Goal: Task Accomplishment & Management: Complete application form

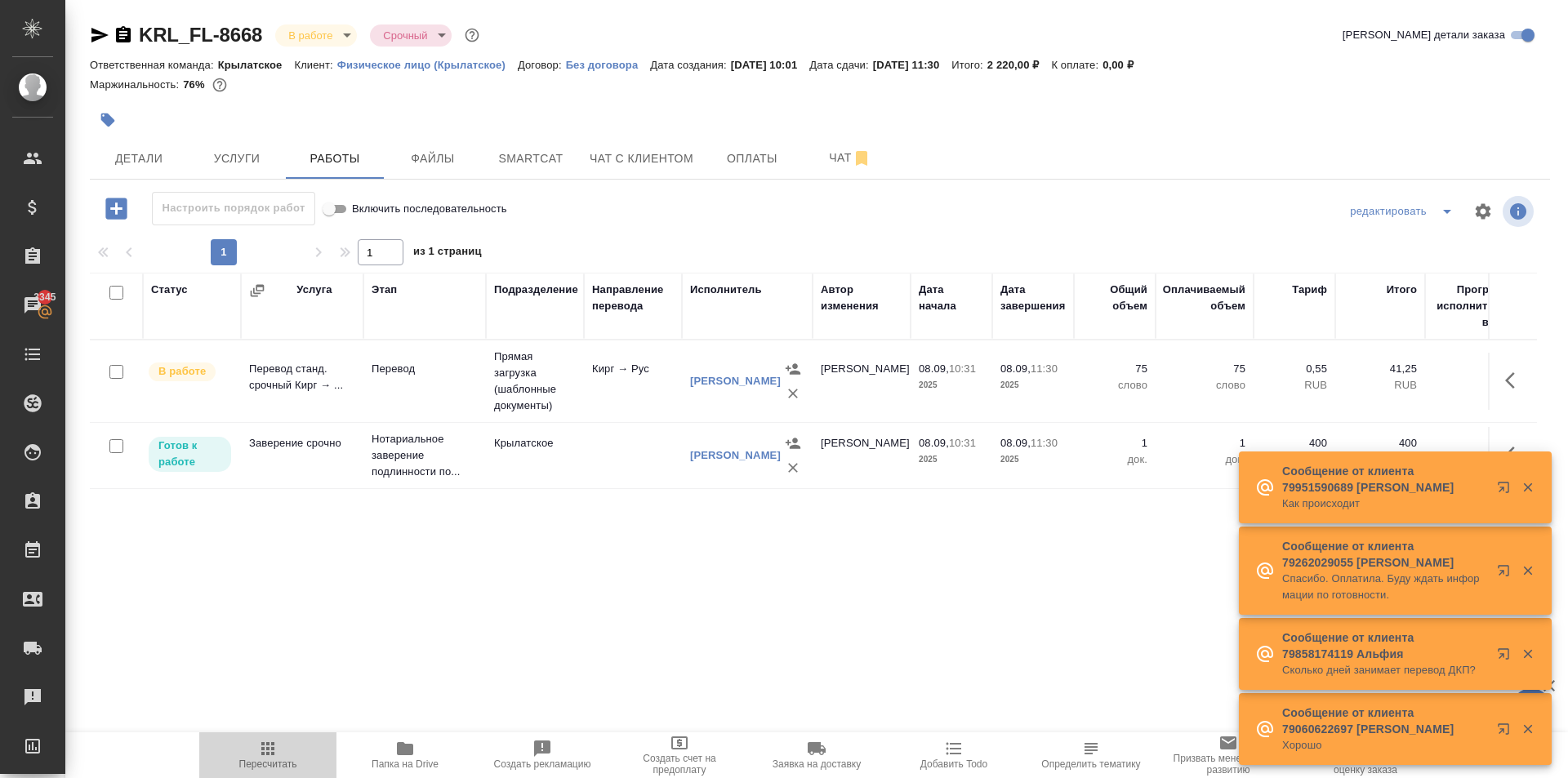
click at [253, 758] on span "Пересчитать" at bounding box center [267, 764] width 58 height 12
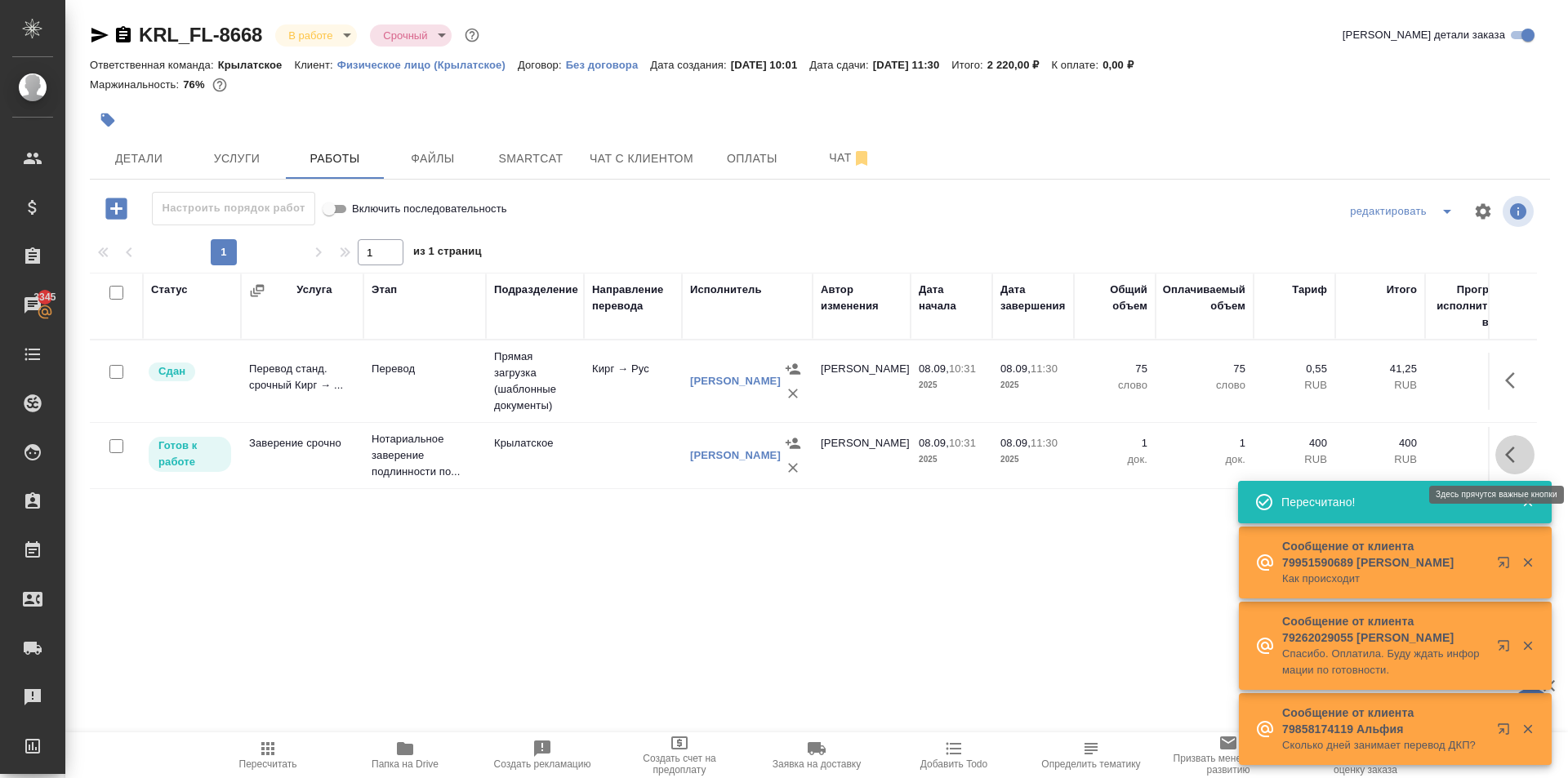
click at [1515, 449] on icon "button" at bounding box center [1515, 455] width 20 height 20
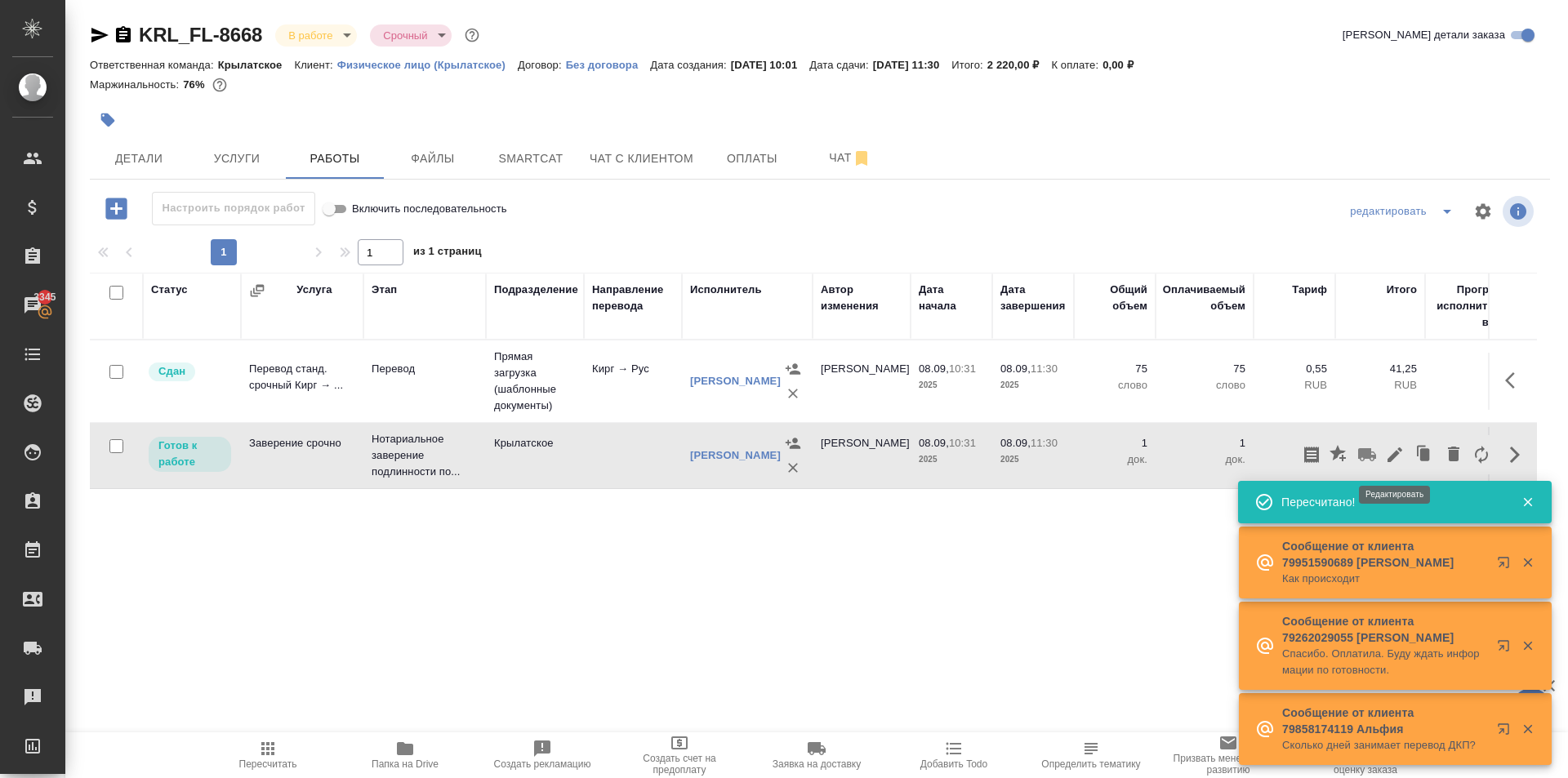
click at [1400, 454] on icon "button" at bounding box center [1395, 455] width 14 height 14
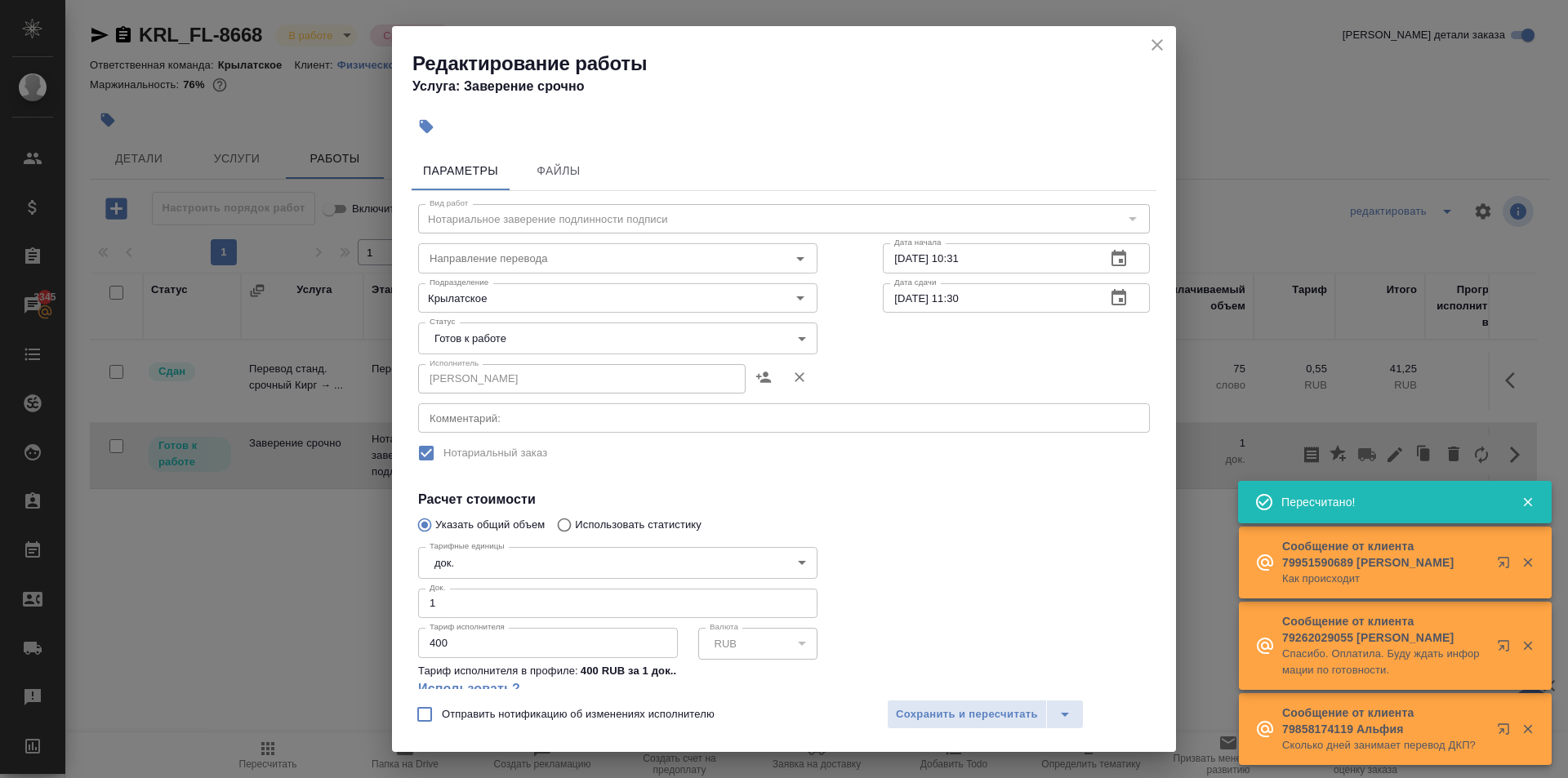
click at [481, 348] on body "🙏 .cls-1 fill:#fff; AWATERA Kasymov Timur Клиенты Спецификации Заказы 3345 Чаты…" at bounding box center [784, 389] width 1568 height 778
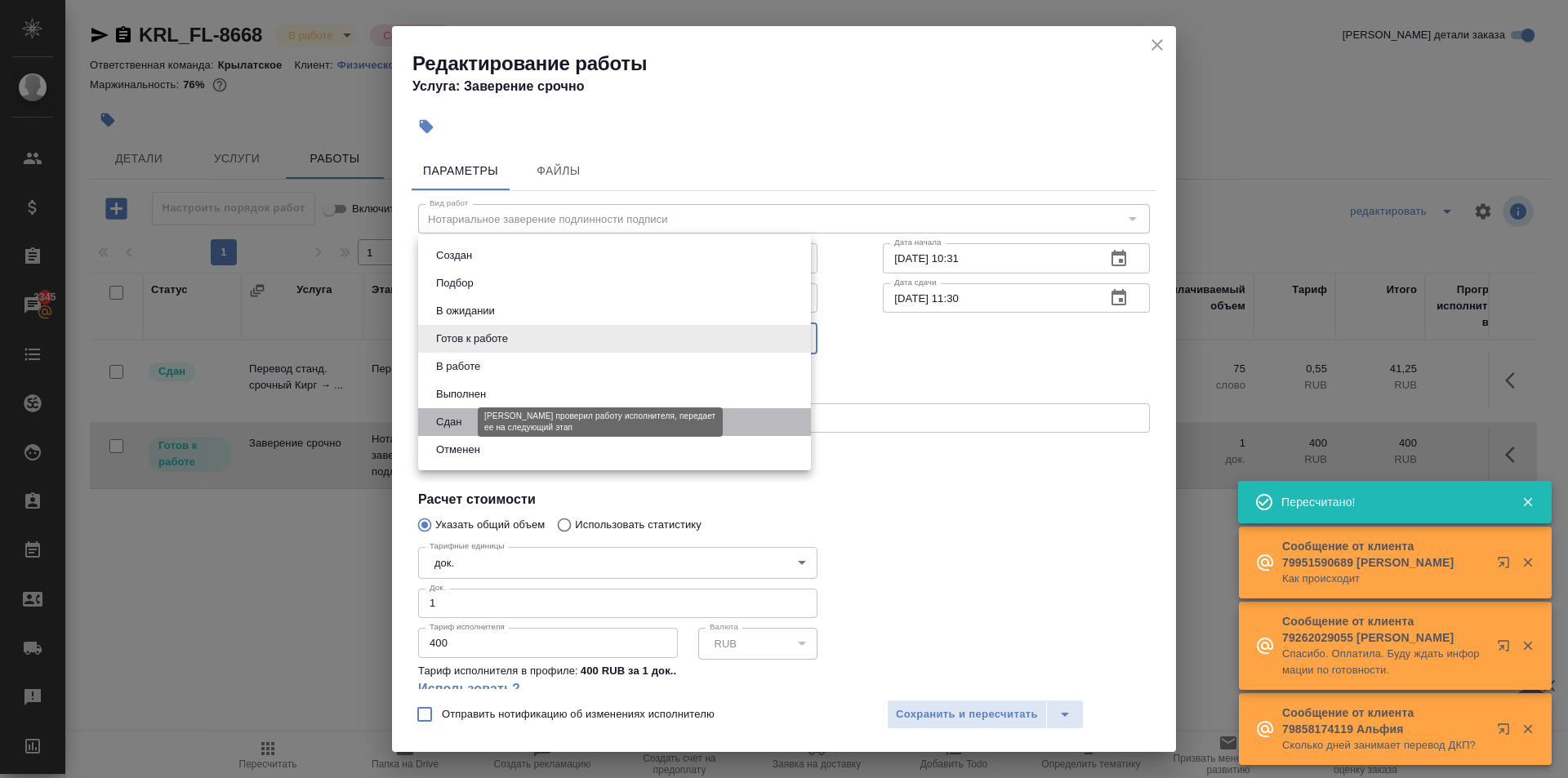
click at [460, 419] on button "Сдан" at bounding box center [448, 422] width 35 height 18
type input "closed"
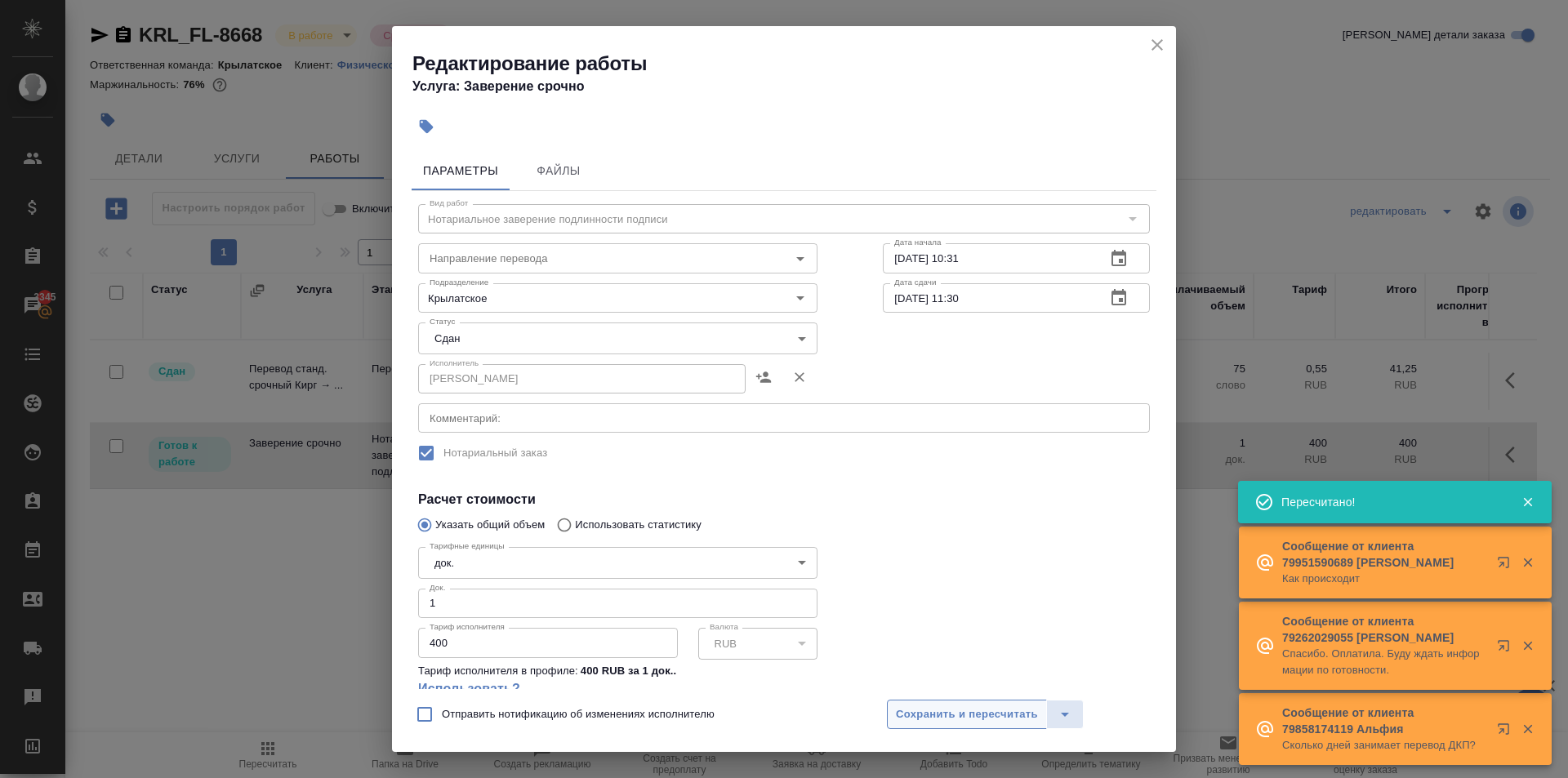
click at [922, 700] on div "Отправить нотификацию об изменениях исполнителю Сохранить и пересчитать" at bounding box center [784, 720] width 784 height 63
click at [913, 719] on span "Сохранить и пересчитать" at bounding box center [966, 715] width 142 height 19
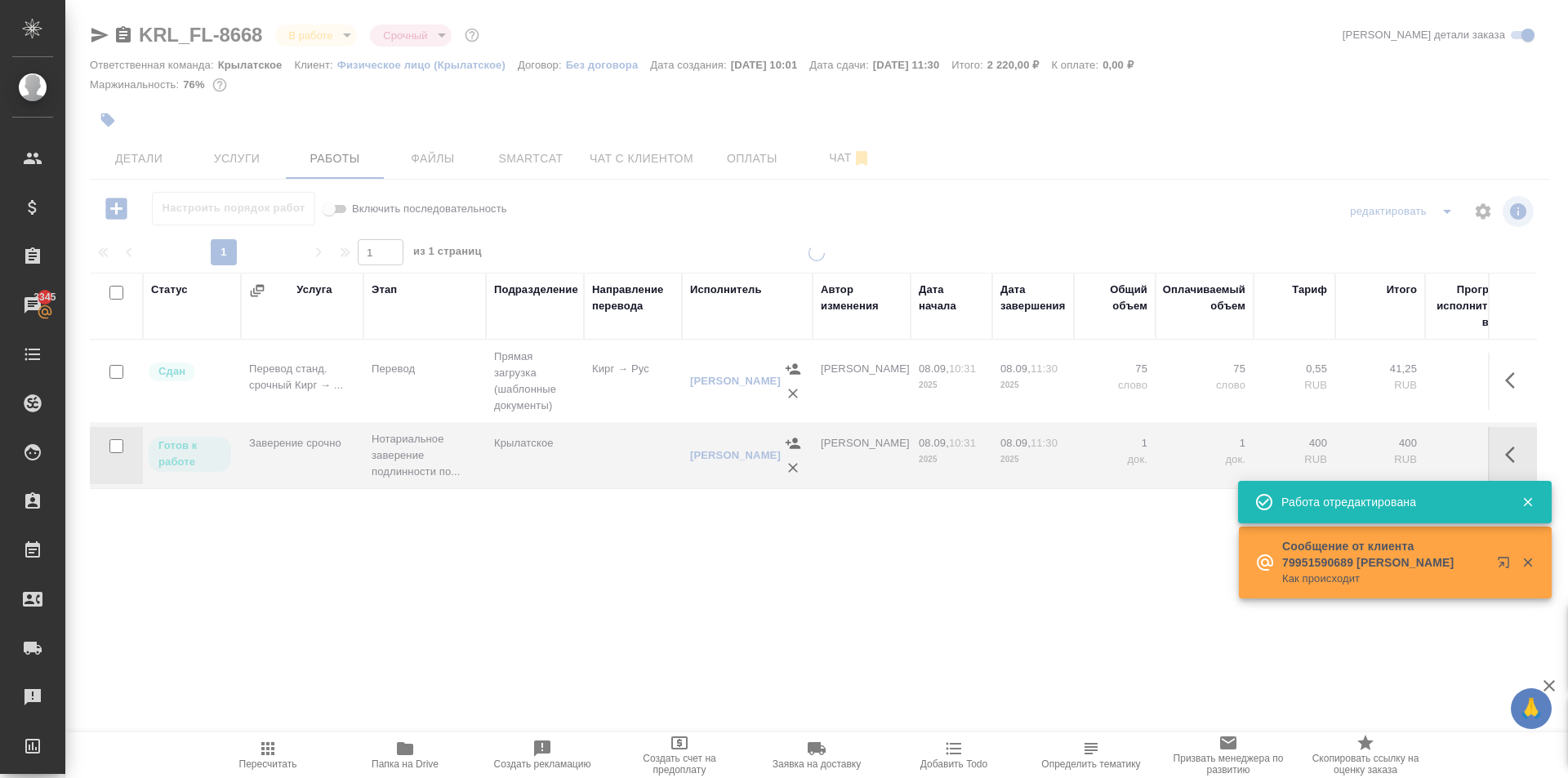
click at [261, 756] on icon "button" at bounding box center [267, 749] width 13 height 13
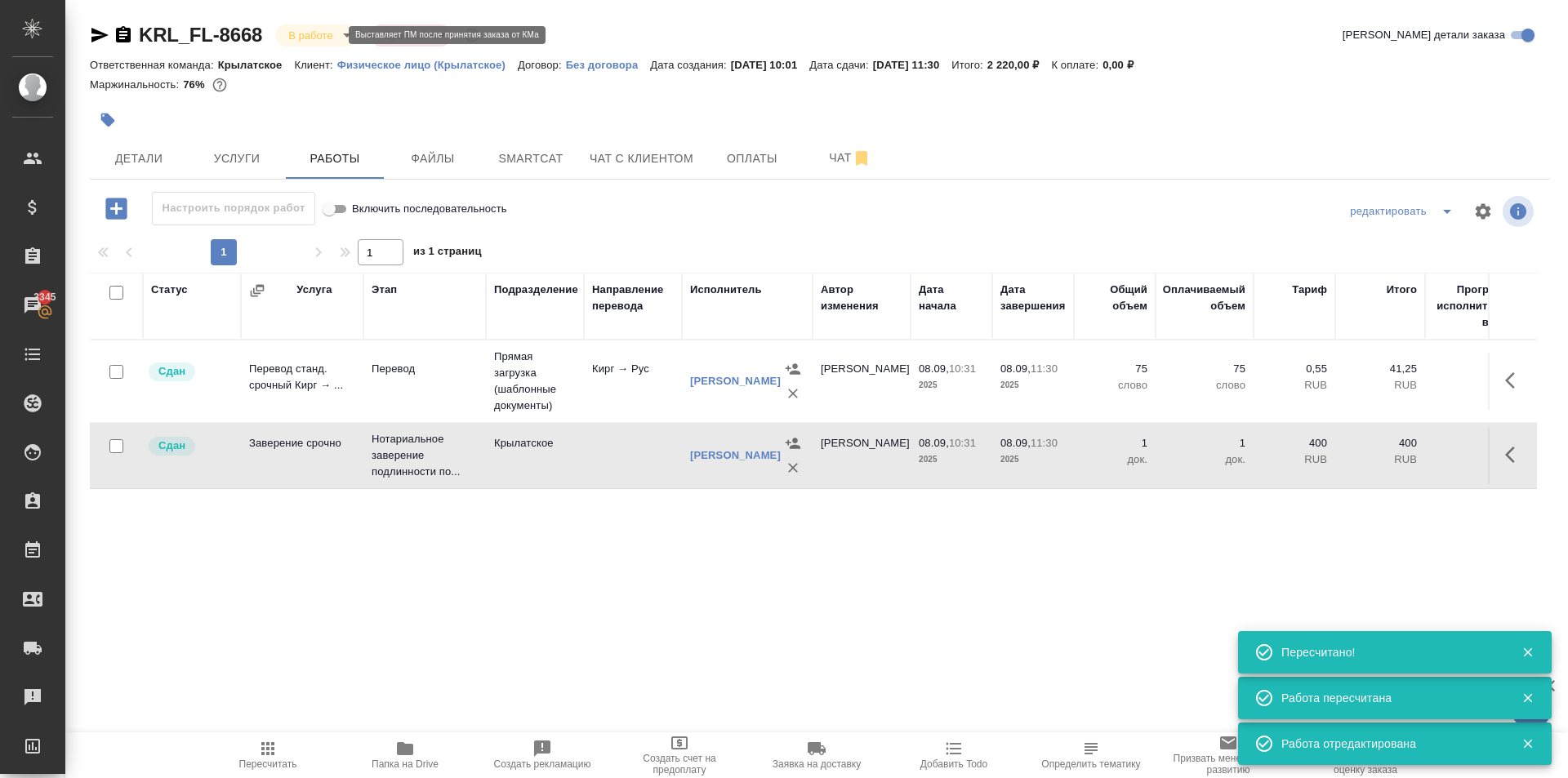
click at [320, 33] on body "🙏 .cls-1 fill:#fff; AWATERA Kasymov Timur Клиенты Спецификации Заказы 3345 Чаты…" at bounding box center [784, 389] width 1568 height 778
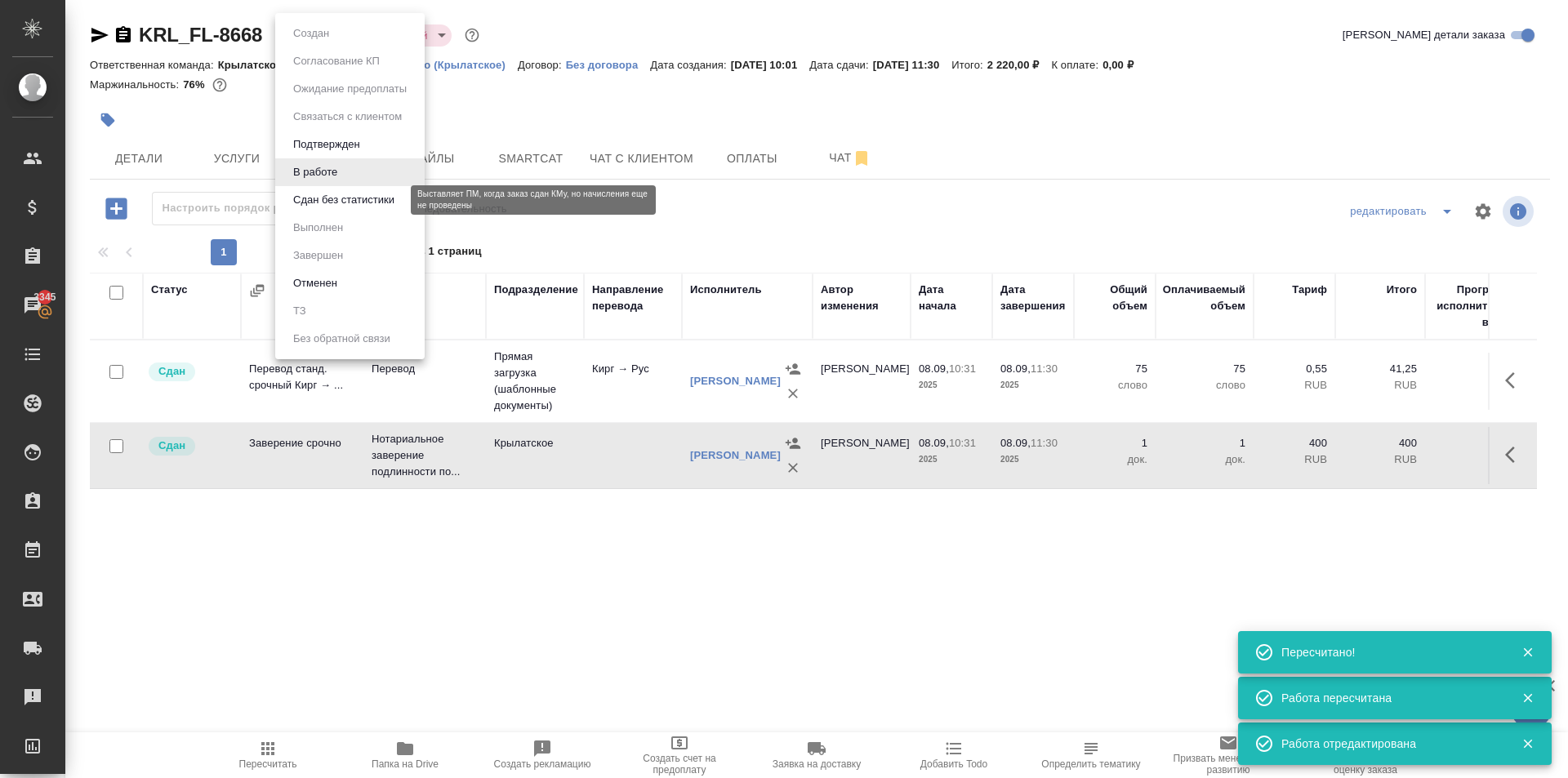
click at [309, 203] on button "Сдан без статистики" at bounding box center [343, 200] width 111 height 18
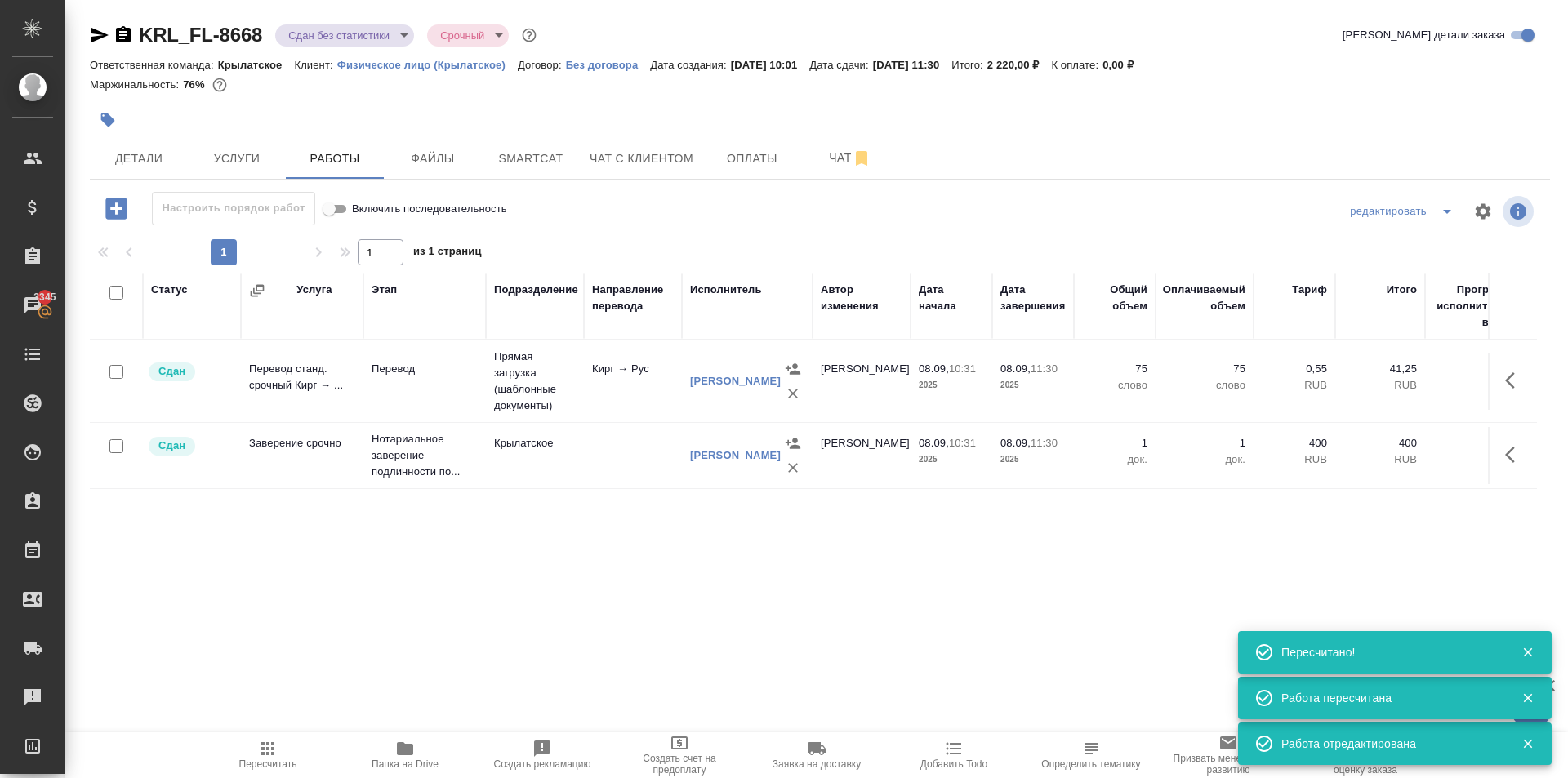
click at [320, 27] on body "🙏 .cls-1 fill:#fff; AWATERA Kasymov Timur Клиенты Спецификации Заказы 3345 Чаты…" at bounding box center [784, 389] width 1568 height 778
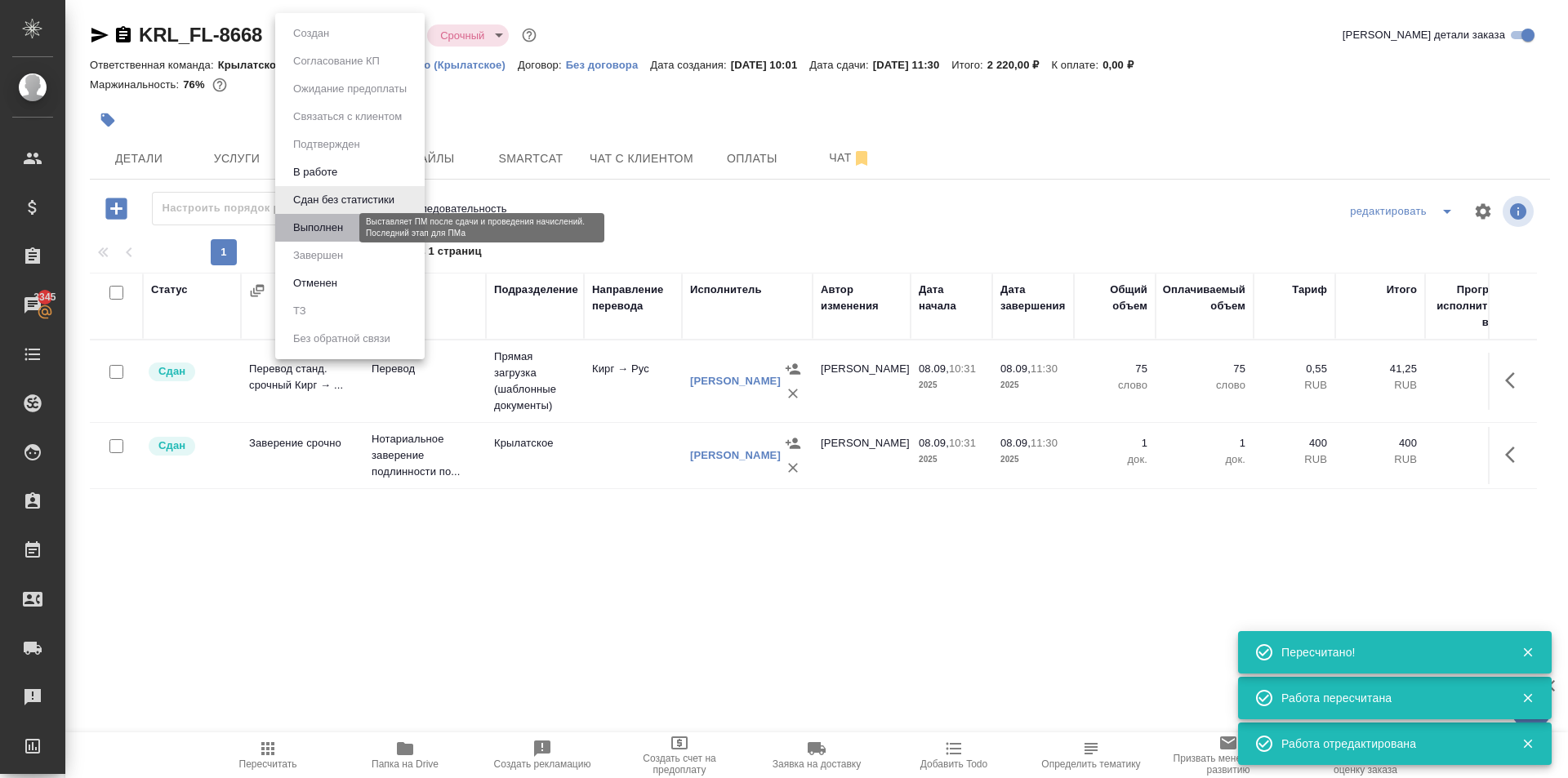
click at [312, 236] on button "Выполнен" at bounding box center [317, 228] width 60 height 18
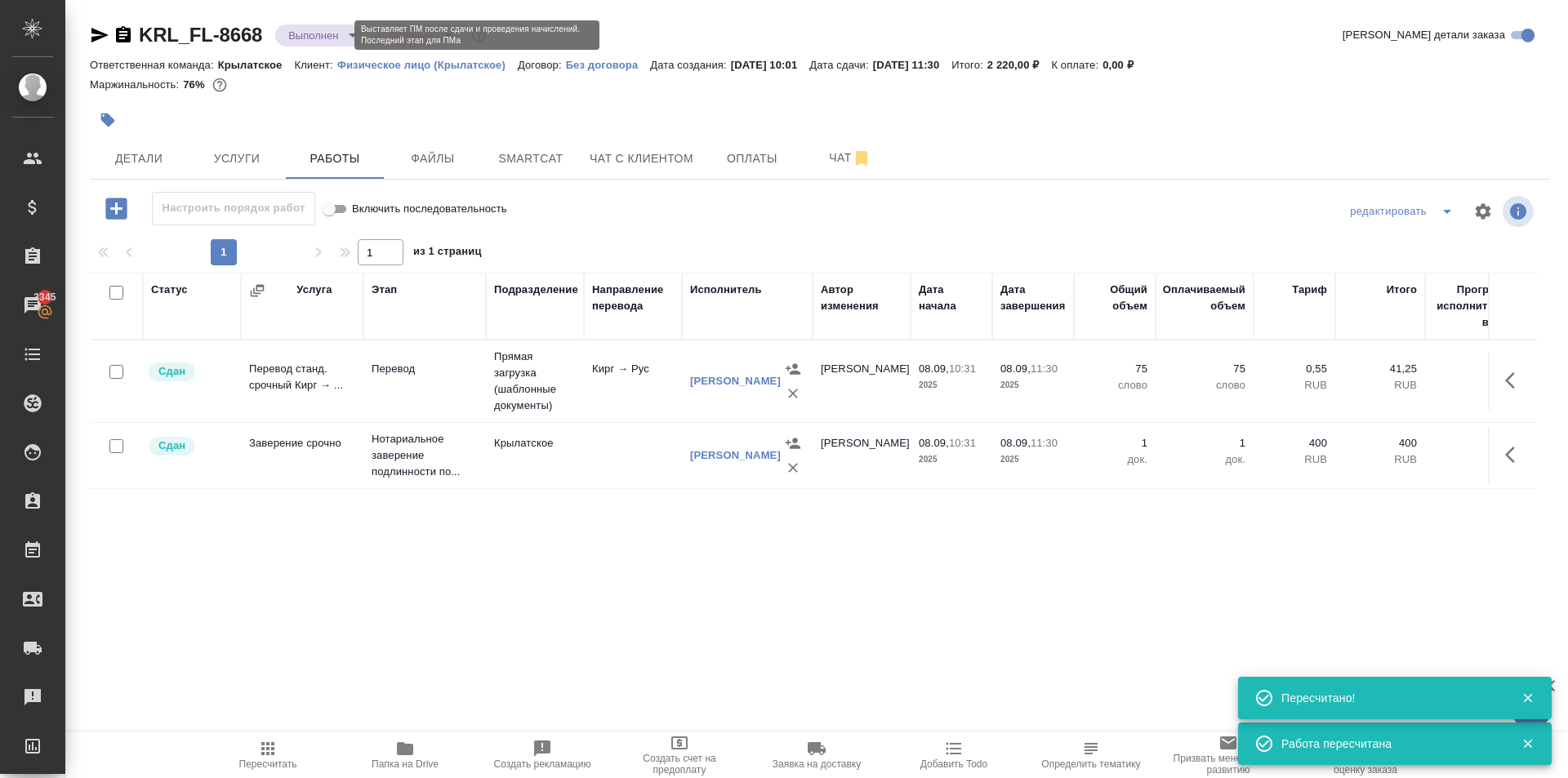
click at [334, 41] on body "🙏 .cls-1 fill:#fff; AWATERA Kasymov Timur Клиенты Спецификации Заказы 3345 Чаты…" at bounding box center [784, 389] width 1568 height 778
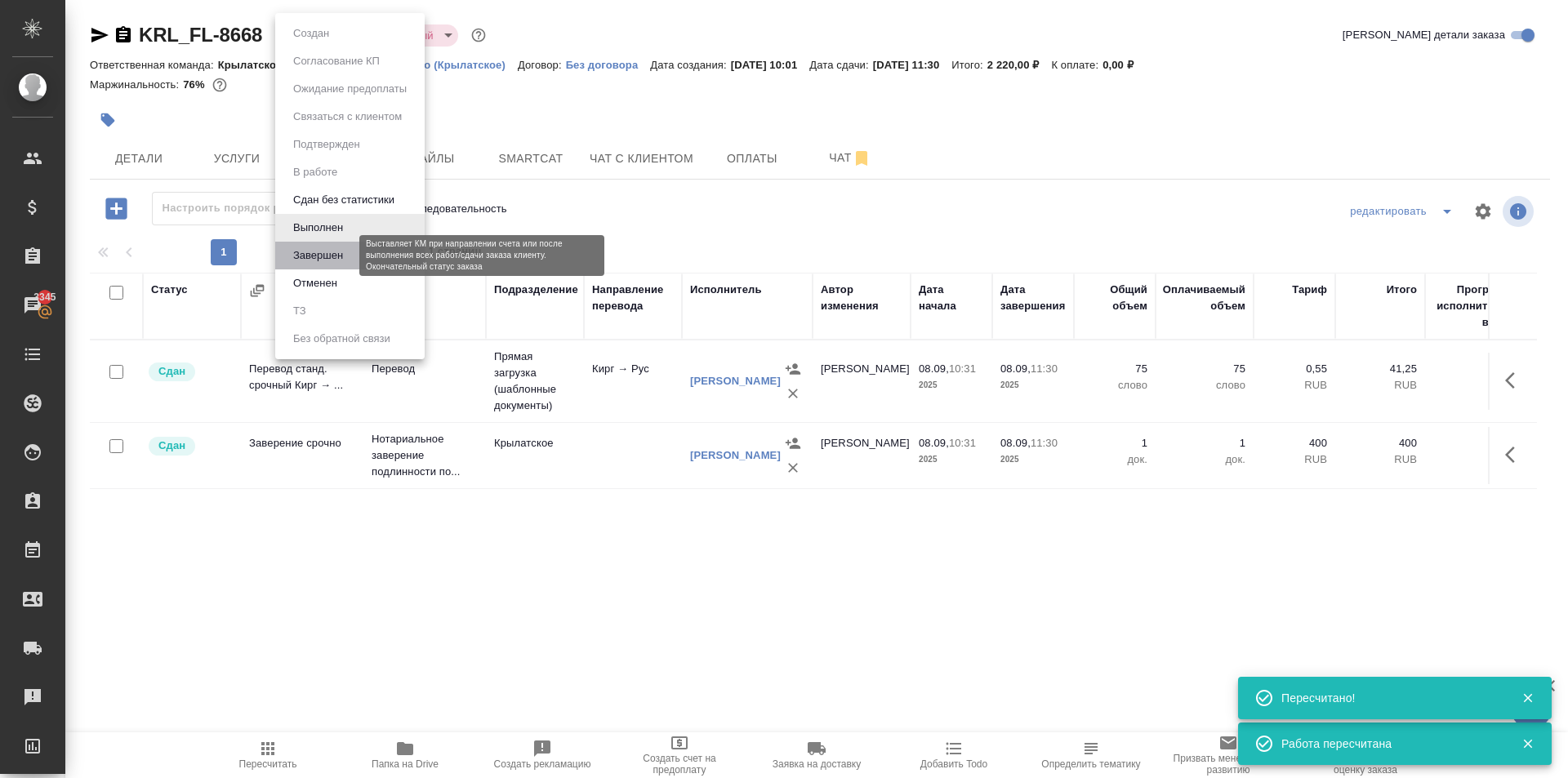
click at [313, 256] on button "Завершен" at bounding box center [317, 256] width 60 height 18
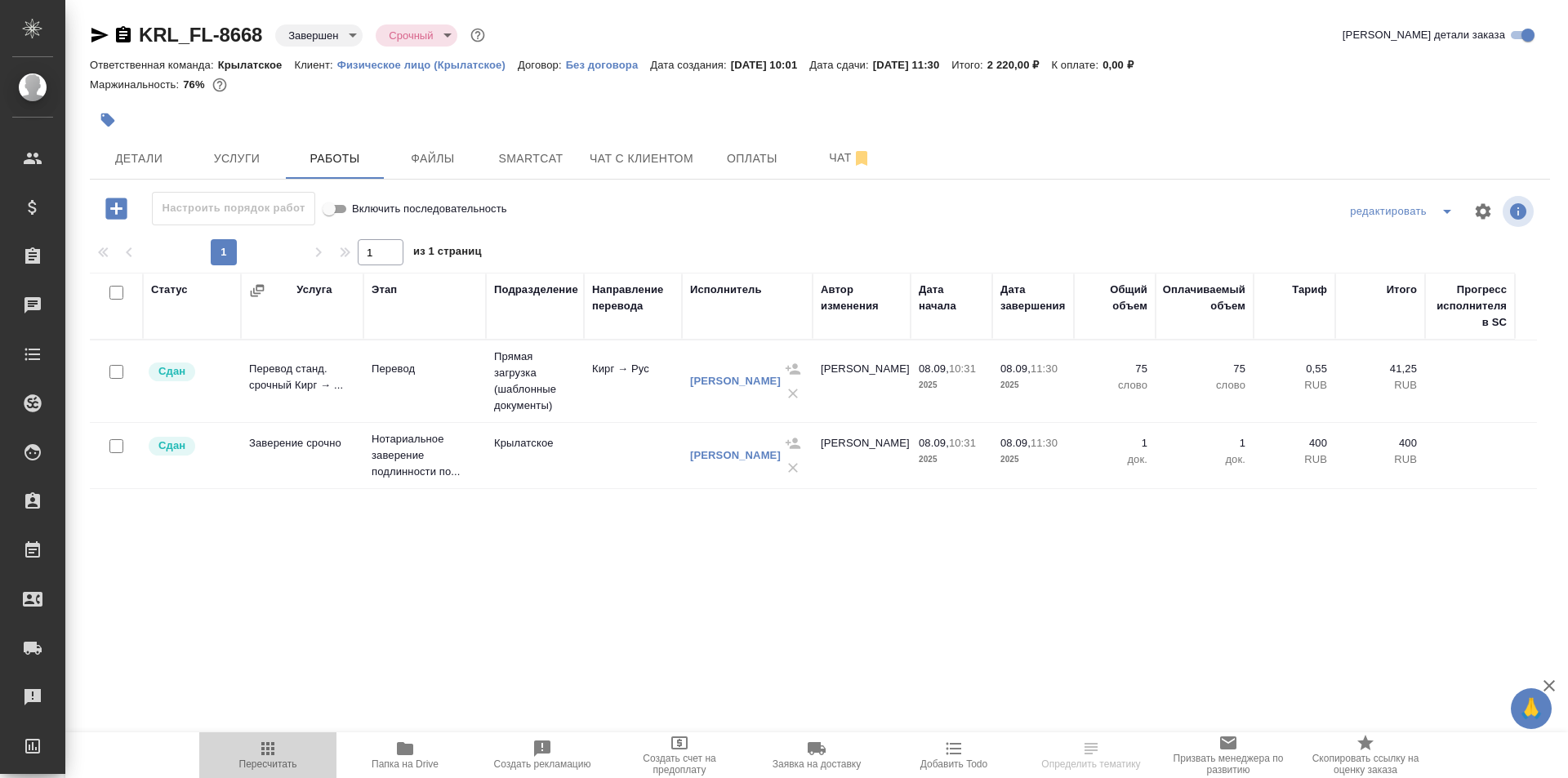
click at [250, 742] on span "Пересчитать" at bounding box center [268, 754] width 118 height 31
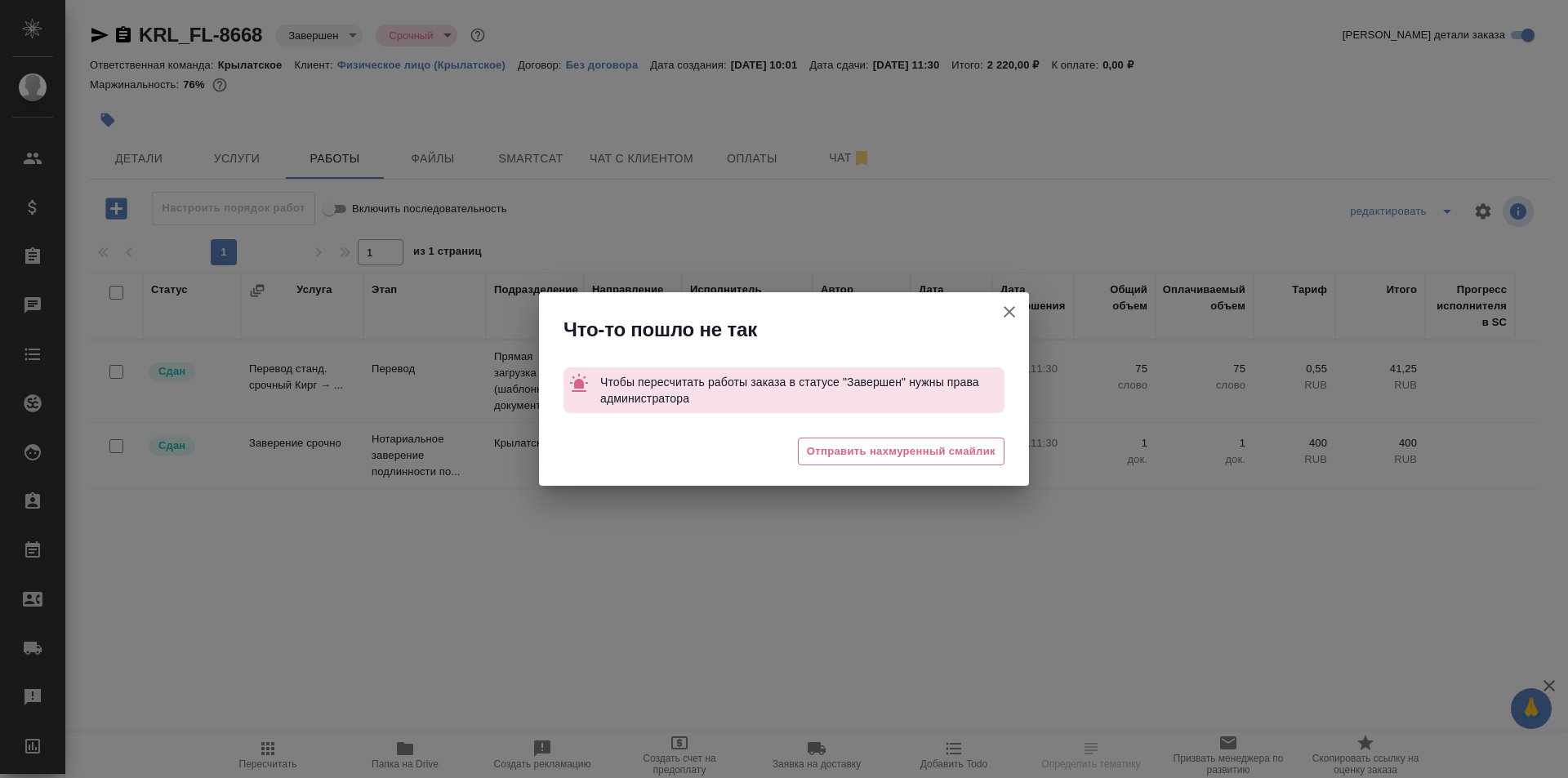
click at [1006, 326] on button "Группировать работы по услугам" at bounding box center [1010, 312] width 39 height 39
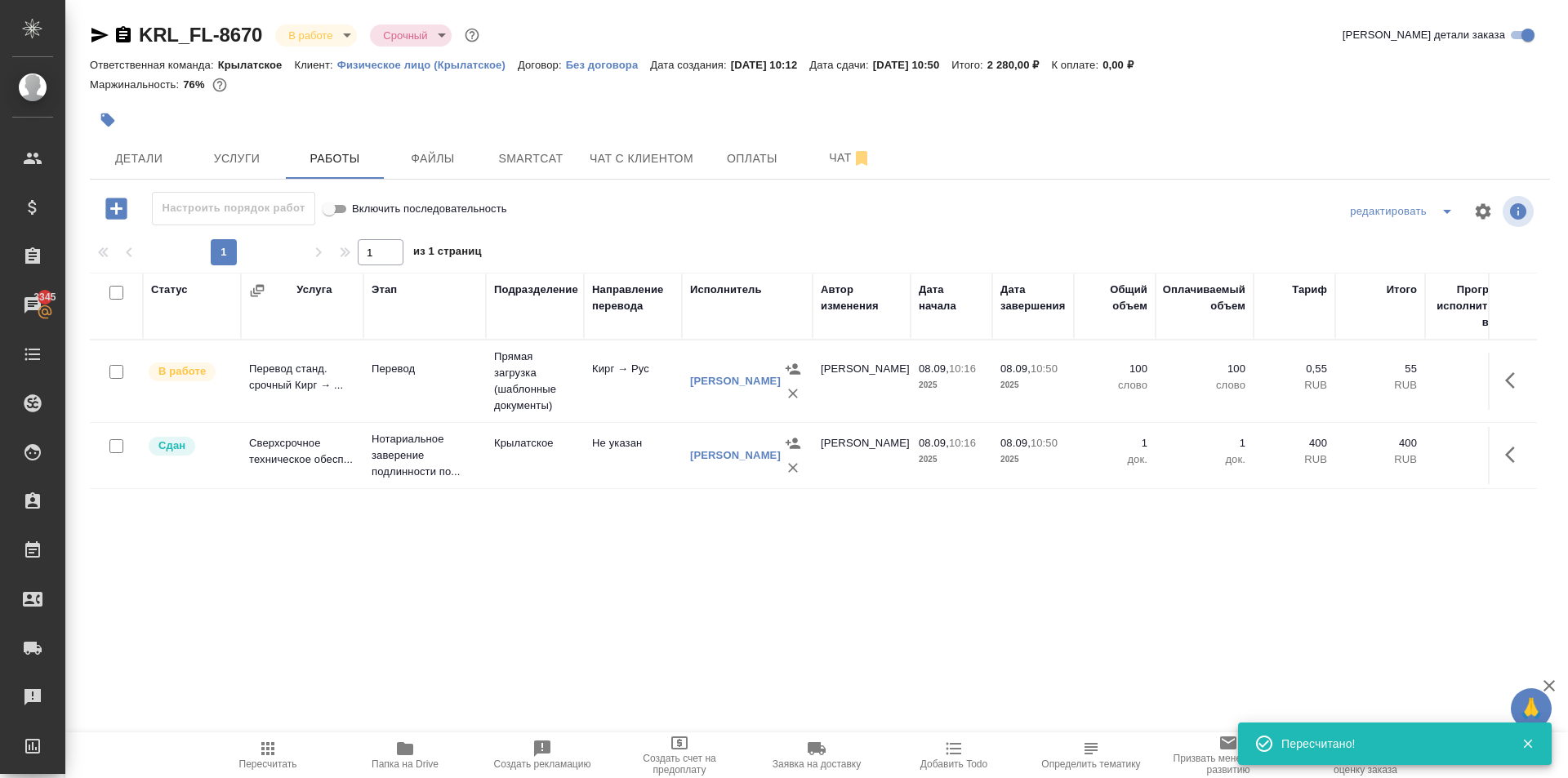
click at [196, 731] on div ".cls-1 fill:#fff; AWATERA Kasymov Timur Клиенты Спецификации Заказы 3345 Чаты T…" at bounding box center [784, 389] width 1568 height 778
click at [229, 749] on span "Пересчитать" at bounding box center [268, 754] width 118 height 31
click at [275, 758] on span "Пересчитать" at bounding box center [268, 754] width 118 height 31
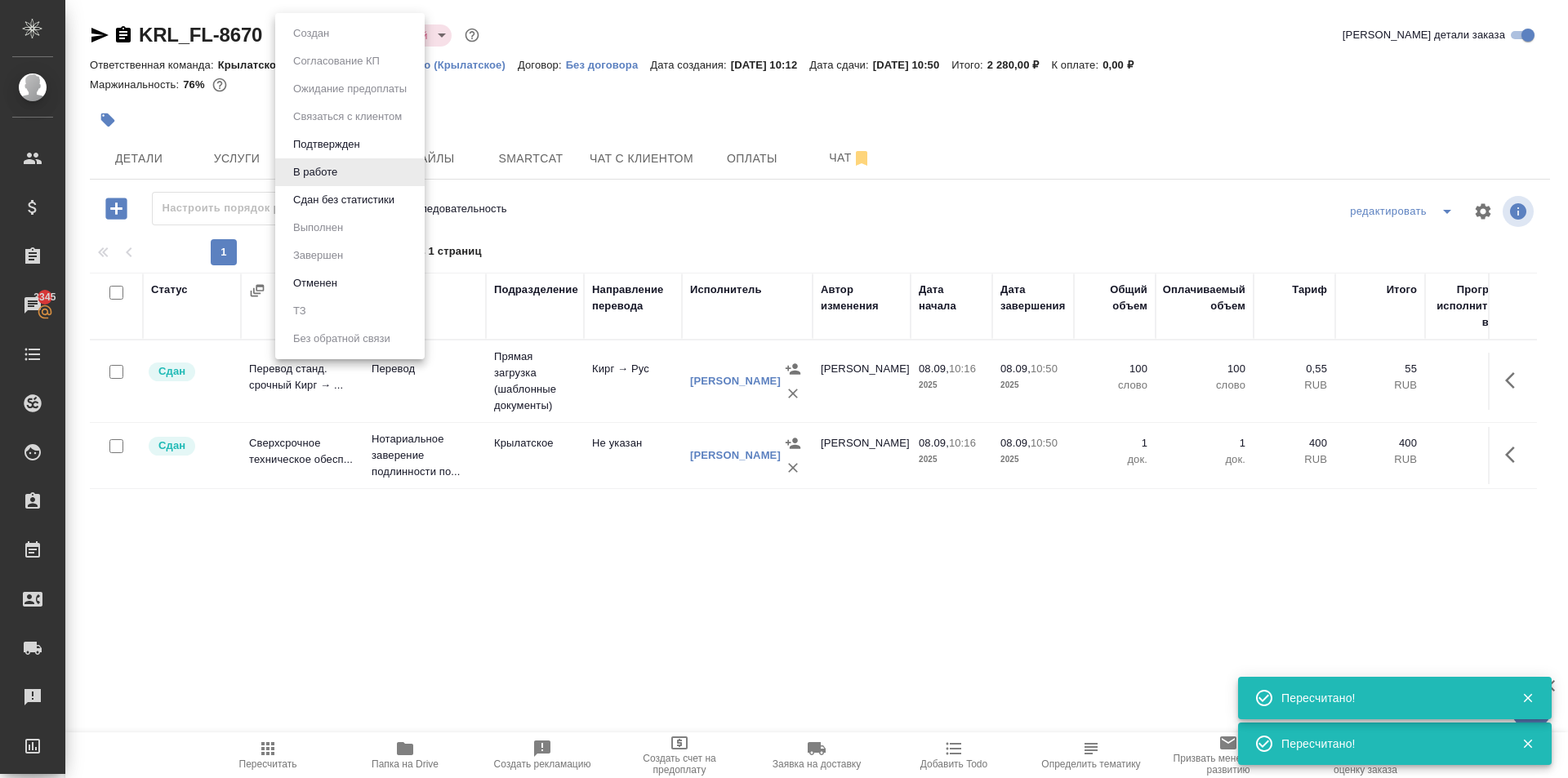
click at [330, 33] on body "🙏 .cls-1 fill:#fff; AWATERA Kasymov Timur Клиенты Спецификации Заказы 3345 Чаты…" at bounding box center [784, 389] width 1568 height 778
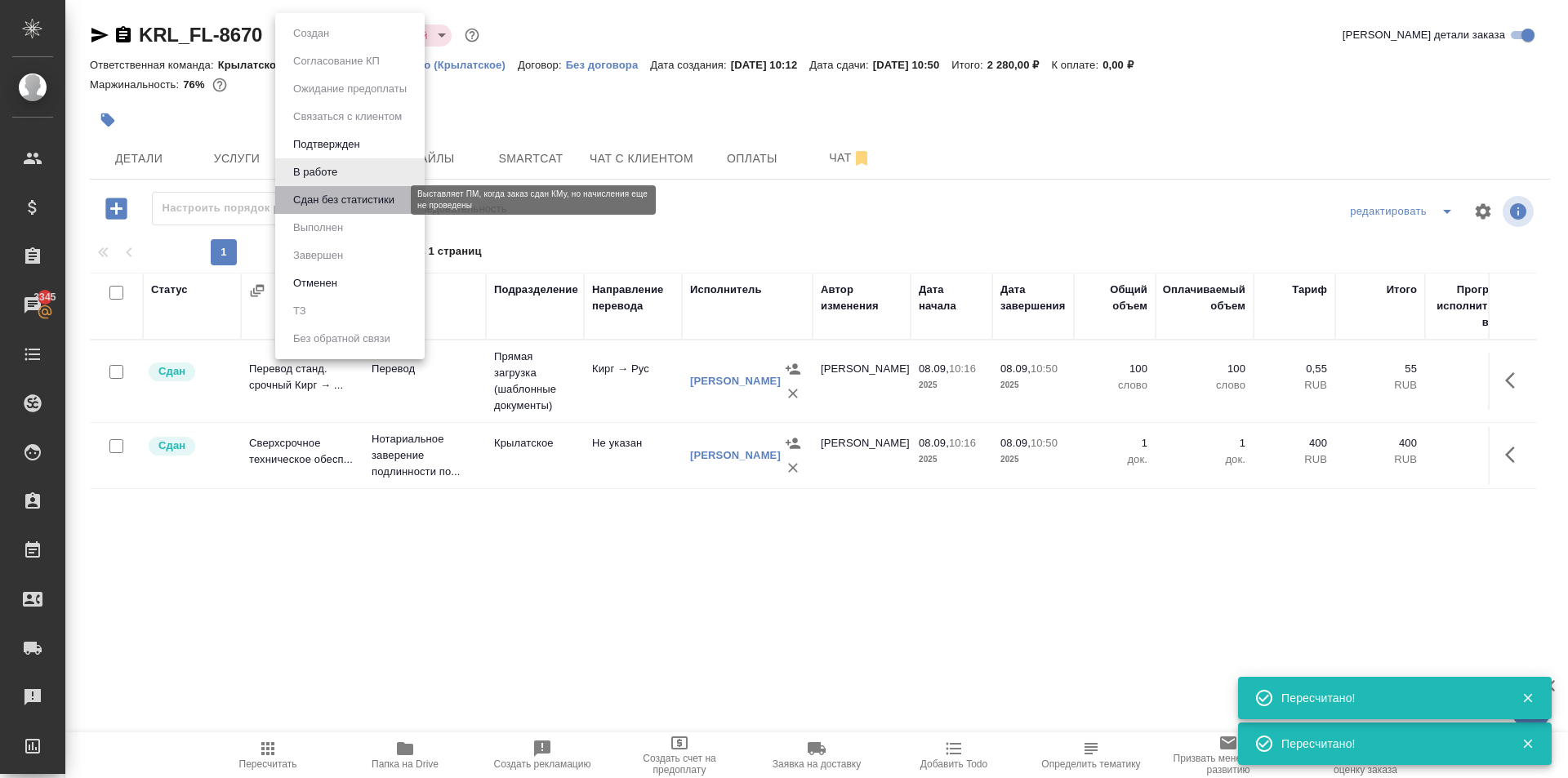
click at [339, 201] on button "Сдан без статистики" at bounding box center [343, 200] width 111 height 18
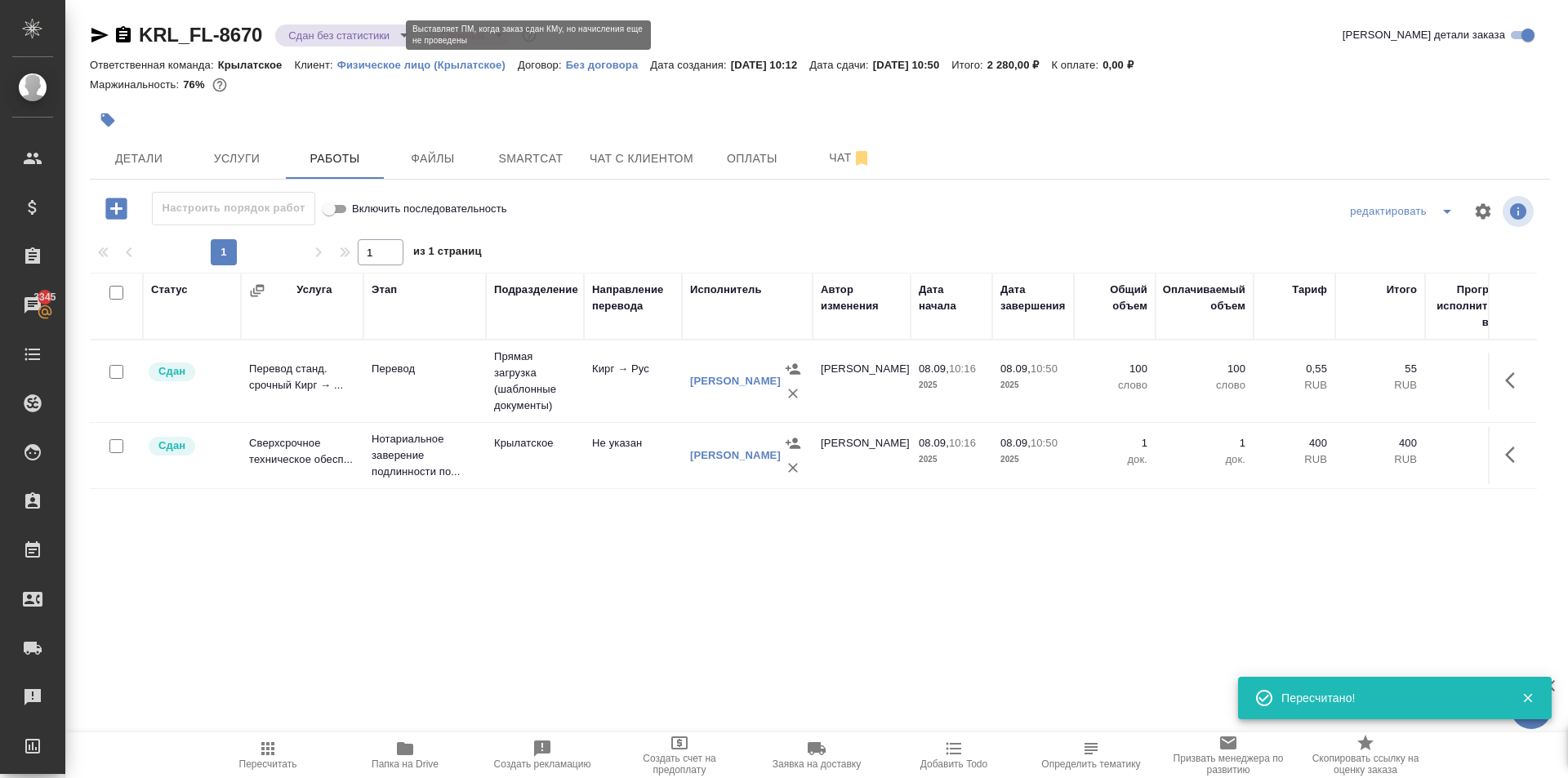
click at [344, 34] on body "🙏 .cls-1 fill:#fff; AWATERA Kasymov Timur Клиенты Спецификации Заказы 3345 Чаты…" at bounding box center [784, 389] width 1568 height 778
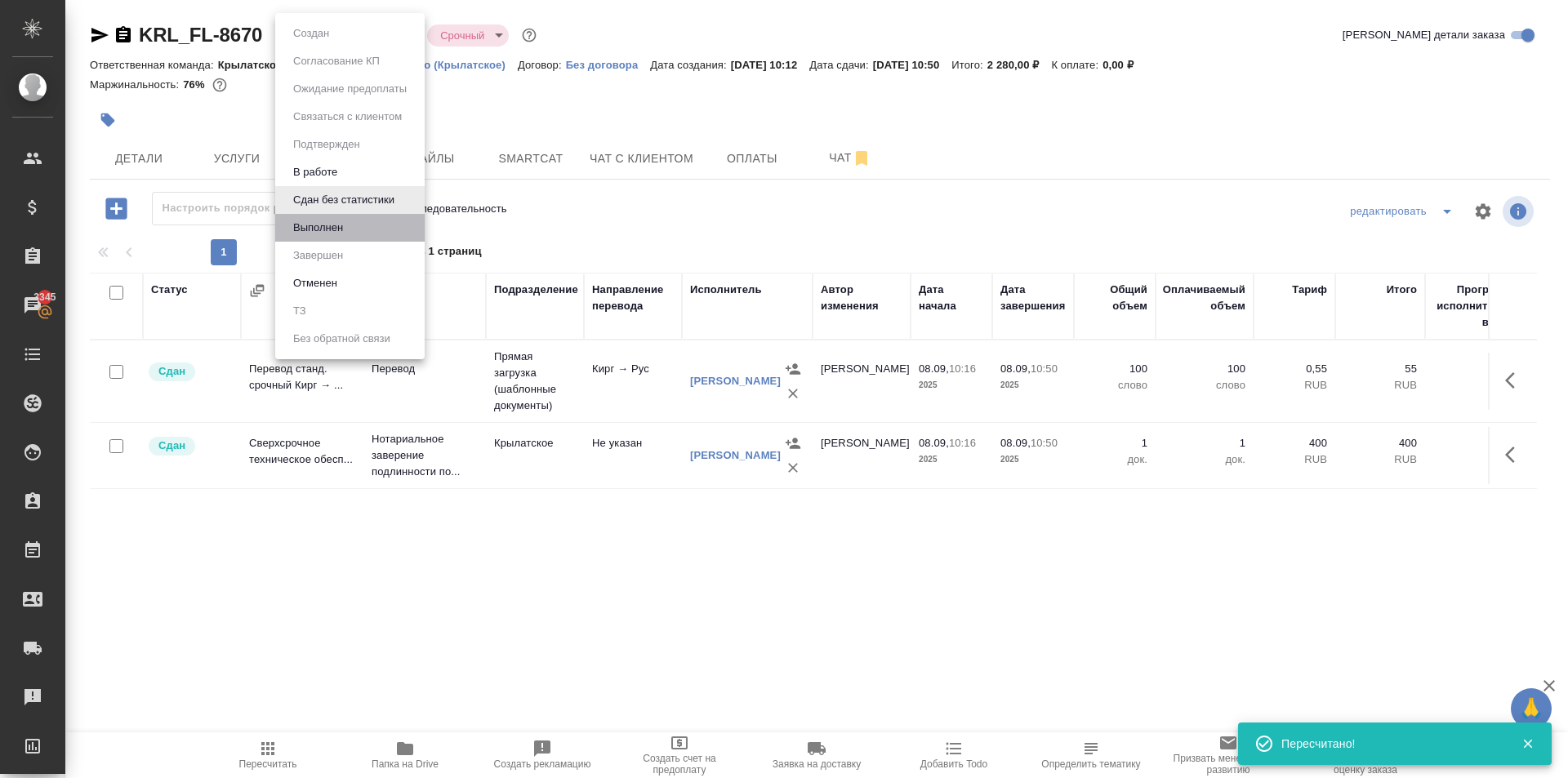
click at [369, 221] on li "Выполнен" at bounding box center [350, 227] width 150 height 28
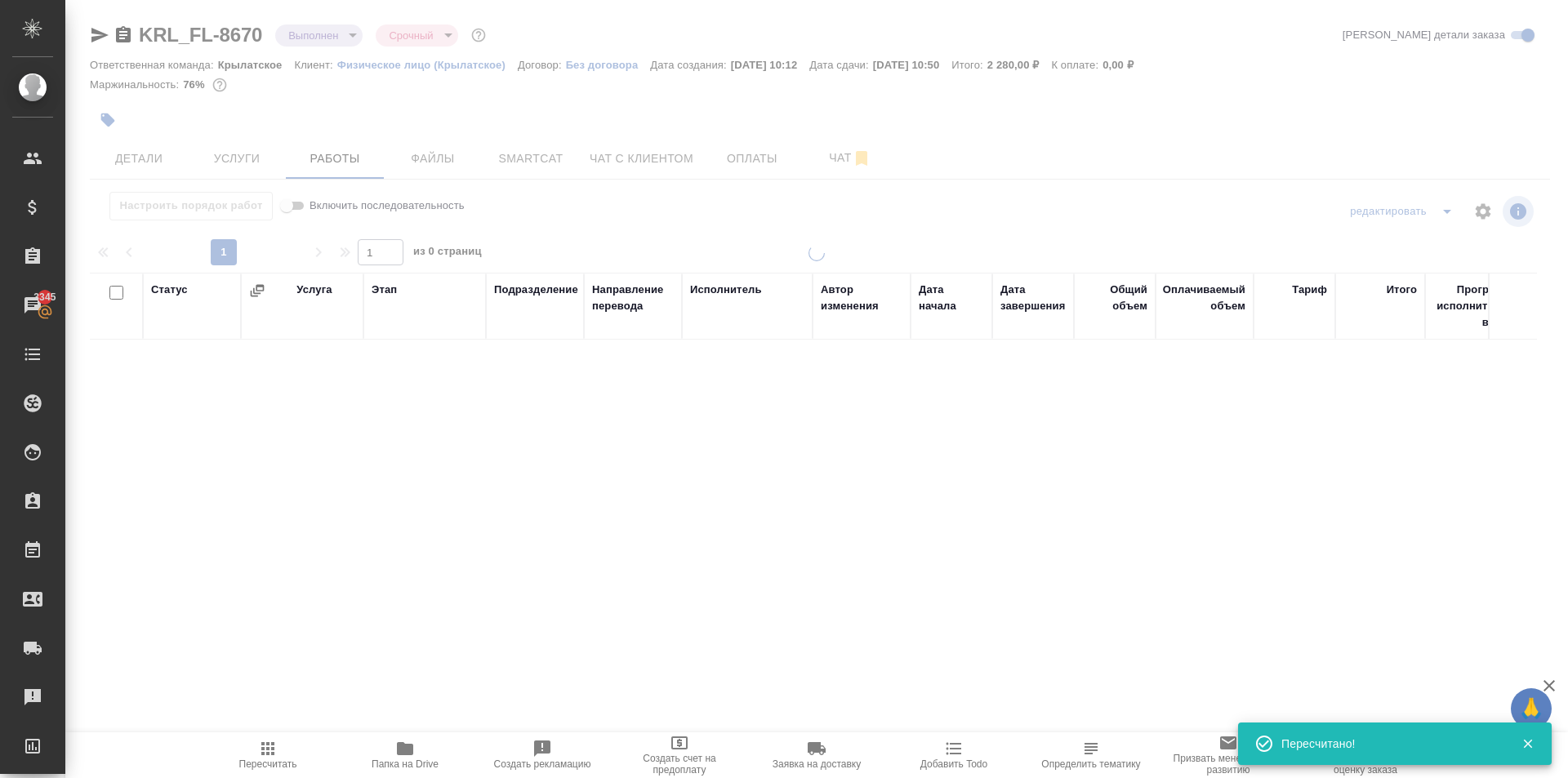
click at [353, 37] on body "🙏 .cls-1 fill:#fff; AWATERA Kasymov Timur Клиенты Спецификации Заказы 3345 Чаты…" at bounding box center [784, 389] width 1568 height 778
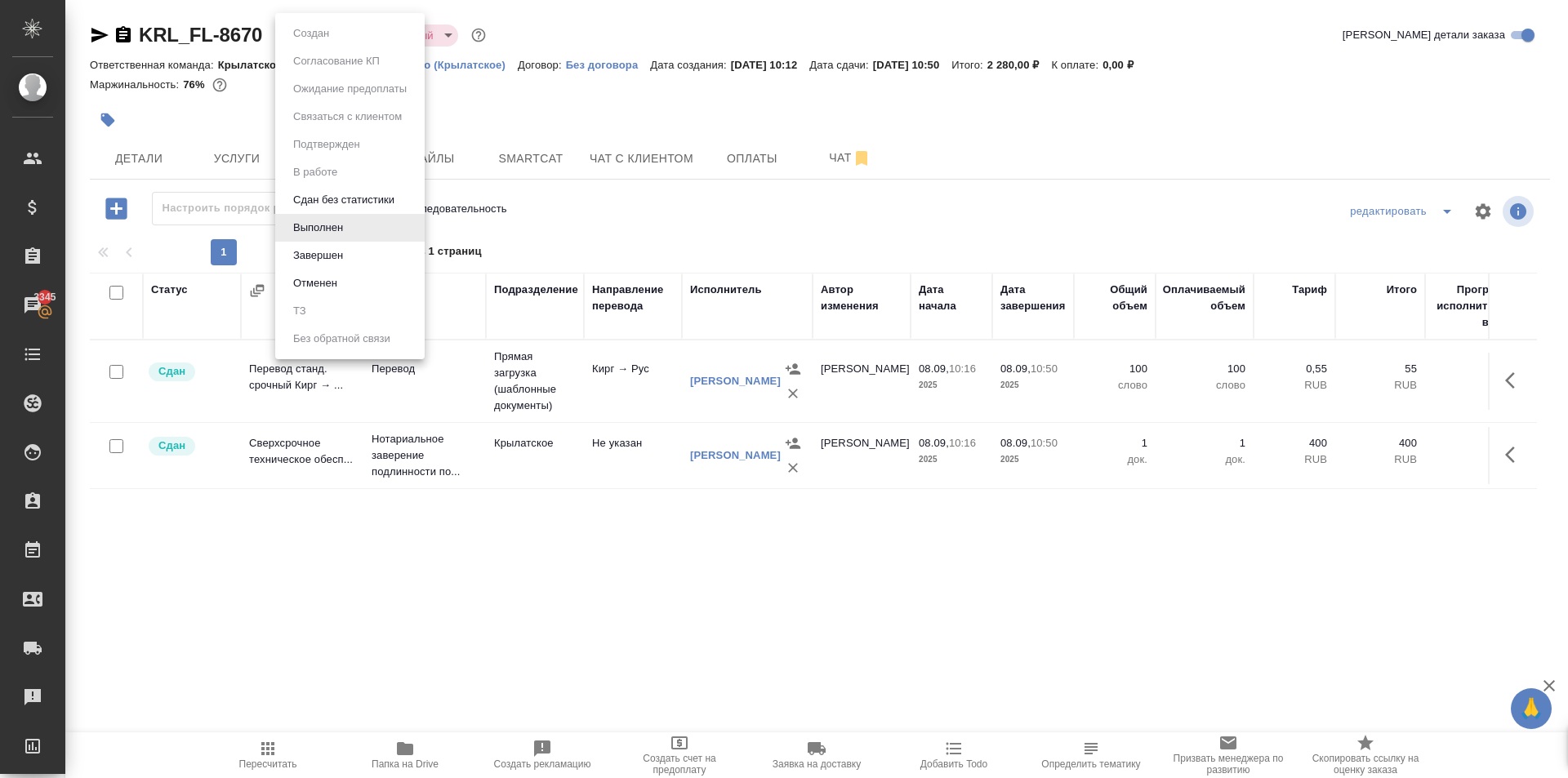
click at [348, 39] on ul "Создан Согласование КП Ожидание предоплаты Связаться с клиентом Подтвержден В р…" at bounding box center [350, 186] width 150 height 347
click at [333, 256] on button "Завершен" at bounding box center [317, 256] width 60 height 18
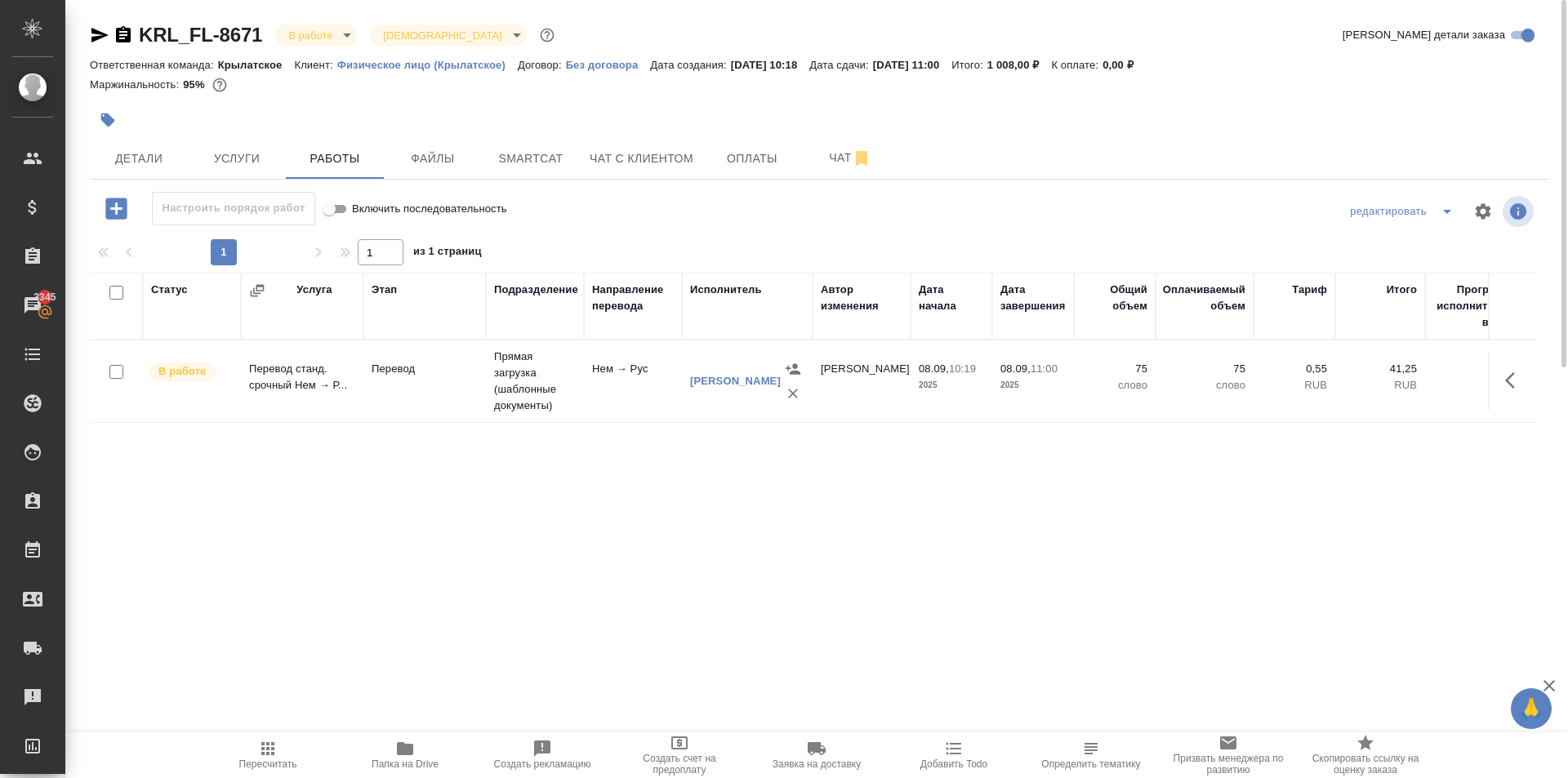
click at [255, 749] on span "Пересчитать" at bounding box center [268, 754] width 118 height 31
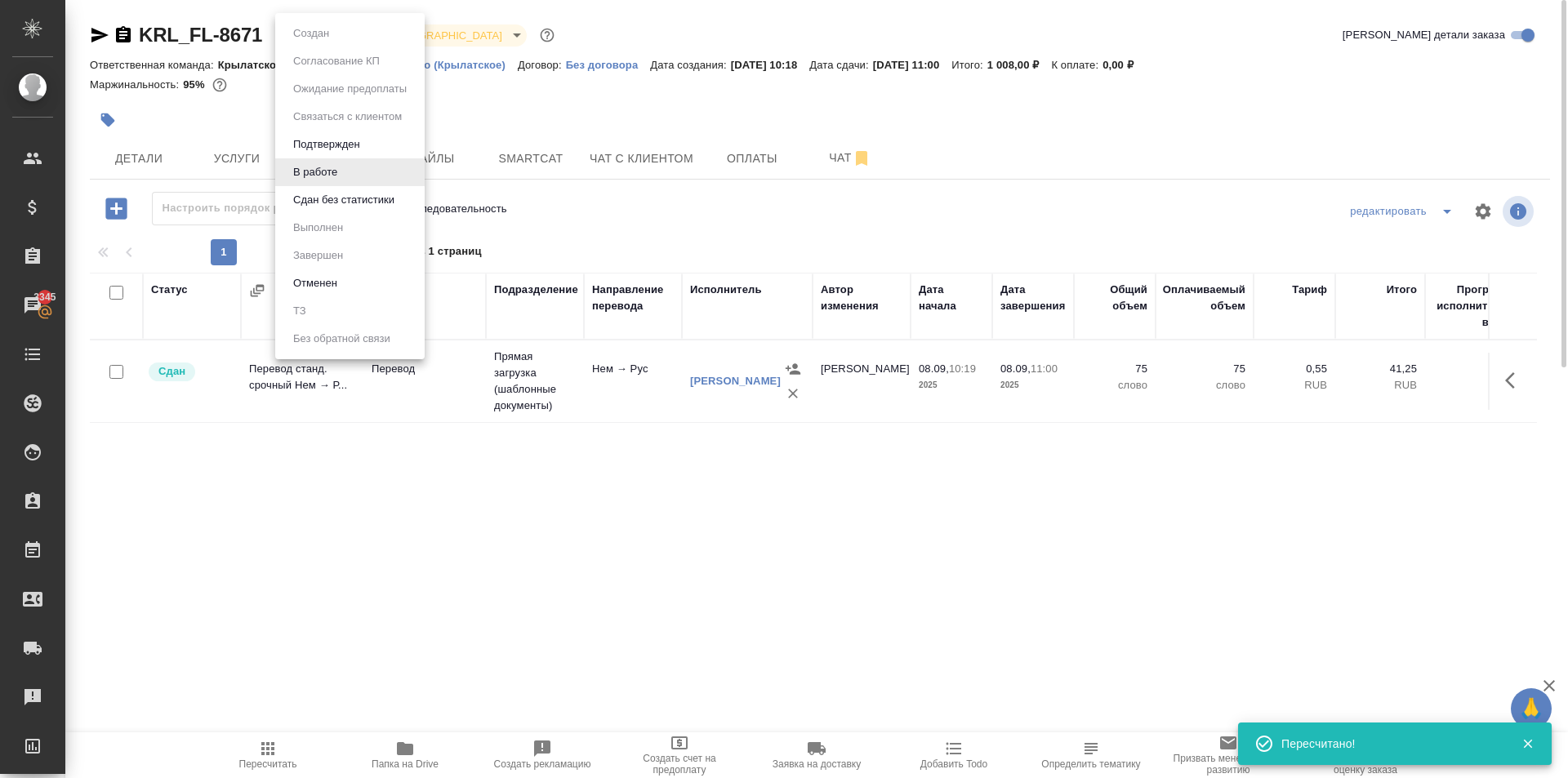
click at [309, 32] on body "🙏 .cls-1 fill:#fff; AWATERA Kasymov Timur Клиенты Спецификации Заказы 3345 Чаты…" at bounding box center [784, 389] width 1568 height 778
click at [325, 208] on button "Сдан без статистики" at bounding box center [343, 200] width 111 height 18
click at [365, 34] on body "🙏 .cls-1 fill:#fff; AWATERA Kasymov Timur Клиенты Спецификации Заказы 3345 Чаты…" at bounding box center [784, 389] width 1568 height 778
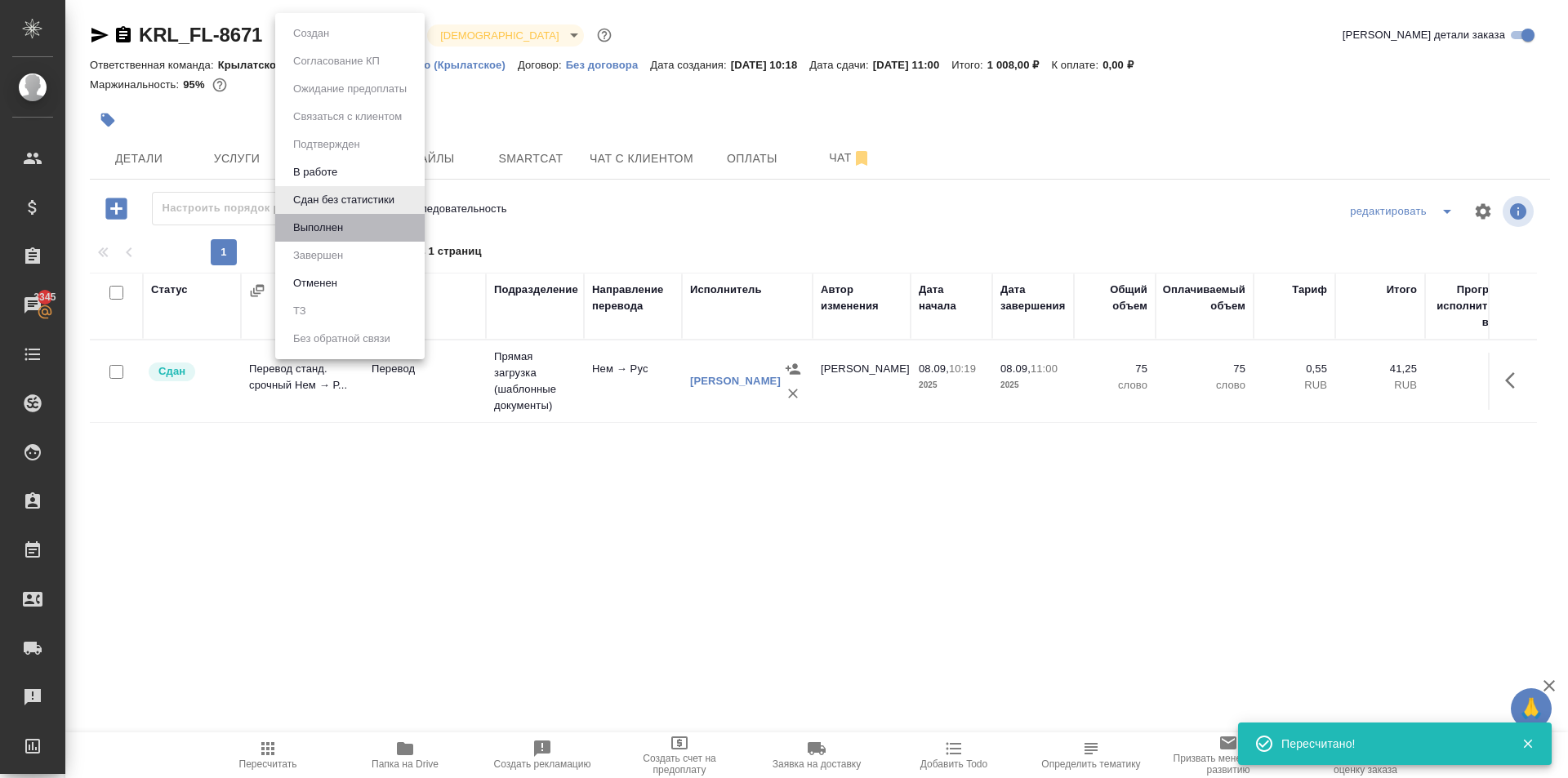
click at [355, 221] on li "Выполнен" at bounding box center [350, 227] width 150 height 28
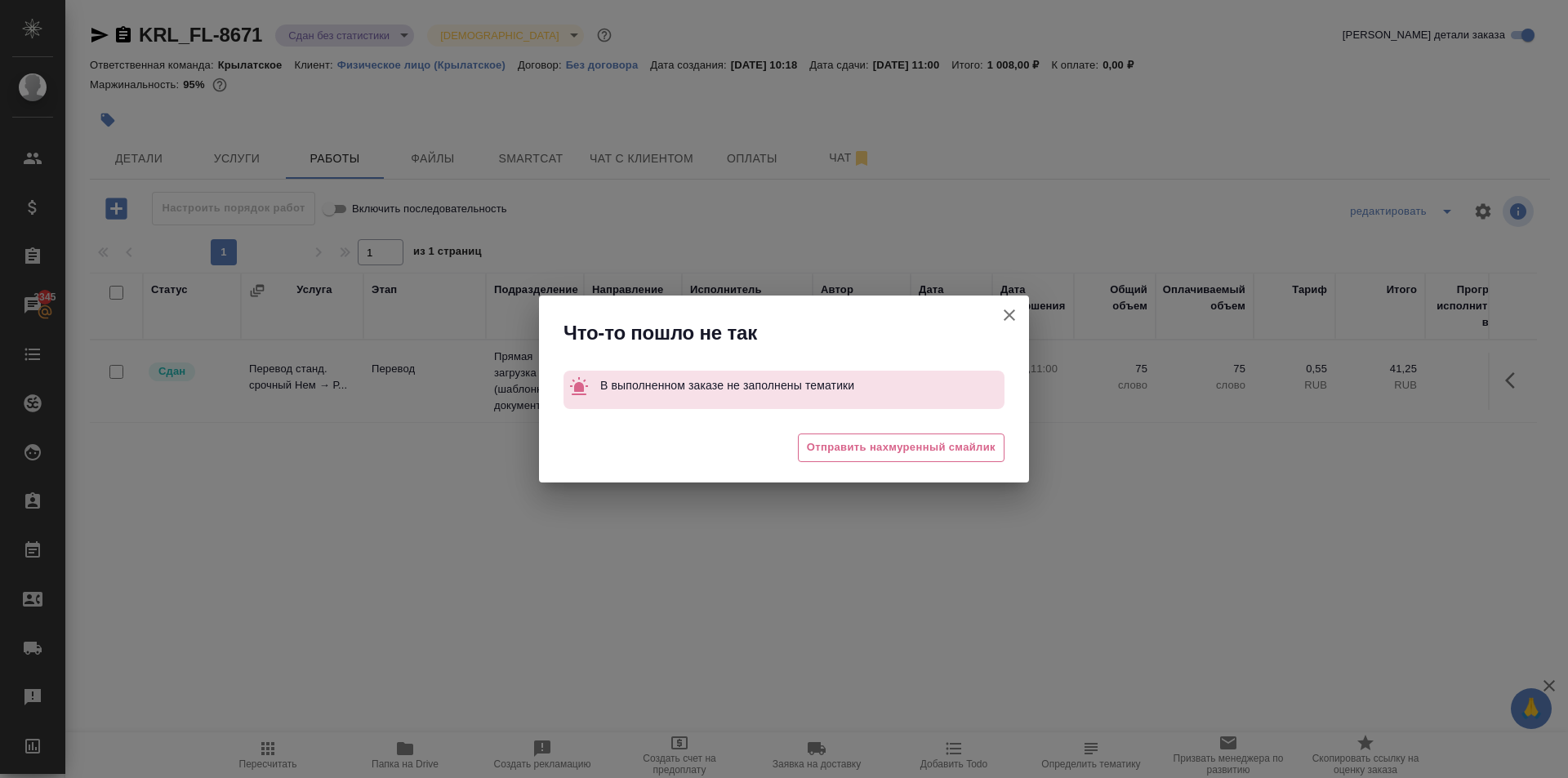
click at [1022, 298] on div at bounding box center [1010, 321] width 39 height 51
click at [1007, 326] on button "Группировать работы по услугам" at bounding box center [1010, 315] width 39 height 39
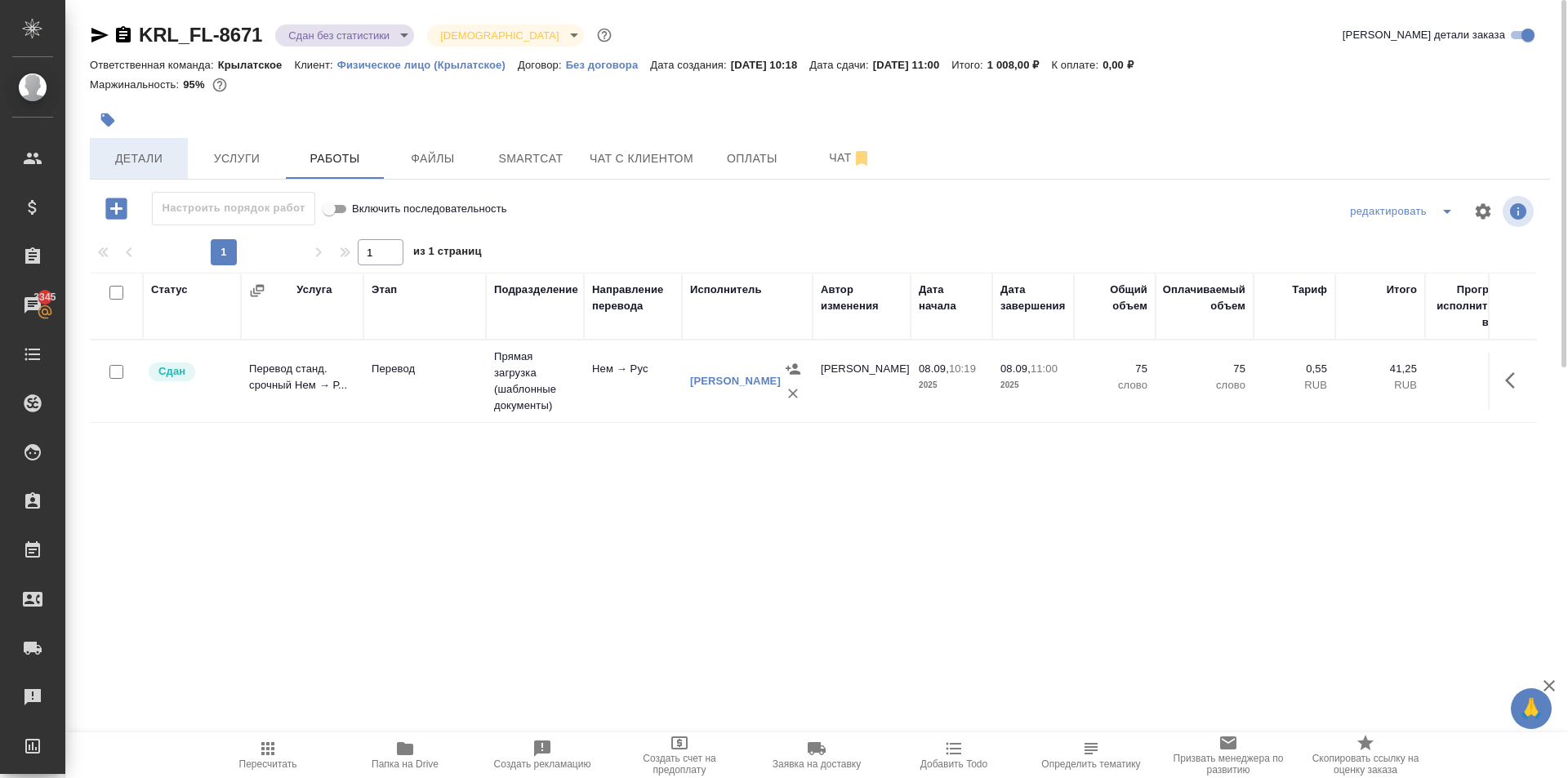
click at [116, 169] on button "Детали" at bounding box center [139, 159] width 98 height 41
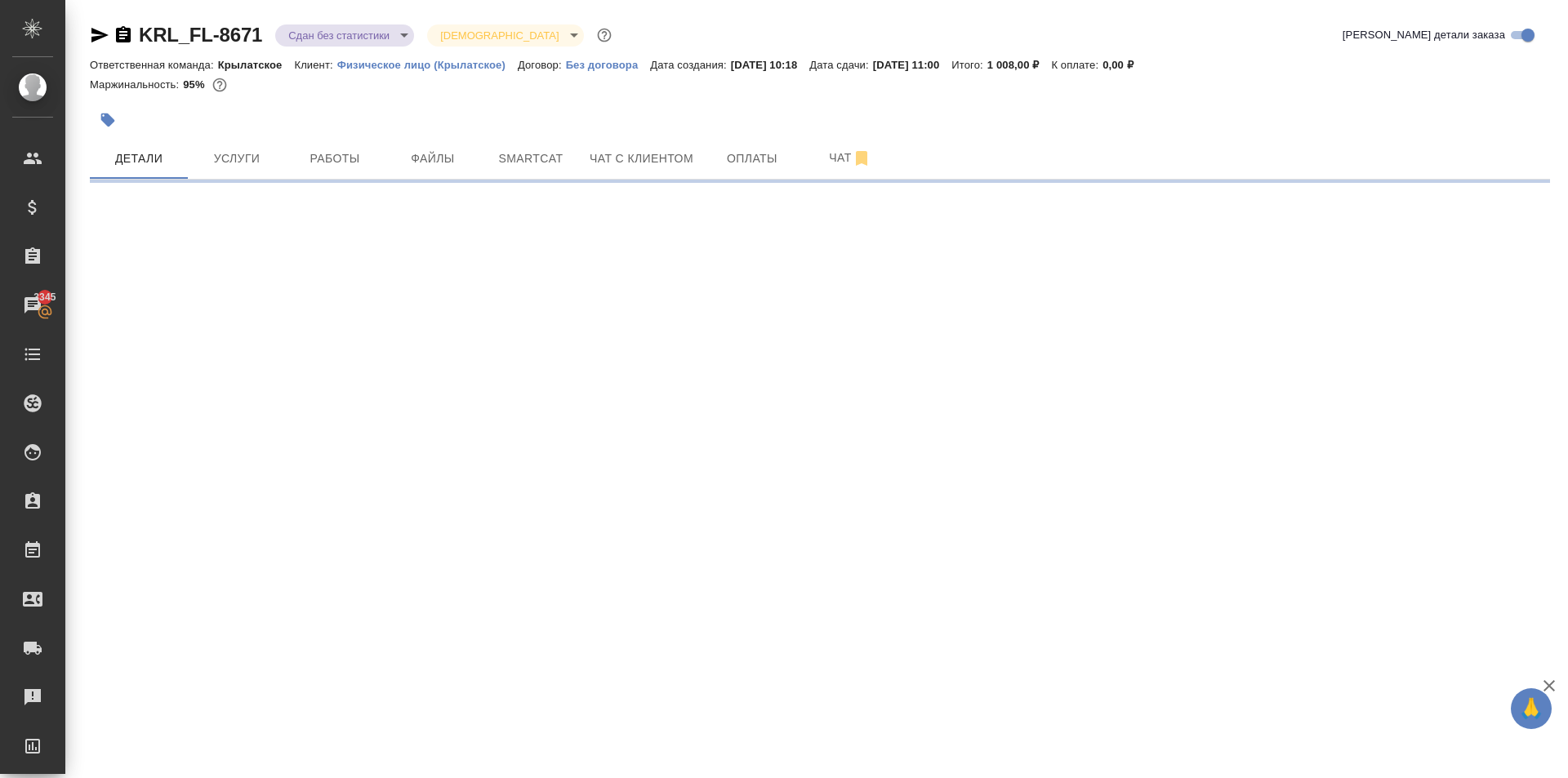
select select "RU"
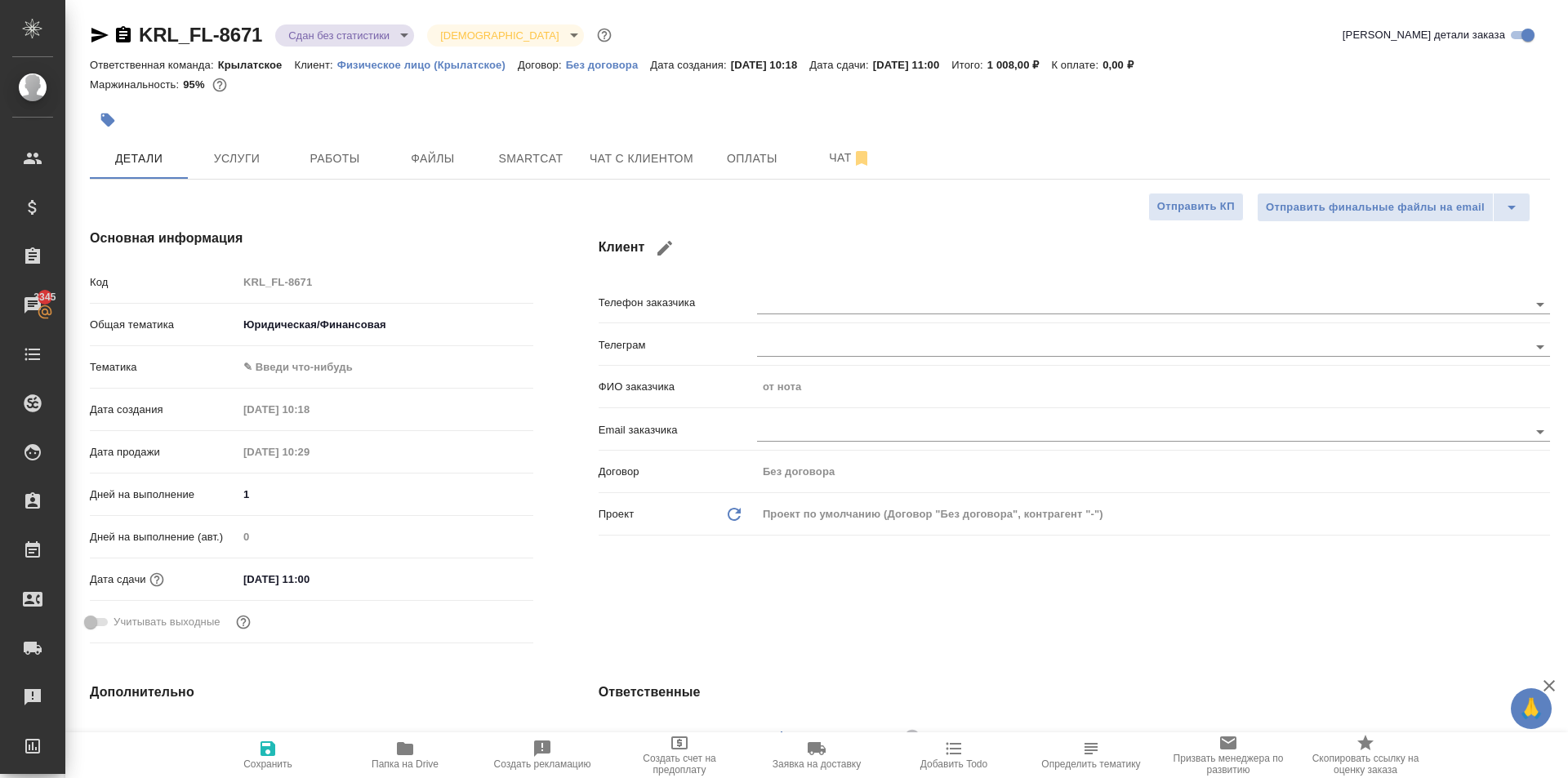
type textarea "x"
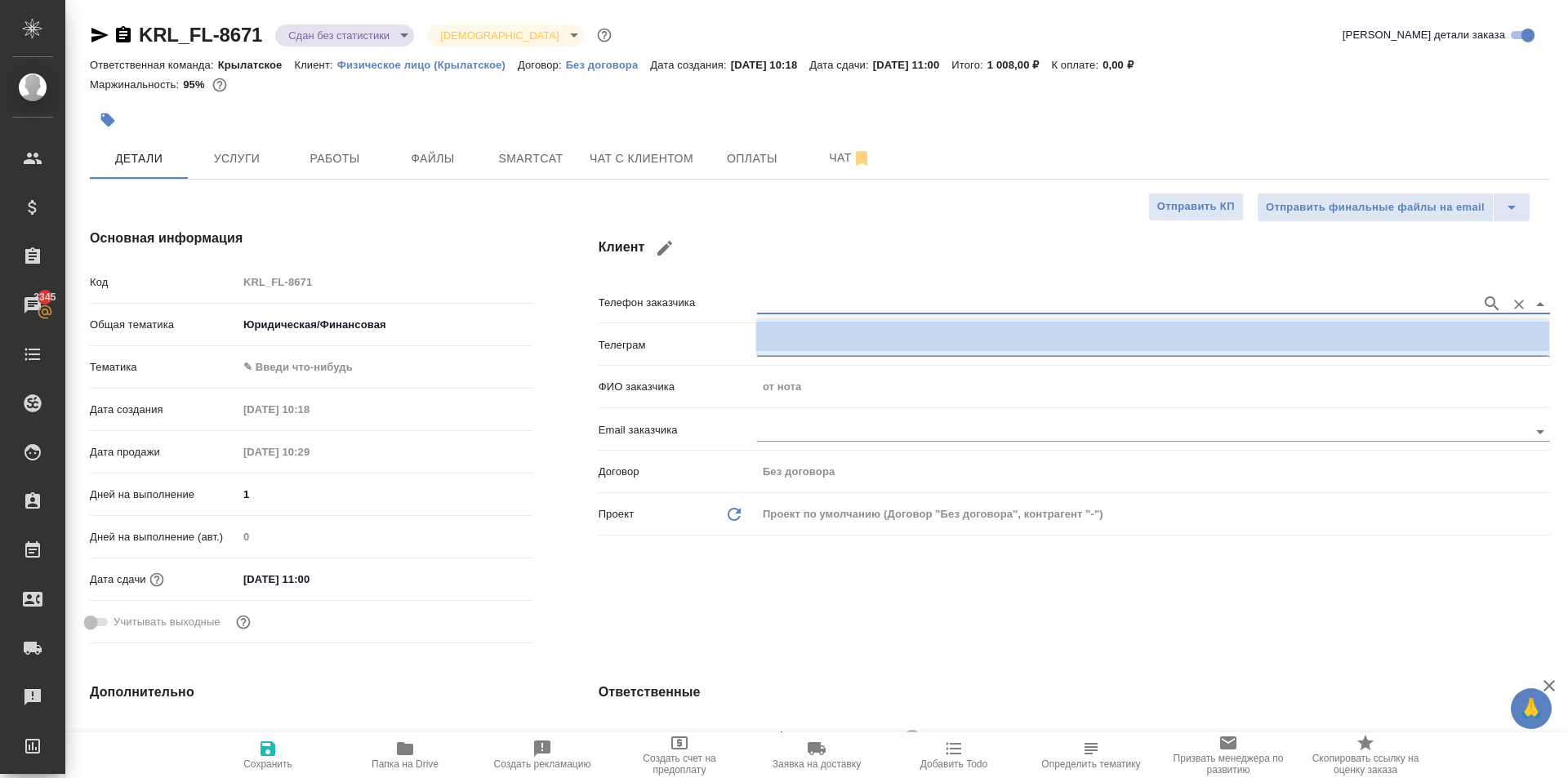
drag, startPoint x: 844, startPoint y: 300, endPoint x: 836, endPoint y: 322, distance: 23.4
click at [843, 300] on input "text" at bounding box center [1115, 304] width 717 height 20
click at [338, 321] on body "🙏 .cls-1 fill:#fff; AWATERA Kasymov Timur Клиенты Спецификации Заказы 3345 Чаты…" at bounding box center [784, 389] width 1568 height 778
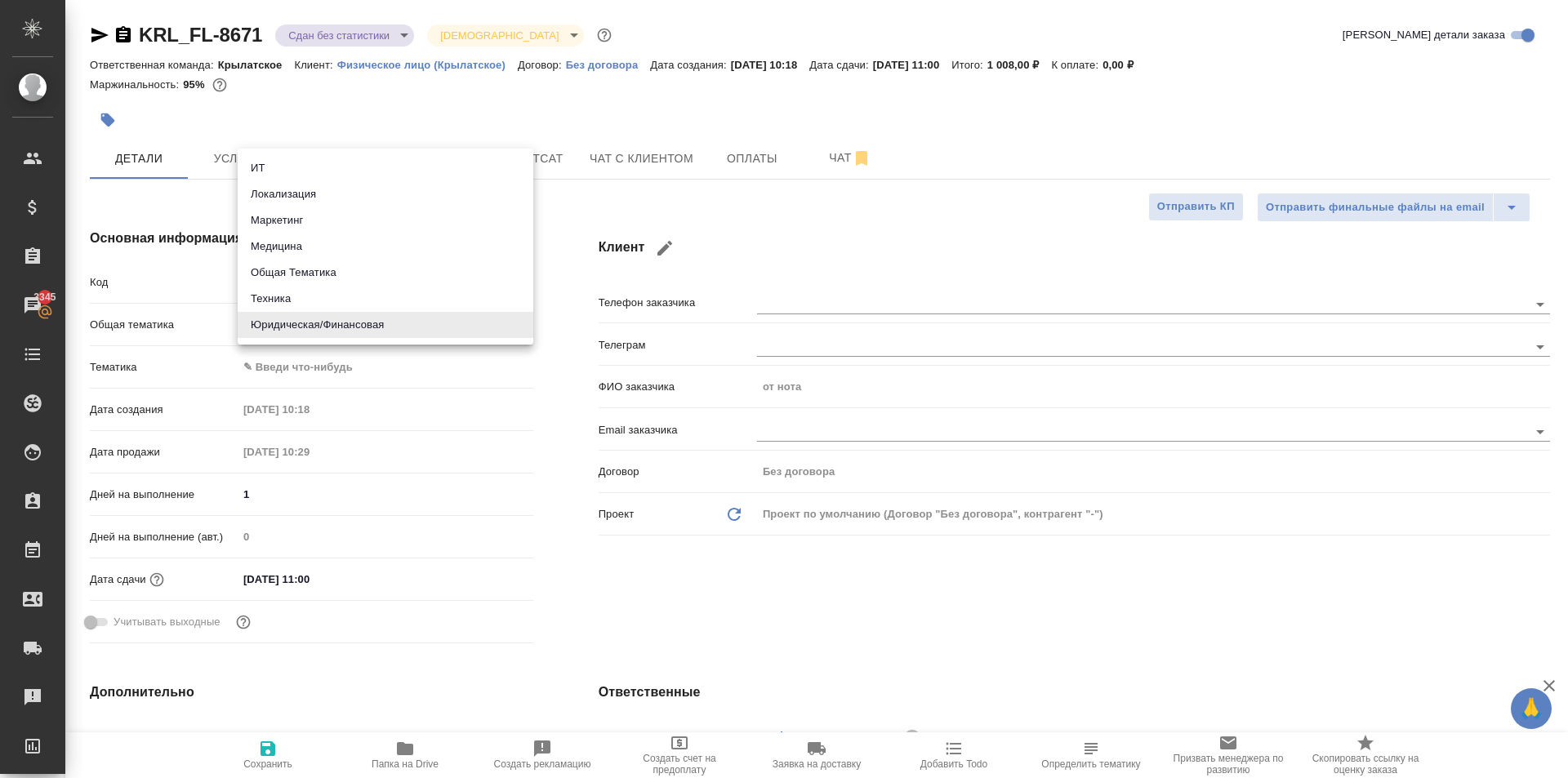
click at [324, 381] on div at bounding box center [784, 389] width 1568 height 778
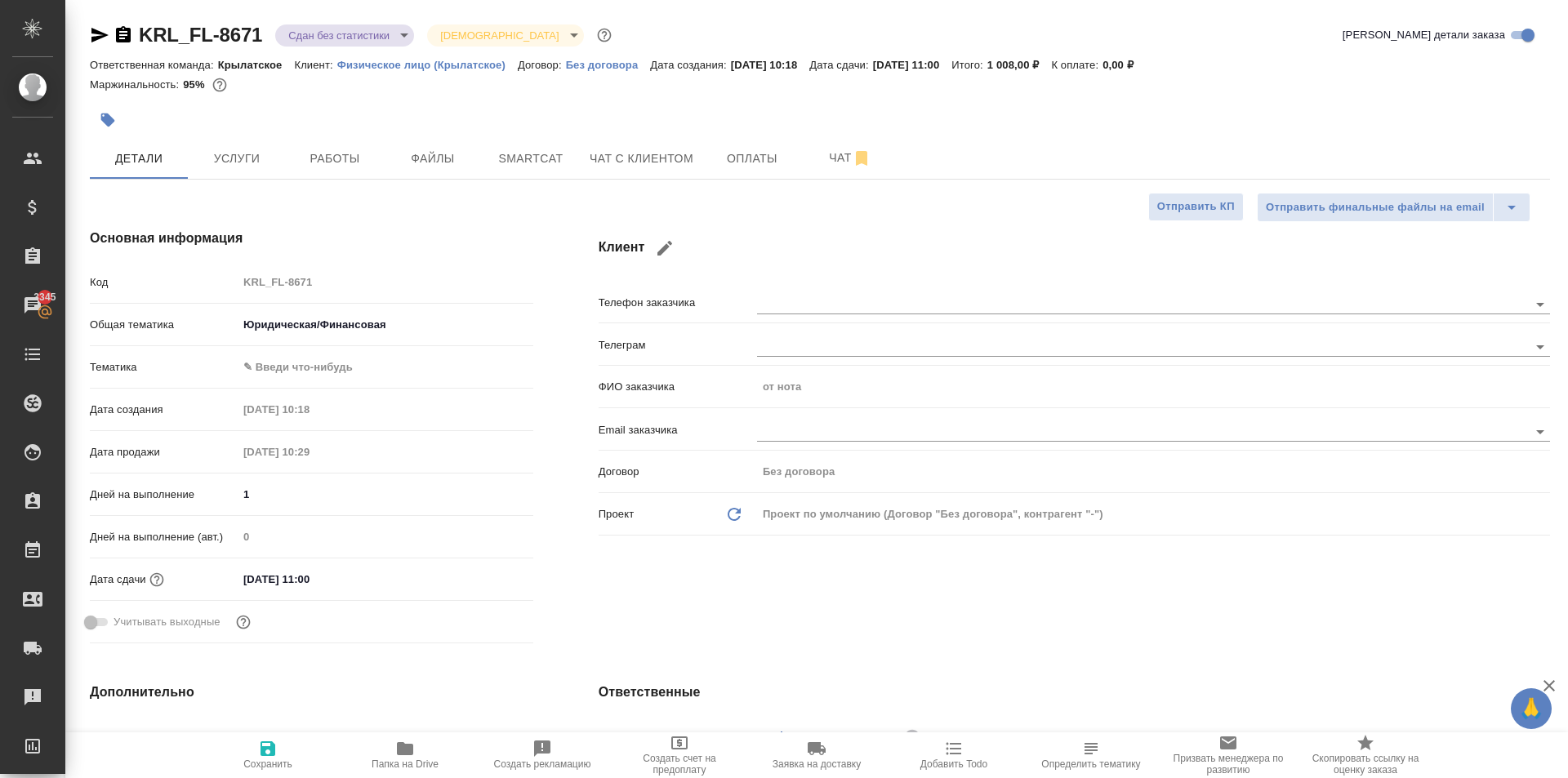
click at [323, 364] on body "🙏 .cls-1 fill:#fff; AWATERA Kasymov Timur Клиенты Спецификации Заказы 3345 Чаты…" at bounding box center [784, 389] width 1568 height 778
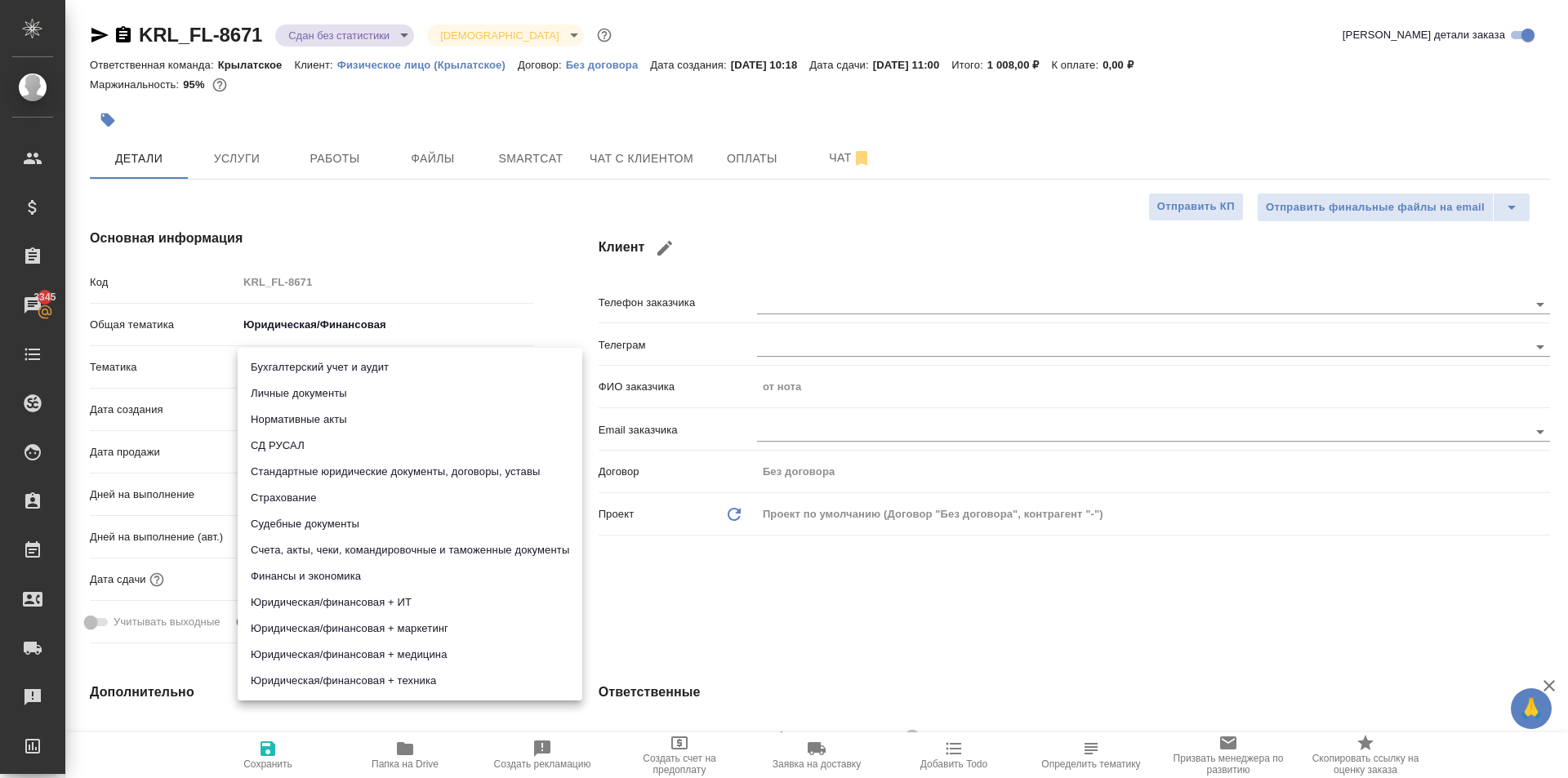
drag, startPoint x: 314, startPoint y: 389, endPoint x: 326, endPoint y: 395, distance: 13.4
click at [315, 389] on li "Личные документы" at bounding box center [410, 393] width 345 height 26
type input "5a8b8b956a9677013d343cfe"
type textarea "x"
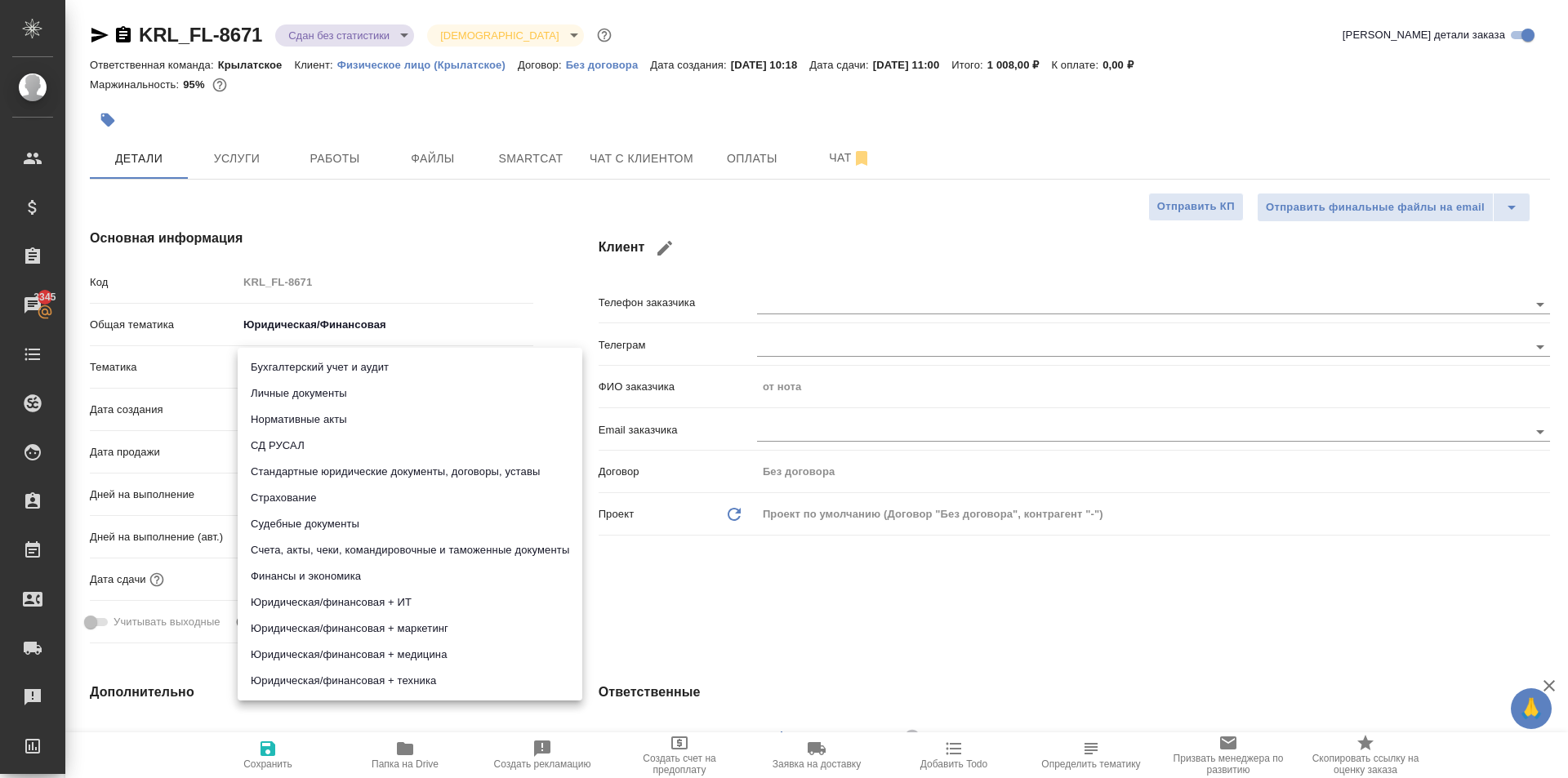
type textarea "x"
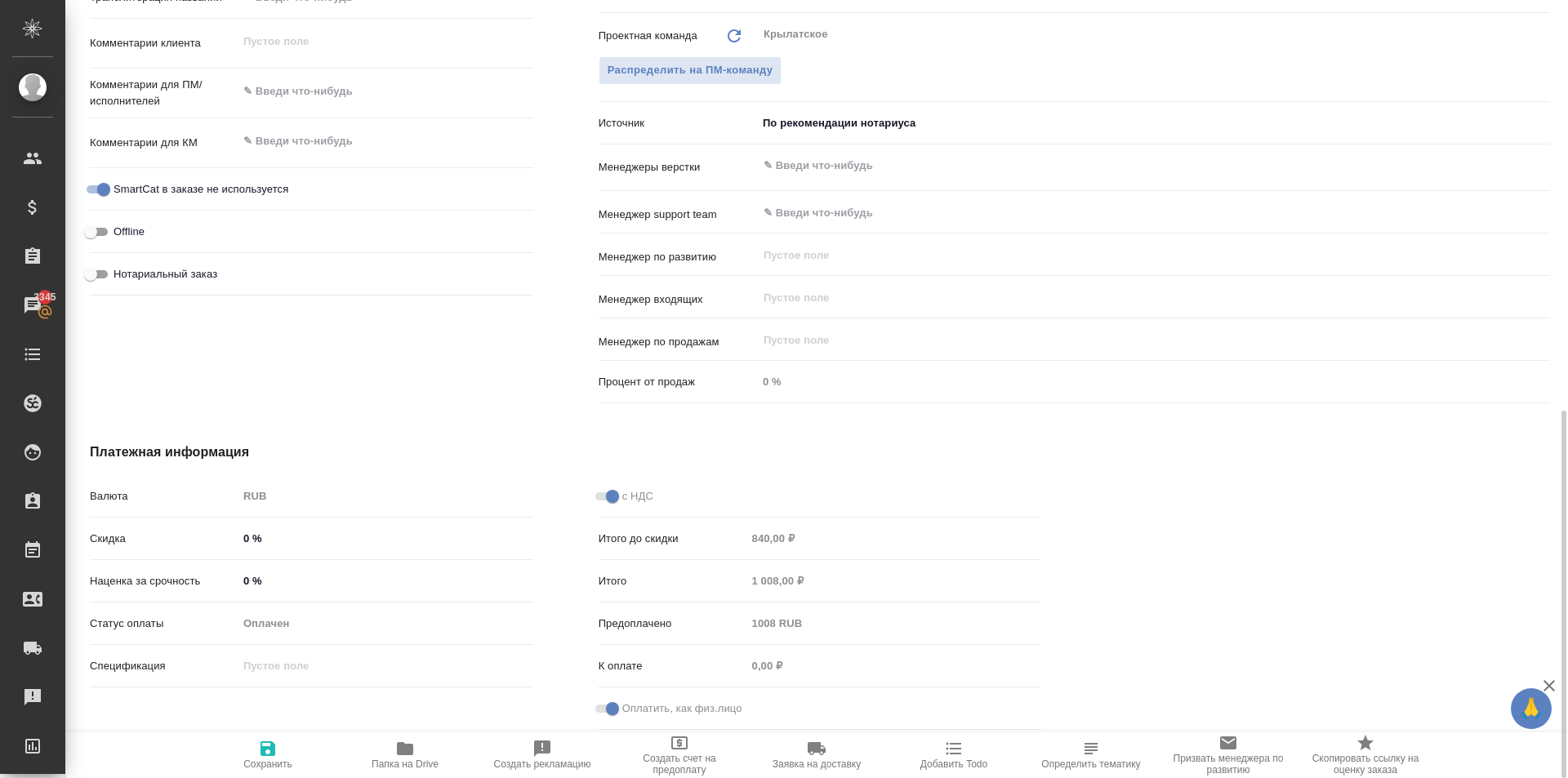
scroll to position [295, 0]
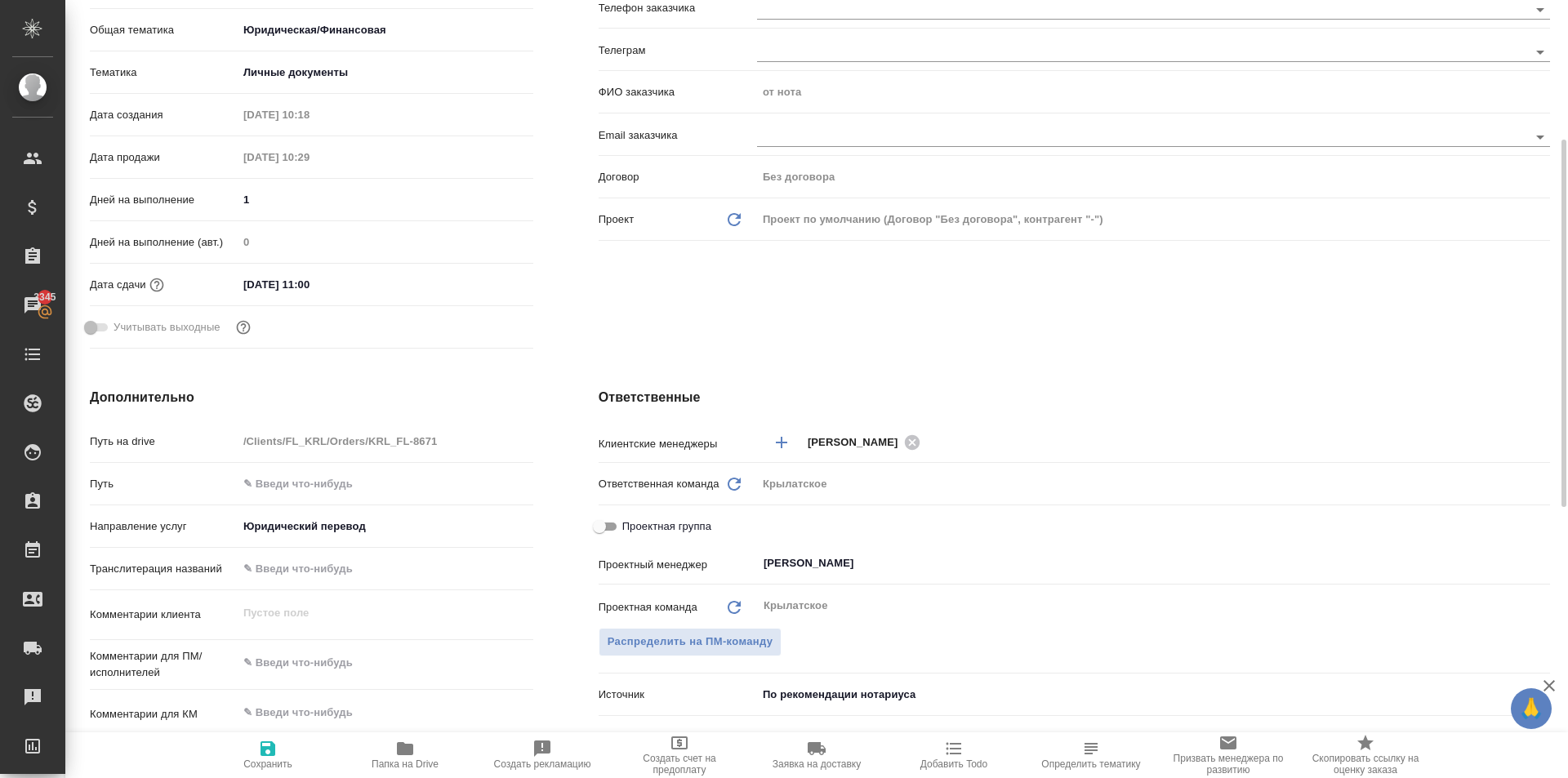
drag, startPoint x: 252, startPoint y: 745, endPoint x: 278, endPoint y: 713, distance: 41.2
click at [251, 745] on span "Сохранить" at bounding box center [268, 754] width 118 height 31
type textarea "x"
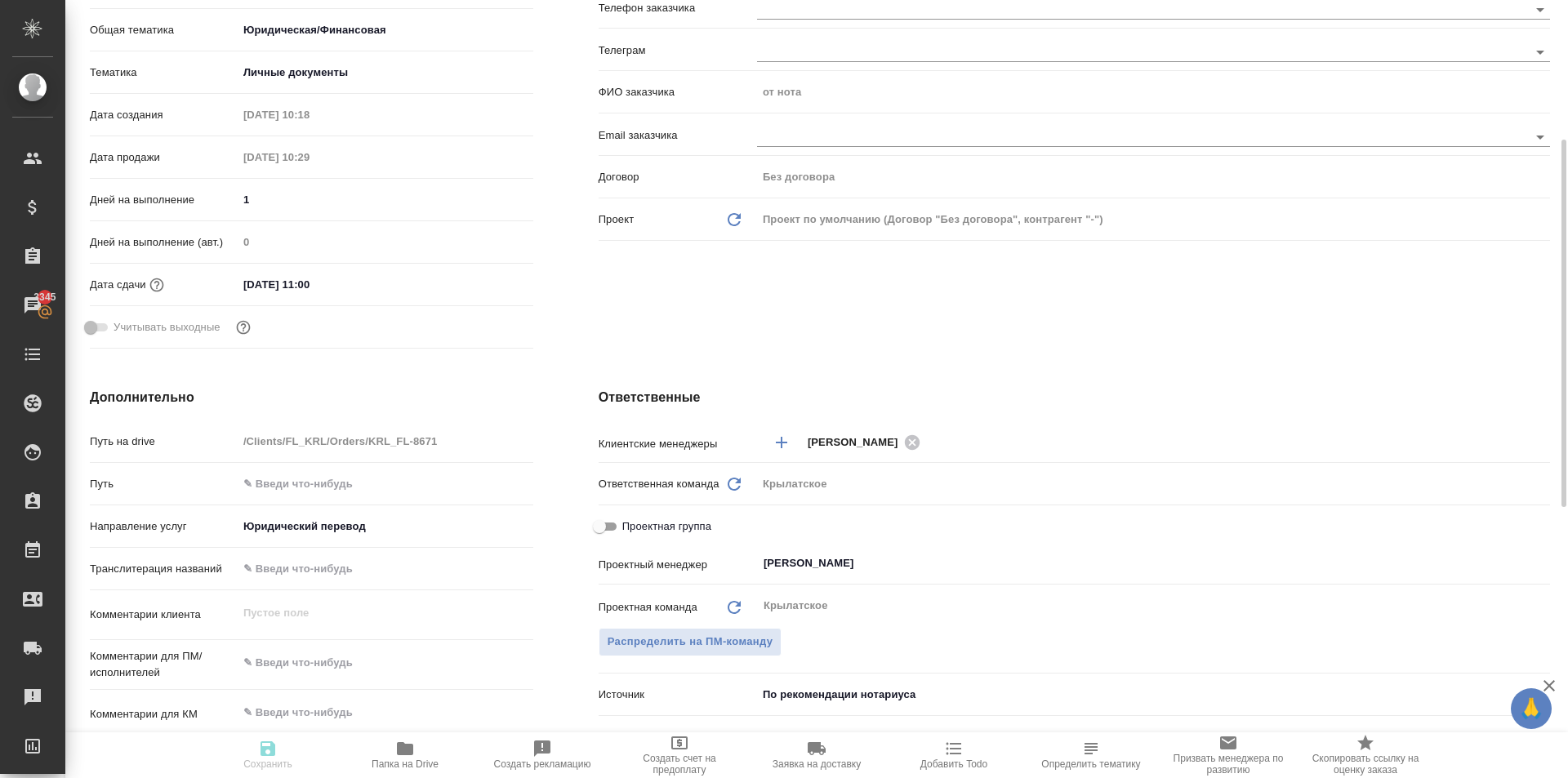
type textarea "x"
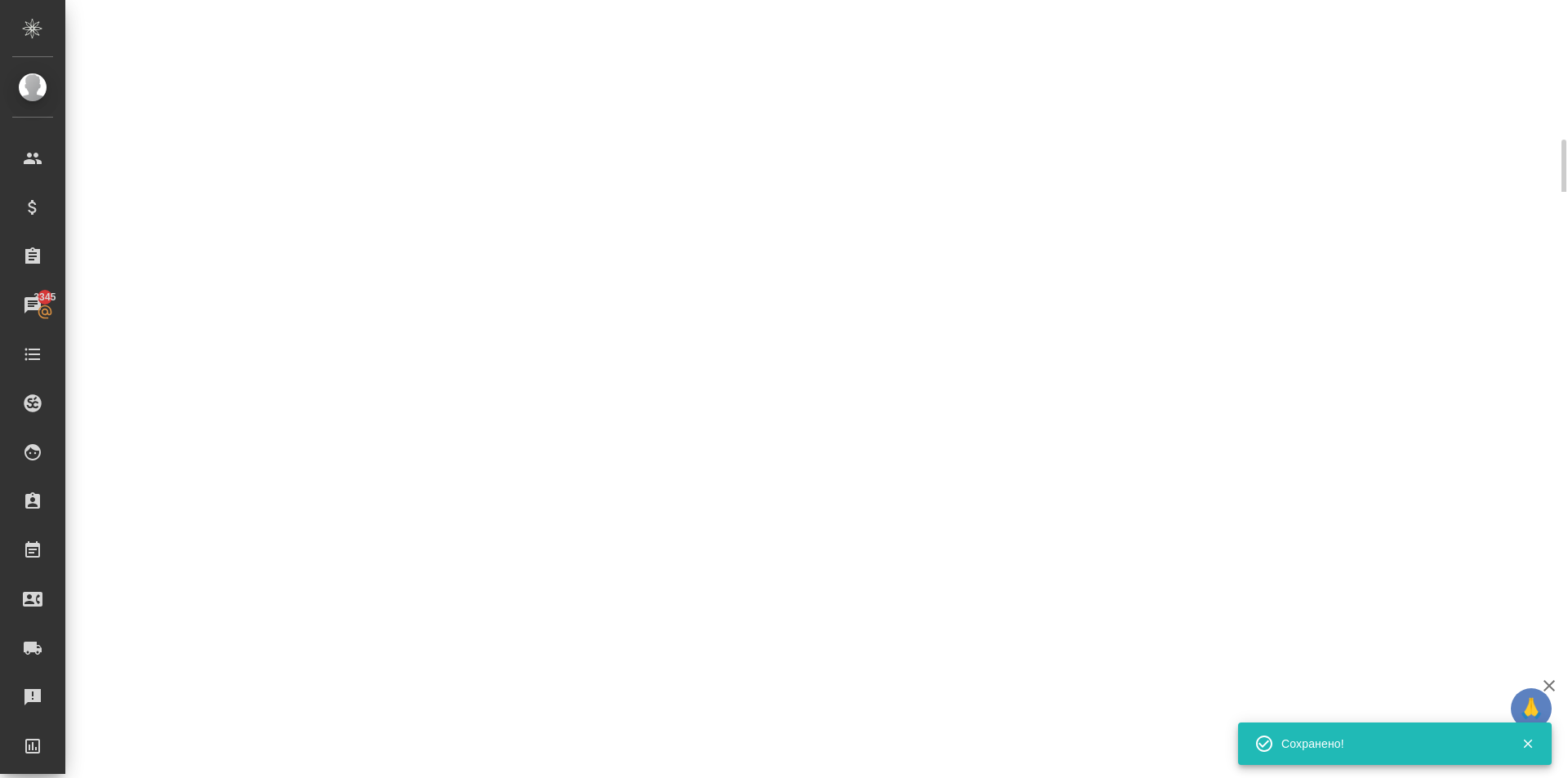
scroll to position [0, 0]
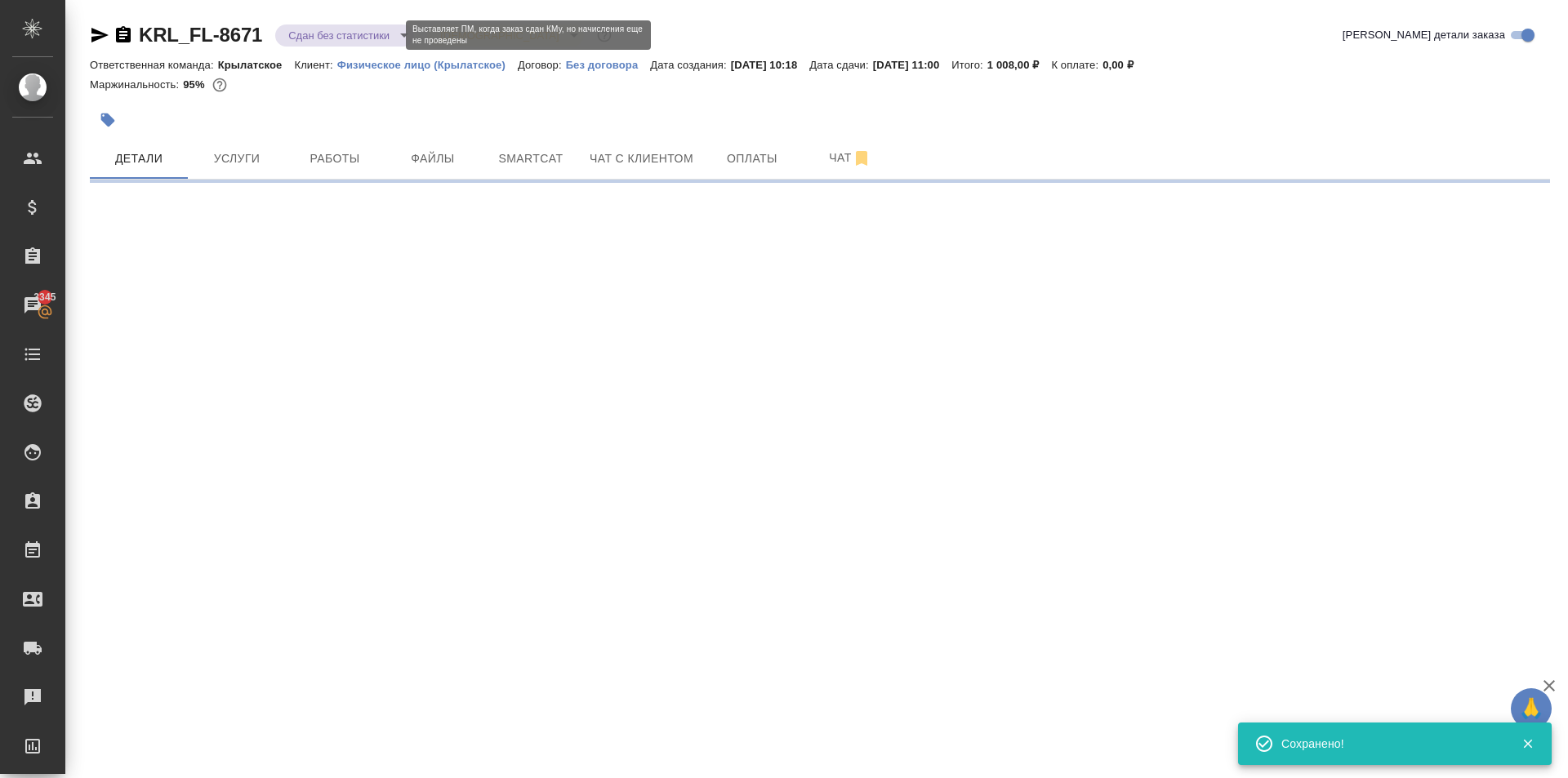
click at [340, 30] on body "🙏 .cls-1 fill:#fff; AWATERA Kasymov Timur Клиенты Спецификации Заказы 3345 Чаты…" at bounding box center [784, 389] width 1568 height 778
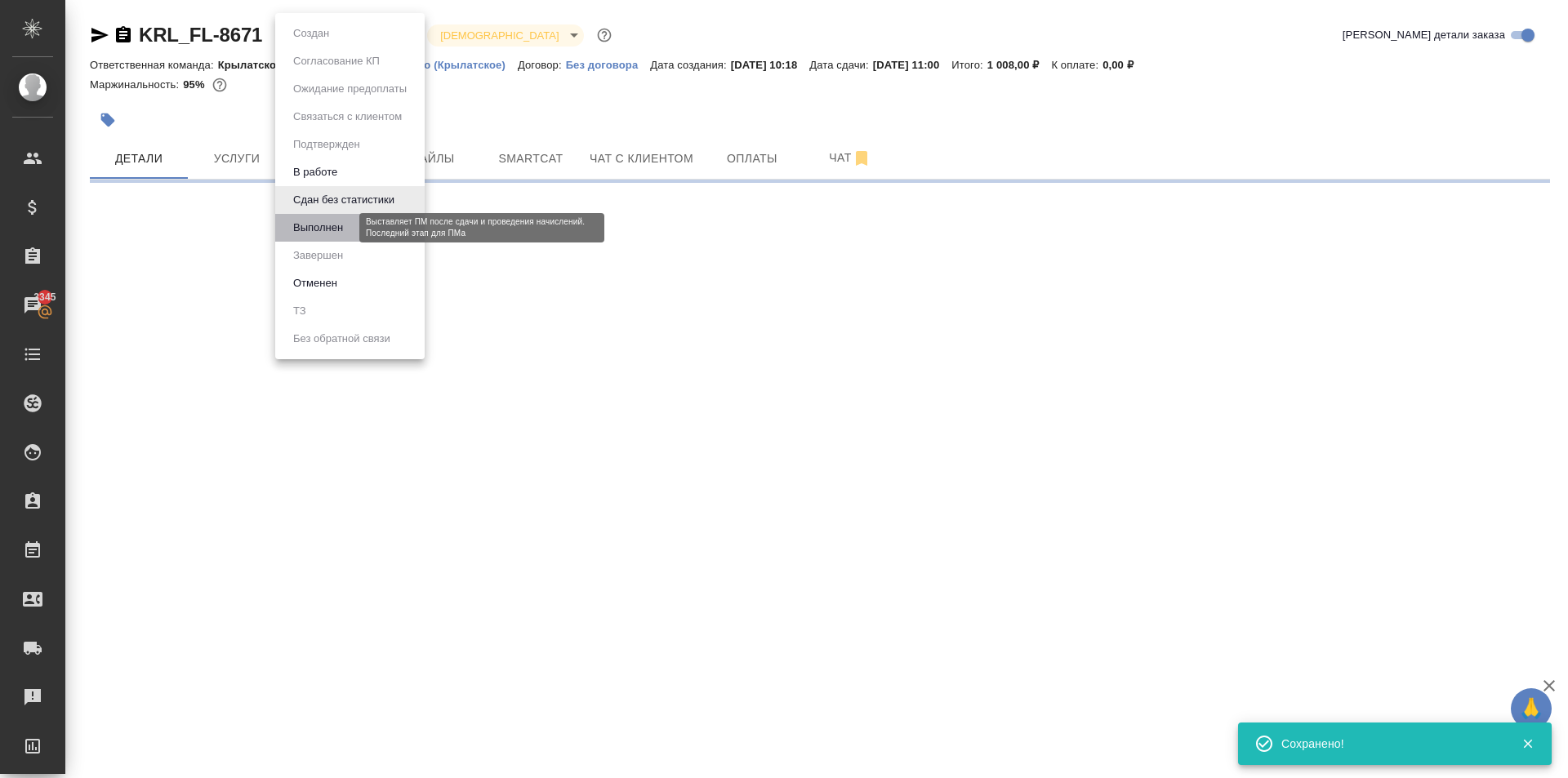
select select "RU"
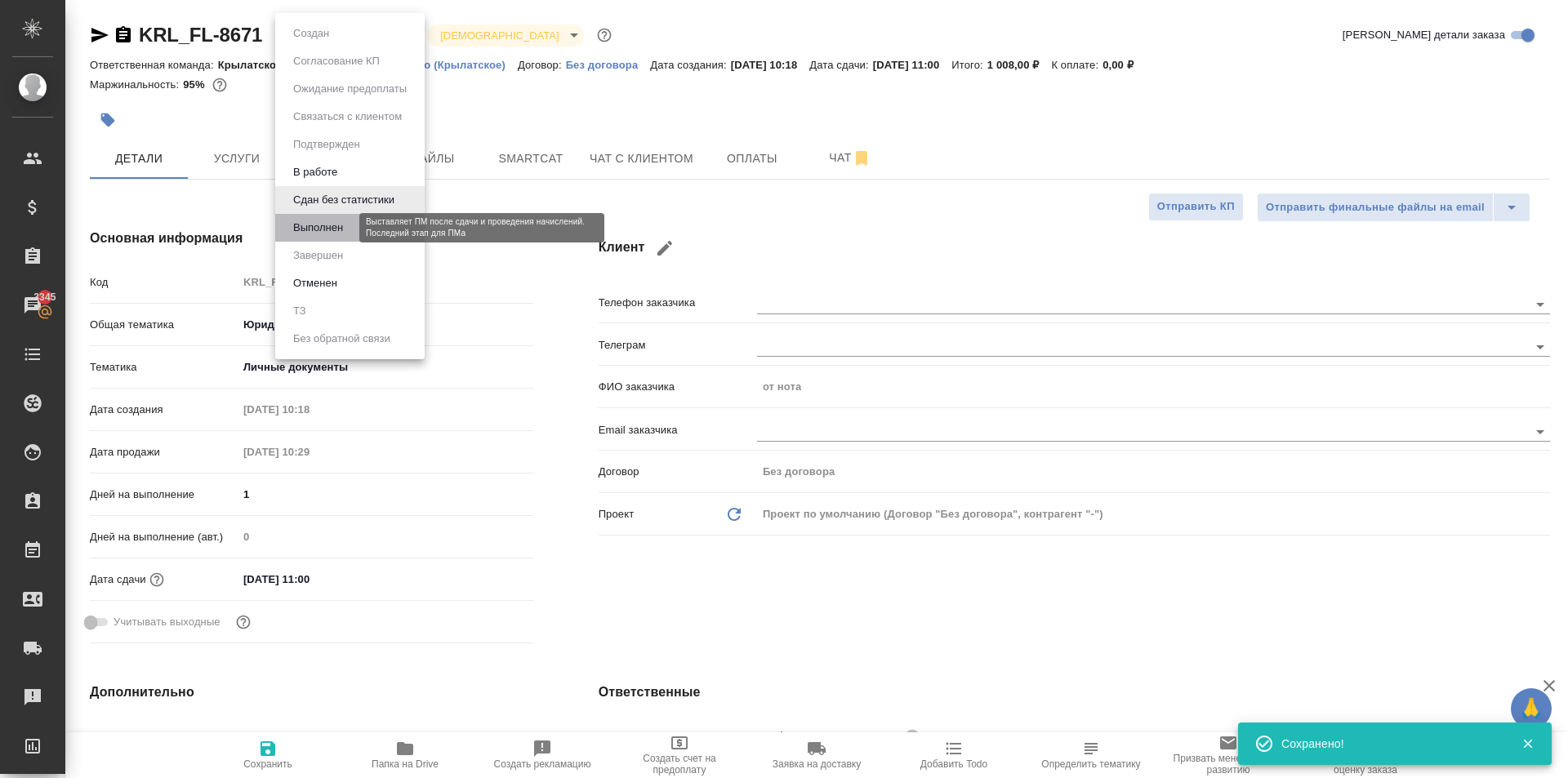
type textarea "x"
click at [343, 220] on button "Выполнен" at bounding box center [317, 228] width 60 height 18
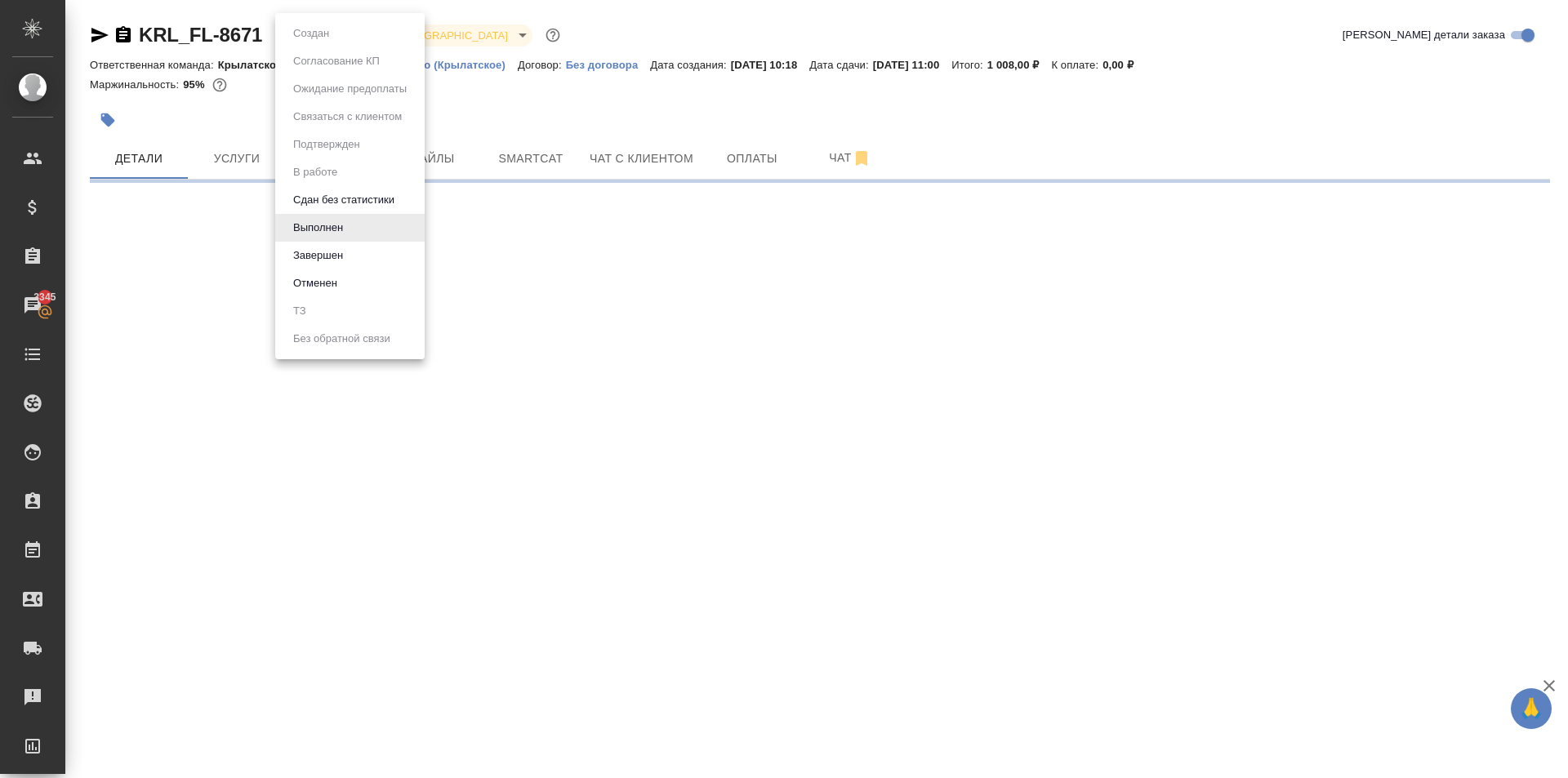
click at [302, 34] on body "🙏 .cls-1 fill:#fff; AWATERA Kasymov Timur Клиенты Спецификации Заказы 3345 Чаты…" at bounding box center [784, 389] width 1568 height 778
select select "RU"
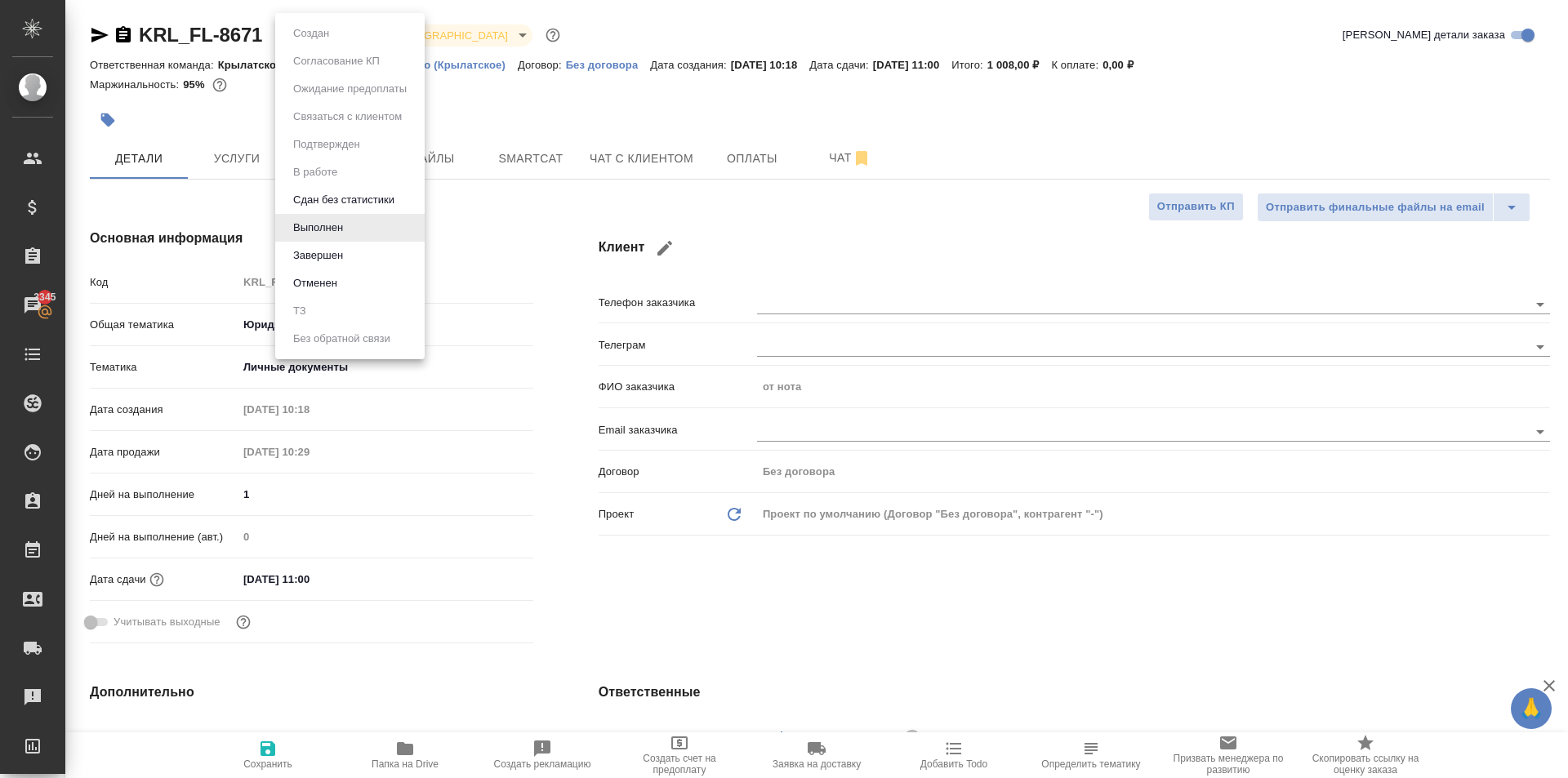
type textarea "x"
click at [222, 235] on div at bounding box center [784, 389] width 1568 height 778
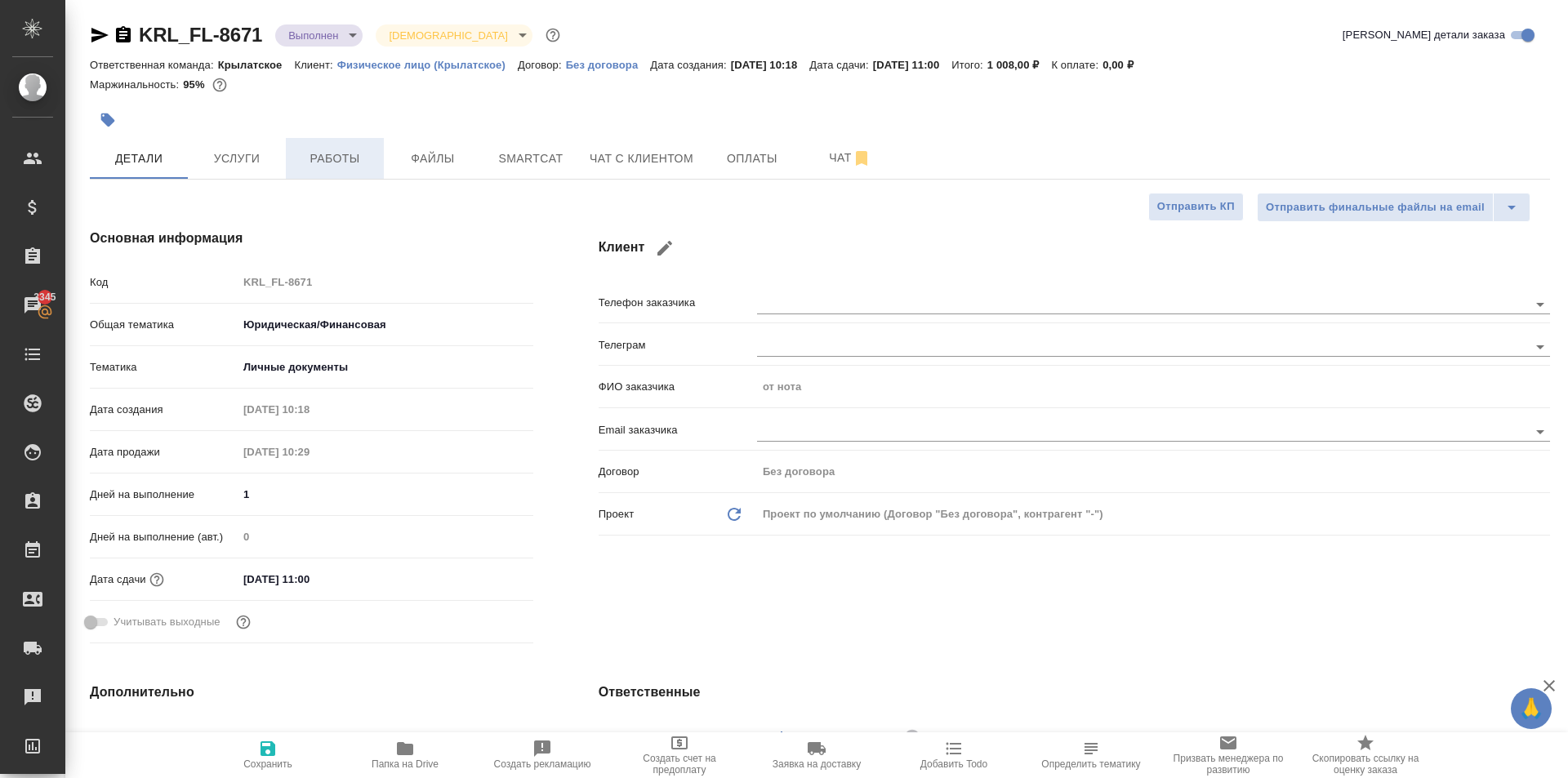
click at [330, 171] on button "Работы" at bounding box center [335, 159] width 98 height 41
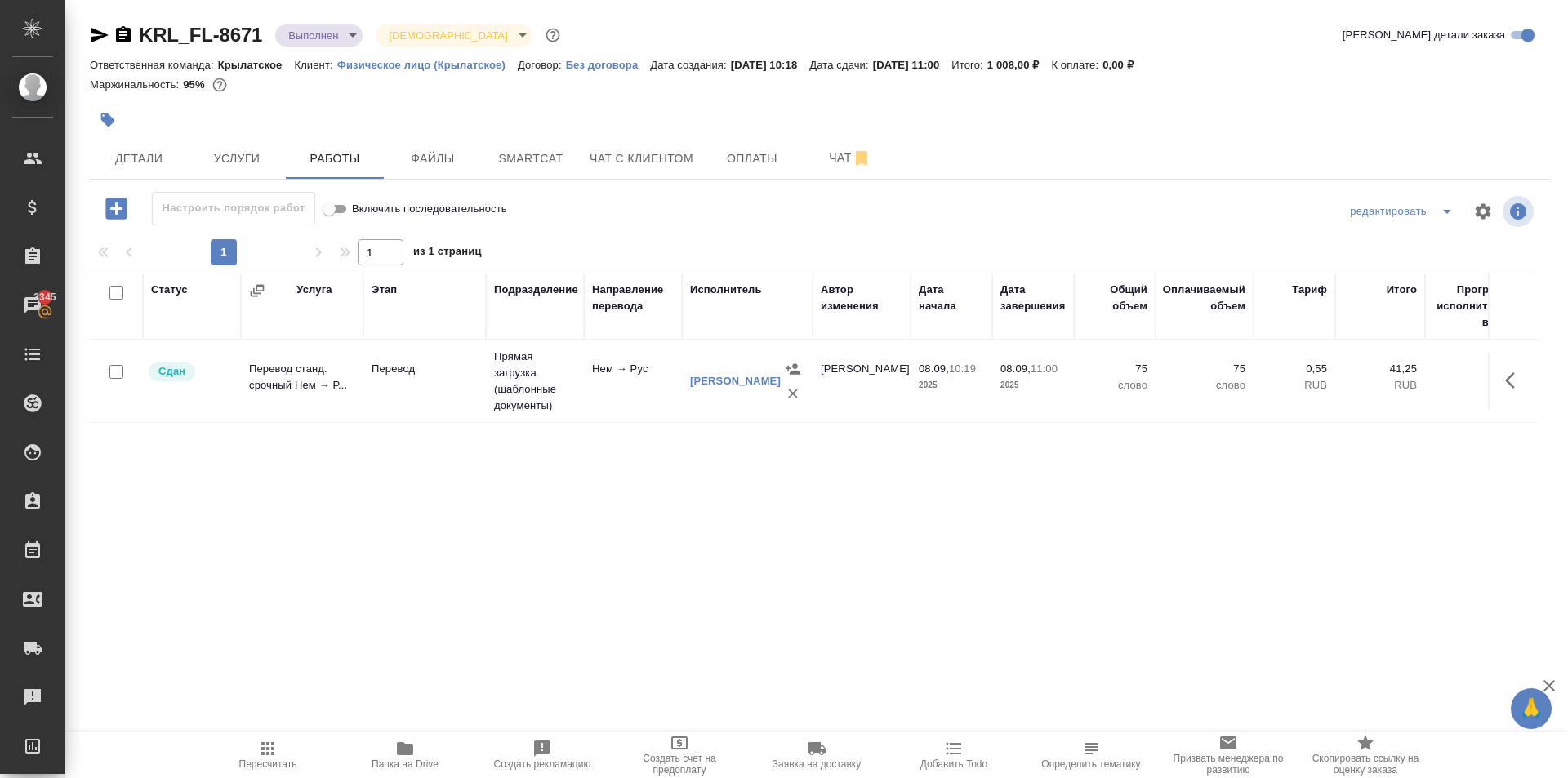
click at [267, 751] on icon "button" at bounding box center [268, 749] width 20 height 20
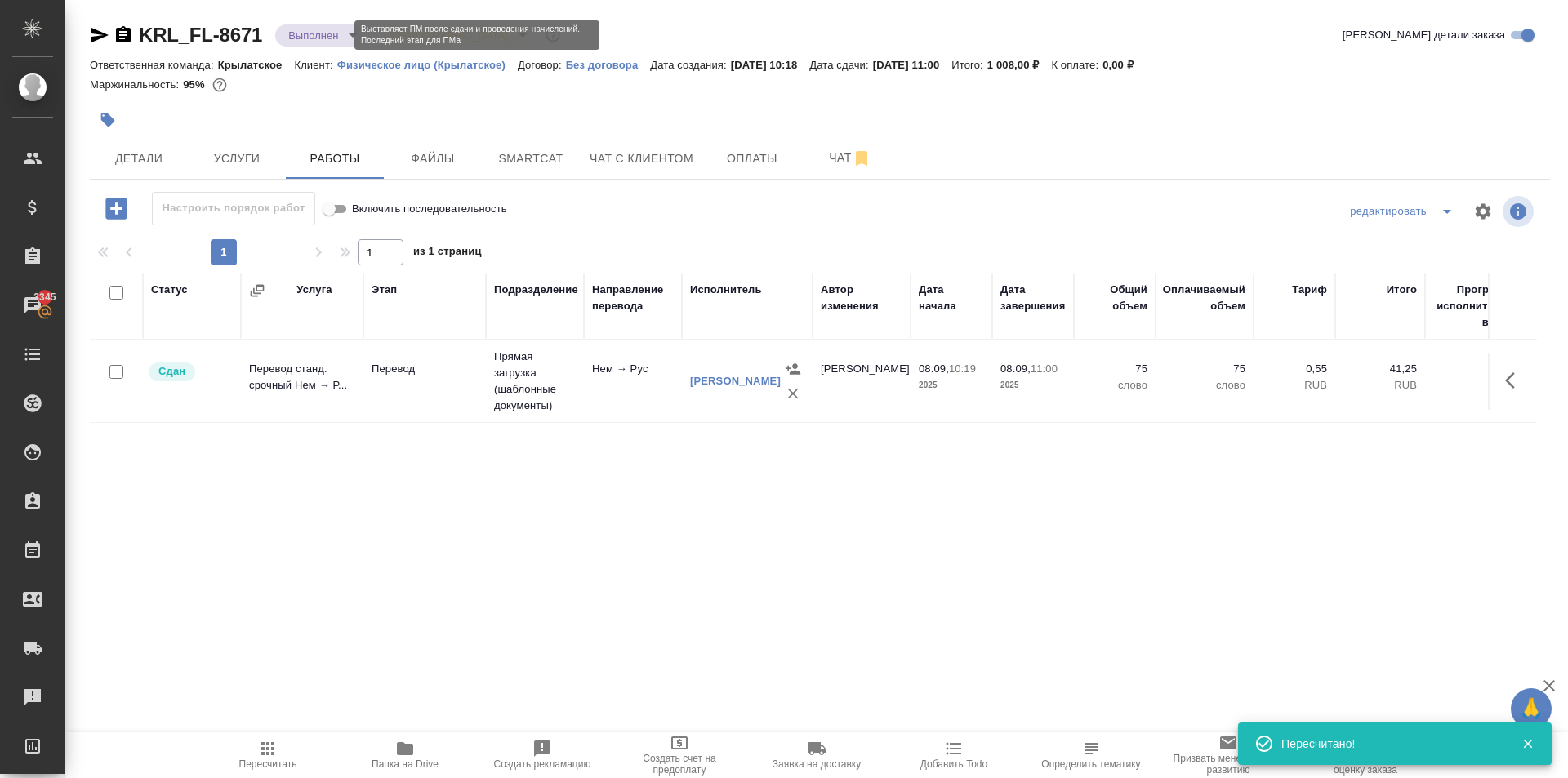
click at [294, 36] on body "🙏 .cls-1 fill:#fff; AWATERA Kasymov Timur Клиенты Спецификации Заказы 3345 Чаты…" at bounding box center [784, 389] width 1568 height 778
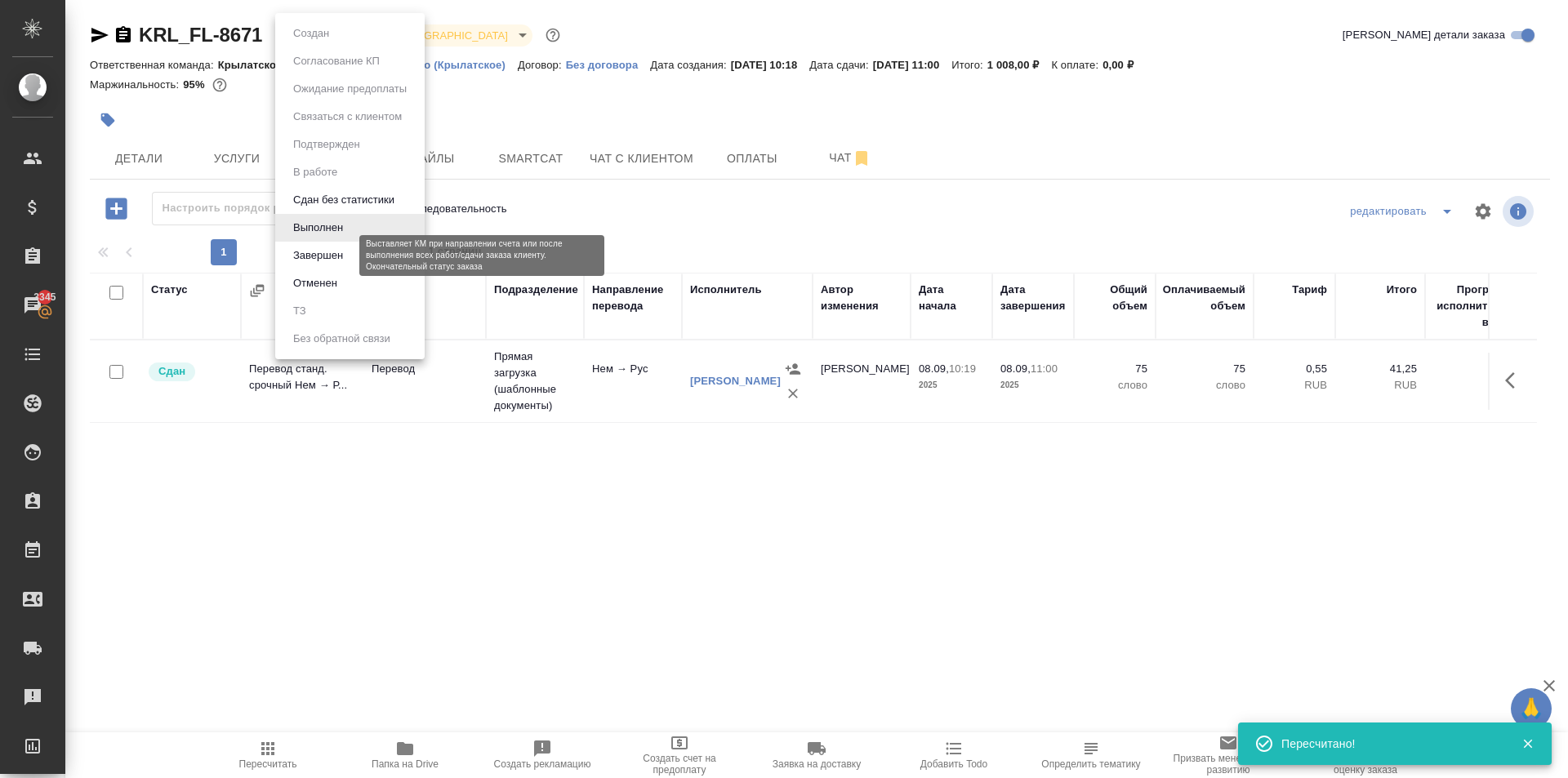
click at [327, 257] on button "Завершен" at bounding box center [317, 256] width 60 height 18
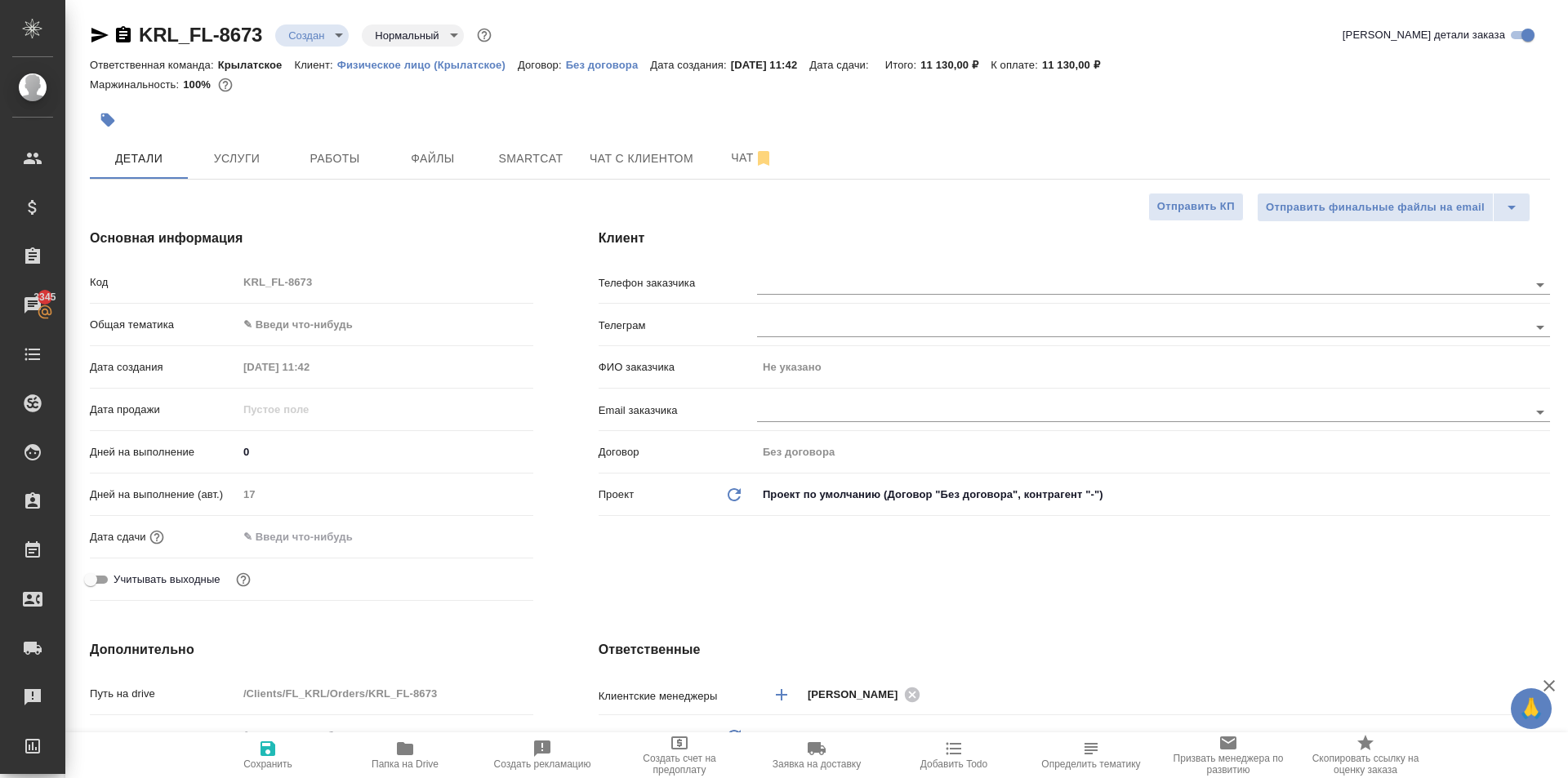
select select "RU"
click at [800, 301] on div "Телефон заказчика" at bounding box center [1074, 290] width 951 height 43
drag, startPoint x: 800, startPoint y: 297, endPoint x: 804, endPoint y: 283, distance: 14.6
click at [800, 295] on div at bounding box center [1153, 283] width 793 height 30
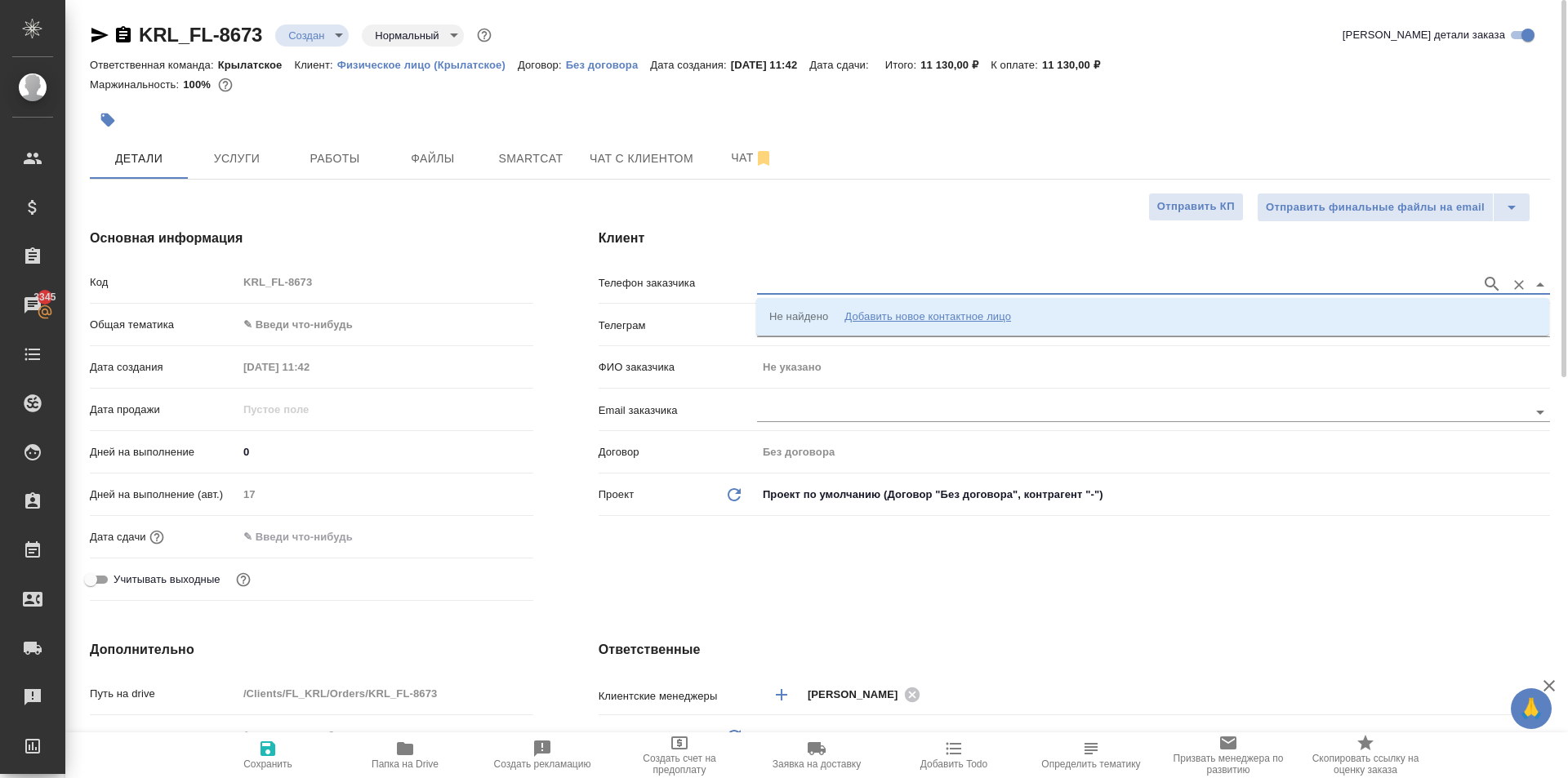
click at [804, 283] on input "text" at bounding box center [1115, 284] width 717 height 20
click at [835, 319] on div "Не найдено Добавить новое контактное лицо" at bounding box center [890, 316] width 242 height 16
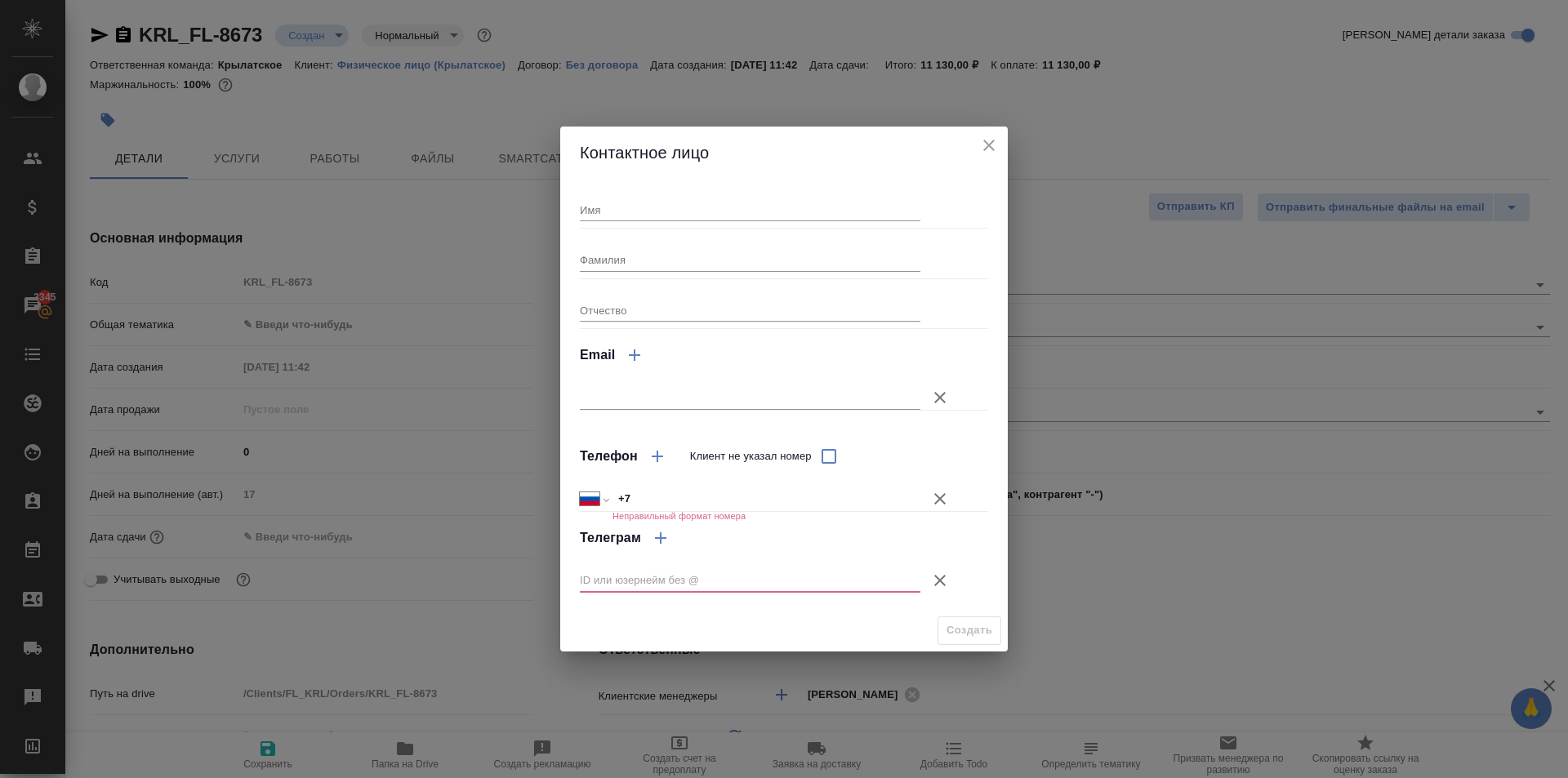
click at [551, 190] on div "Контактное лицо Имя Фамилия Отчество Email Телефон Клиент не указал номер Между…" at bounding box center [784, 389] width 1568 height 778
click at [614, 199] on input "Имя" at bounding box center [751, 210] width 341 height 23
type input "N"
type input "Таймураз \ Лина"
drag, startPoint x: 927, startPoint y: 493, endPoint x: 938, endPoint y: 502, distance: 14.2
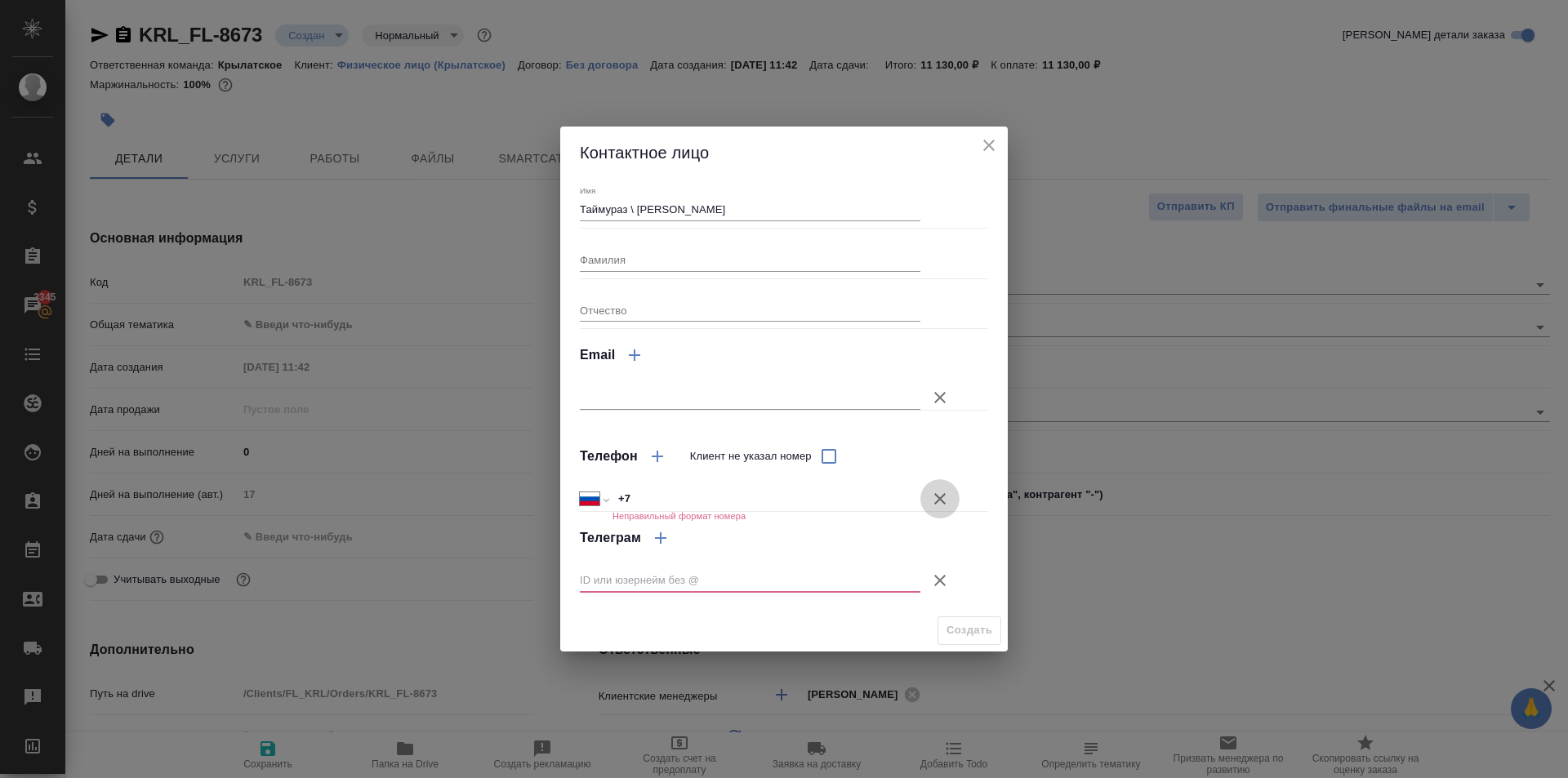
click at [938, 502] on button "Клиент не указал номер" at bounding box center [940, 499] width 39 height 39
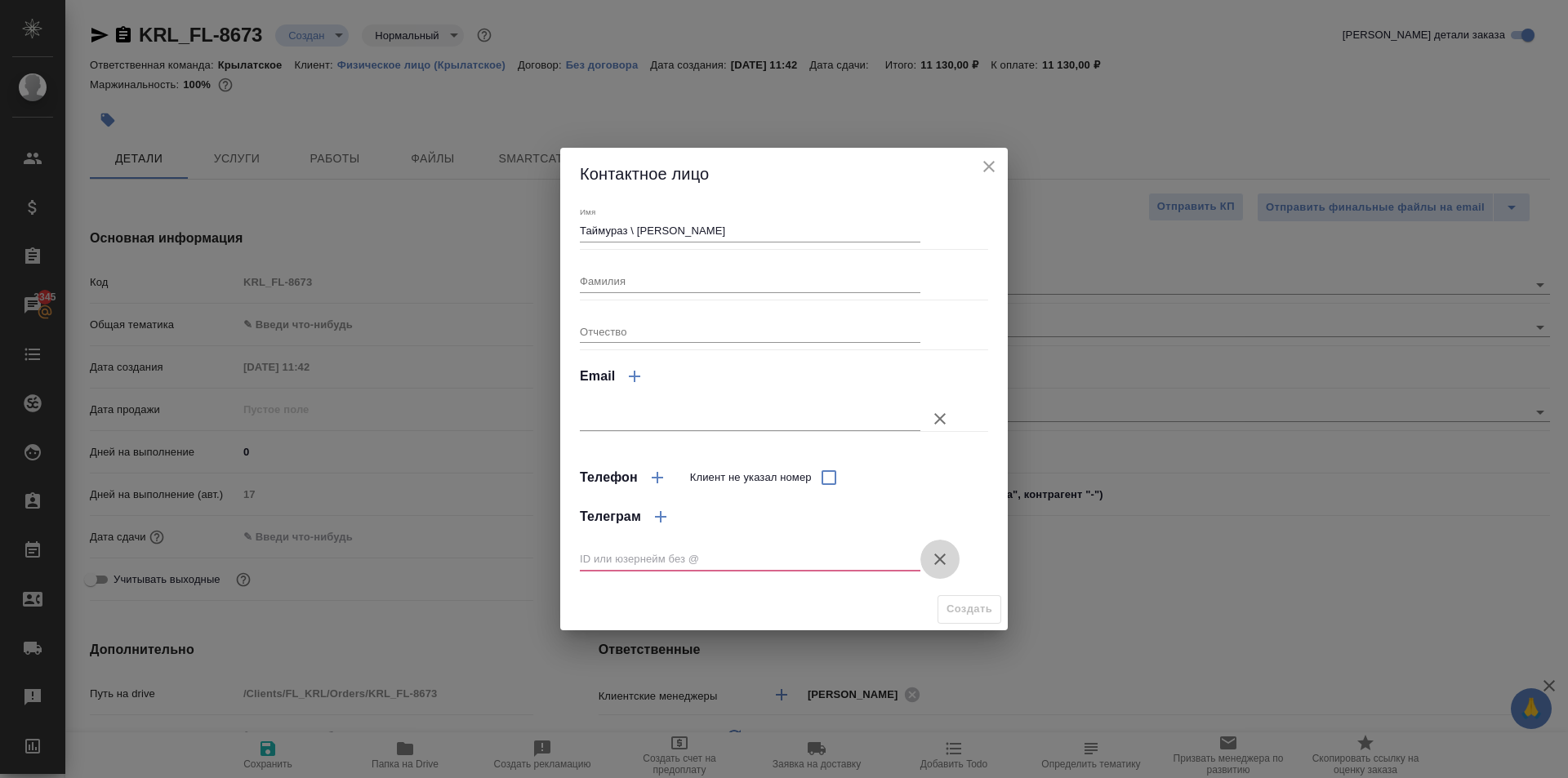
click at [946, 559] on icon "button" at bounding box center [940, 560] width 20 height 20
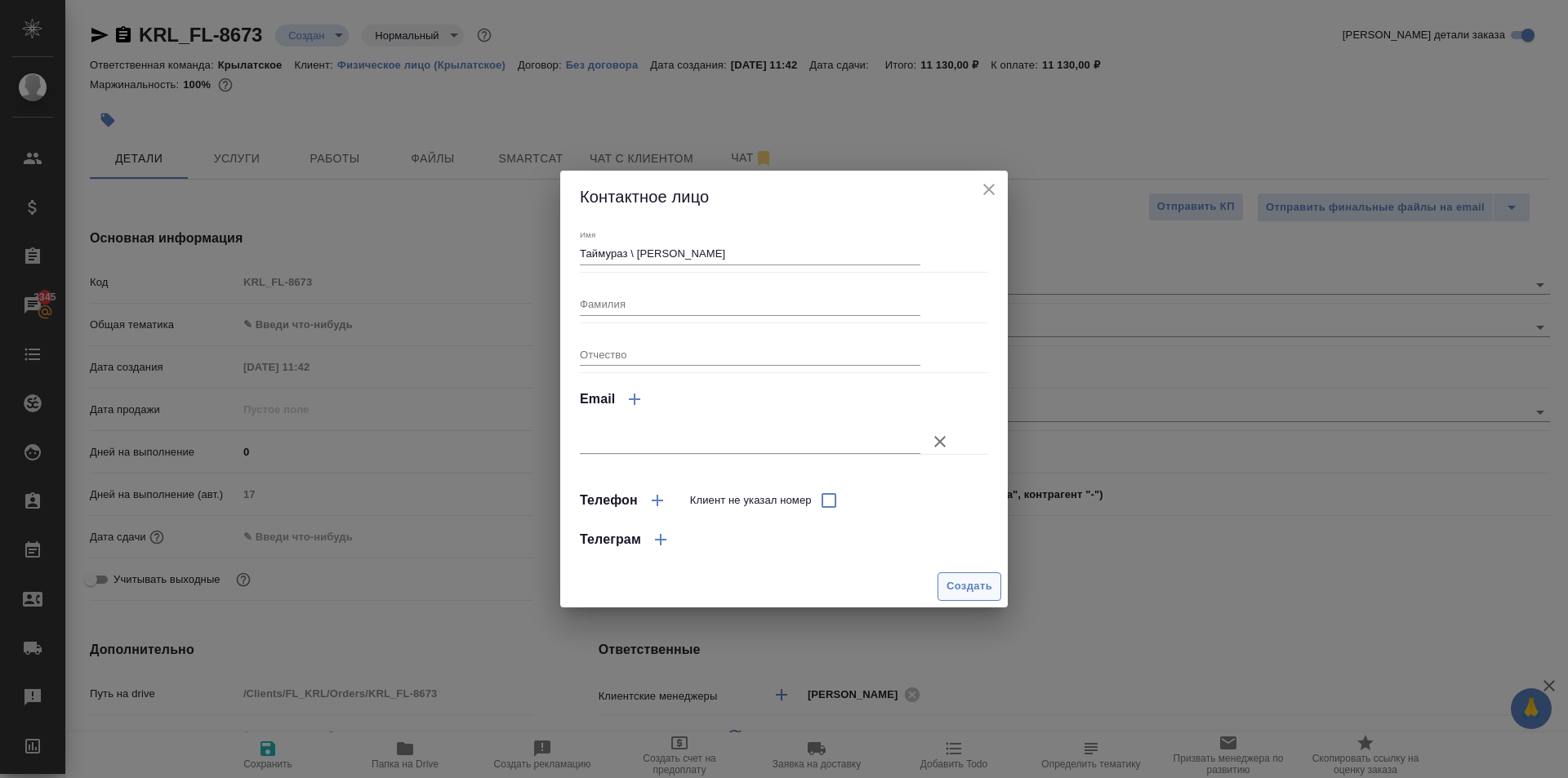
click at [954, 576] on button "Создать" at bounding box center [969, 586] width 63 height 29
type input "Таймураз \ Лина"
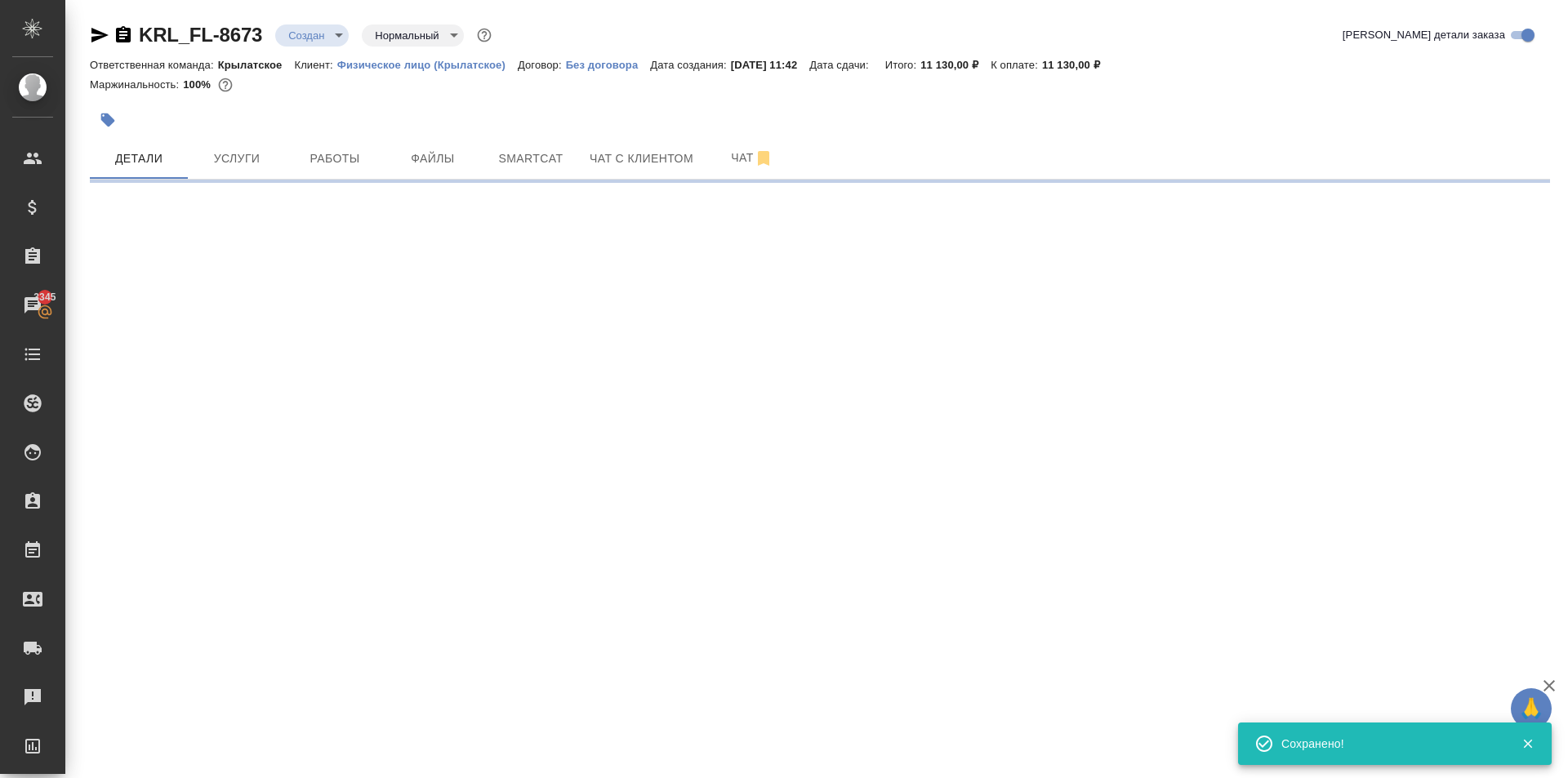
type input "holyTrinity"
select select "RU"
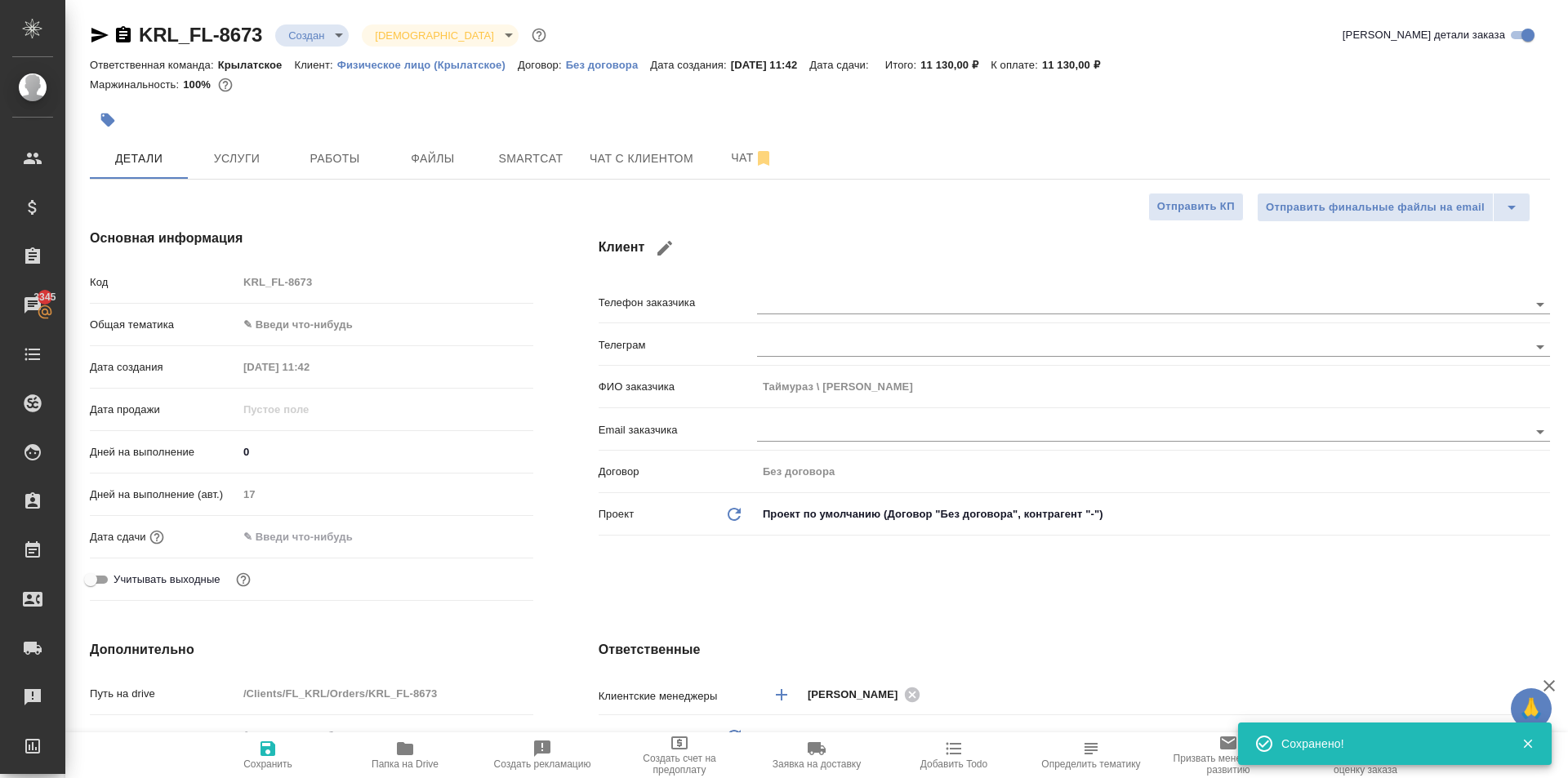
type textarea "x"
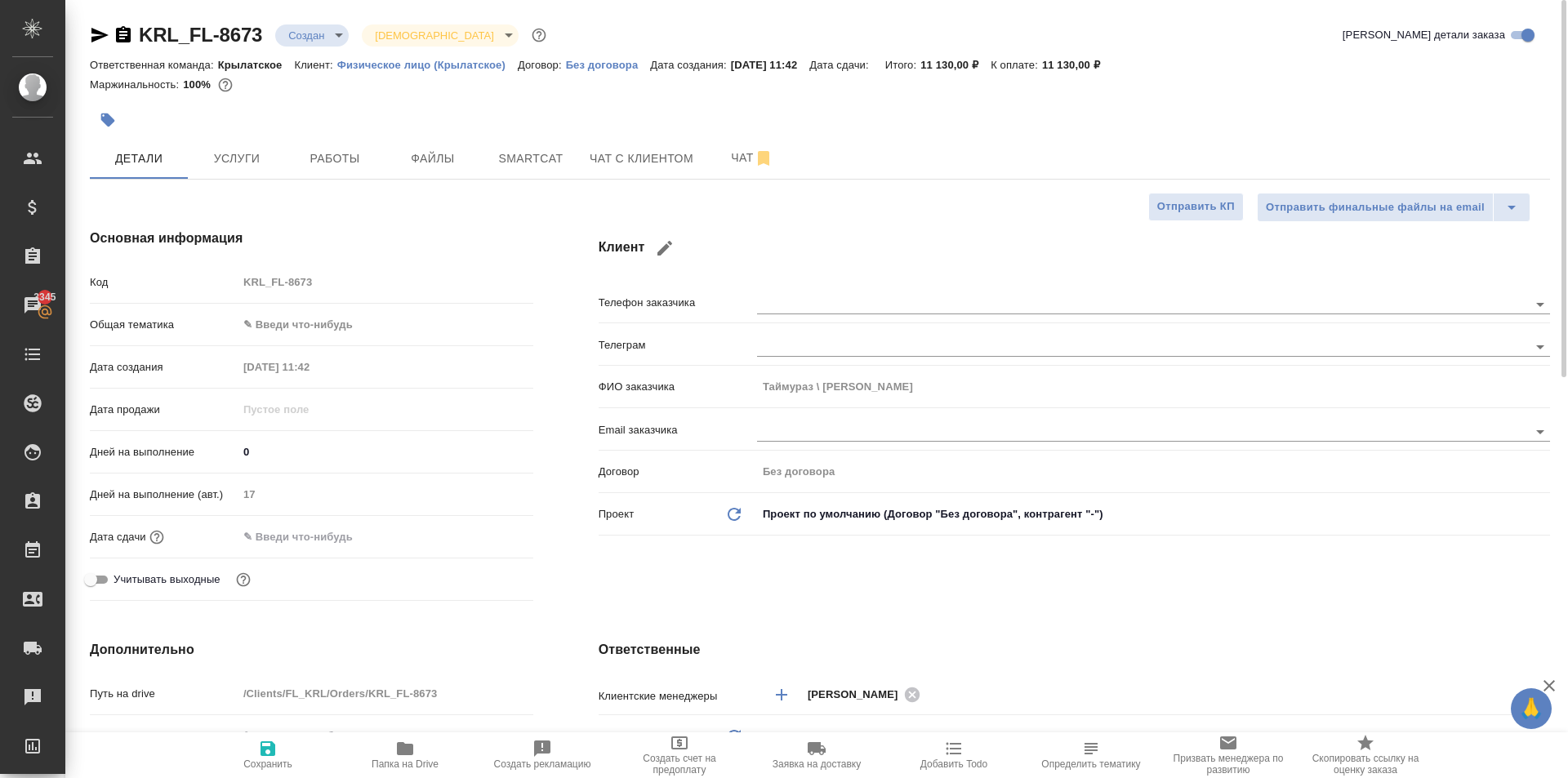
click at [387, 326] on body "🙏 .cls-1 fill:#fff; AWATERA Kasymov Timur Клиенты Спецификации Заказы 3345 Чаты…" at bounding box center [784, 389] width 1568 height 778
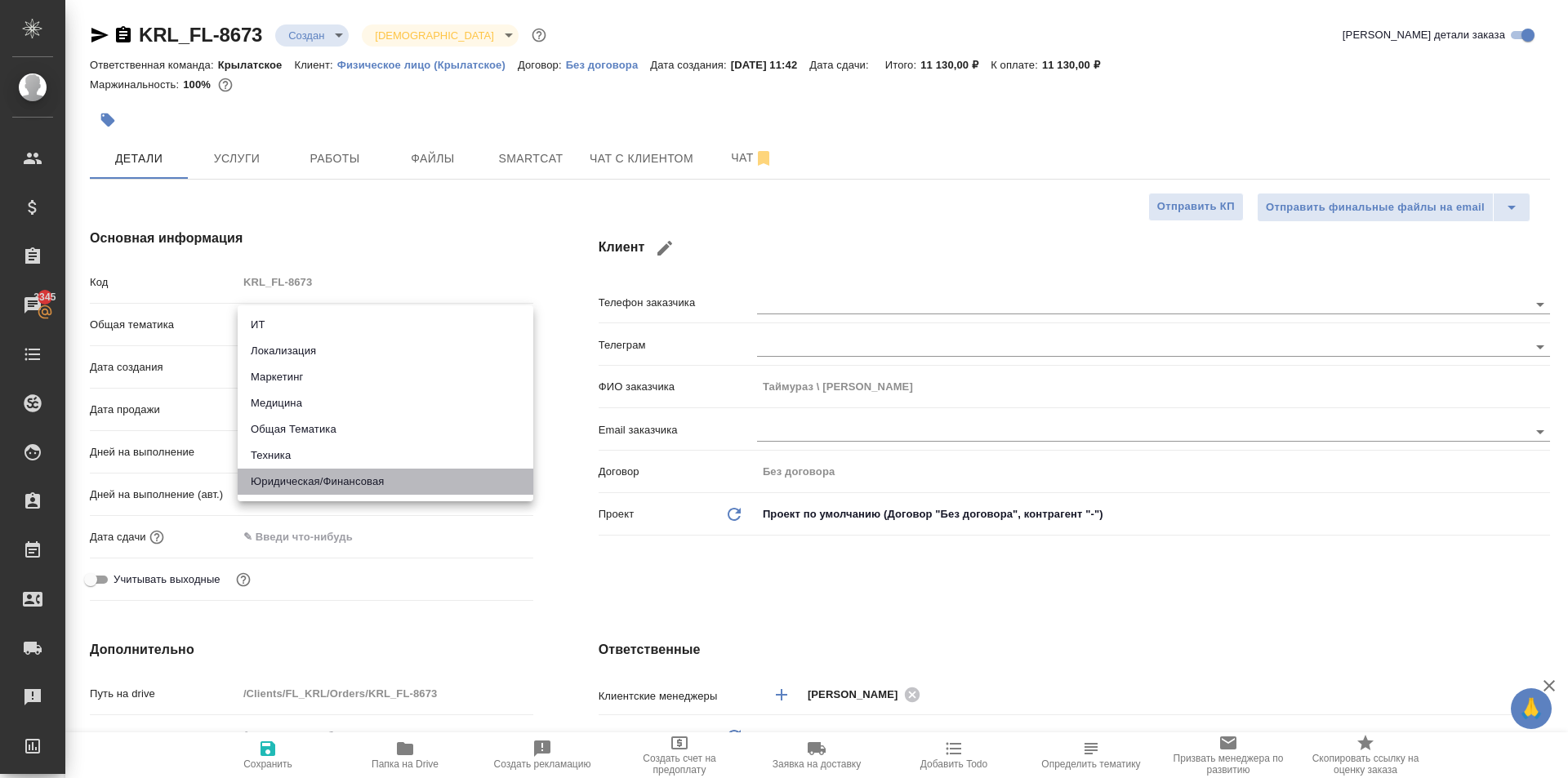
click at [390, 479] on li "Юридическая/Финансовая" at bounding box center [386, 481] width 296 height 26
type input "yr-fn"
type textarea "x"
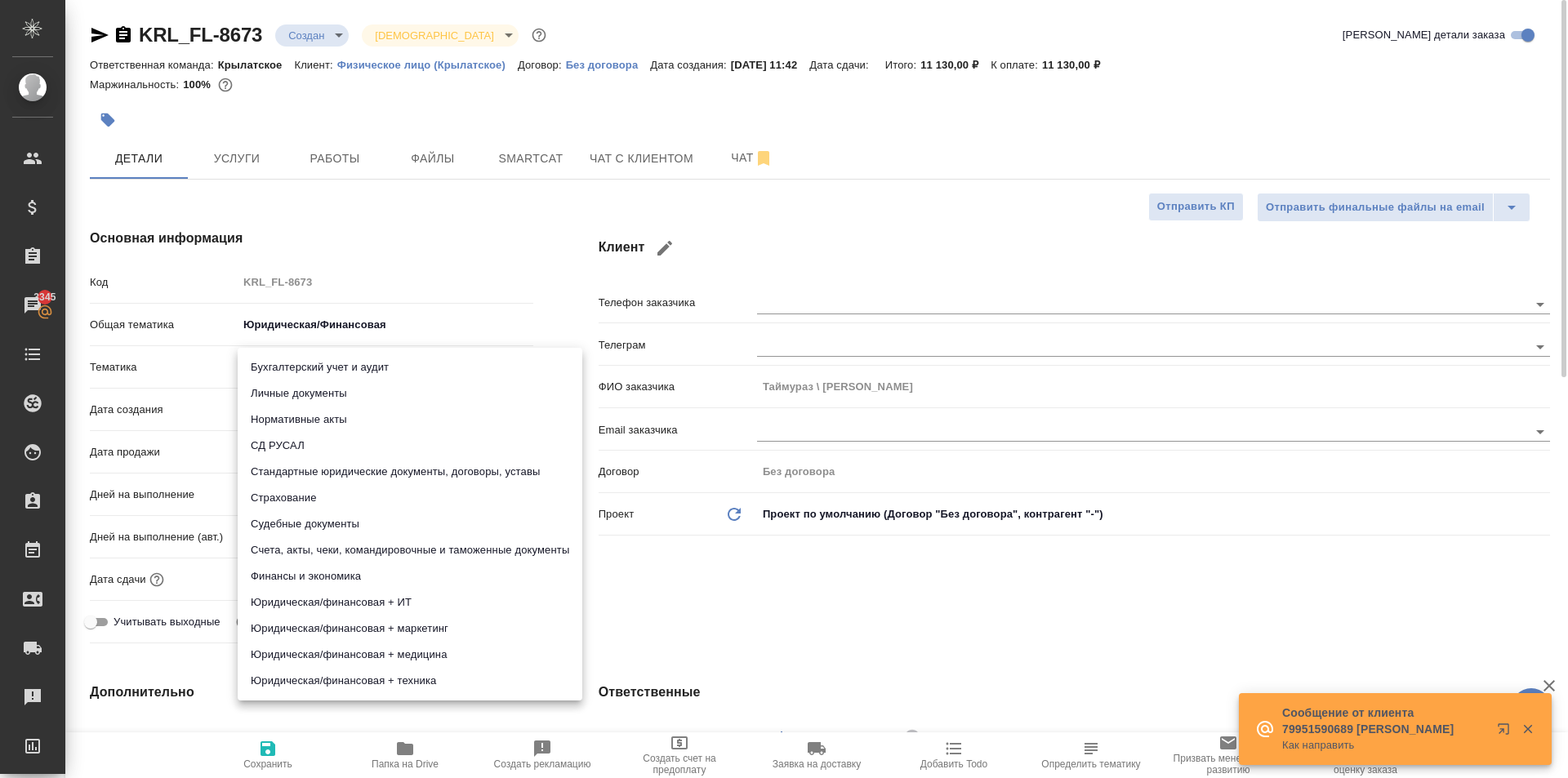
click at [318, 373] on body "🙏 .cls-1 fill:#fff; AWATERA Kasymov Timur Клиенты Спецификации Заказы 3345 Чаты…" at bounding box center [784, 389] width 1568 height 778
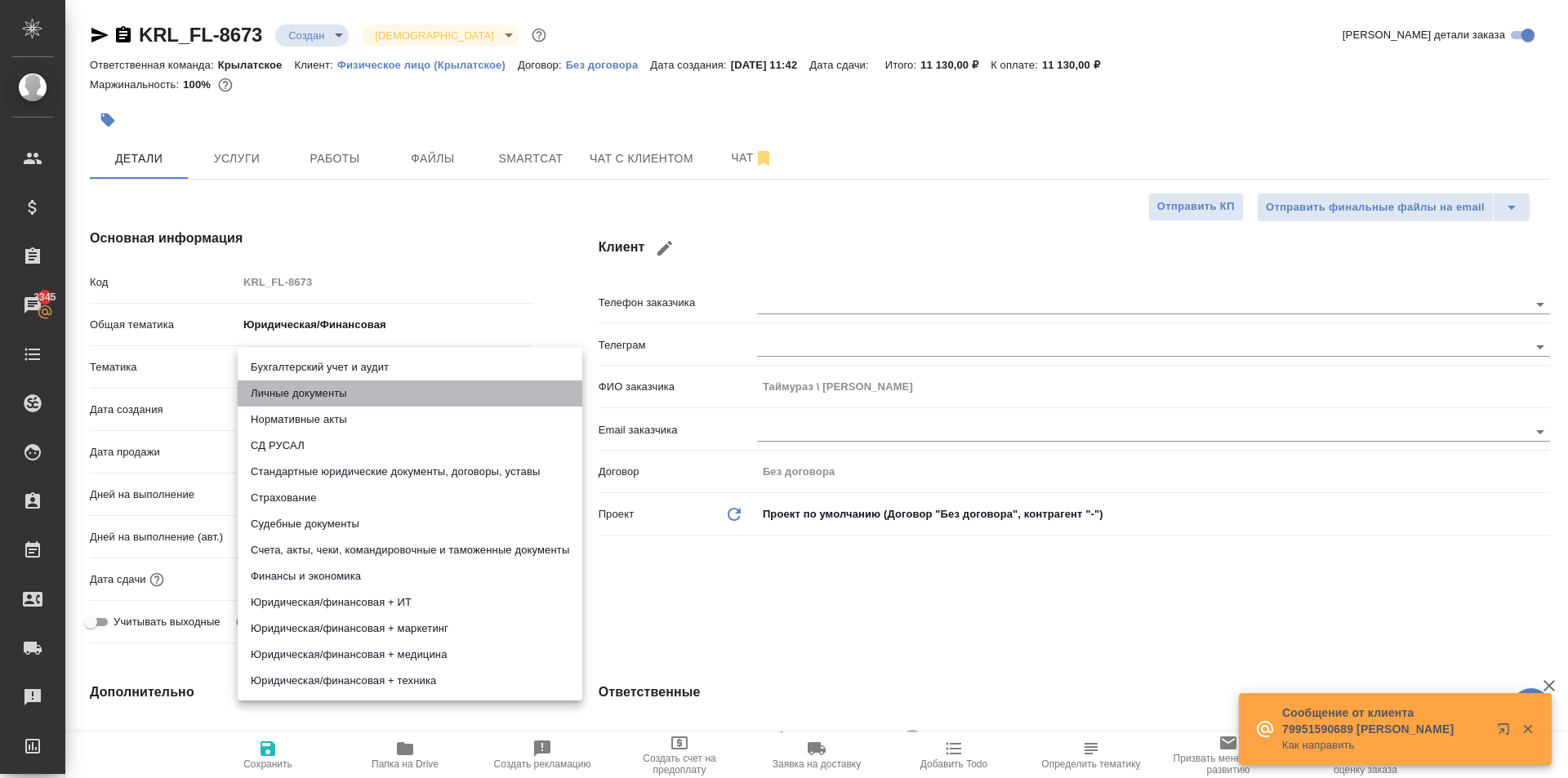
click at [319, 405] on li "Личные документы" at bounding box center [410, 393] width 345 height 26
type textarea "x"
type input "5a8b8b956a9677013d343cfe"
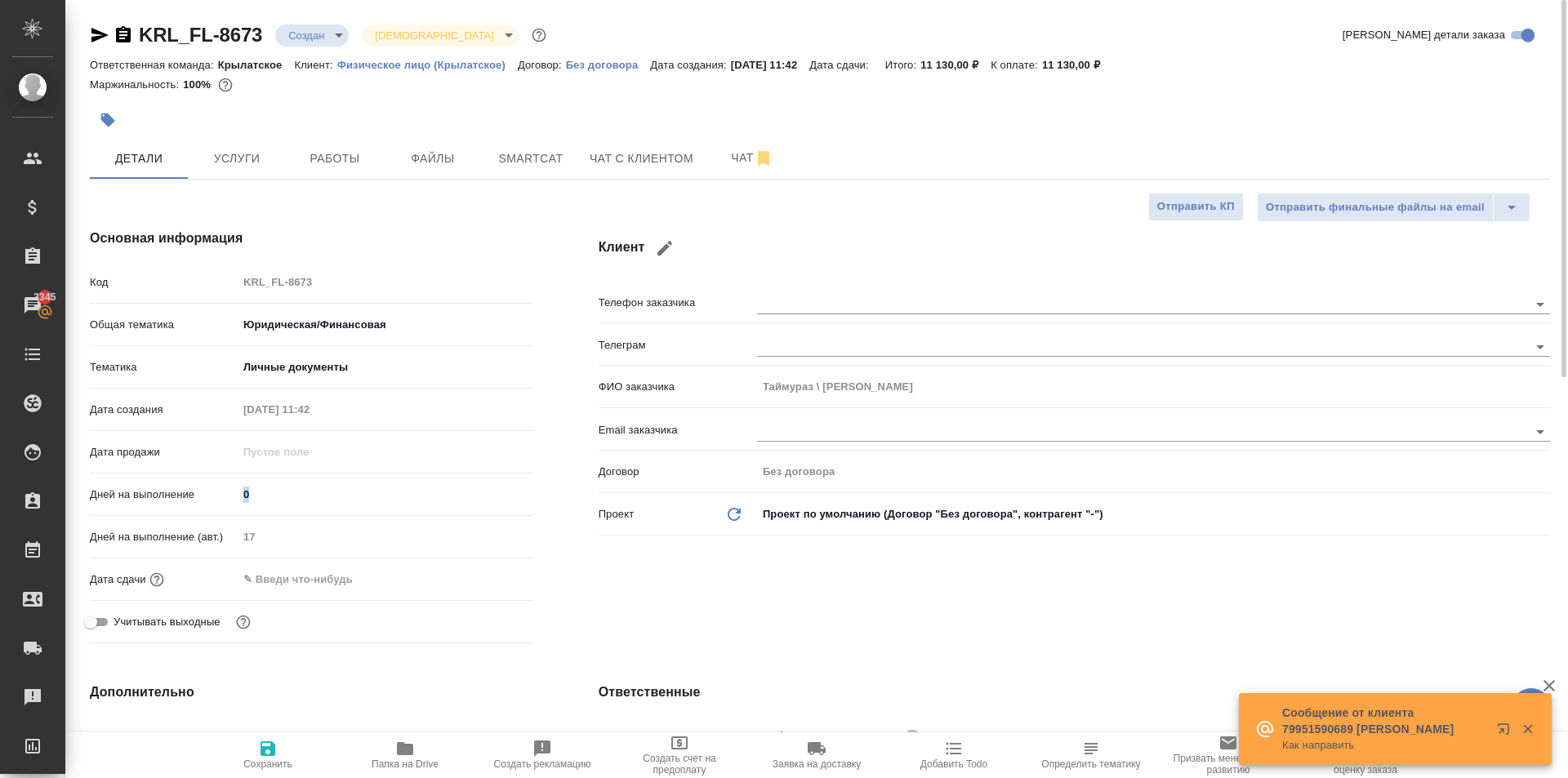
drag, startPoint x: 266, startPoint y: 510, endPoint x: 229, endPoint y: 498, distance: 38.9
click at [229, 498] on div "Дней на выполнение 0" at bounding box center [312, 502] width 444 height 43
click at [272, 484] on input "0" at bounding box center [386, 495] width 296 height 24
click at [272, 484] on input "0" at bounding box center [386, 495] width 294 height 24
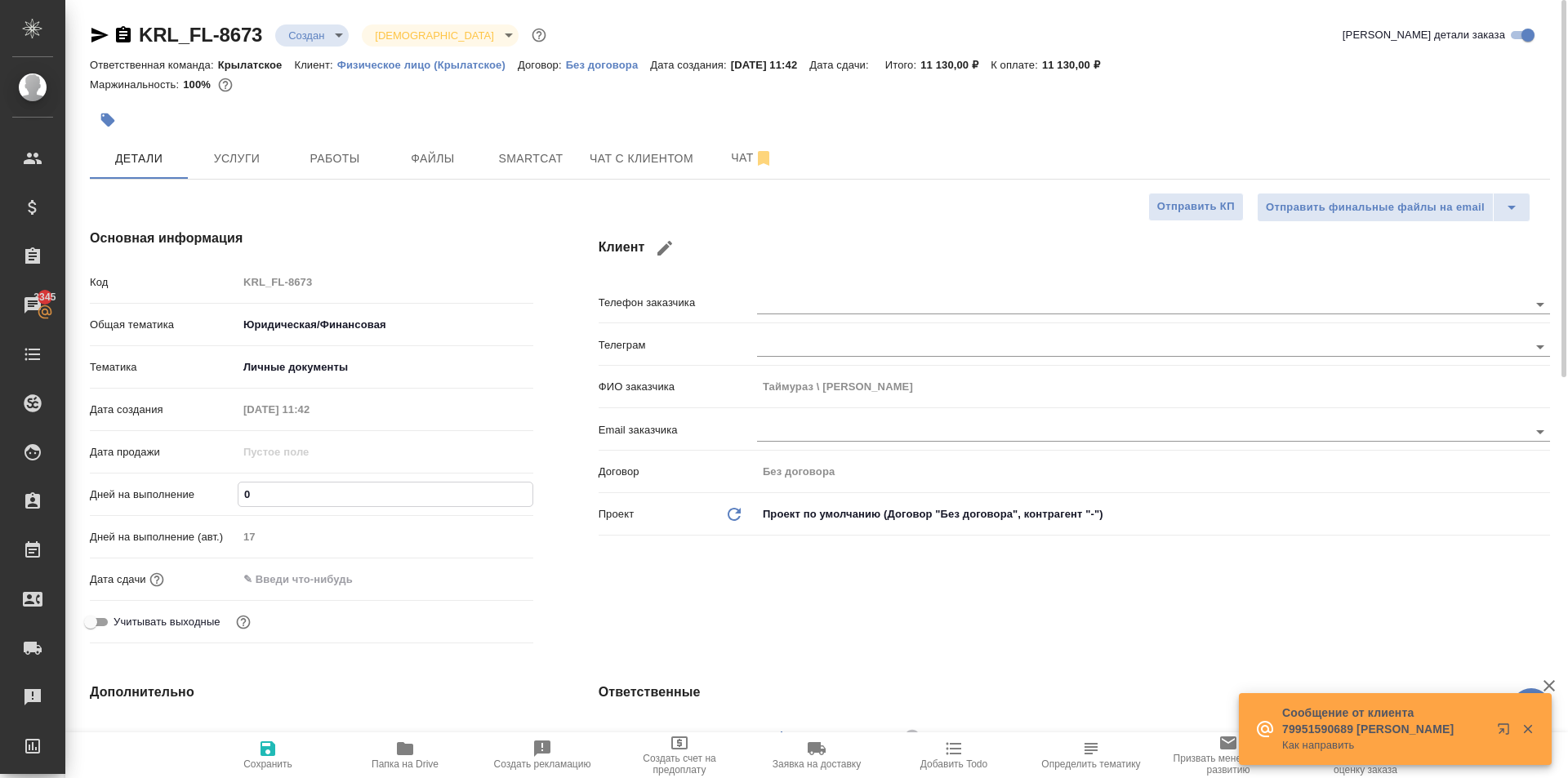
type input "1"
type textarea "x"
type input "10"
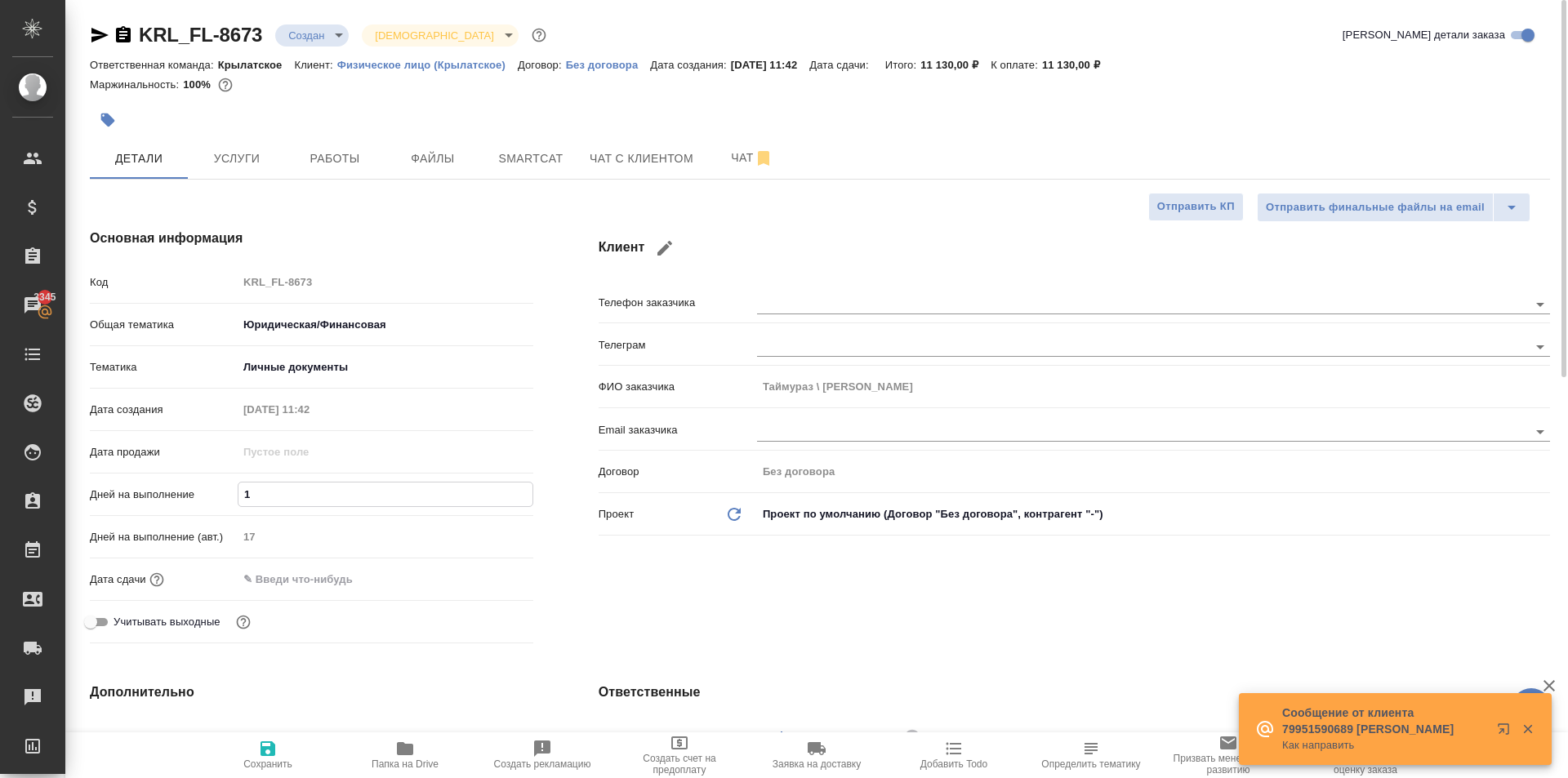
type textarea "x"
type input "10"
drag, startPoint x: 275, startPoint y: 602, endPoint x: 282, endPoint y: 584, distance: 19.3
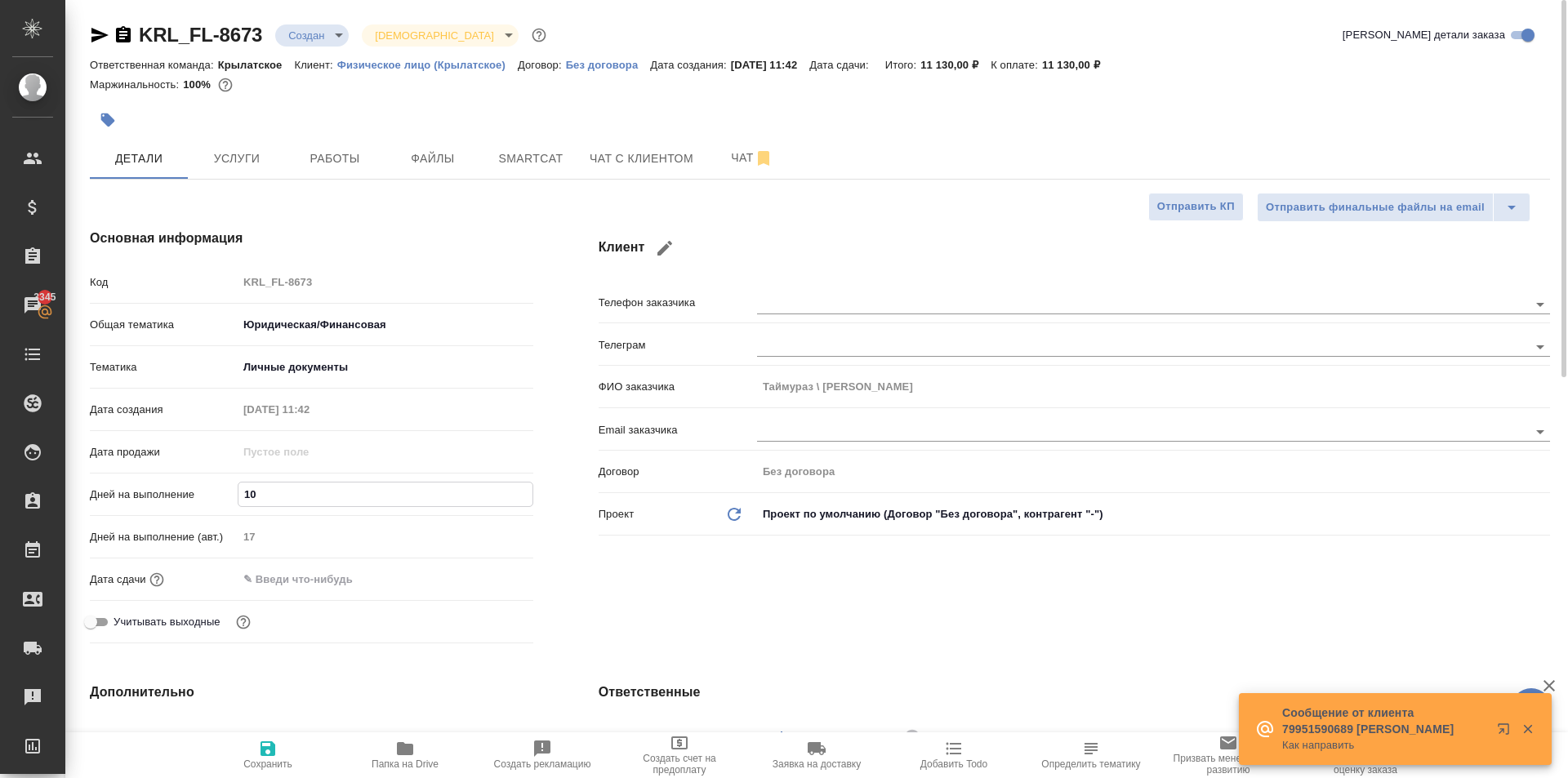
click at [276, 600] on div "Дата сдачи" at bounding box center [312, 586] width 444 height 43
drag, startPoint x: 286, startPoint y: 578, endPoint x: 316, endPoint y: 575, distance: 30.1
click at [287, 578] on input "text" at bounding box center [309, 579] width 143 height 24
click at [494, 582] on icon "button" at bounding box center [486, 579] width 20 height 20
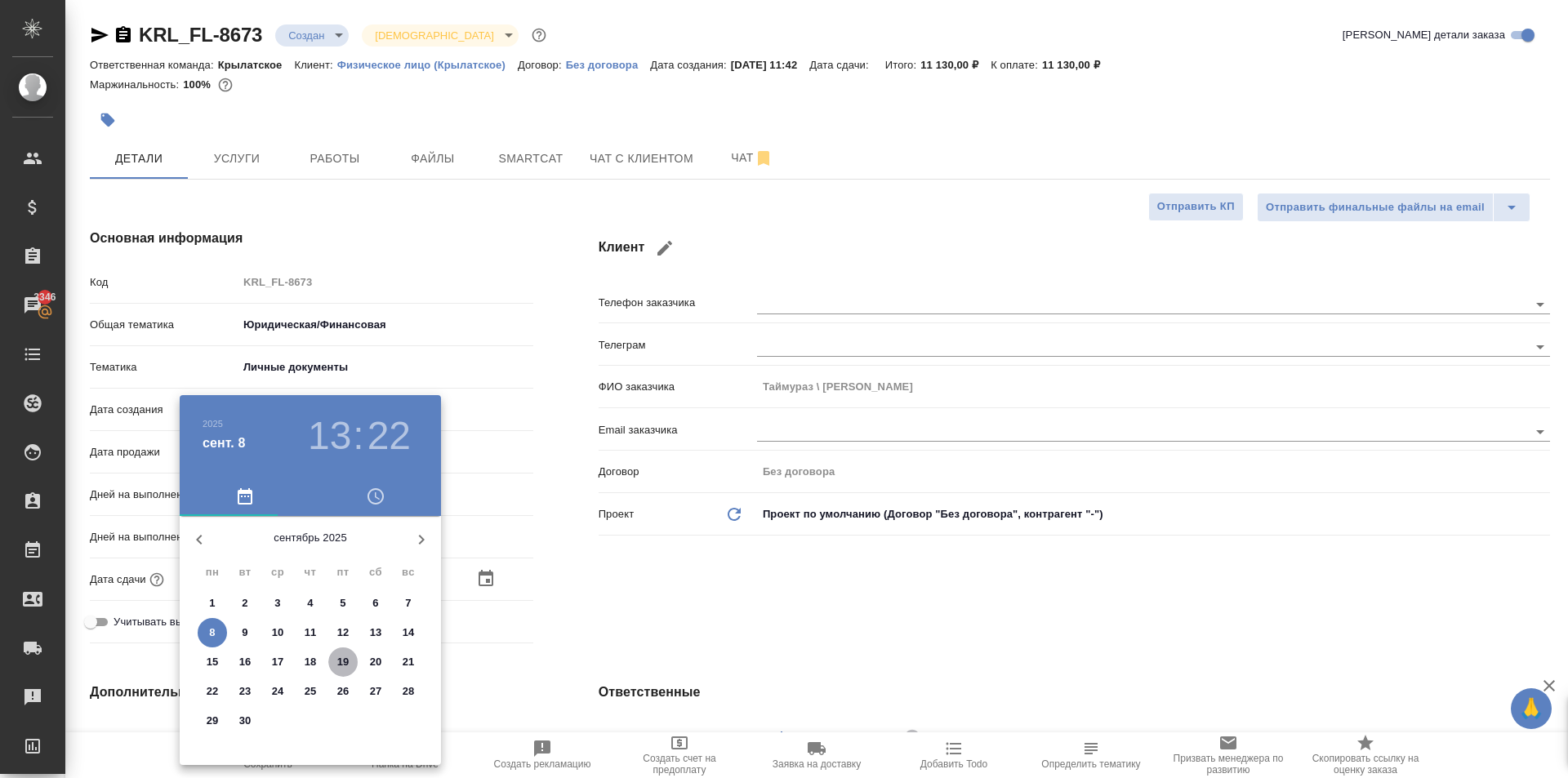
click at [344, 658] on p "19" at bounding box center [343, 662] width 12 height 16
type input "19.09.2025 13:22"
type textarea "x"
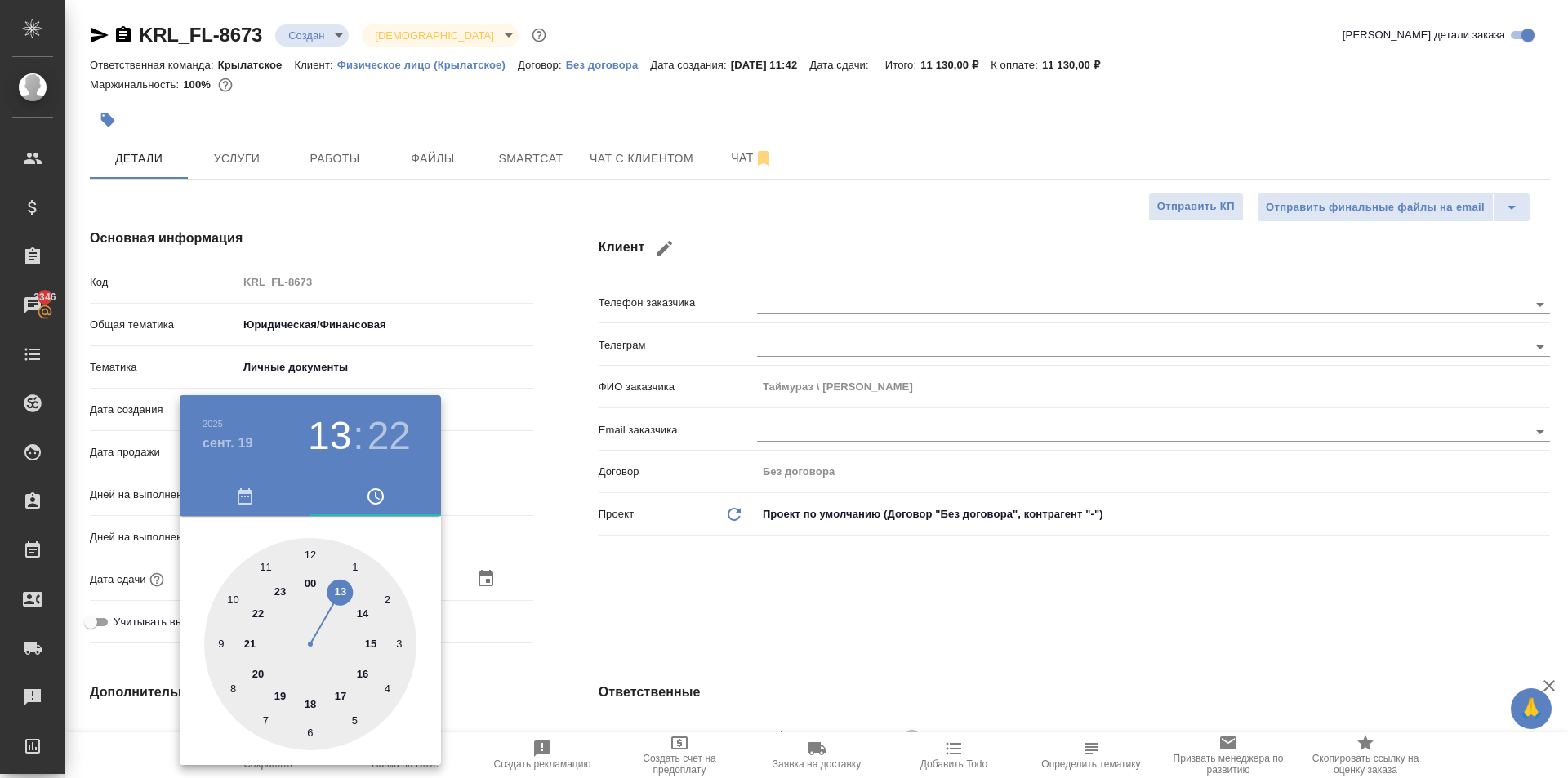
type input "19.09.2025 12:22"
type textarea "x"
click at [308, 554] on div at bounding box center [310, 644] width 212 height 212
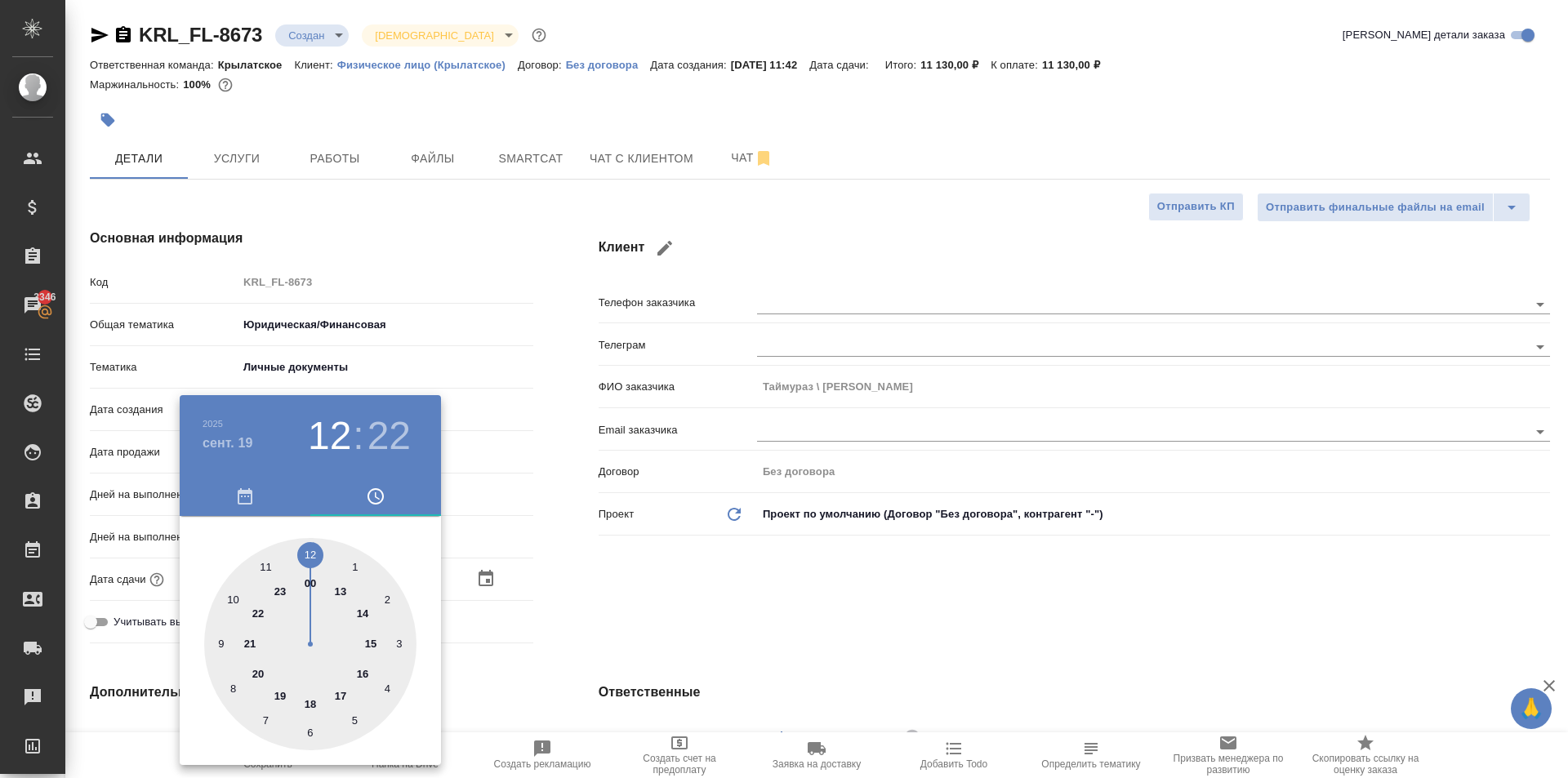
type textarea "x"
click at [308, 554] on div at bounding box center [310, 644] width 212 height 212
type input "19.09.2025 12:00"
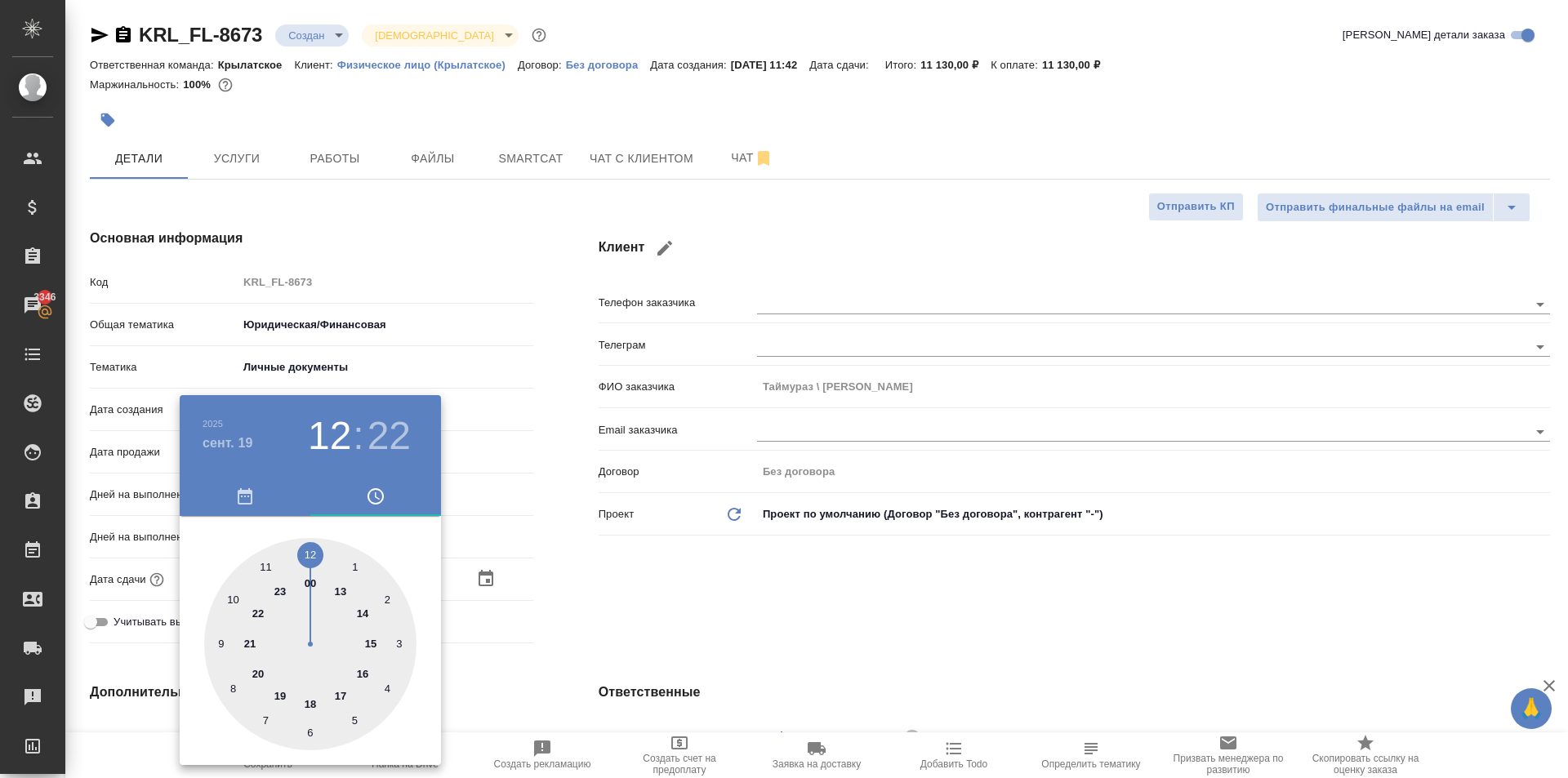
type textarea "x"
drag, startPoint x: 703, startPoint y: 619, endPoint x: 430, endPoint y: 604, distance: 273.4
click at [703, 619] on div at bounding box center [784, 389] width 1568 height 778
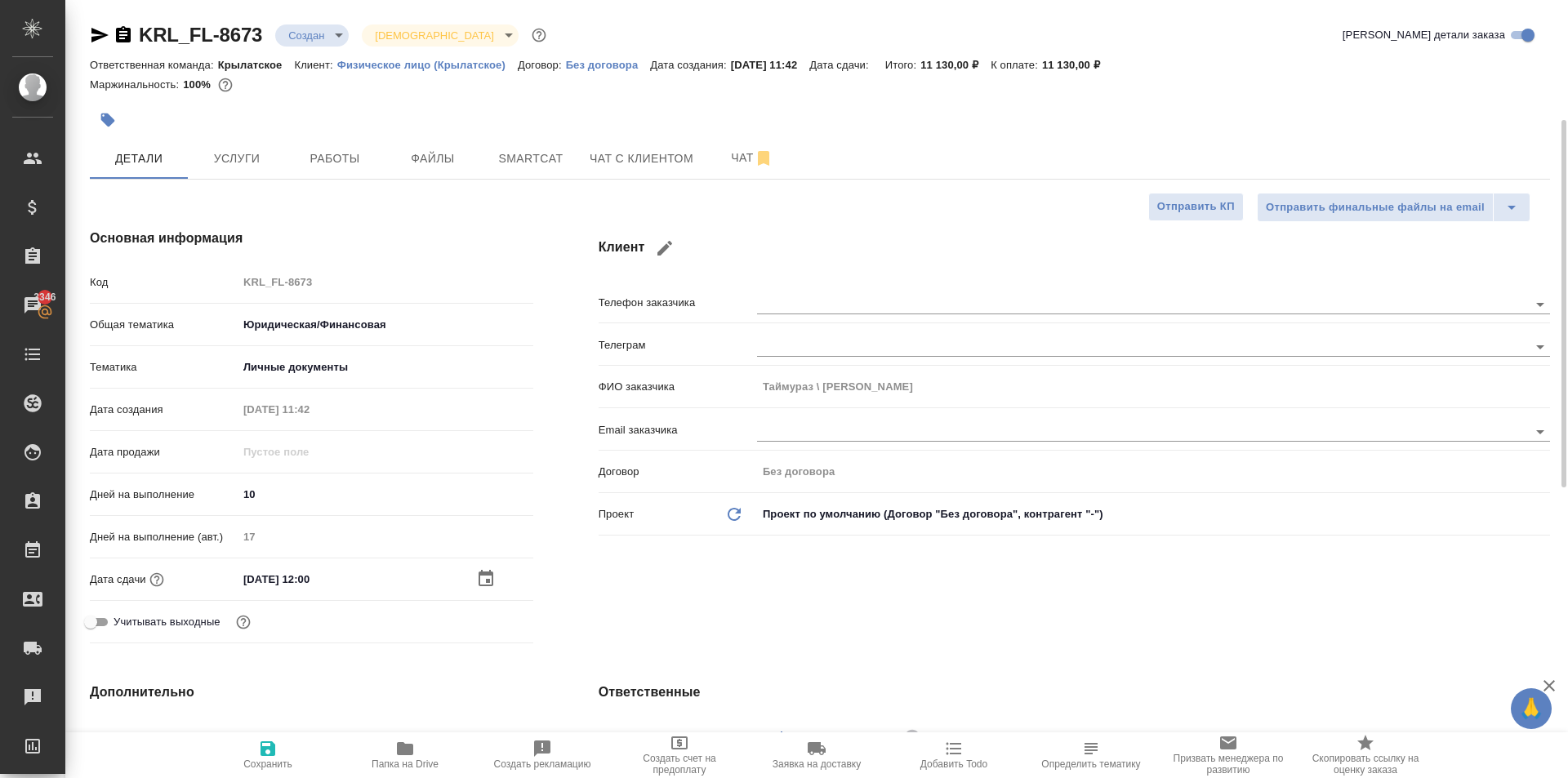
scroll to position [408, 0]
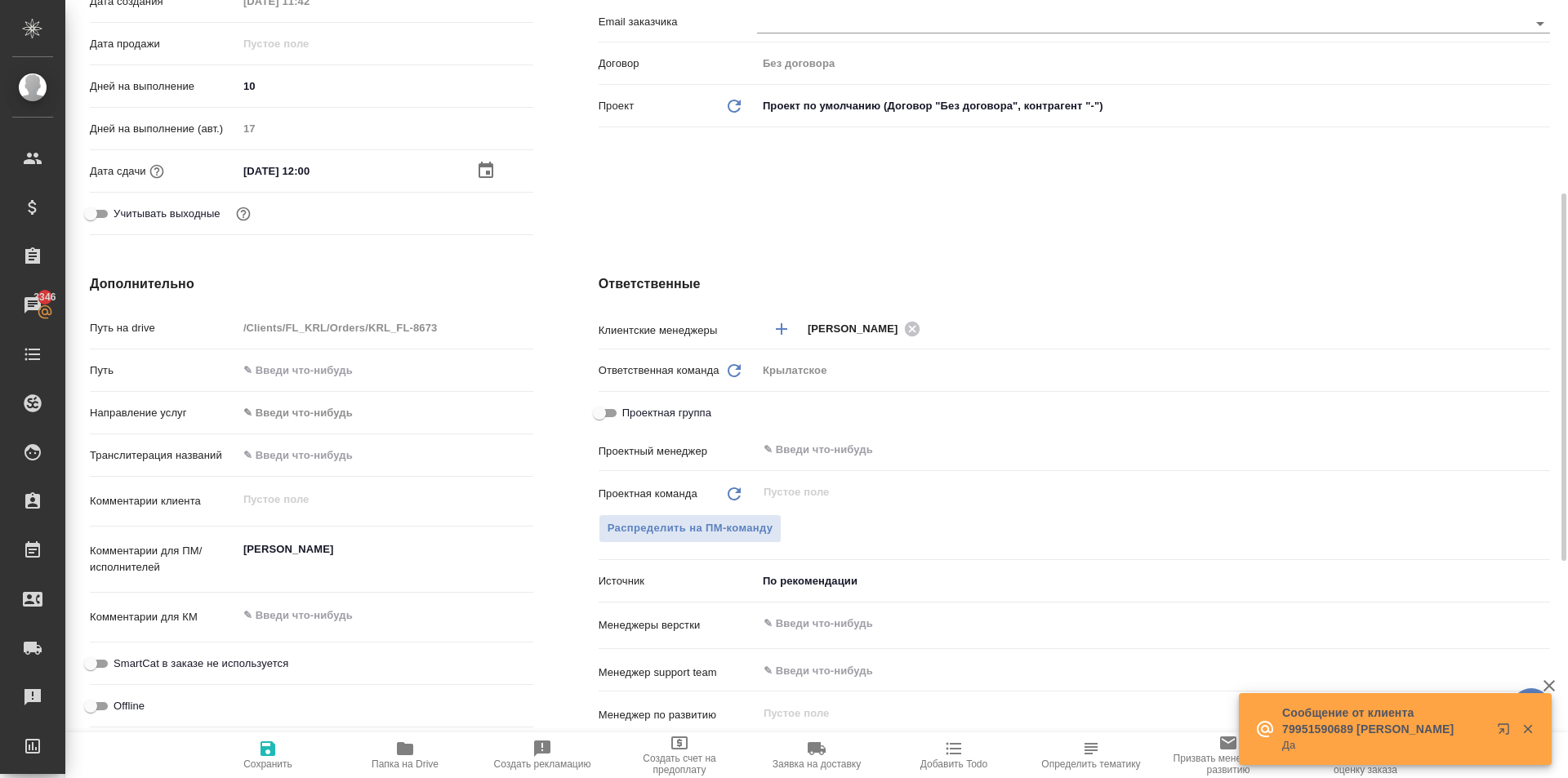
click at [334, 420] on body "🙏 .cls-1 fill:#fff; AWATERA Kasymov Timur Клиенты Спецификации Заказы 3346 Чаты…" at bounding box center [784, 389] width 1568 height 778
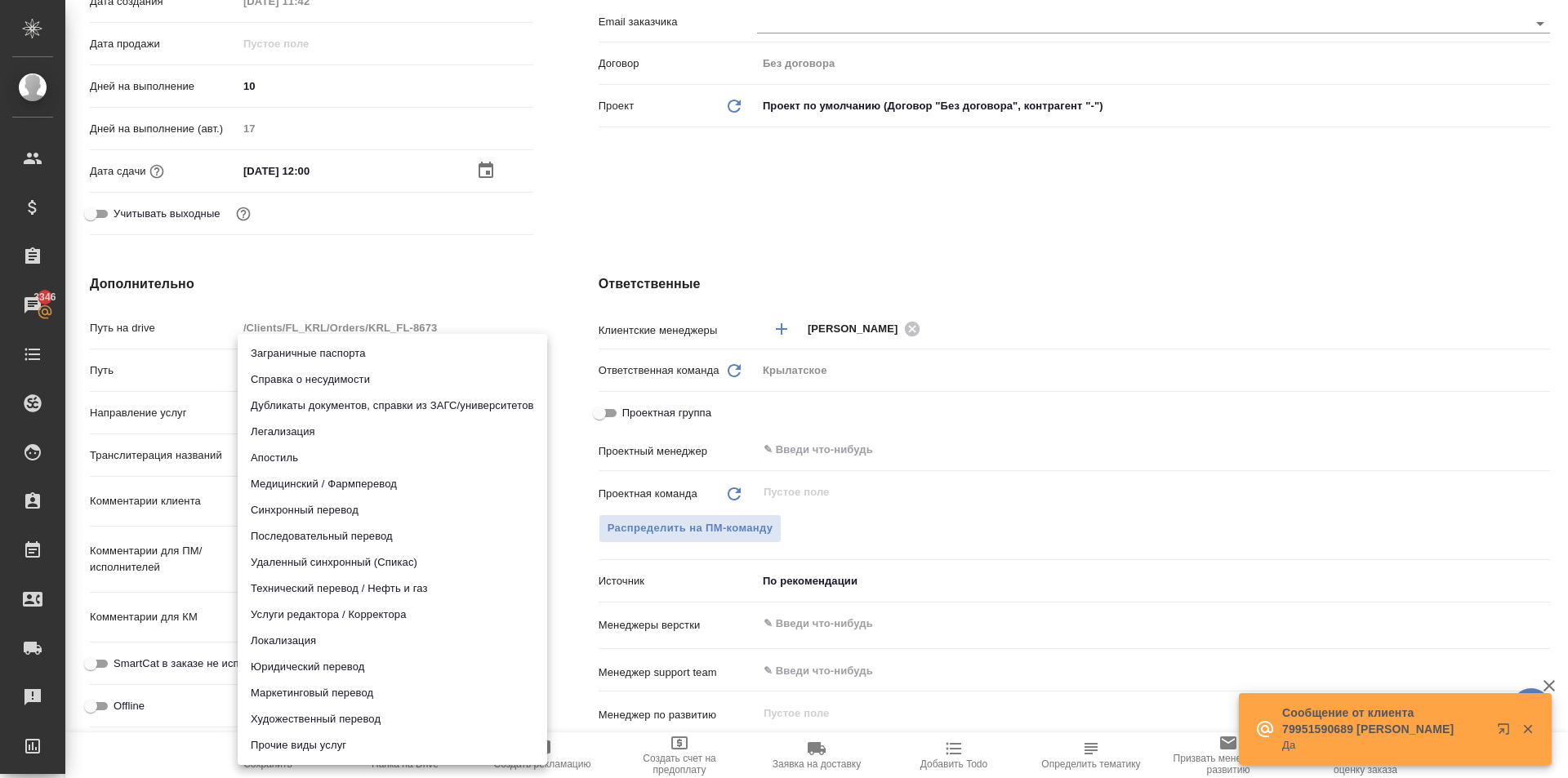
drag, startPoint x: 297, startPoint y: 638, endPoint x: 291, endPoint y: 659, distance: 21.8
click at [291, 660] on ul "Заграничные паспорта Справка о несудимости Дубликаты документов, справки из ЗАГ…" at bounding box center [392, 550] width 309 height 431
click at [291, 659] on li "Юридический перевод" at bounding box center [392, 667] width 309 height 26
type input "legalTranslation"
type textarea "x"
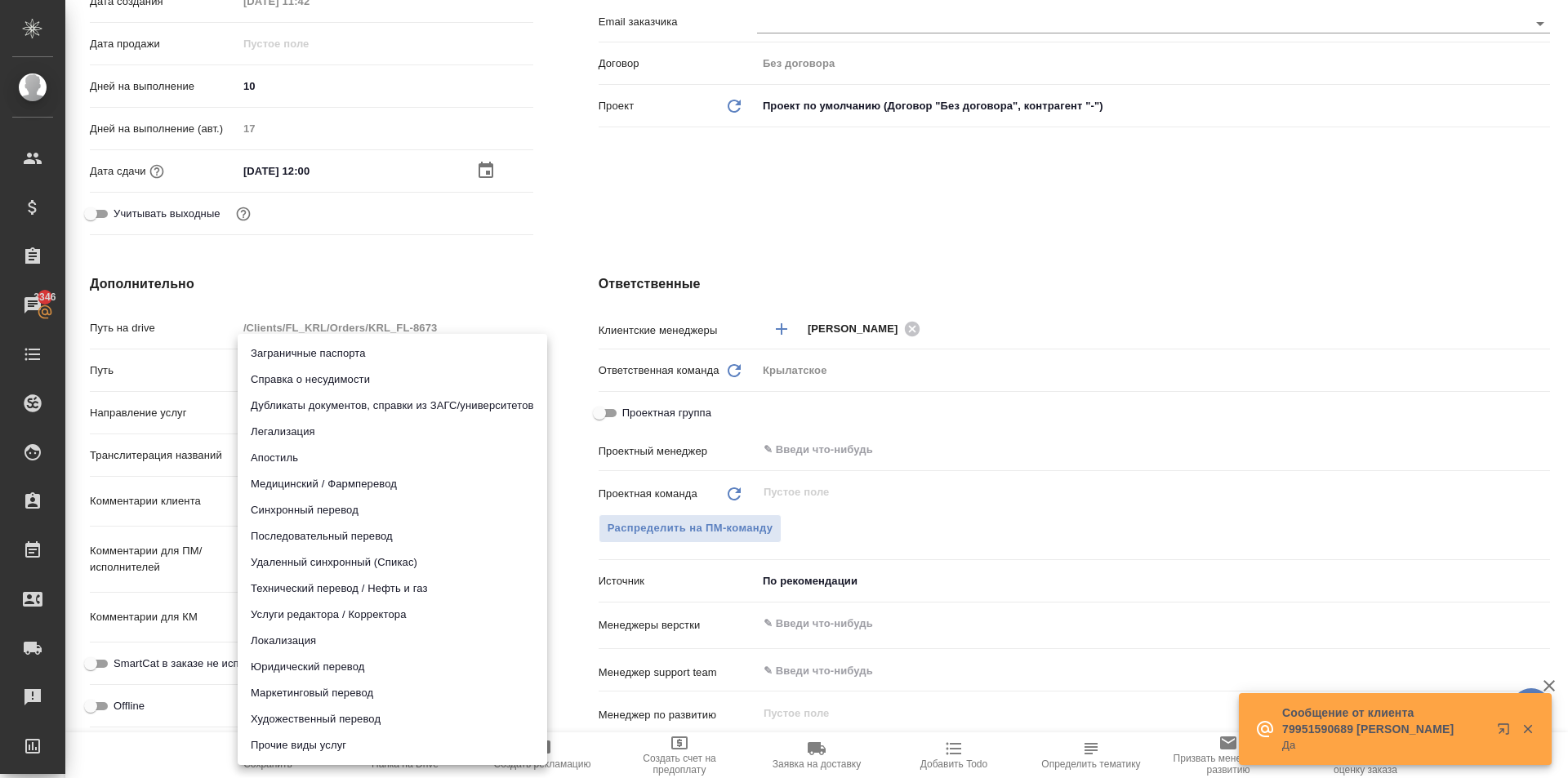
type textarea "x"
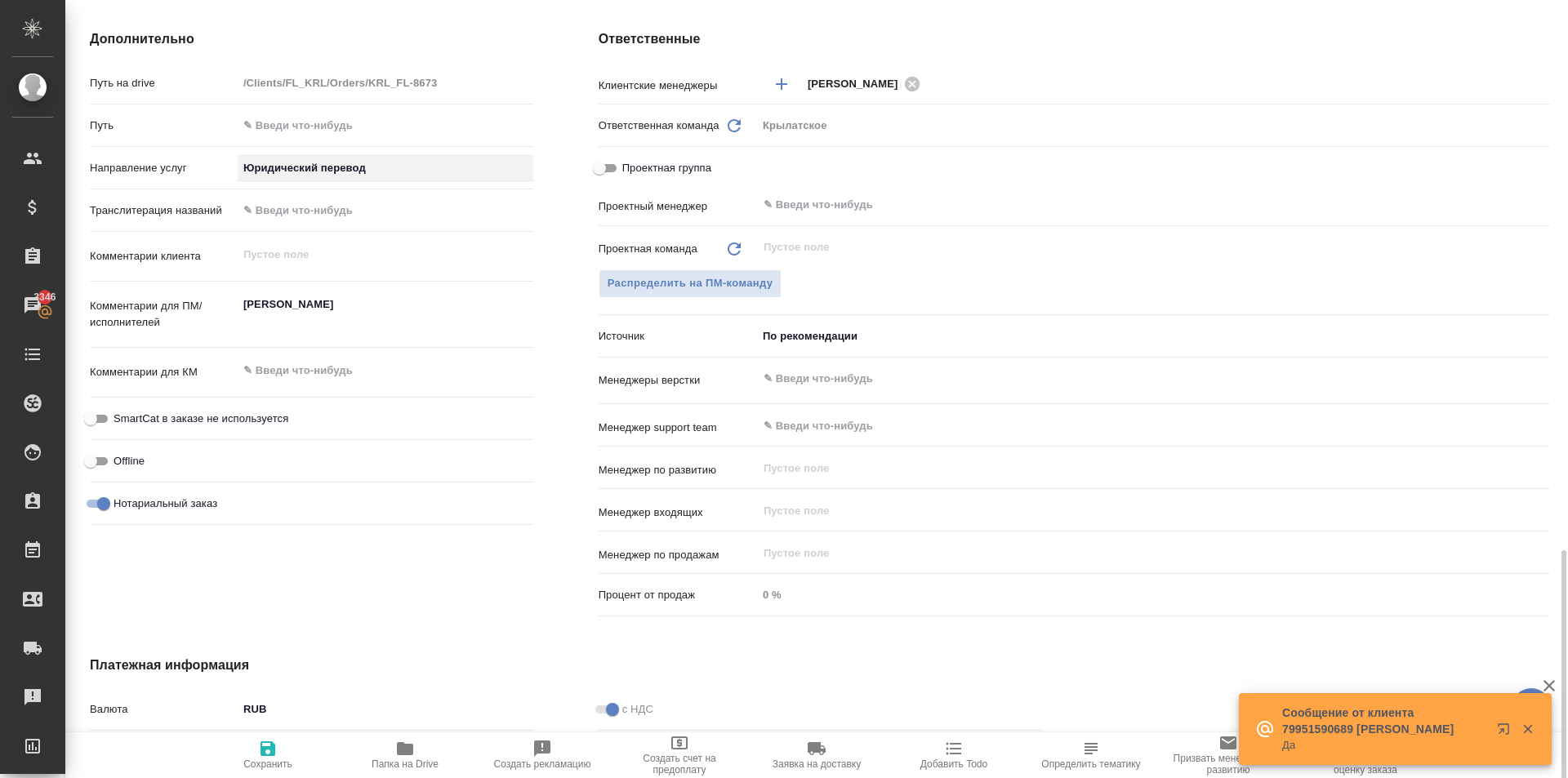
scroll to position [866, 0]
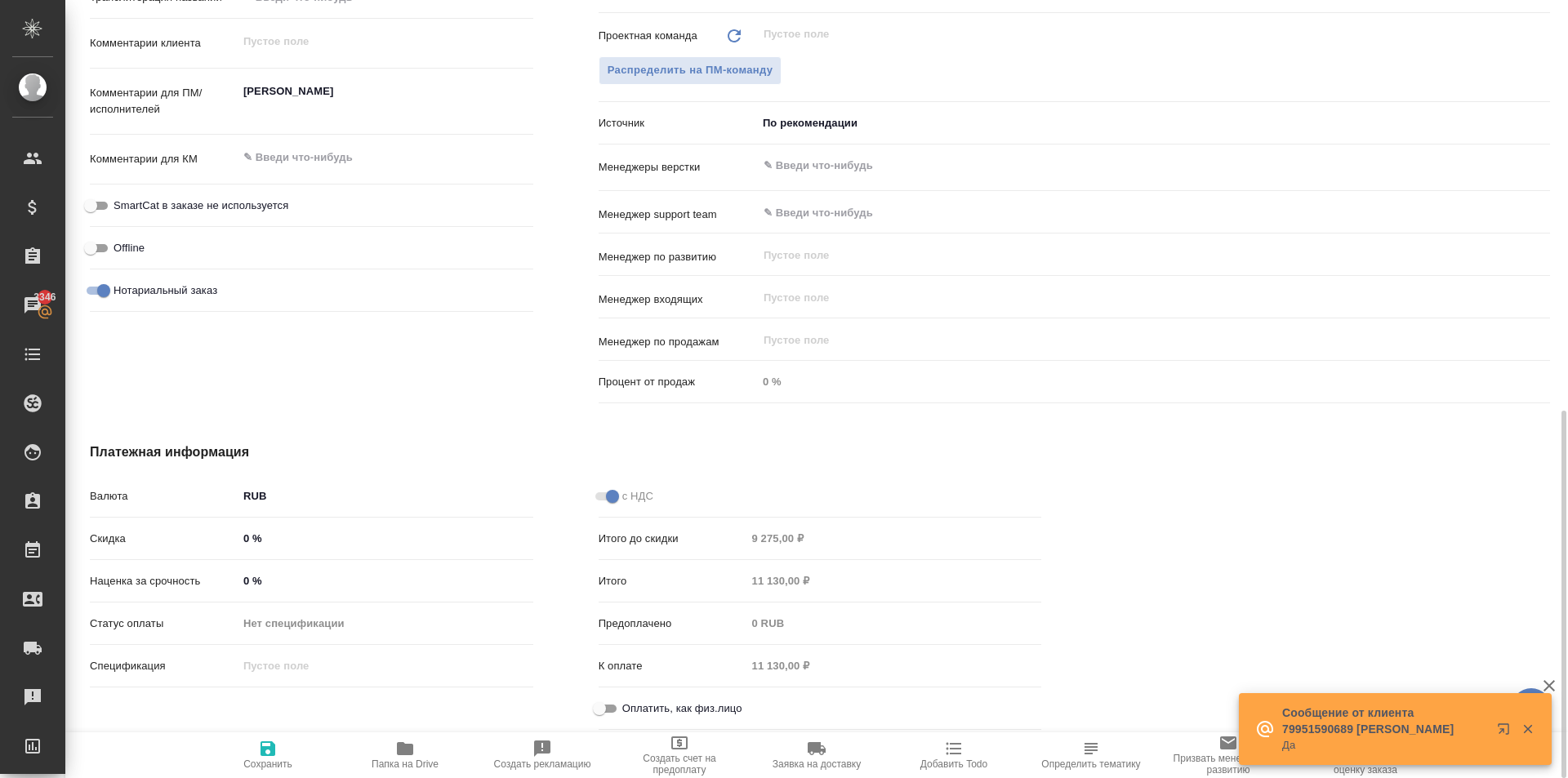
click at [645, 706] on span "Оплатить, как физ.лицо" at bounding box center [682, 708] width 120 height 16
click at [598, 705] on input "Оплатить, как физ.лицо" at bounding box center [600, 708] width 59 height 20
checkbox input "true"
type textarea "x"
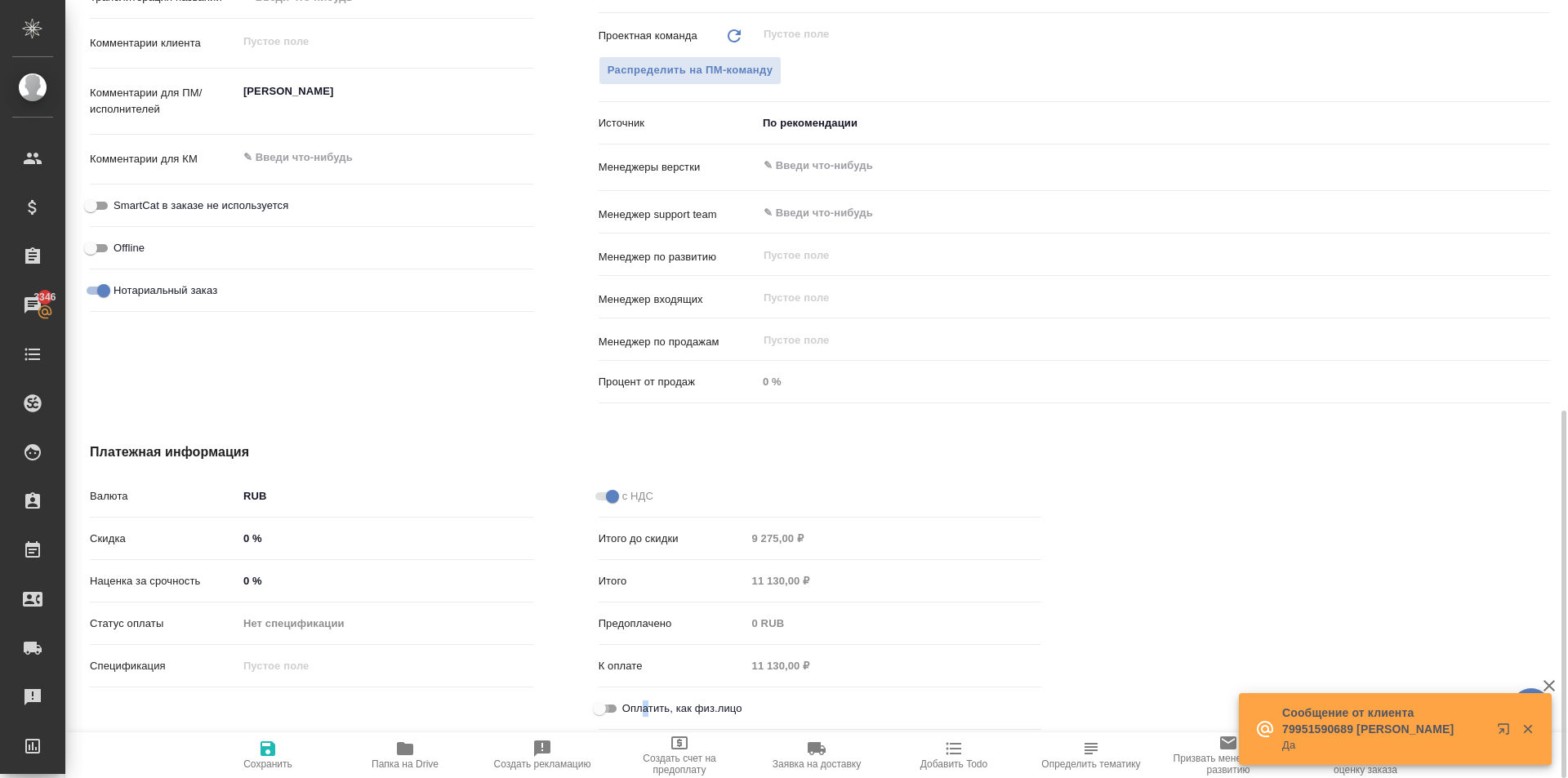
type textarea "x"
drag, startPoint x: 209, startPoint y: 766, endPoint x: 227, endPoint y: 759, distance: 19.3
click at [214, 763] on button "Сохранить" at bounding box center [268, 755] width 137 height 45
type textarea "x"
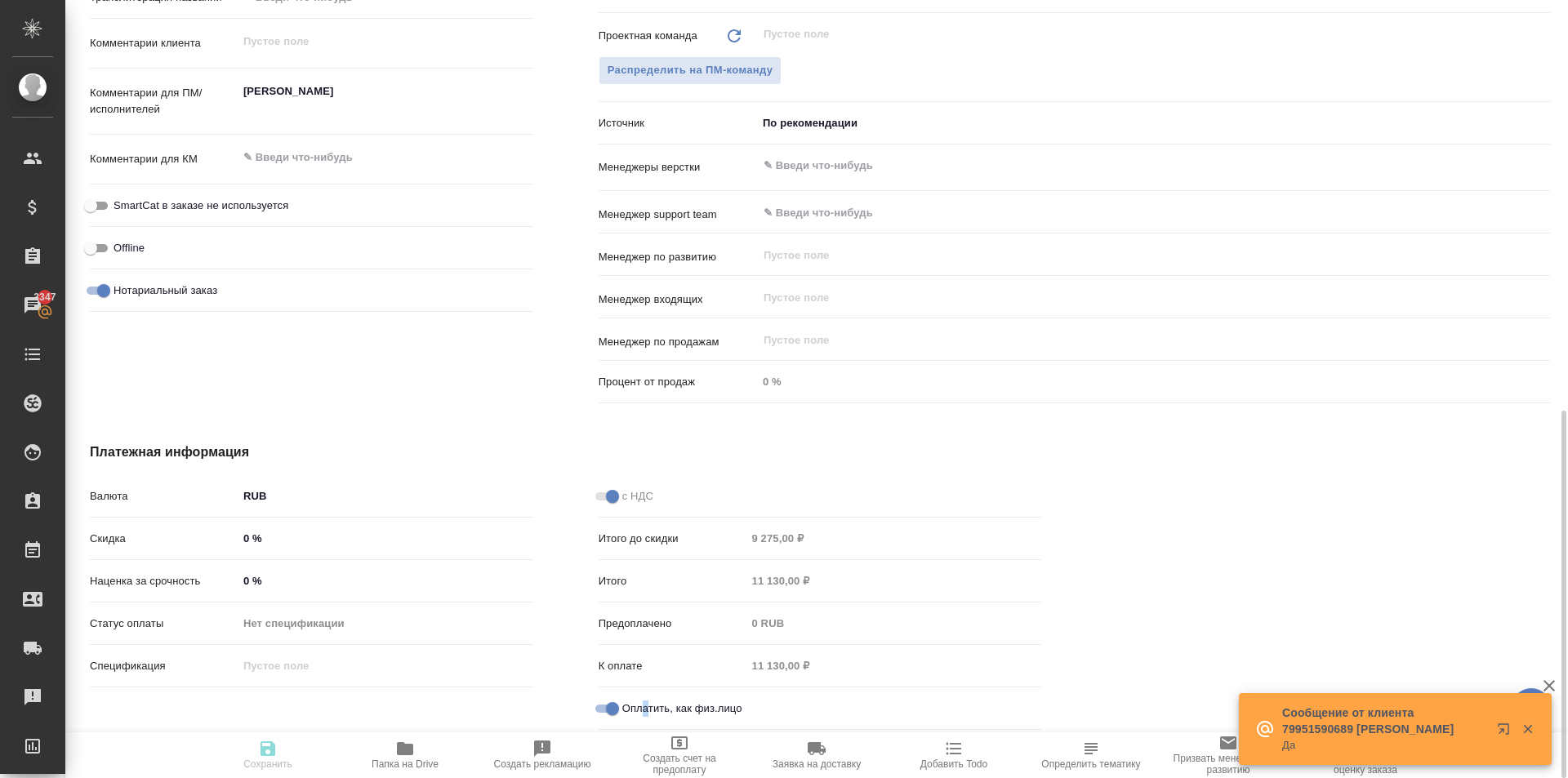
type textarea "x"
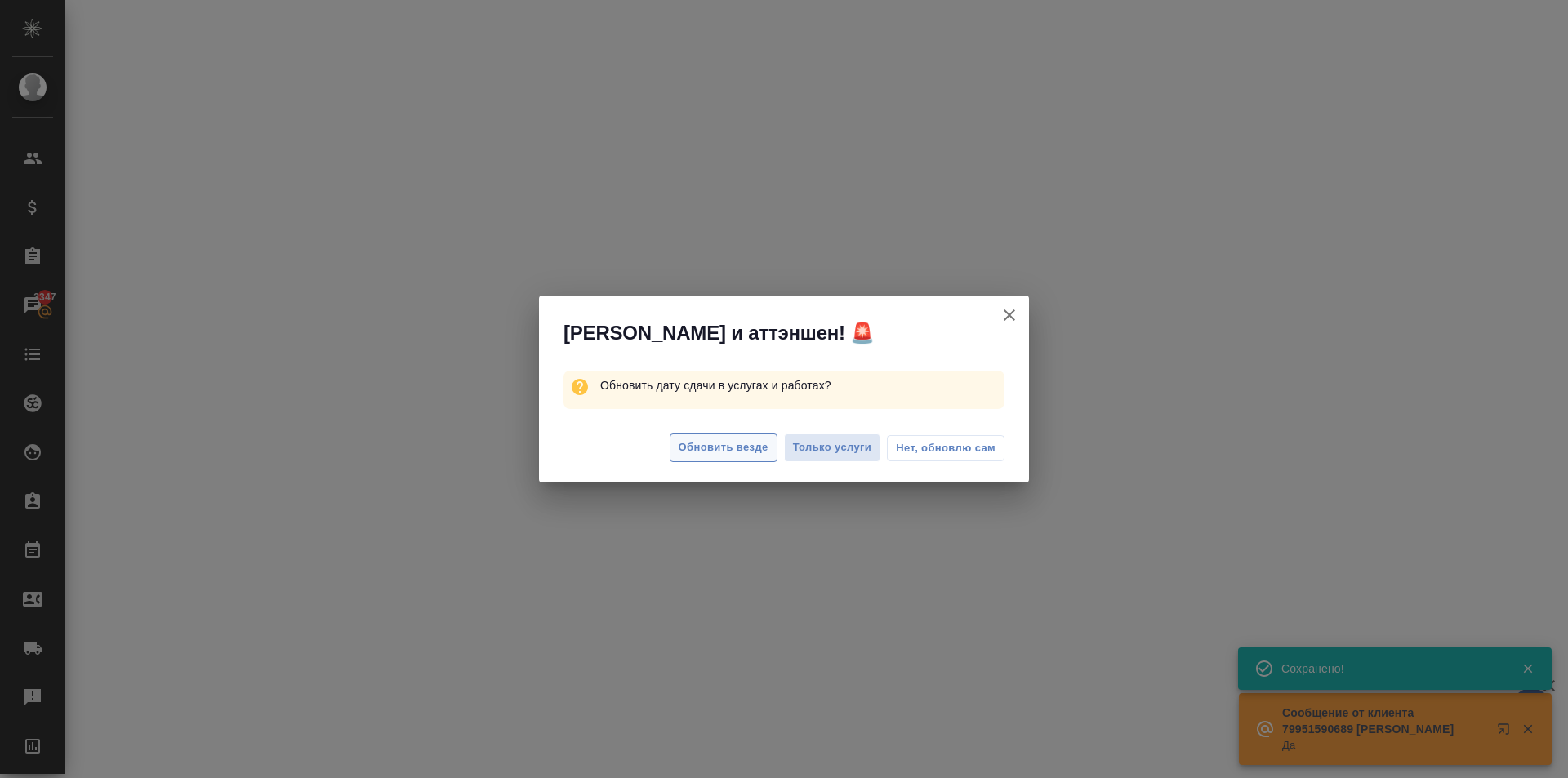
click at [740, 455] on span "Обновить везде" at bounding box center [723, 447] width 90 height 19
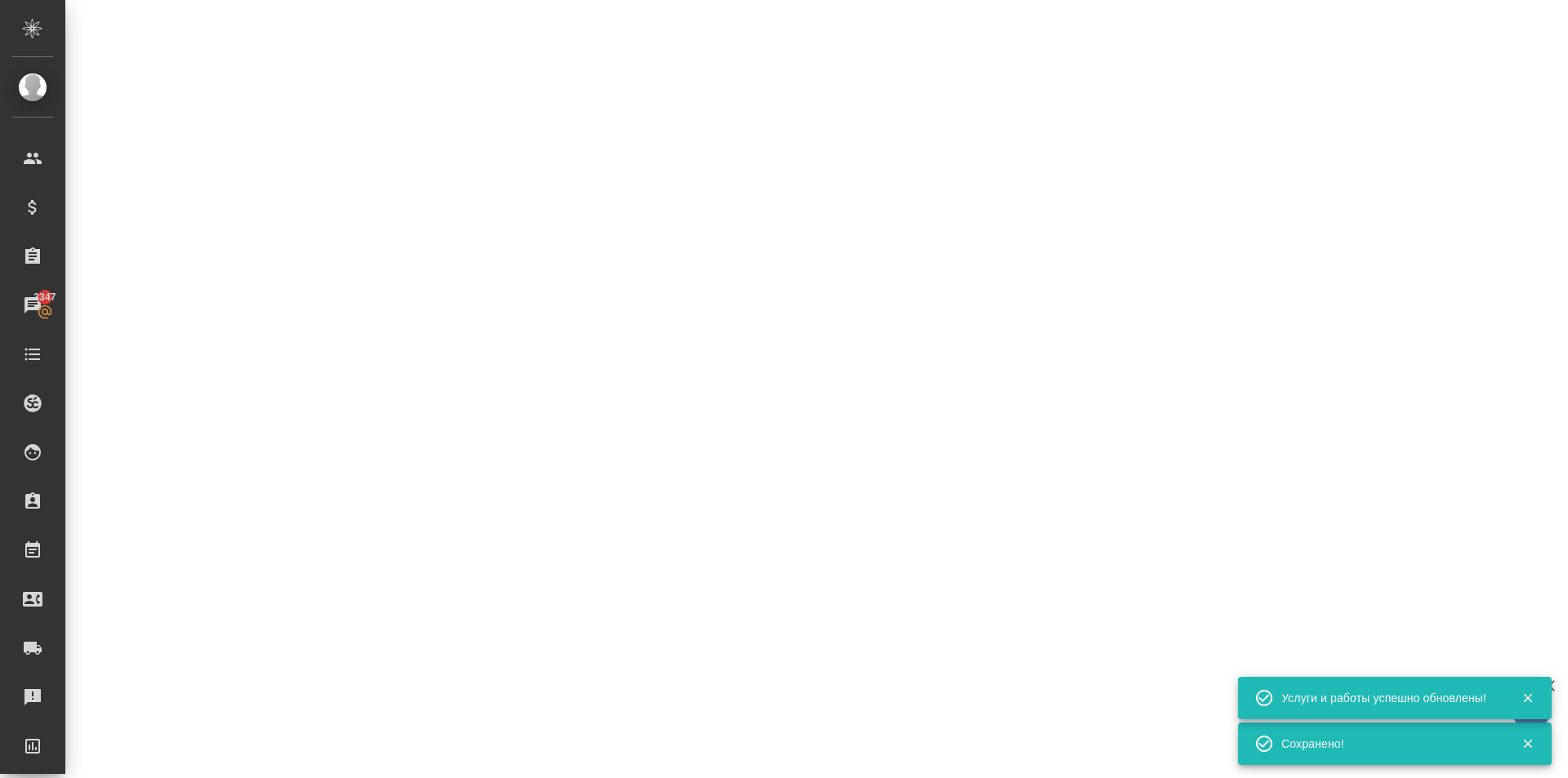
select select "RU"
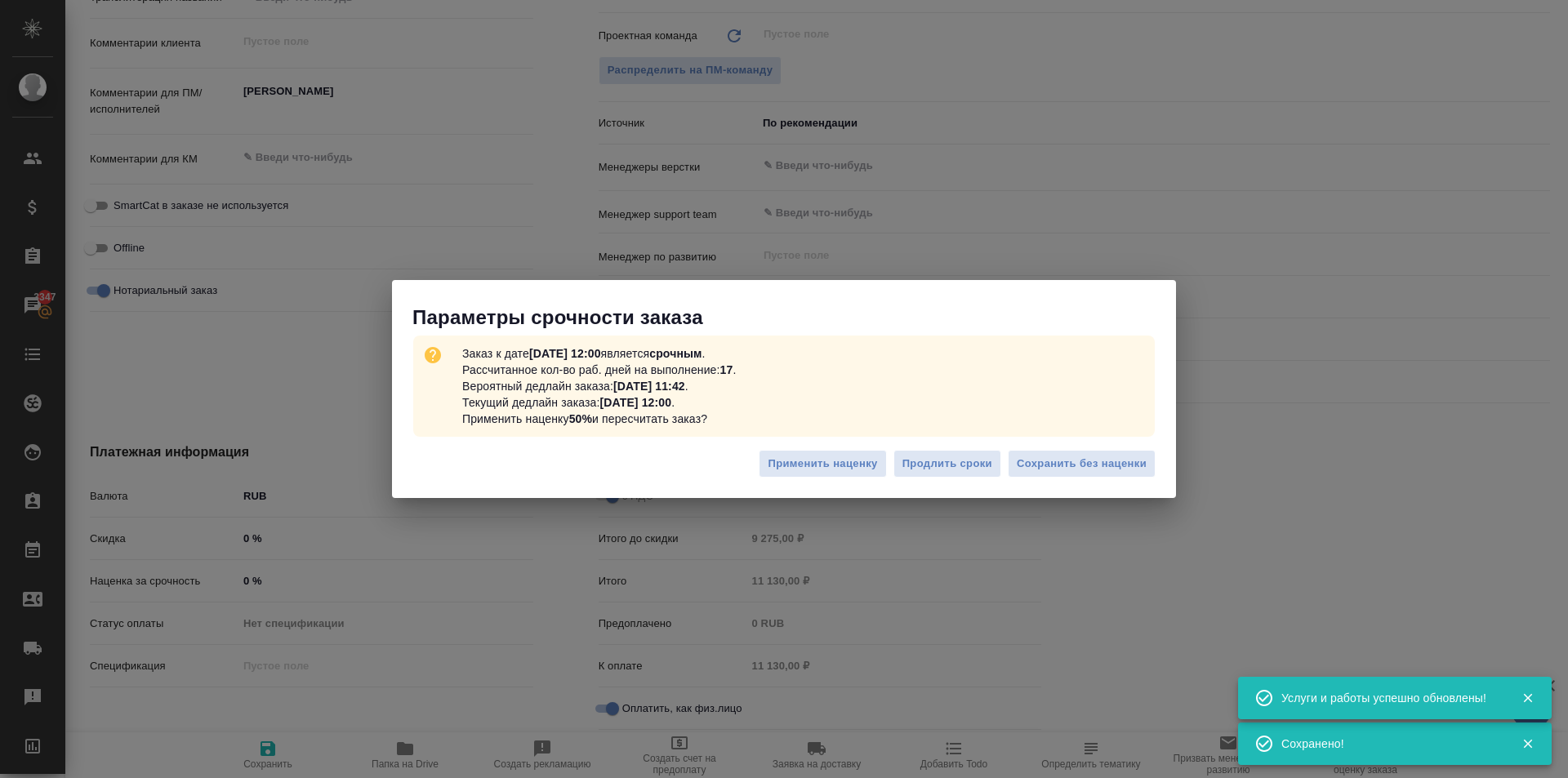
type textarea "x"
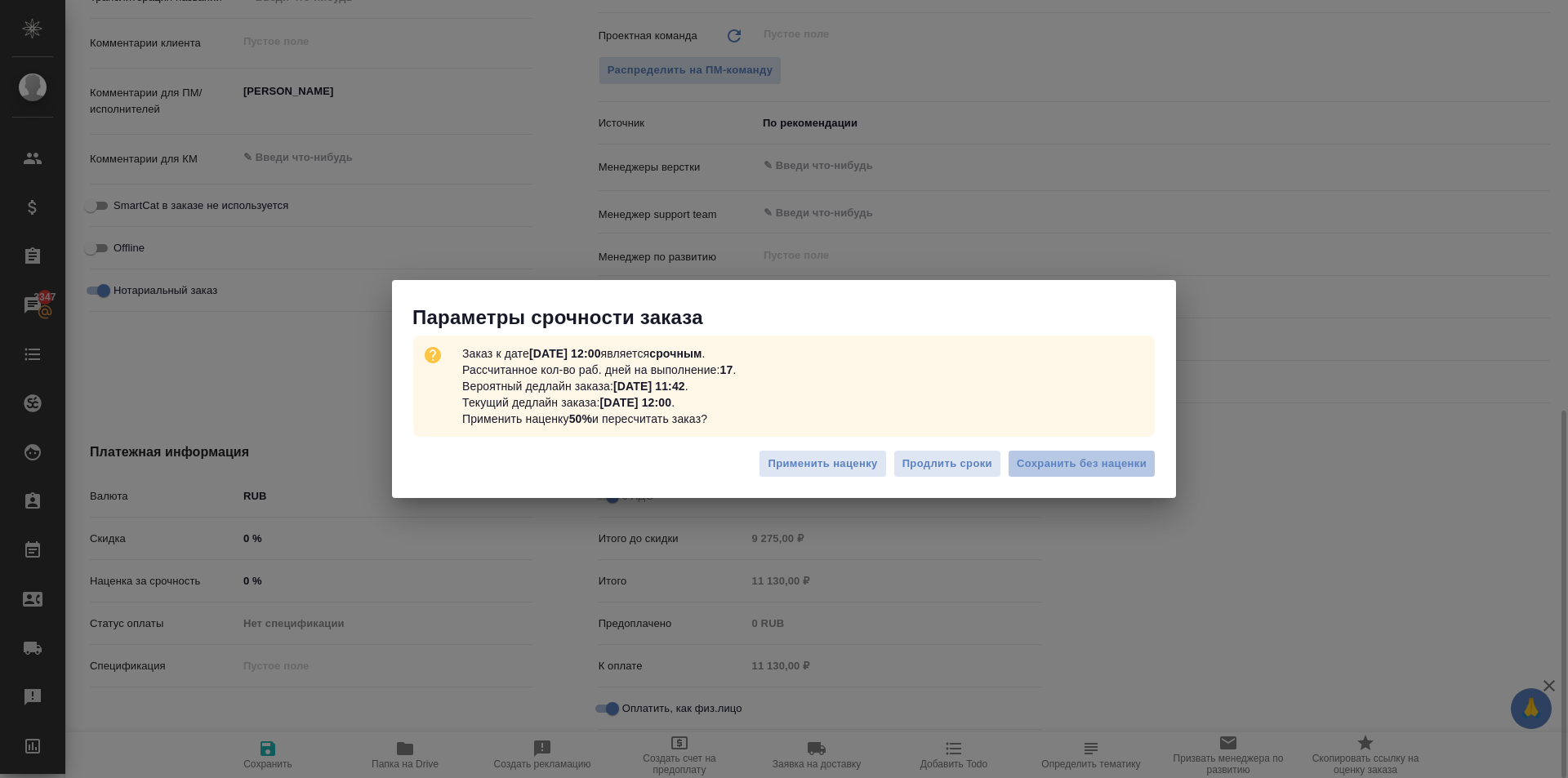
drag, startPoint x: 1083, startPoint y: 465, endPoint x: 1100, endPoint y: 463, distance: 17.1
click at [1084, 465] on span "Сохранить без наценки" at bounding box center [1082, 463] width 130 height 19
type textarea "x"
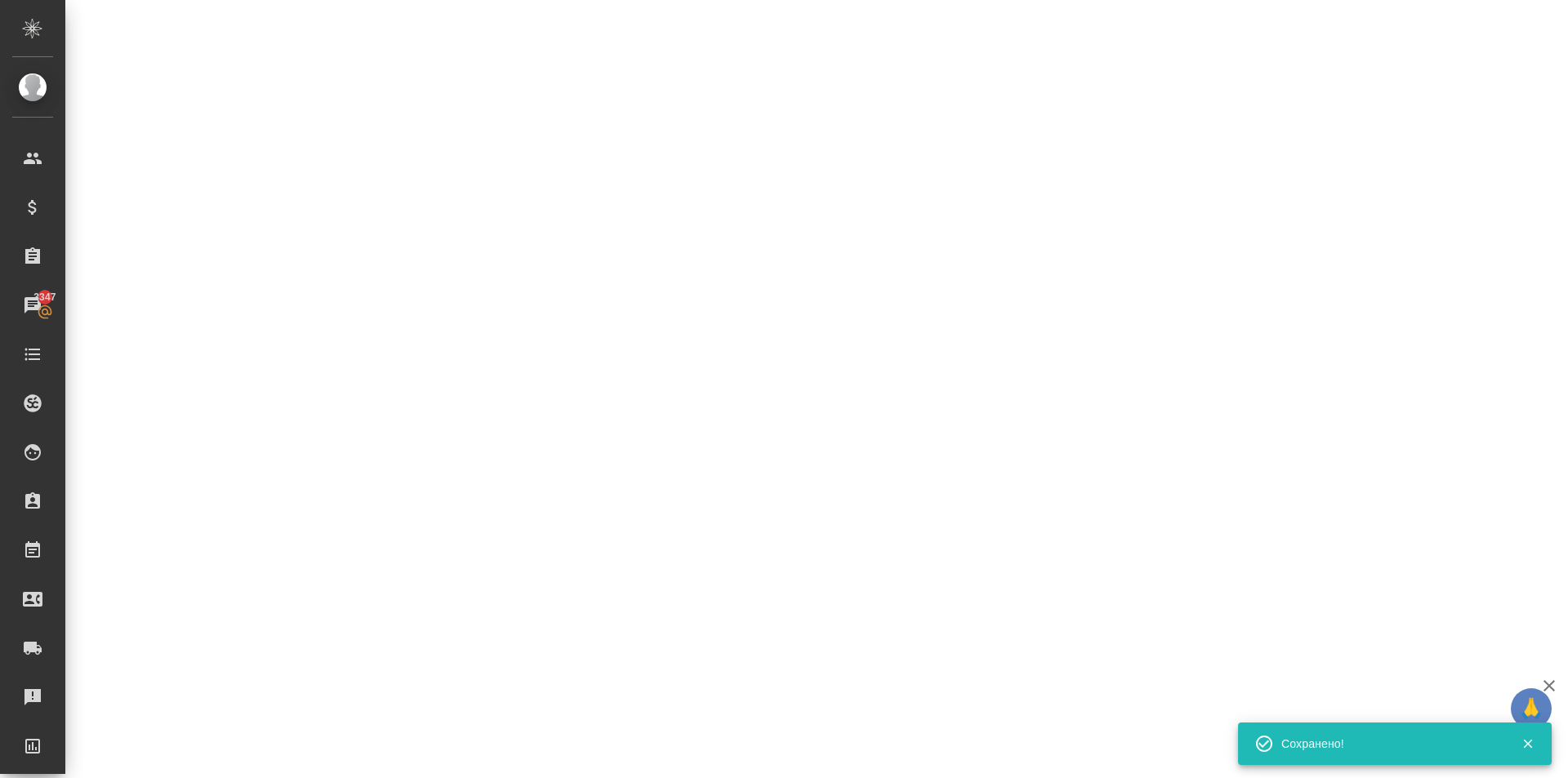
type input "urgent"
select select "RU"
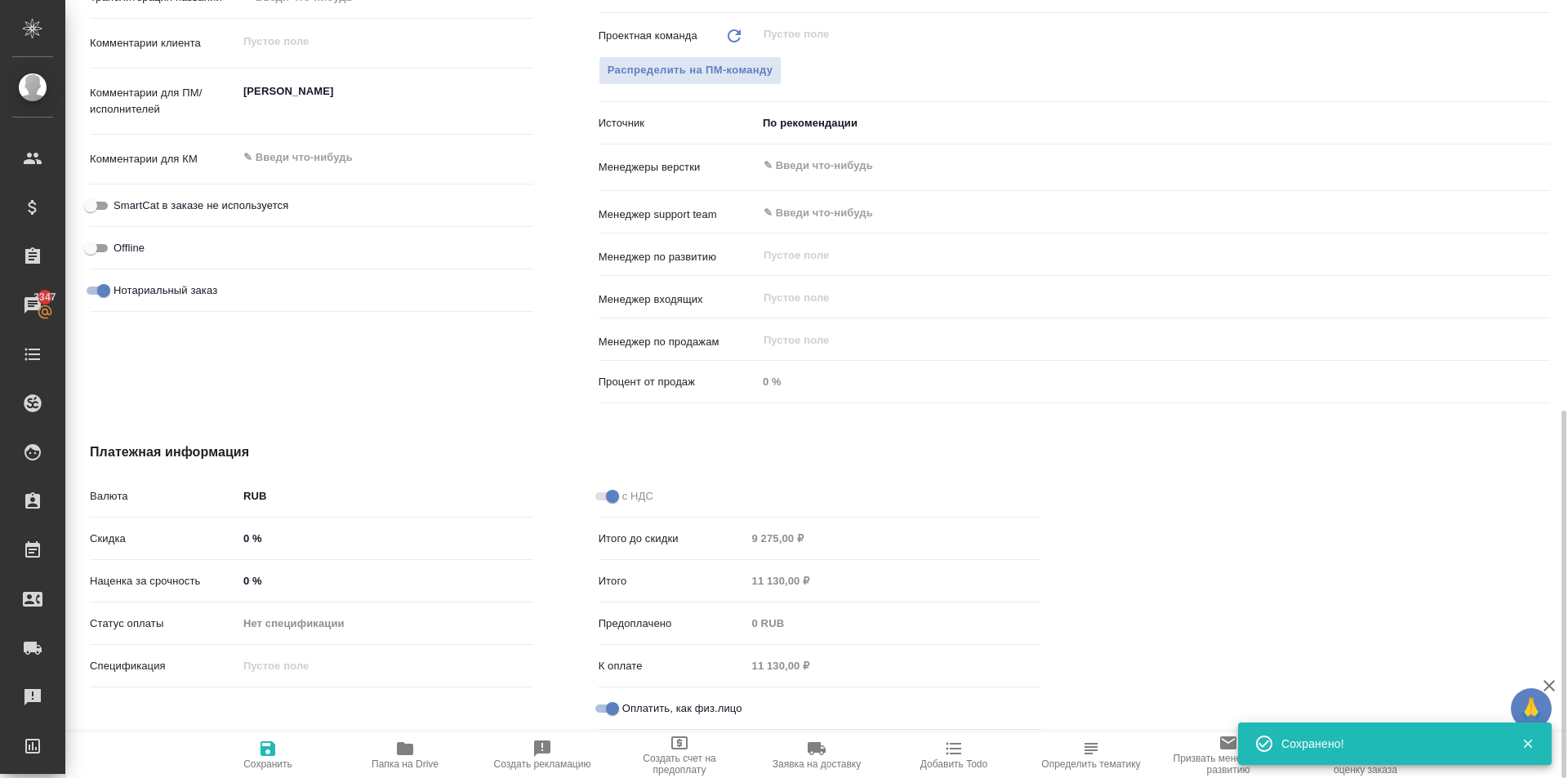
type textarea "x"
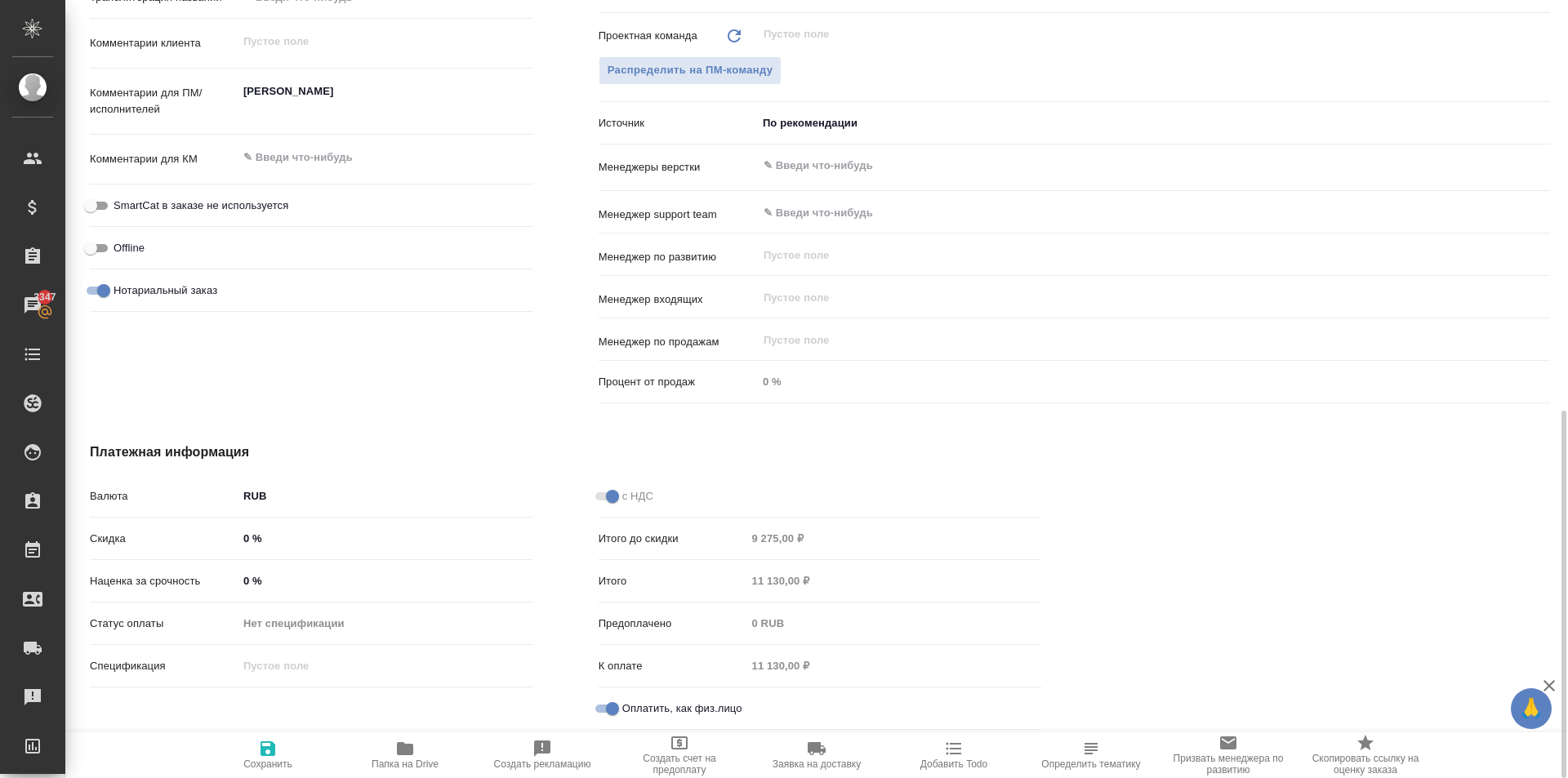
scroll to position [376, 0]
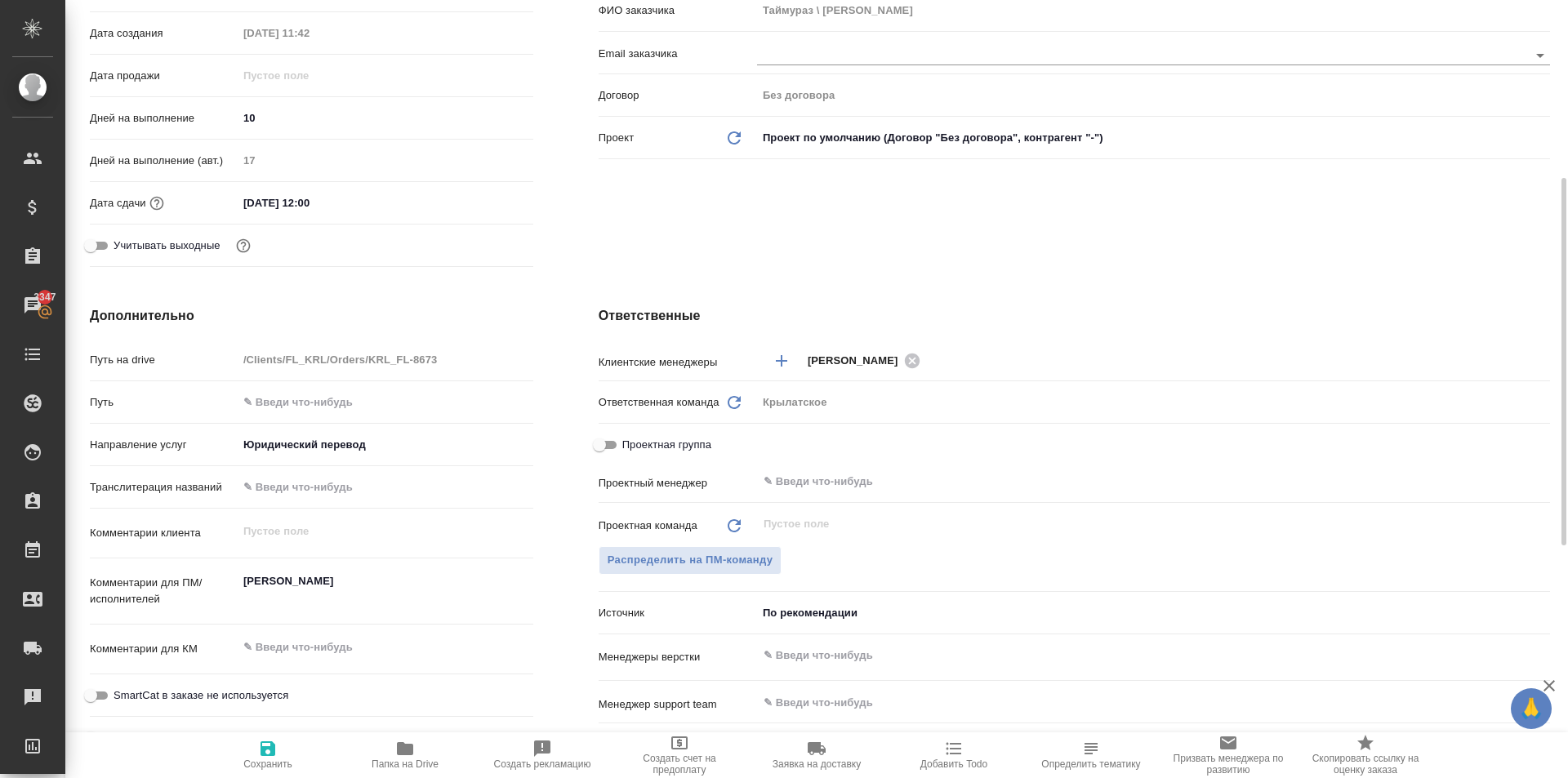
type textarea "x"
drag, startPoint x: 396, startPoint y: 602, endPoint x: 414, endPoint y: 594, distance: 19.7
click at [397, 602] on textarea "TEDEEVA LINA TEDEEV TAIMURAZ" at bounding box center [386, 590] width 294 height 44
type textarea "TEDEEVA LINA TEDEEV TAIMURAZ"
type textarea "x"
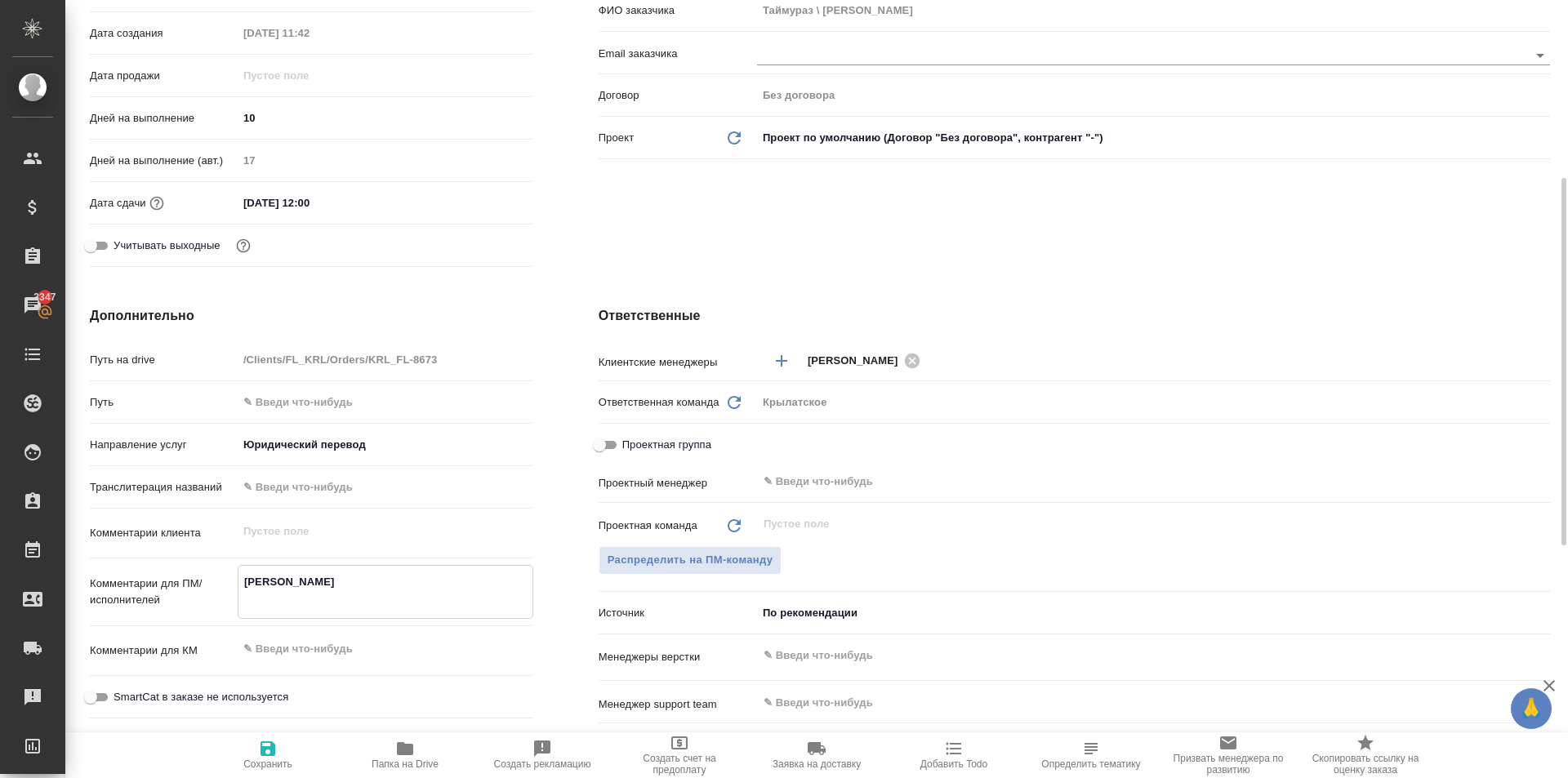
type textarea "x"
type textarea "TEDEEVA LINA TEDEEV TAIMURAZ"
type textarea "x"
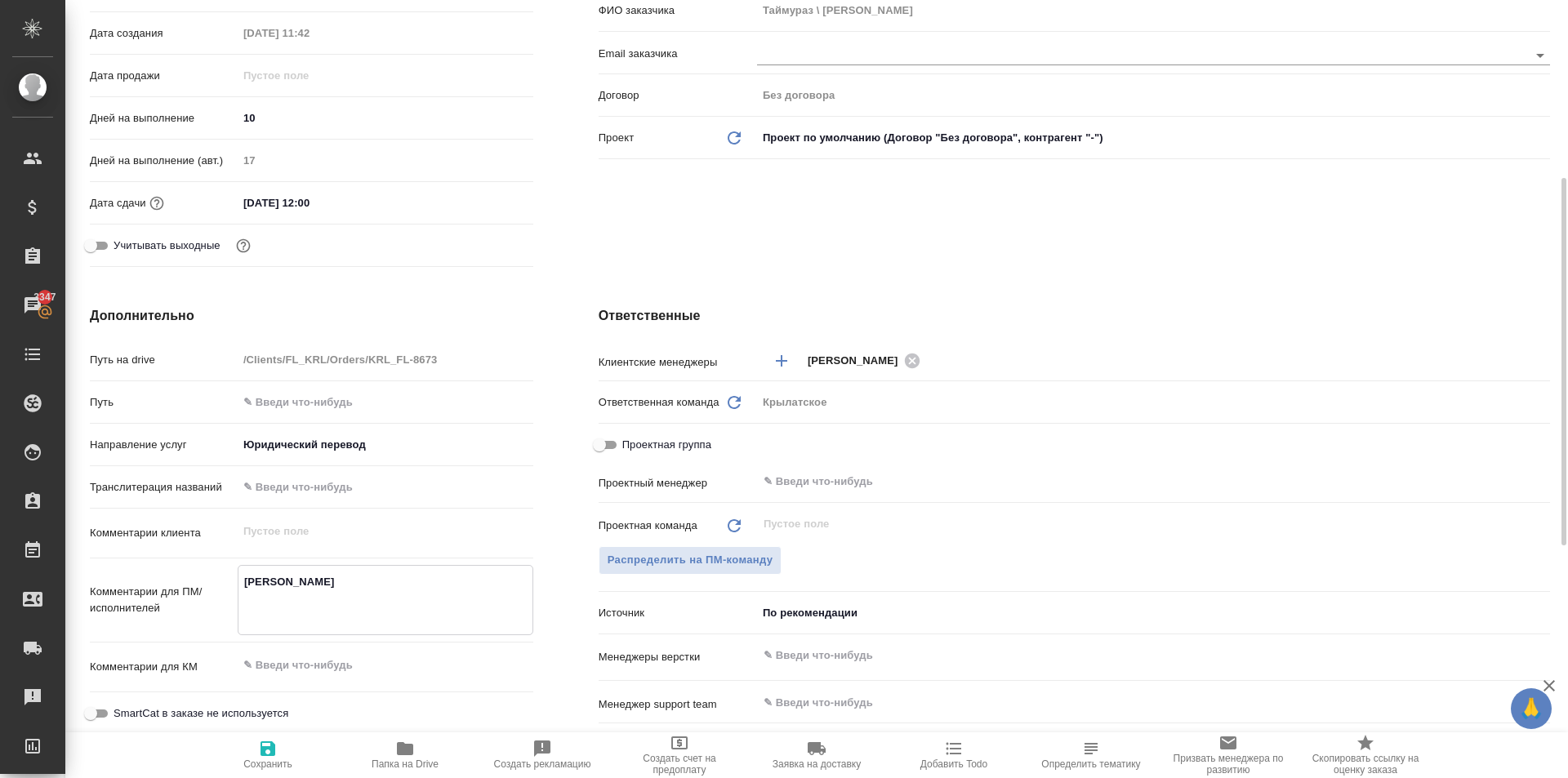
type textarea "x"
type textarea "TEDEEVA LINA TEDEEV TAIMURAZ"
type textarea "x"
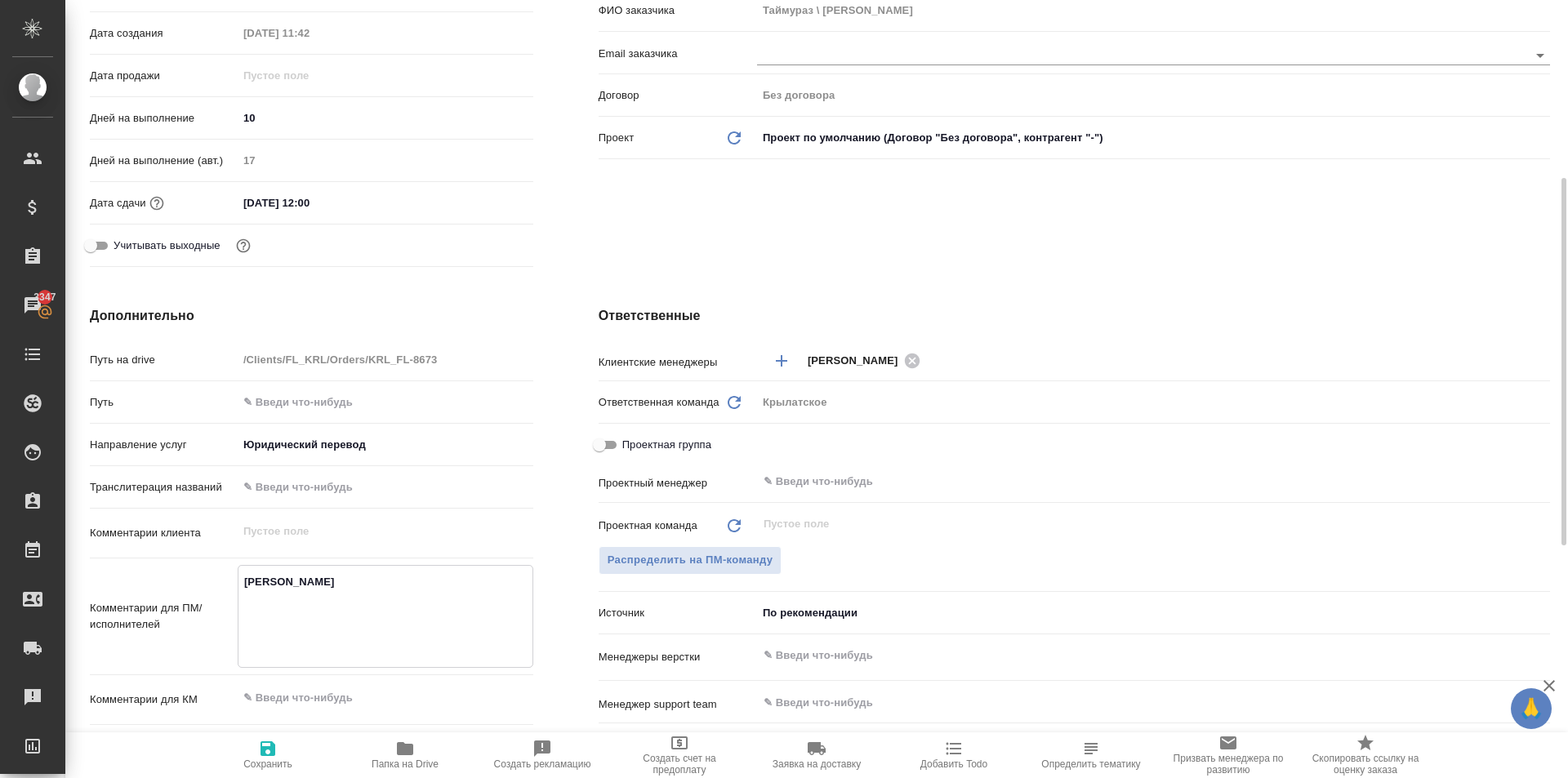
type textarea "x"
type textarea "TEDEEVA LINA TEDEEV TAIMURAZ Д"
type textarea "x"
type textarea "TEDEEVA LINA TEDEEV TAIMURAZ До"
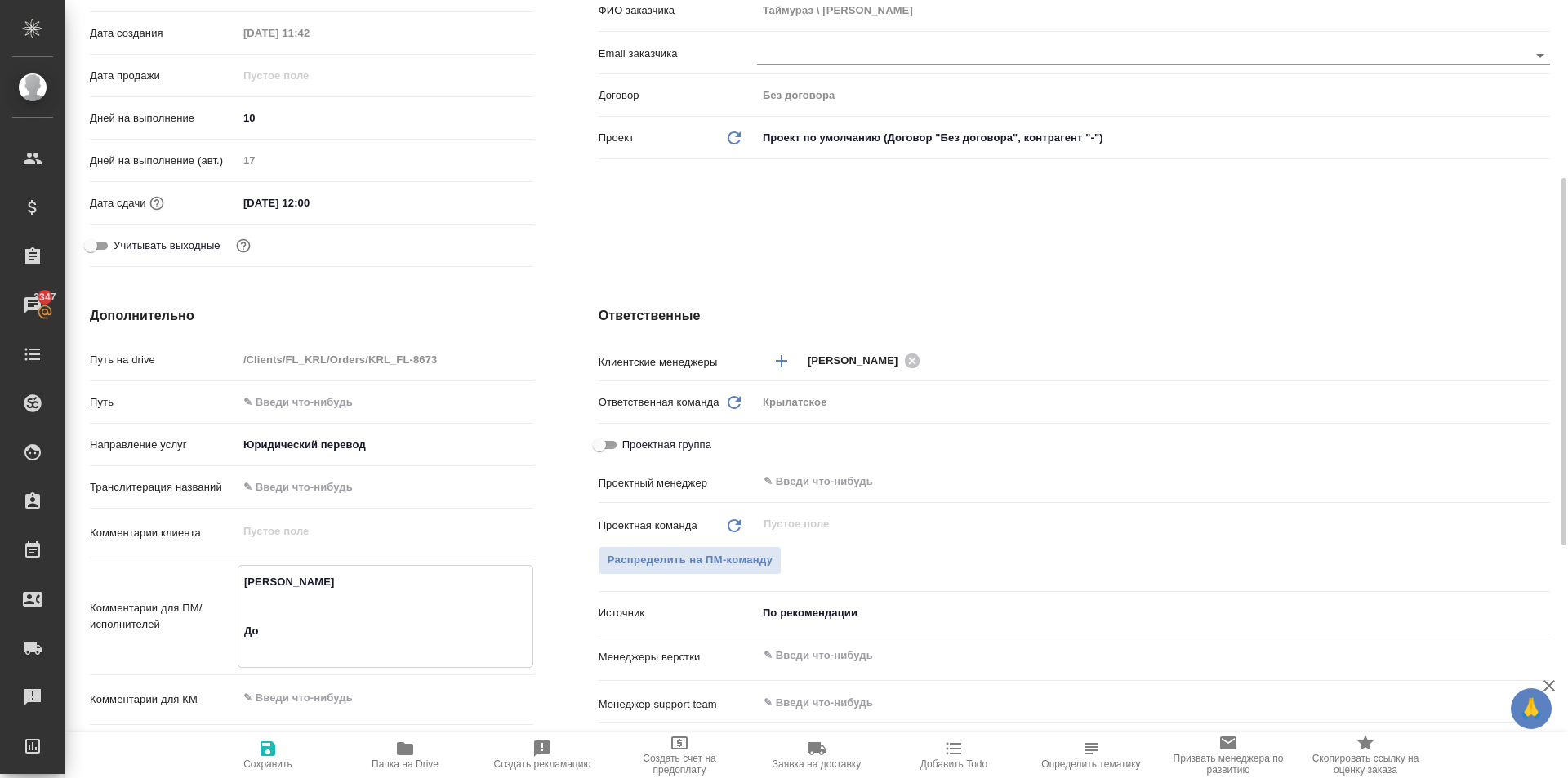
type textarea "x"
type textarea "TEDEEVA LINA TEDEEV TAIMURAZ Доб"
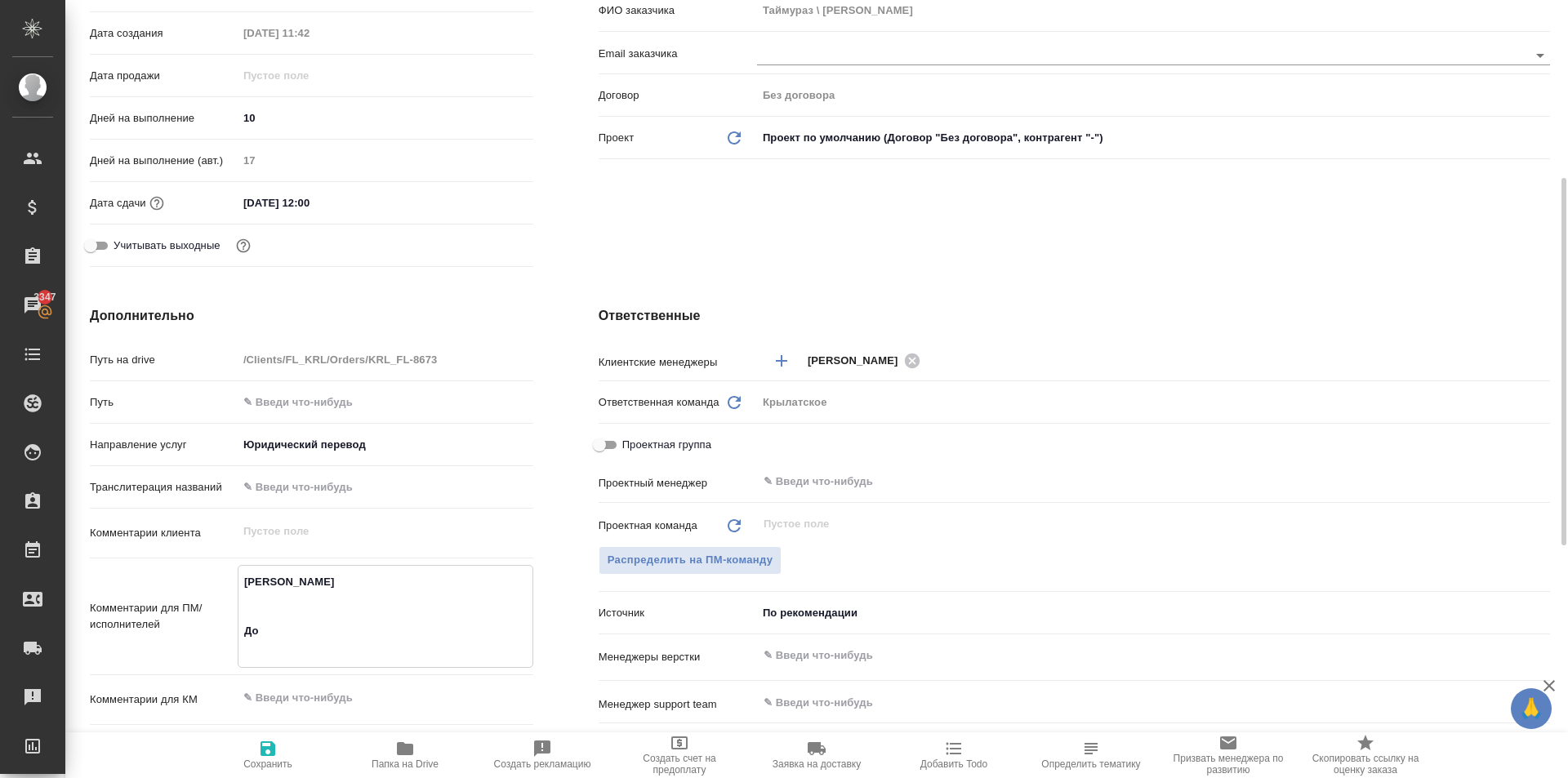
type textarea "x"
type textarea "TEDEEVA LINA TEDEEV TAIMURAZ Доба"
type textarea "x"
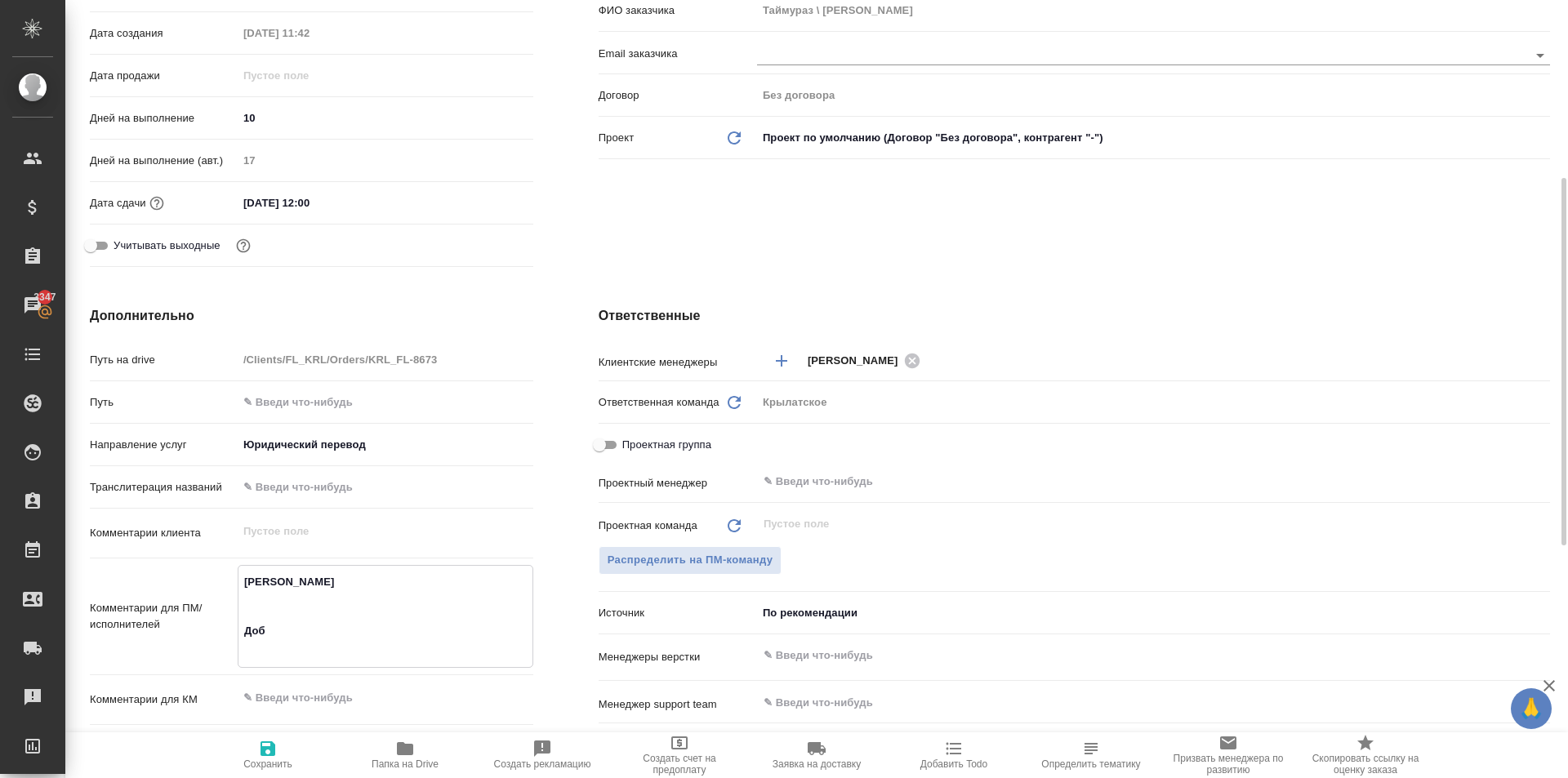
type textarea "x"
type textarea "TEDEEVA LINA TEDEEV TAIMURAZ Добав"
type textarea "x"
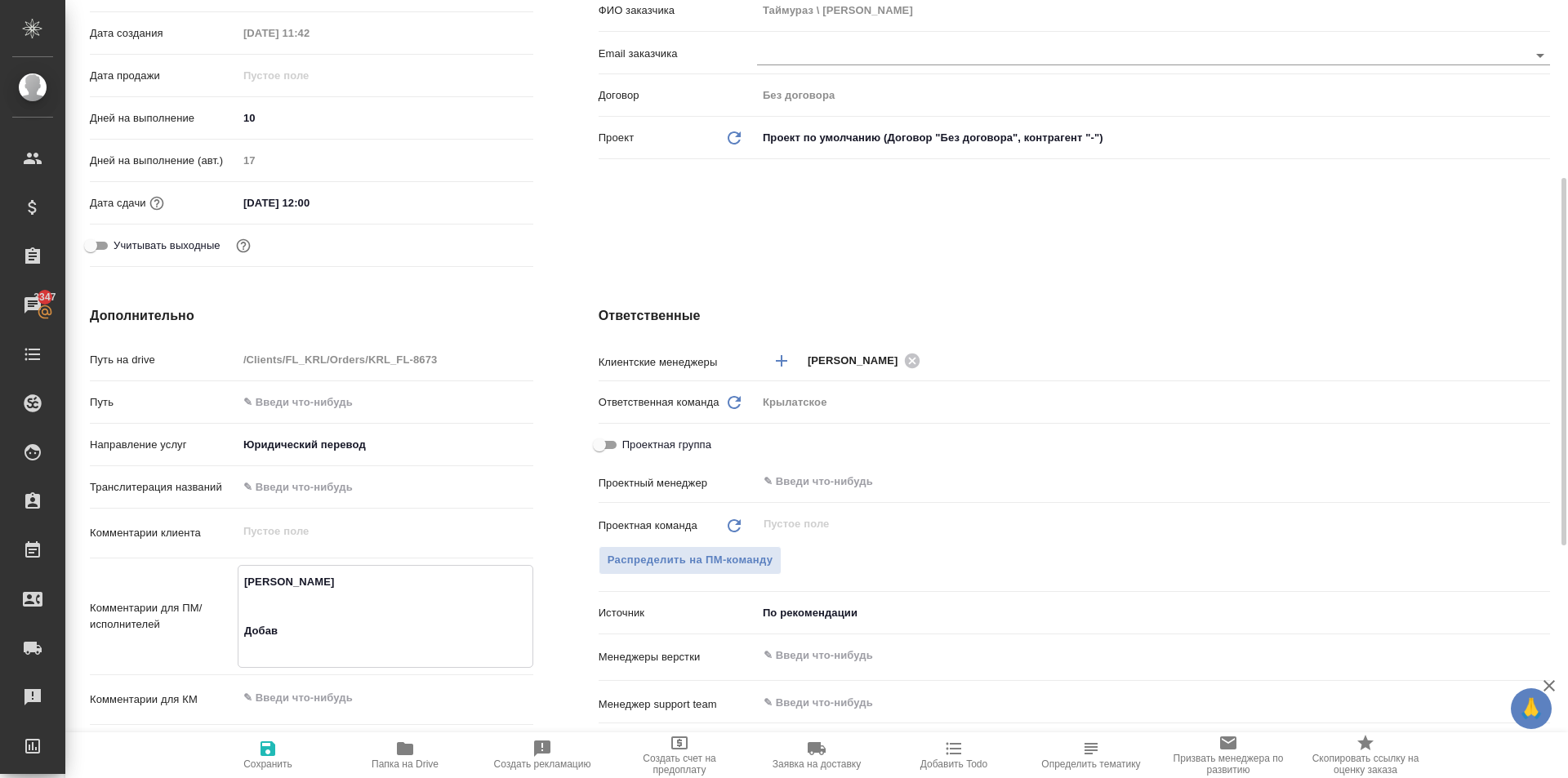
type textarea "TEDEEVA LINA TEDEEV TAIMURAZ Добави"
type textarea "x"
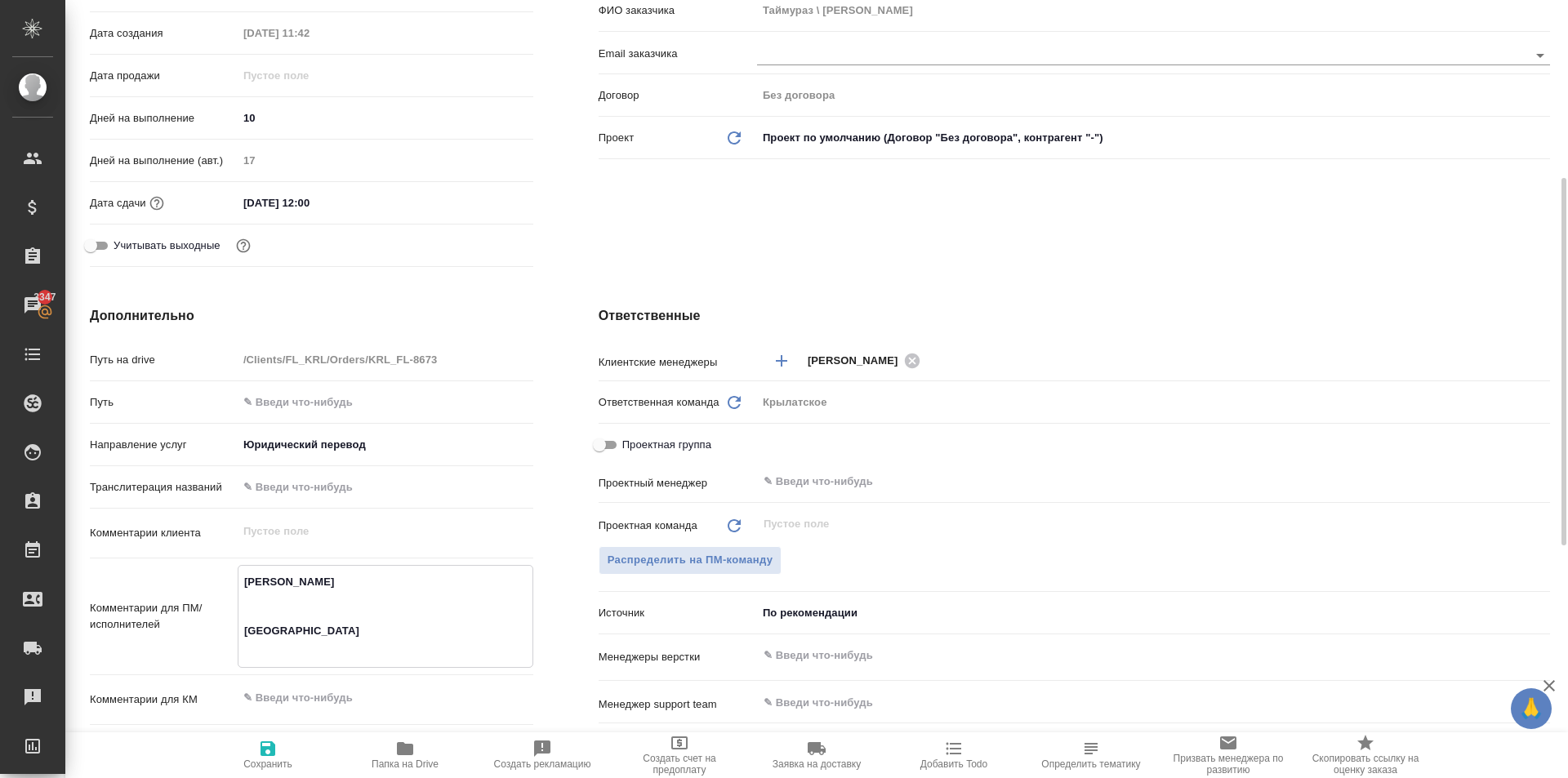
type textarea "TEDEEVA LINA TEDEEV TAIMURAZ Добавит"
type textarea "x"
type textarea "TEDEEVA LINA TEDEEV TAIMURAZ Добавитс"
type textarea "x"
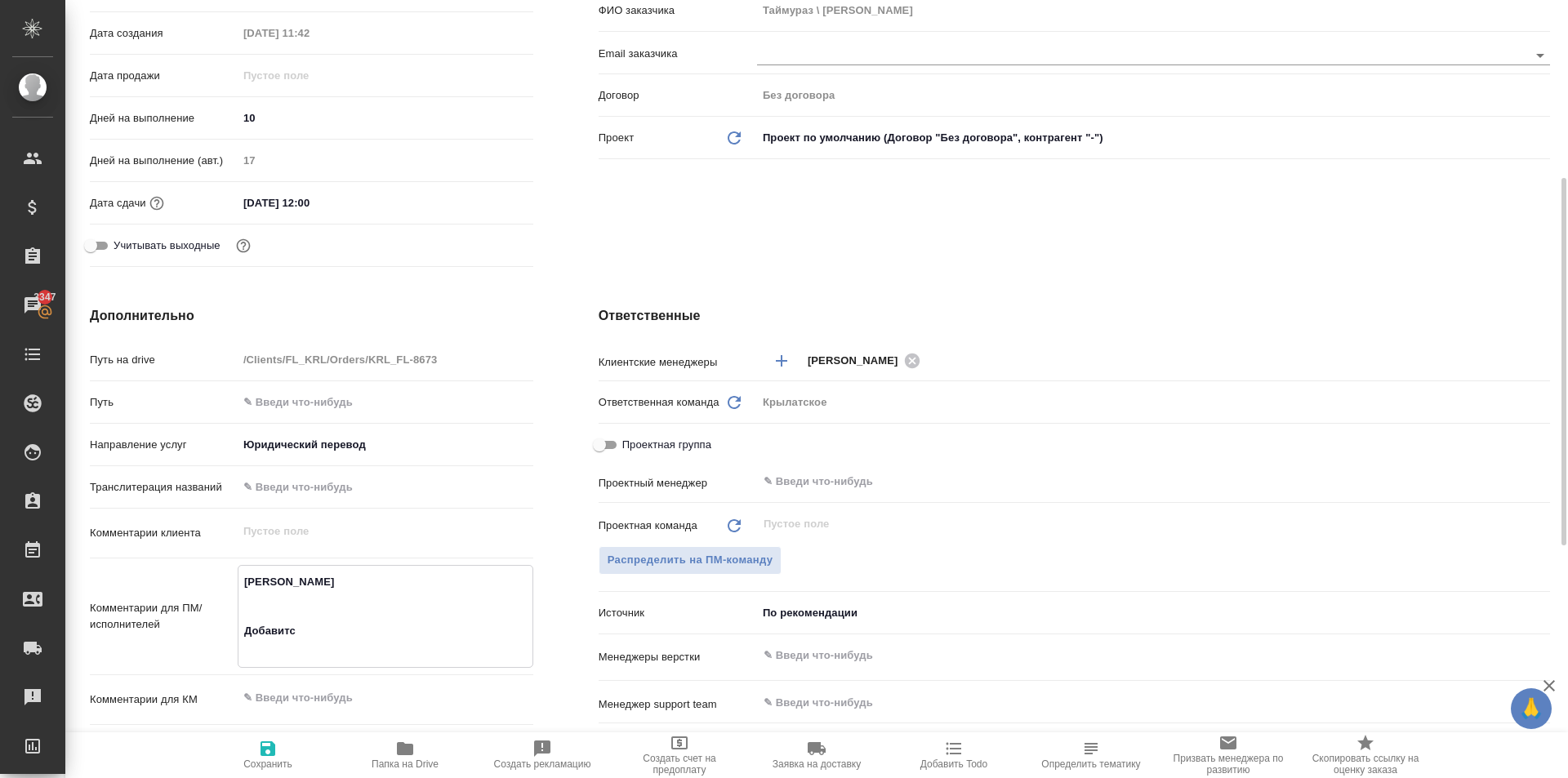
type textarea "x"
type textarea "TEDEEVA LINA TEDEEV TAIMURAZ Добавится"
type textarea "x"
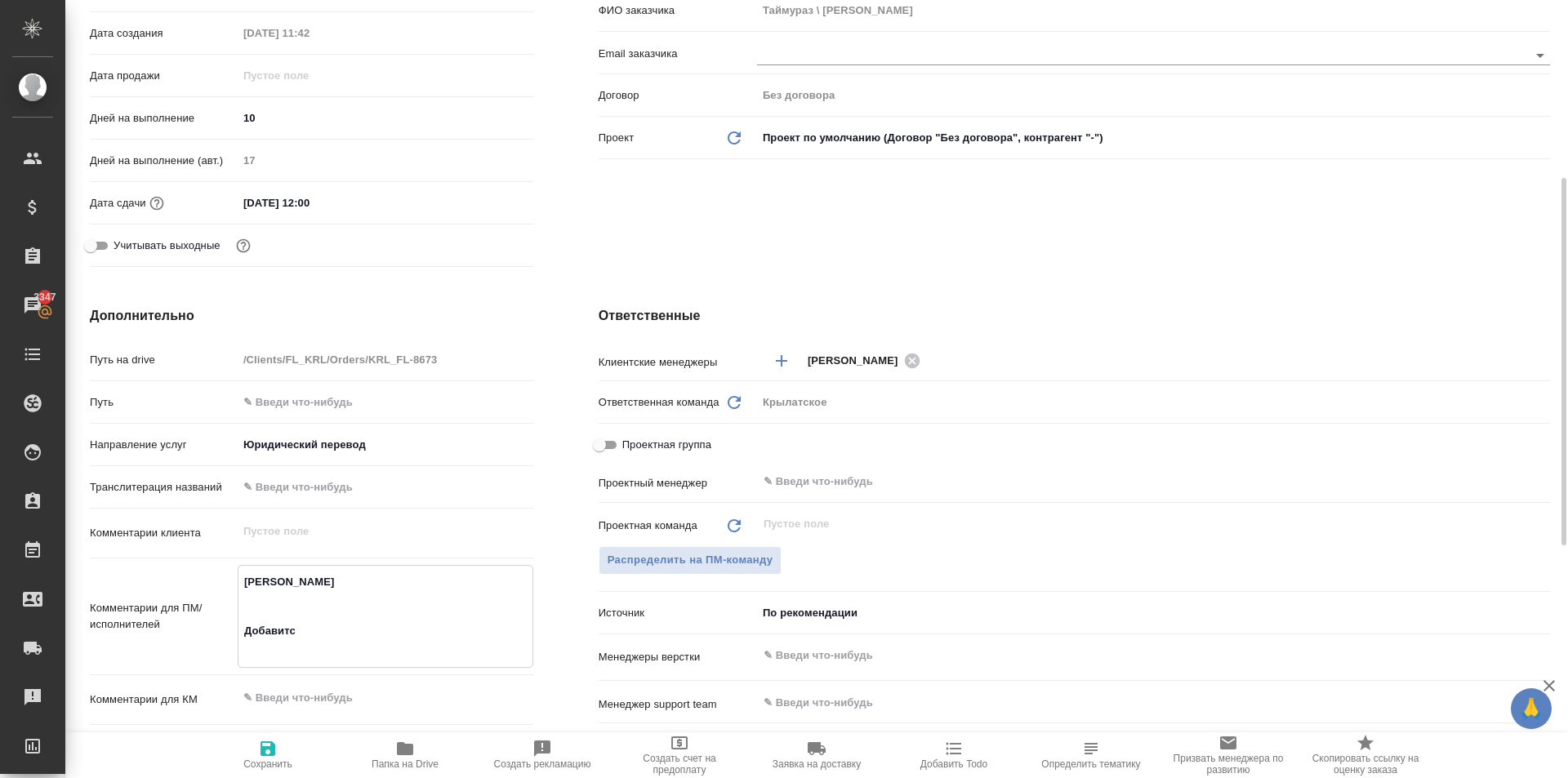
type textarea "x"
type textarea "TEDEEVA LINA TEDEEV TAIMURAZ Добавится"
type textarea "x"
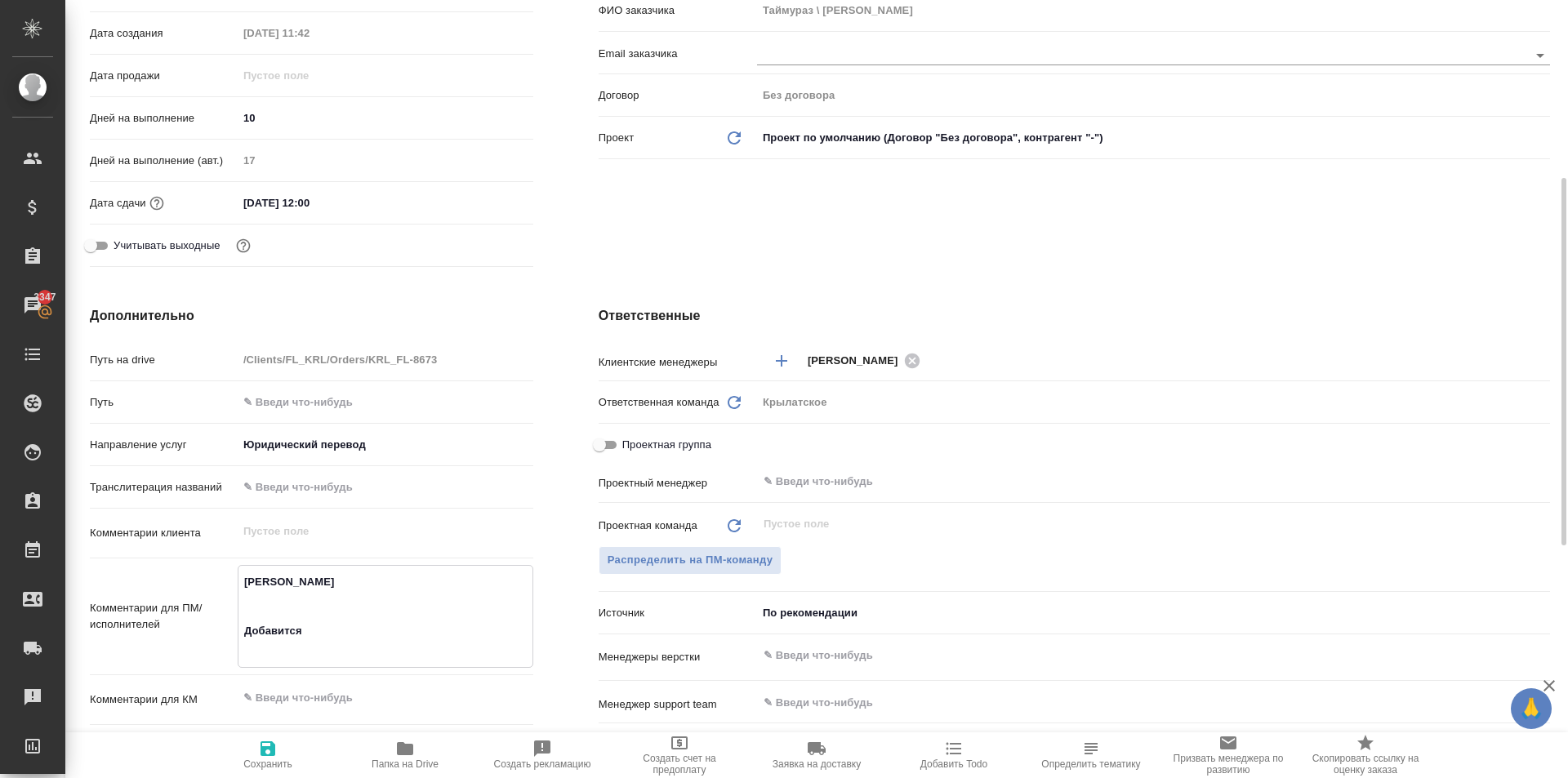
type textarea "x"
type textarea "TEDEEVA LINA TEDEEV TAIMURAZ Добавится а"
type textarea "x"
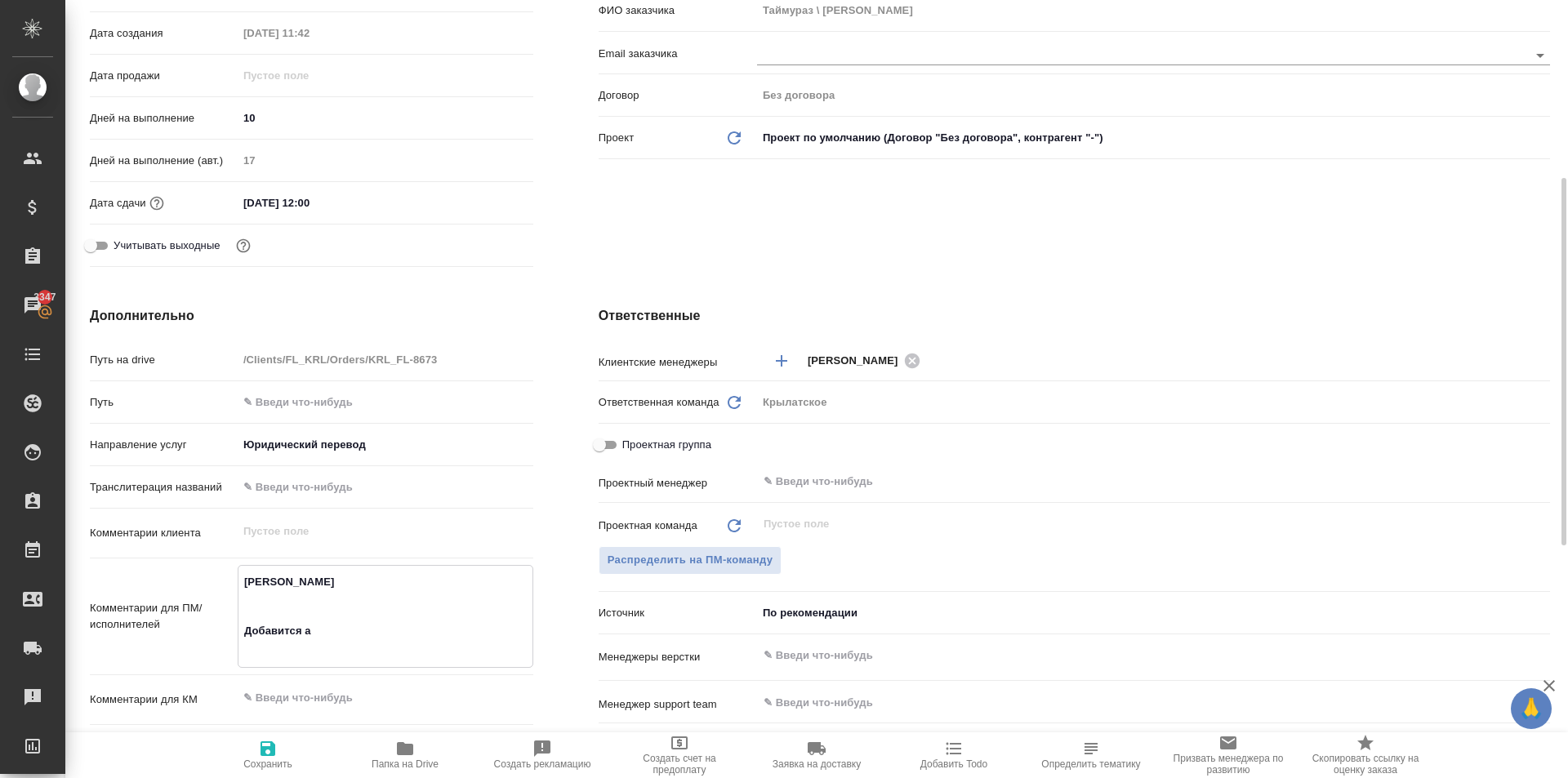
type textarea "TEDEEVA LINA TEDEEV TAIMURAZ Добавится ап"
type textarea "x"
type textarea "TEDEEVA LINA TEDEEV TAIMURAZ Добавится апо"
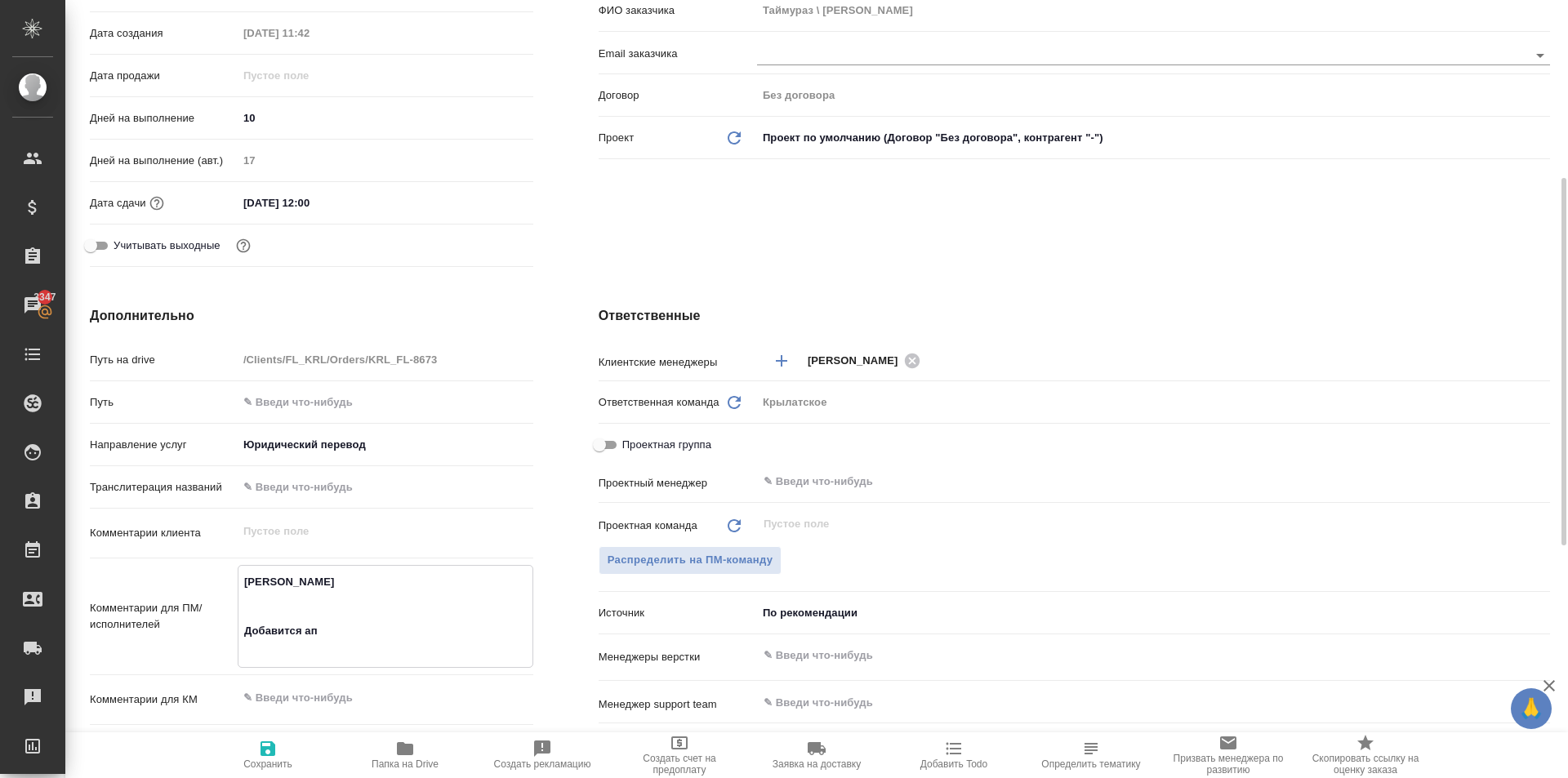
type textarea "x"
type textarea "TEDEEVA LINA TEDEEV TAIMURAZ Добавится апос"
type textarea "x"
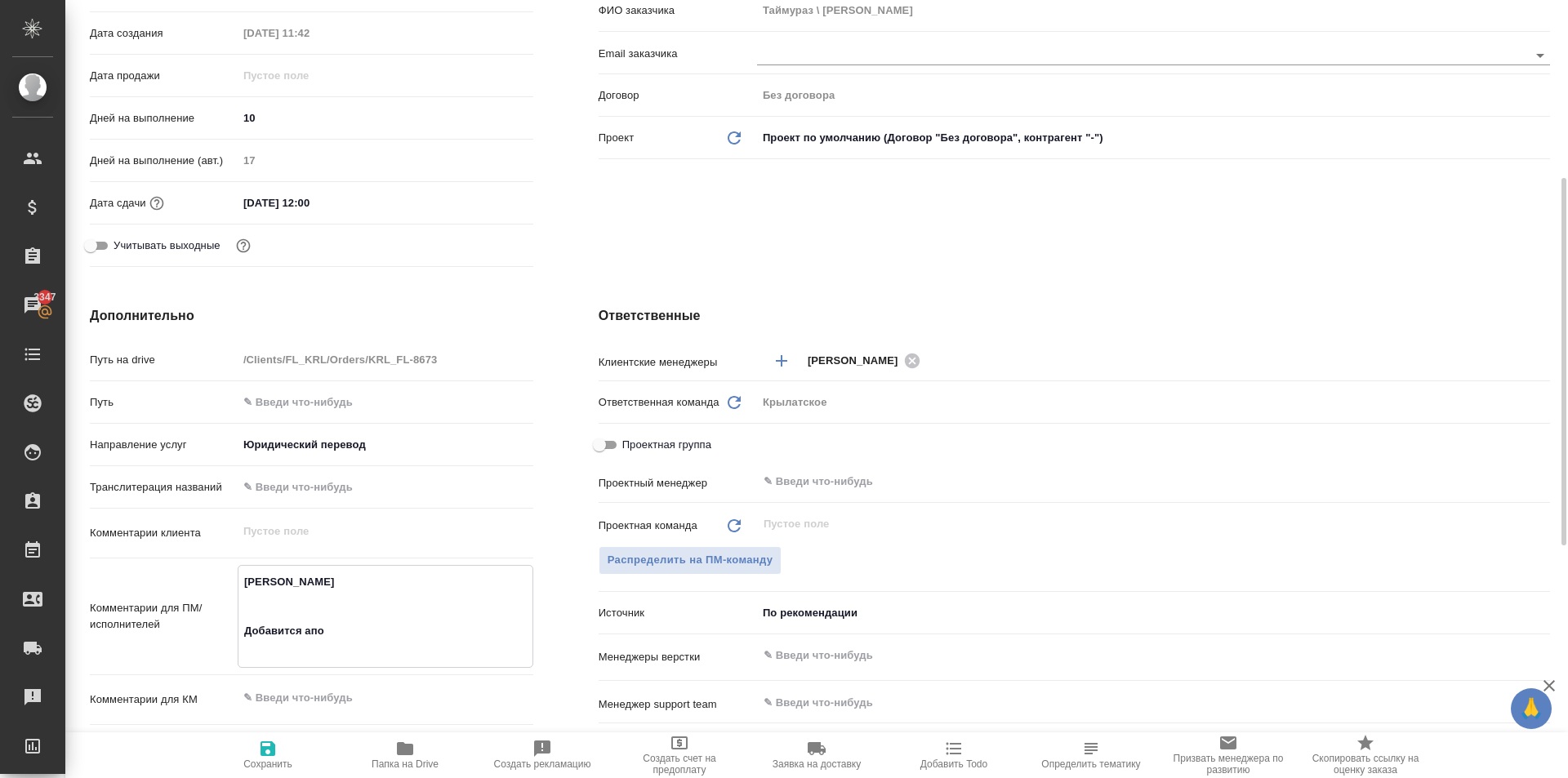
type textarea "x"
type textarea "TEDEEVA LINA TEDEEV TAIMURAZ Добавится апост"
type textarea "x"
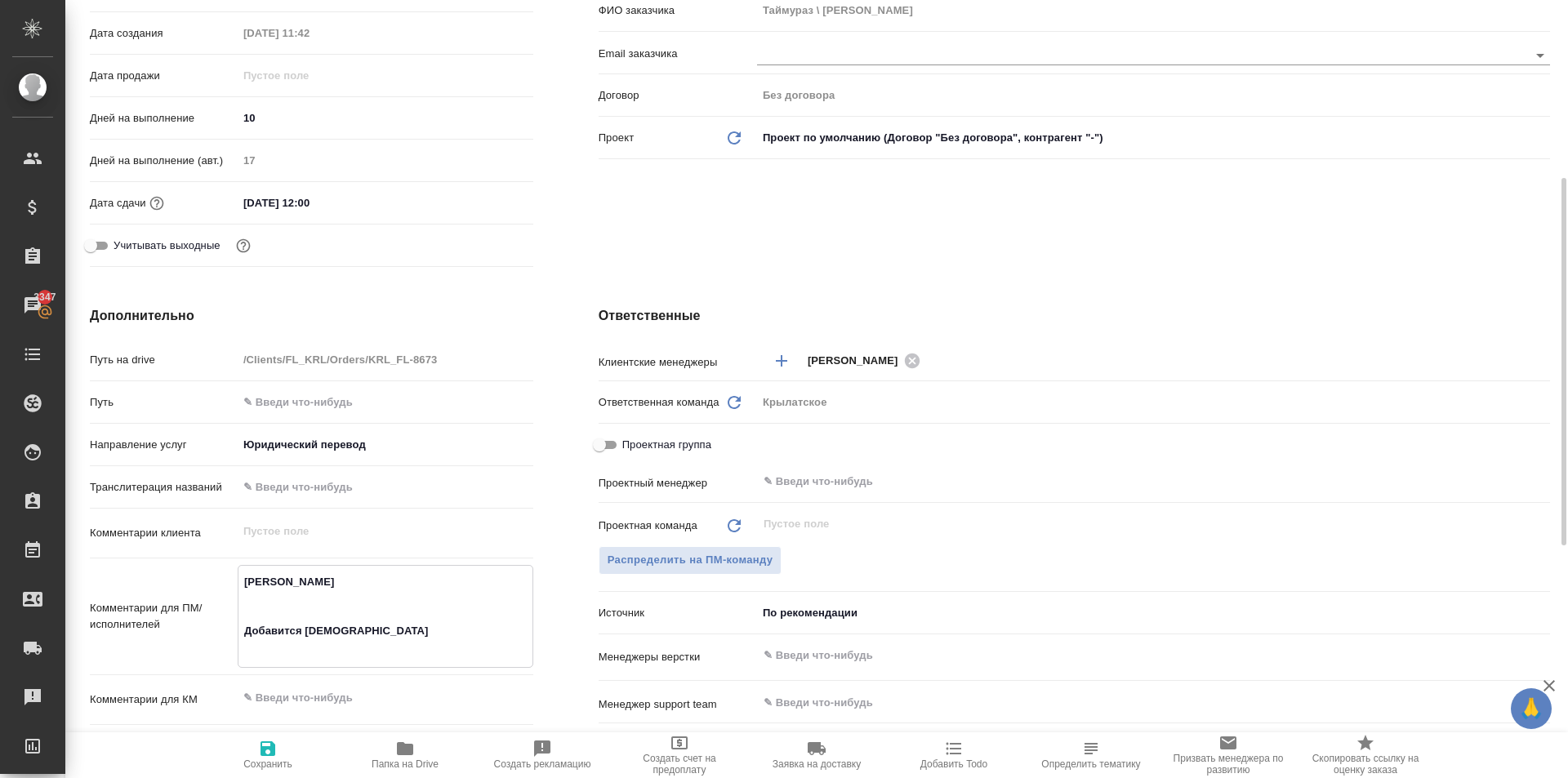
type textarea "TEDEEVA LINA TEDEEV TAIMURAZ Добавится апостил"
type textarea "x"
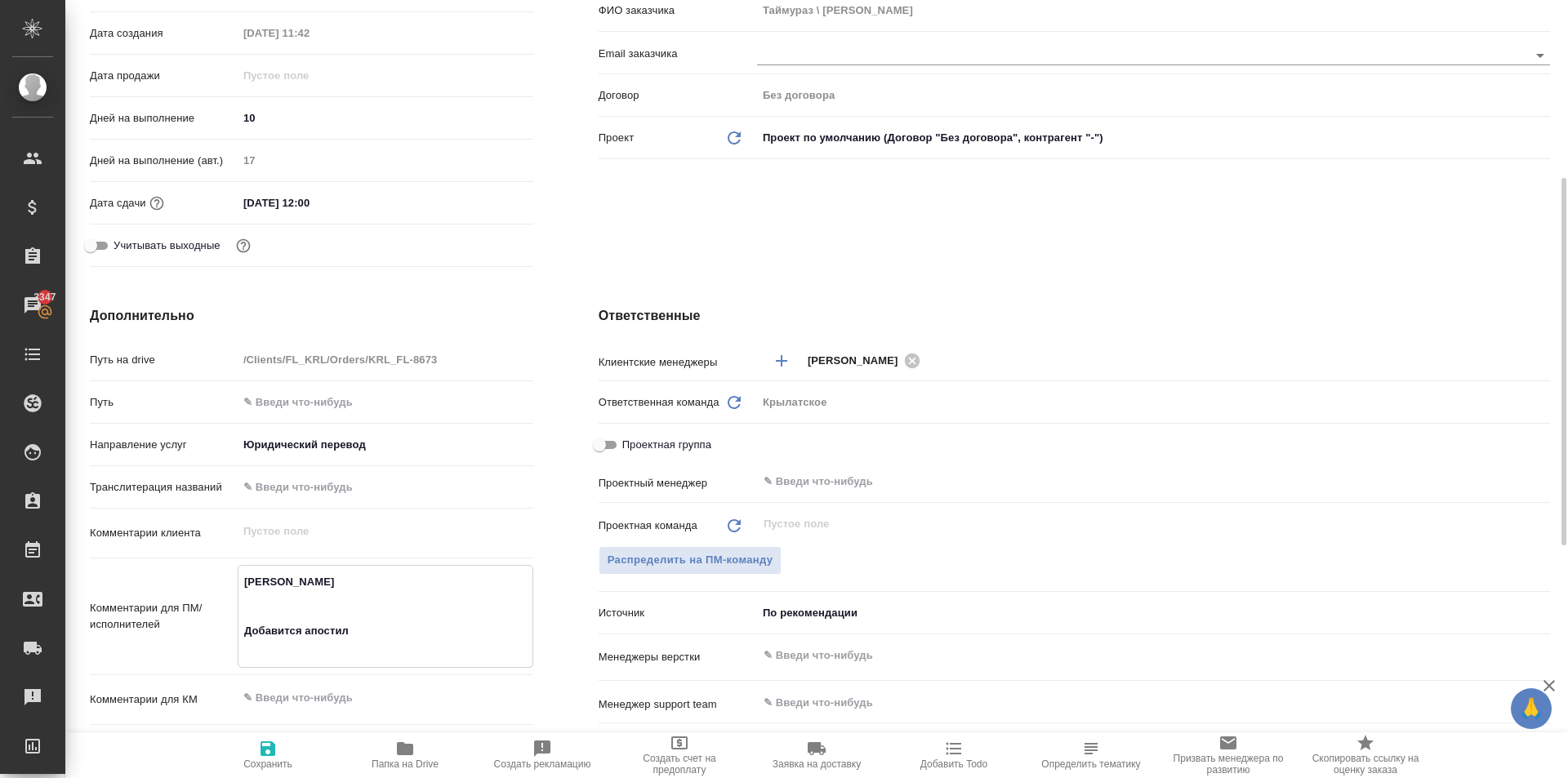
type textarea "TEDEEVA LINA TEDEEV TAIMURAZ Добавится апостиль"
type textarea "x"
type textarea "TEDEEVA LINA TEDEEV TAIMURAZ Добавится апостиль"
type textarea "x"
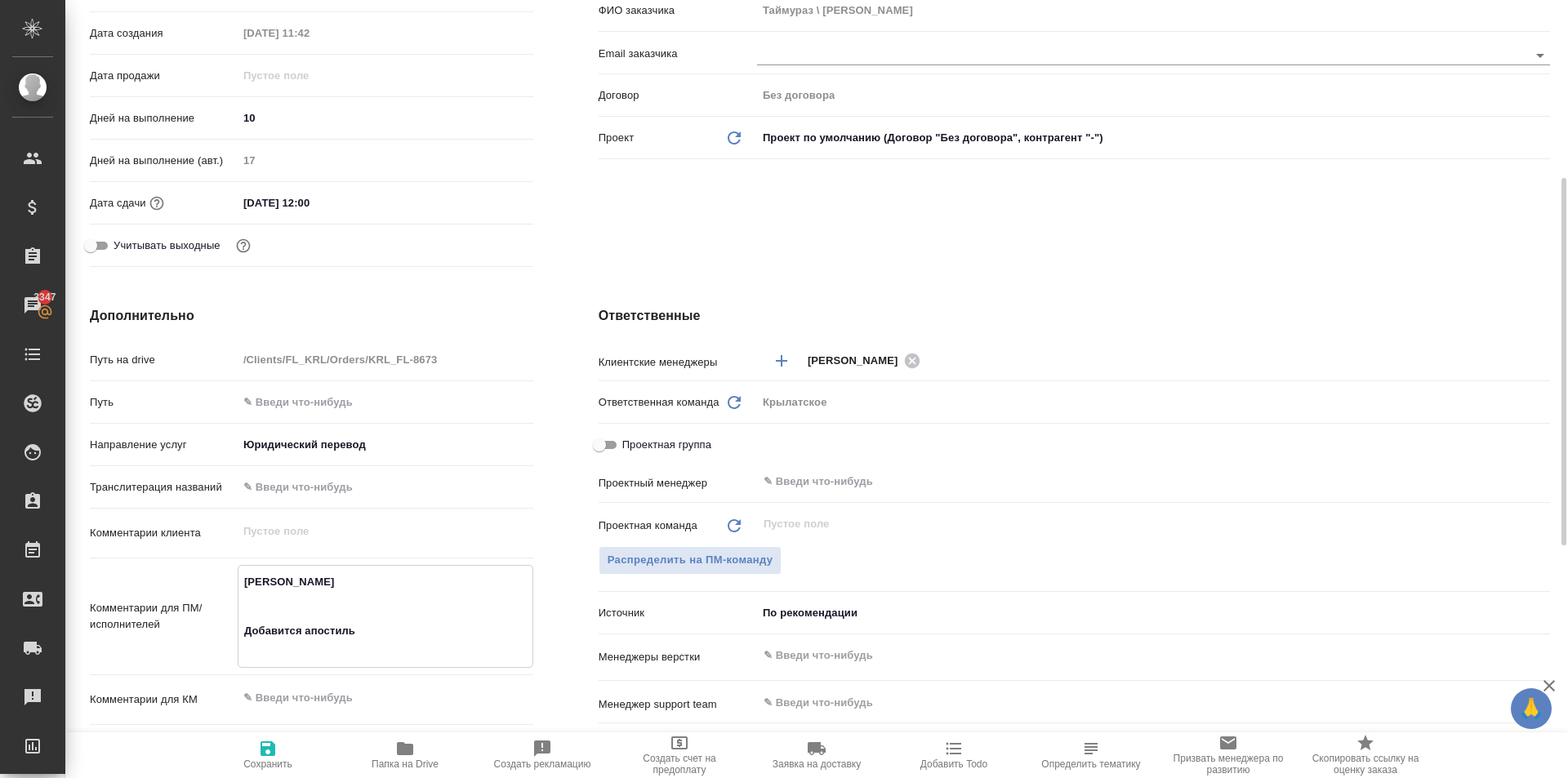
type textarea "x"
type textarea "TEDEEVA LINA TEDEEV TAIMURAZ Добавится апостиль 0"
type textarea "x"
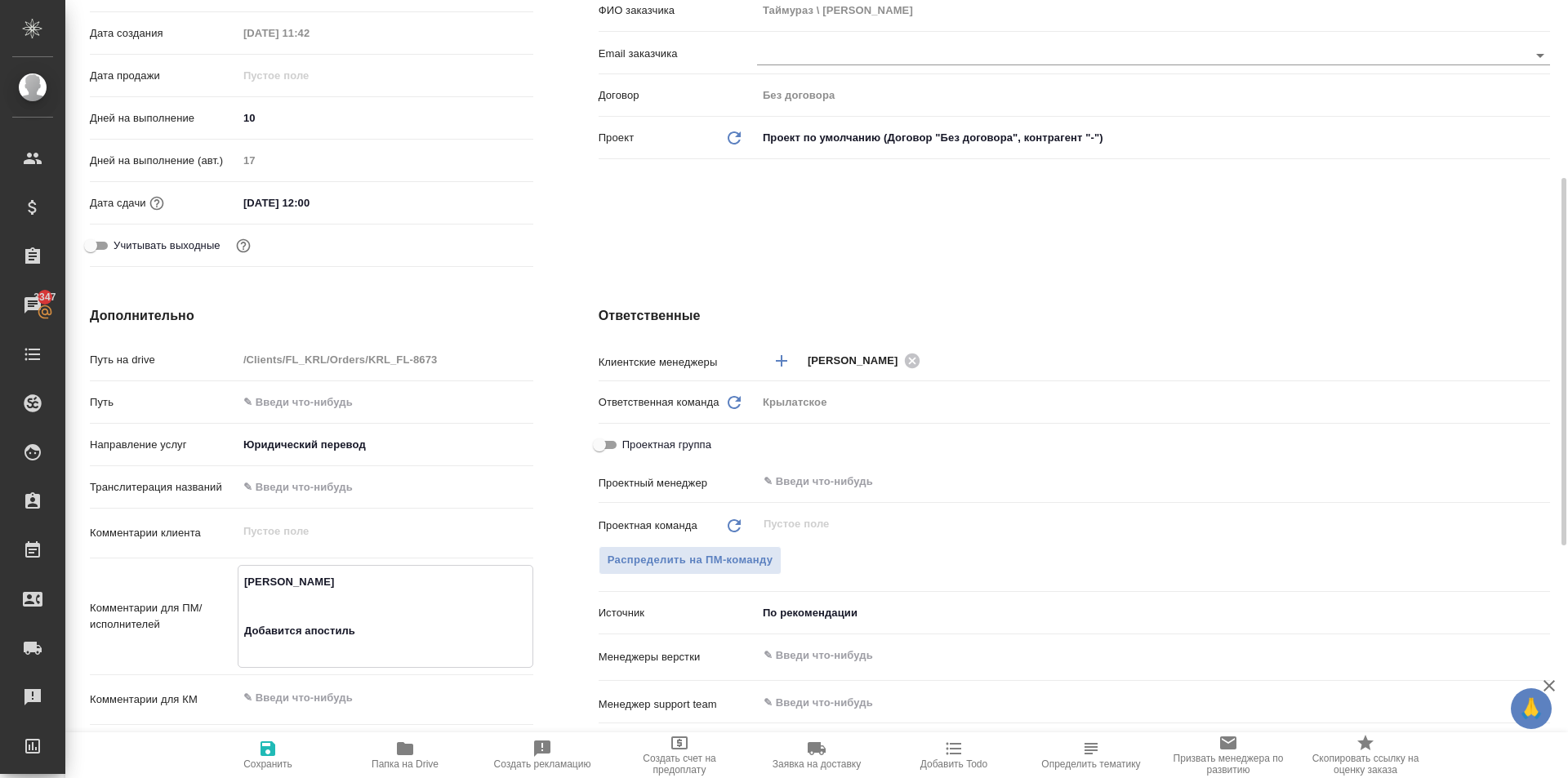
type textarea "x"
type textarea "TEDEEVA LINA TEDEEV TAIMURAZ Добавится апостиль"
type textarea "x"
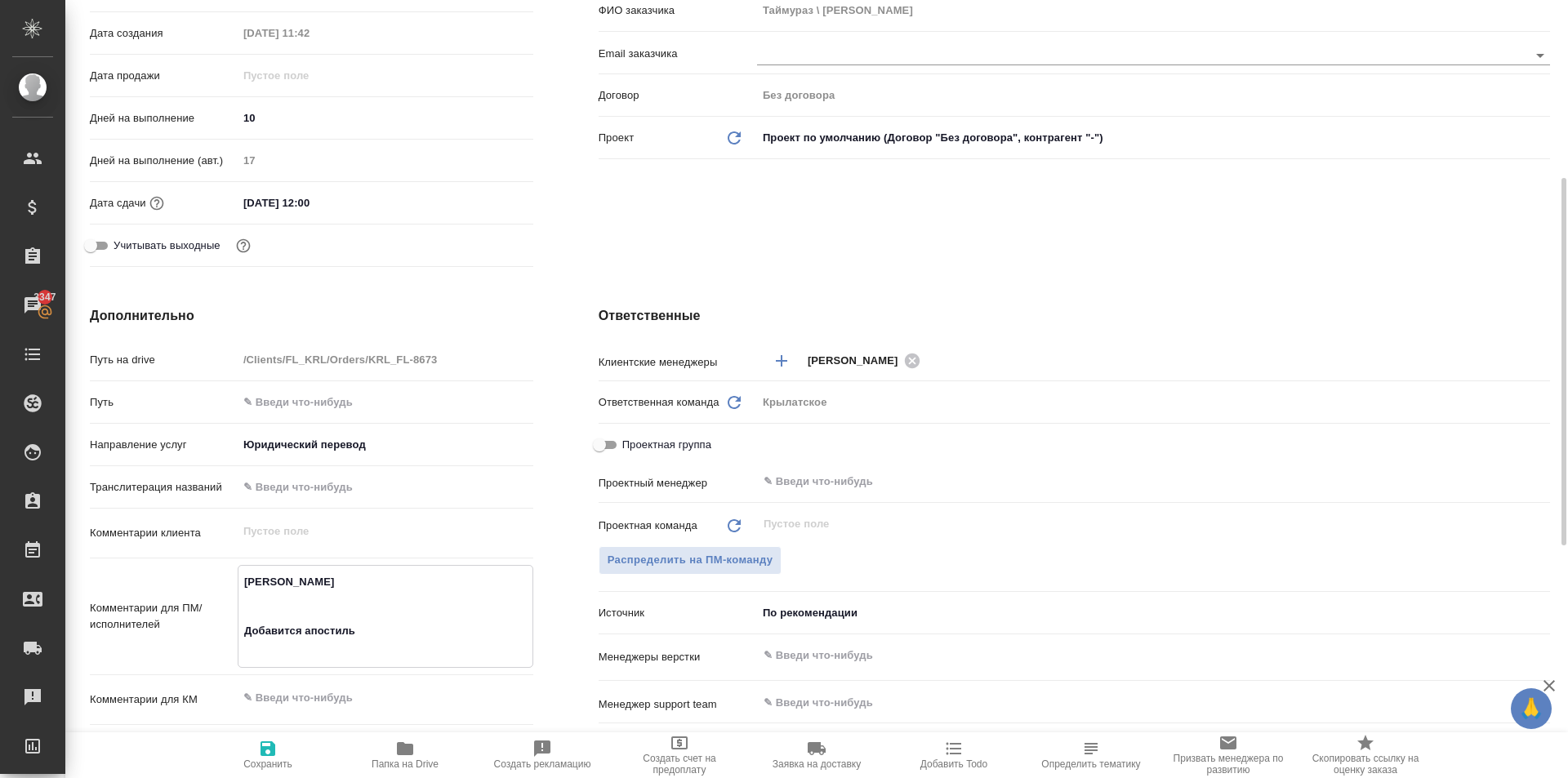
type textarea "x"
type textarea "TEDEEVA LINA TEDEEV TAIMURAZ Добавится апостиль -"
type textarea "x"
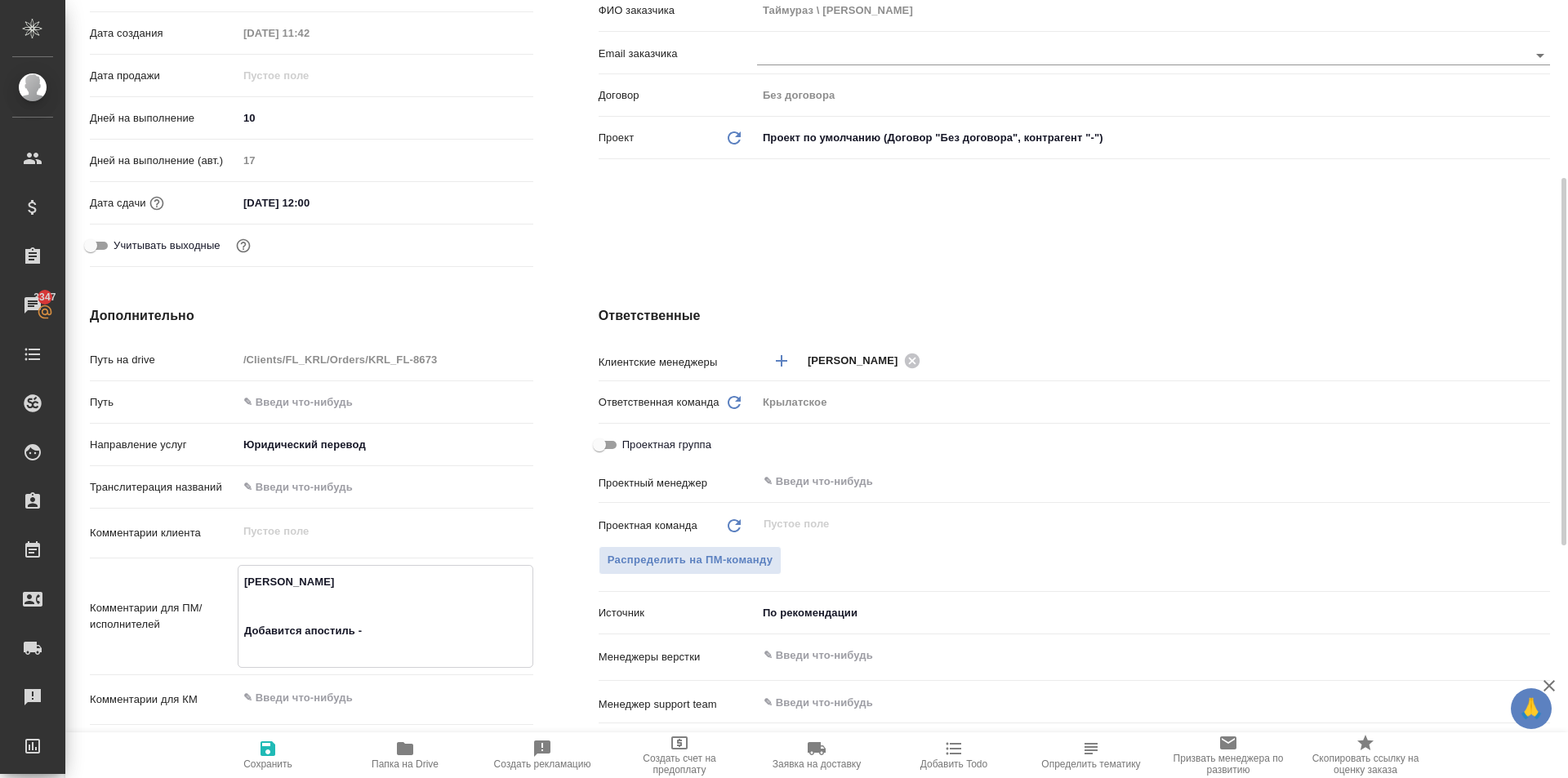
type textarea "TEDEEVA LINA TEDEEV TAIMURAZ Добавится апостиль -"
type textarea "x"
type textarea "TEDEEVA LINA TEDEEV TAIMURAZ Добавится апостиль - п"
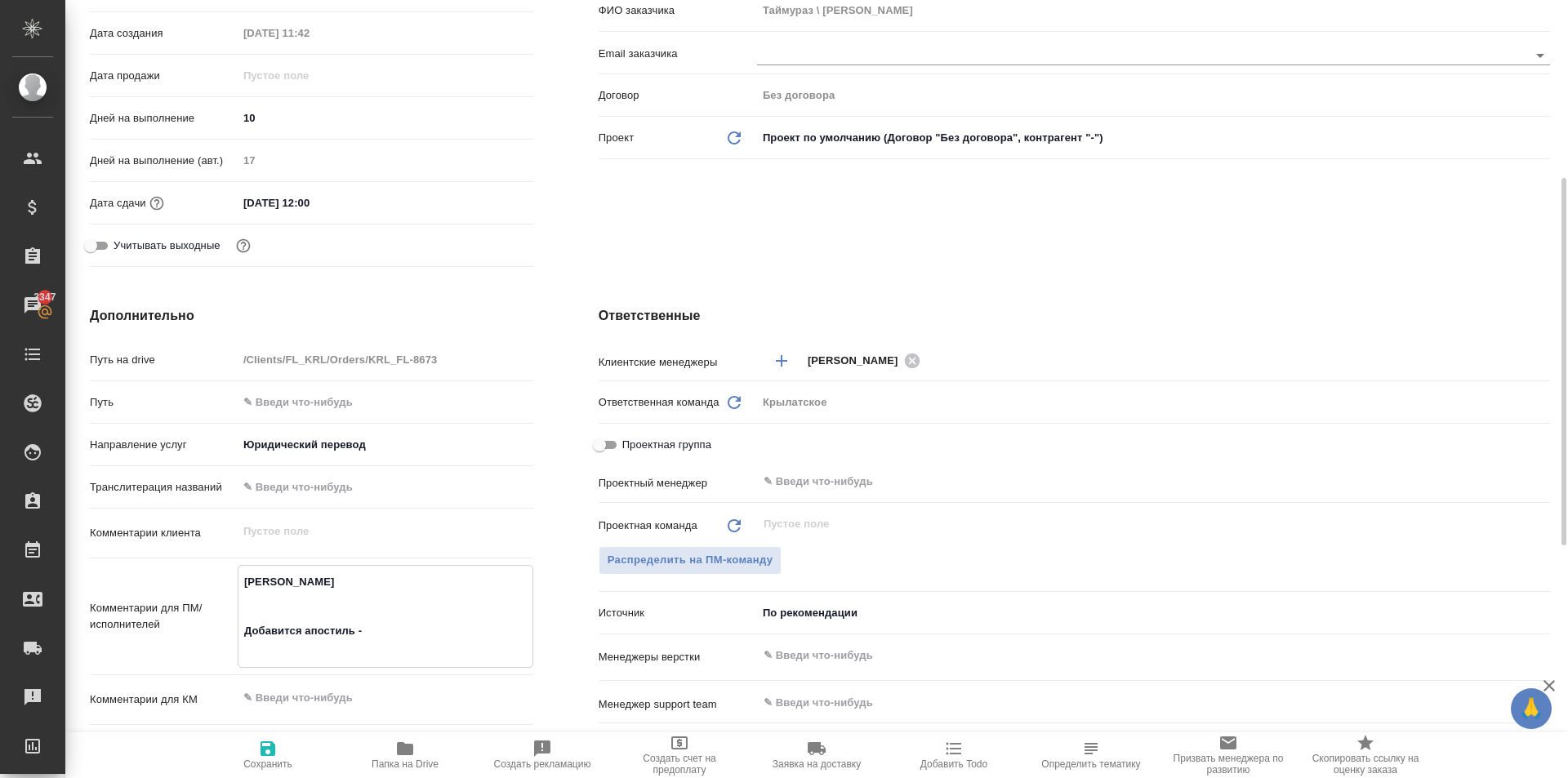
type textarea "x"
type textarea "TEDEEVA LINA TEDEEV TAIMURAZ Добавится апостиль - по"
type textarea "x"
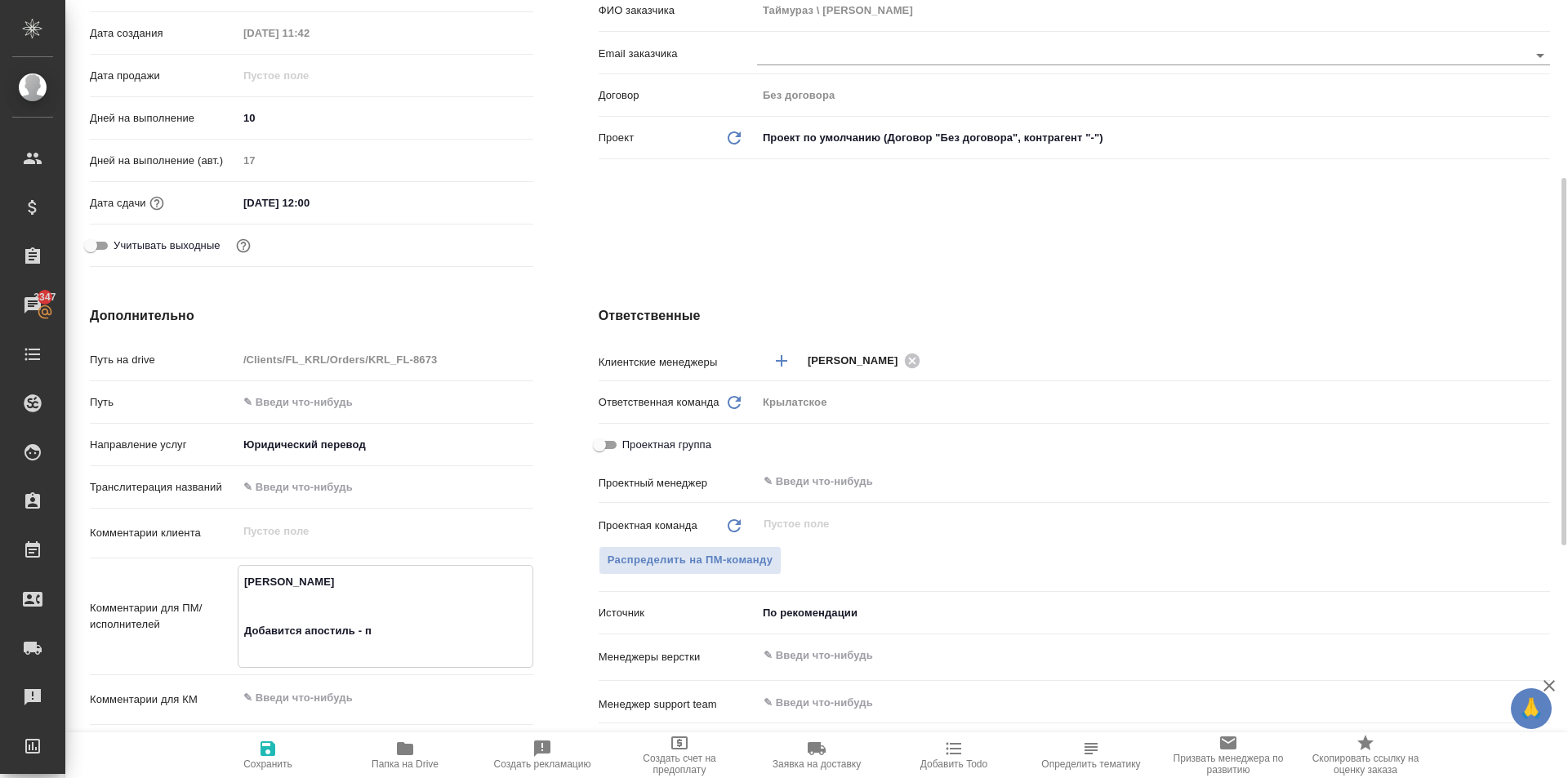
type textarea "x"
type textarea "TEDEEVA LINA TEDEEV TAIMURAZ Добавится апостиль - пон"
type textarea "x"
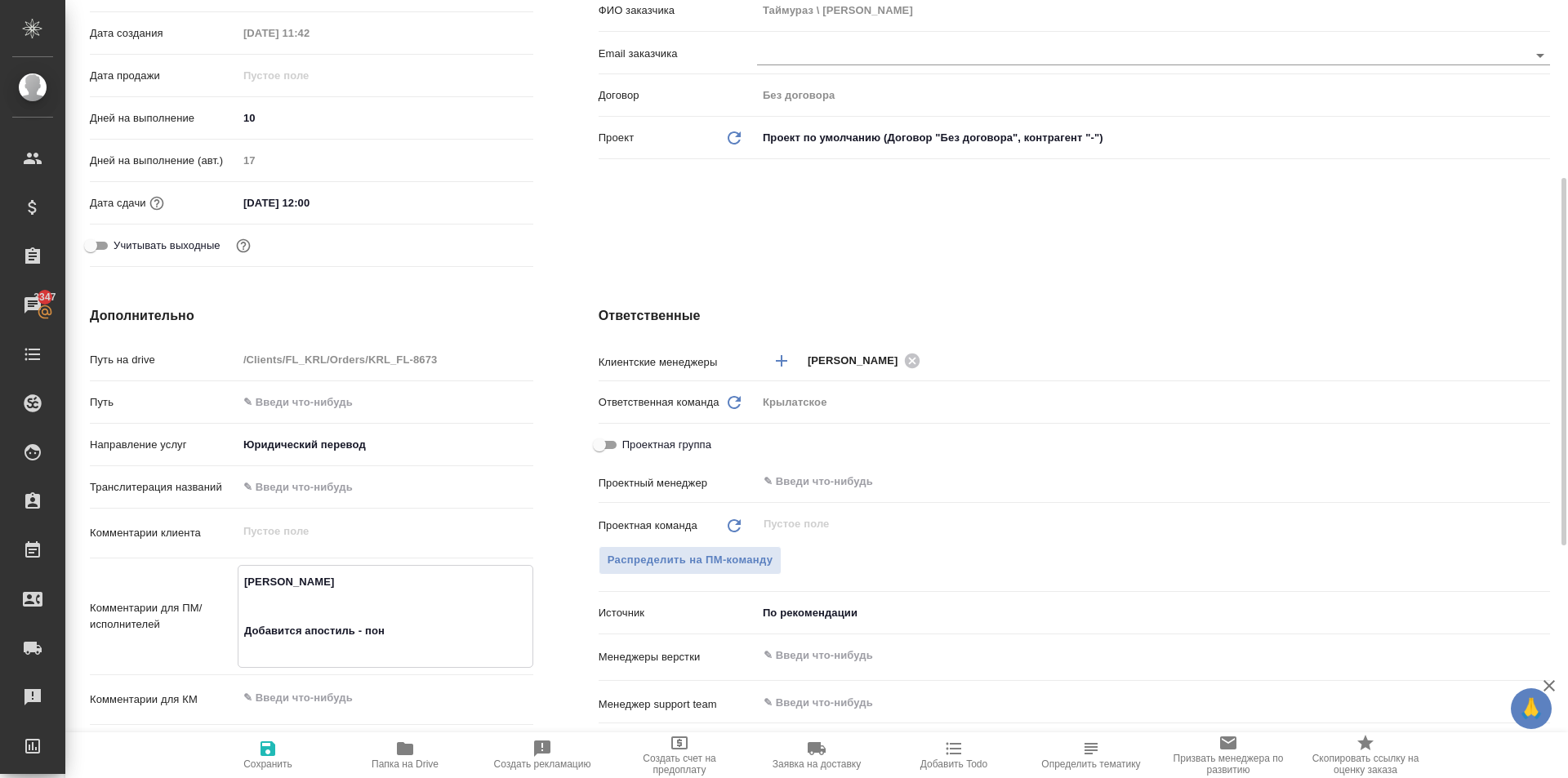
type textarea "x"
type textarea "TEDEEVA LINA TEDEEV TAIMURAZ Добавится апостиль - по"
type textarea "x"
type textarea "TEDEEVA LINA TEDEEV TAIMURAZ Добавится апостиль - п"
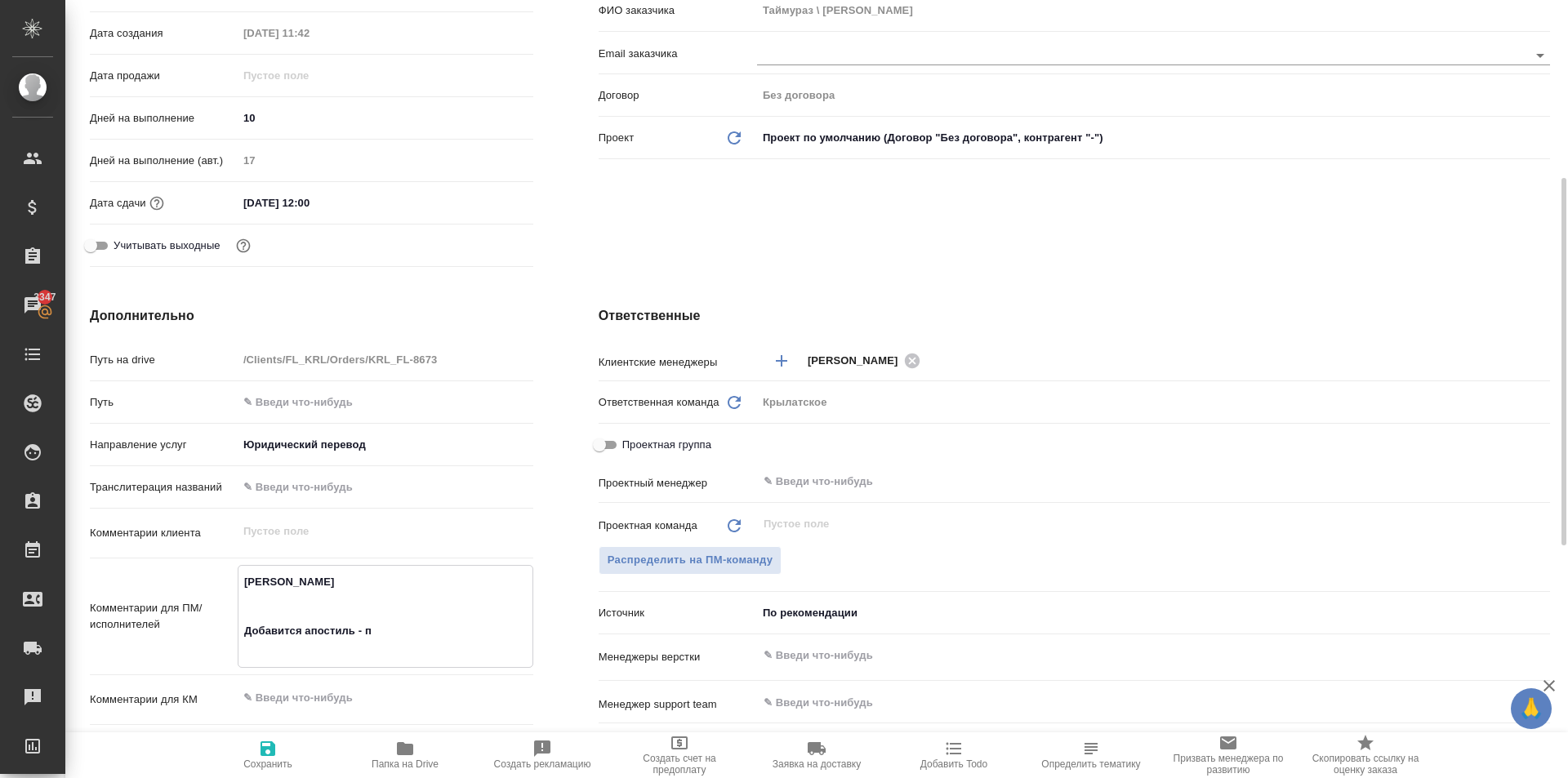
type textarea "x"
type textarea "TEDEEVA LINA TEDEEV TAIMURAZ Добавится апостиль -"
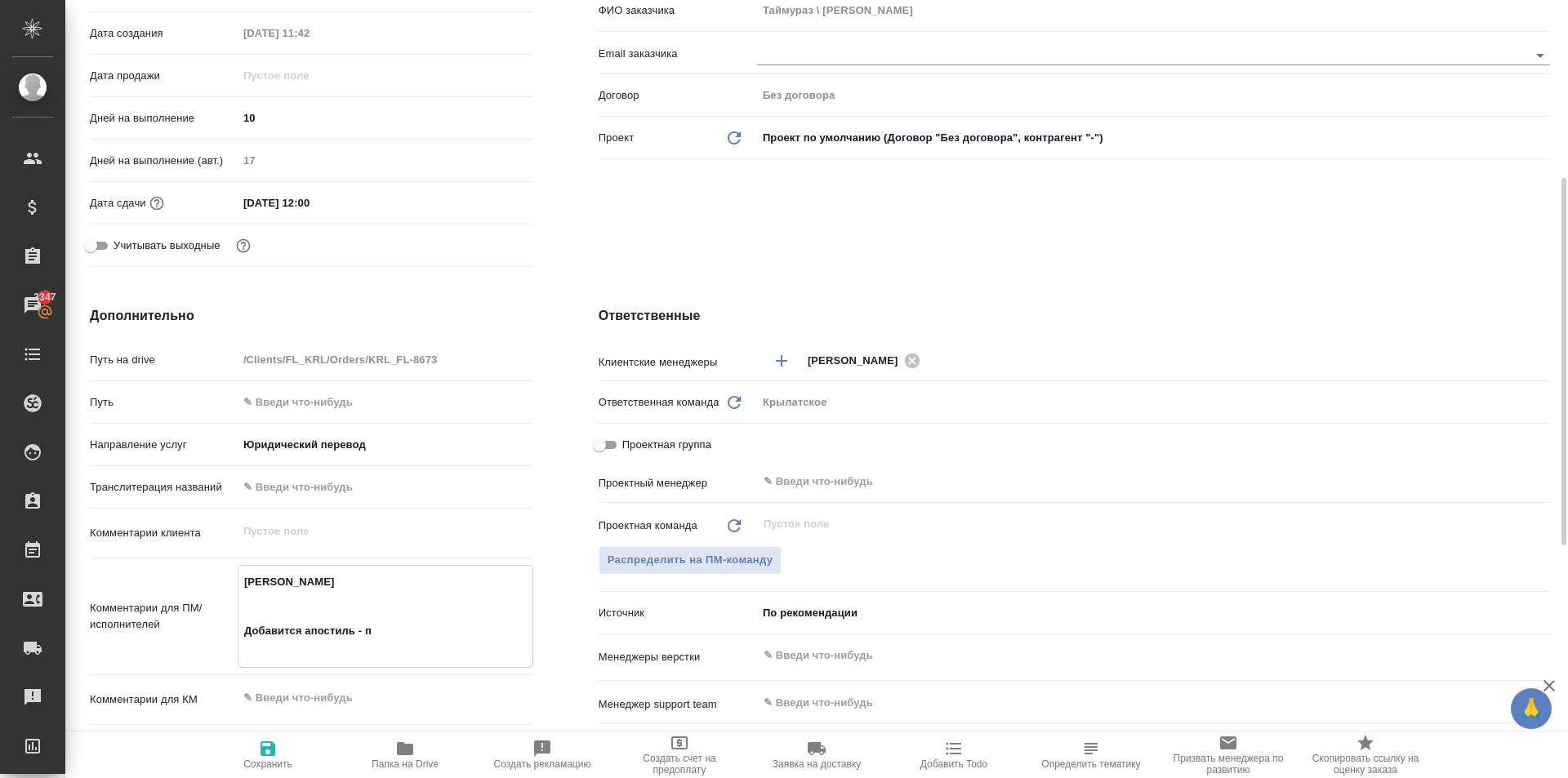
type textarea "x"
type textarea "TEDEEVA LINA TEDEEV TAIMURAZ Добавится апостиль - н"
type textarea "x"
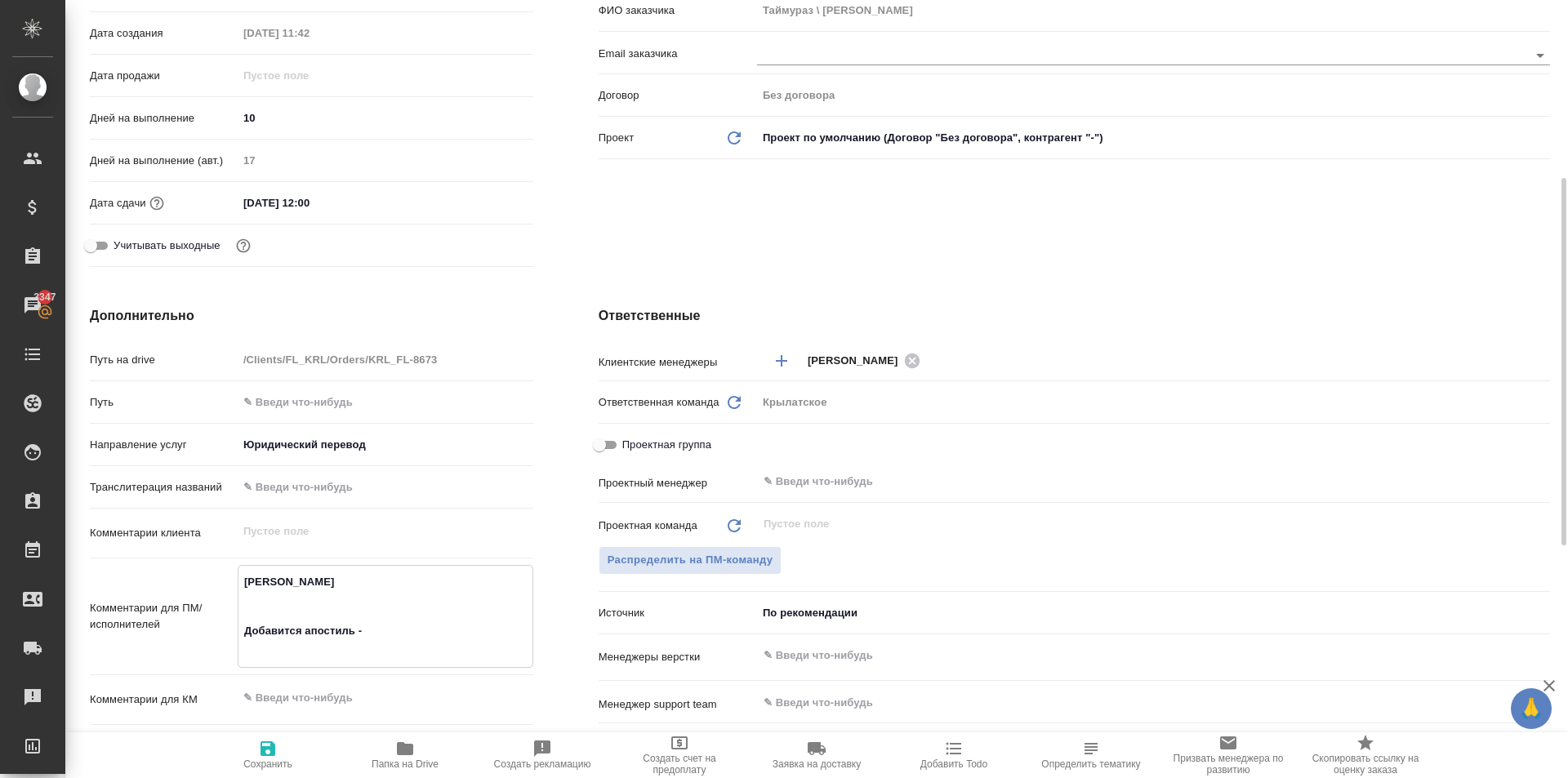
type textarea "x"
type textarea "TEDEEVA LINA TEDEEV TAIMURAZ Добавится апостиль - ну"
type textarea "x"
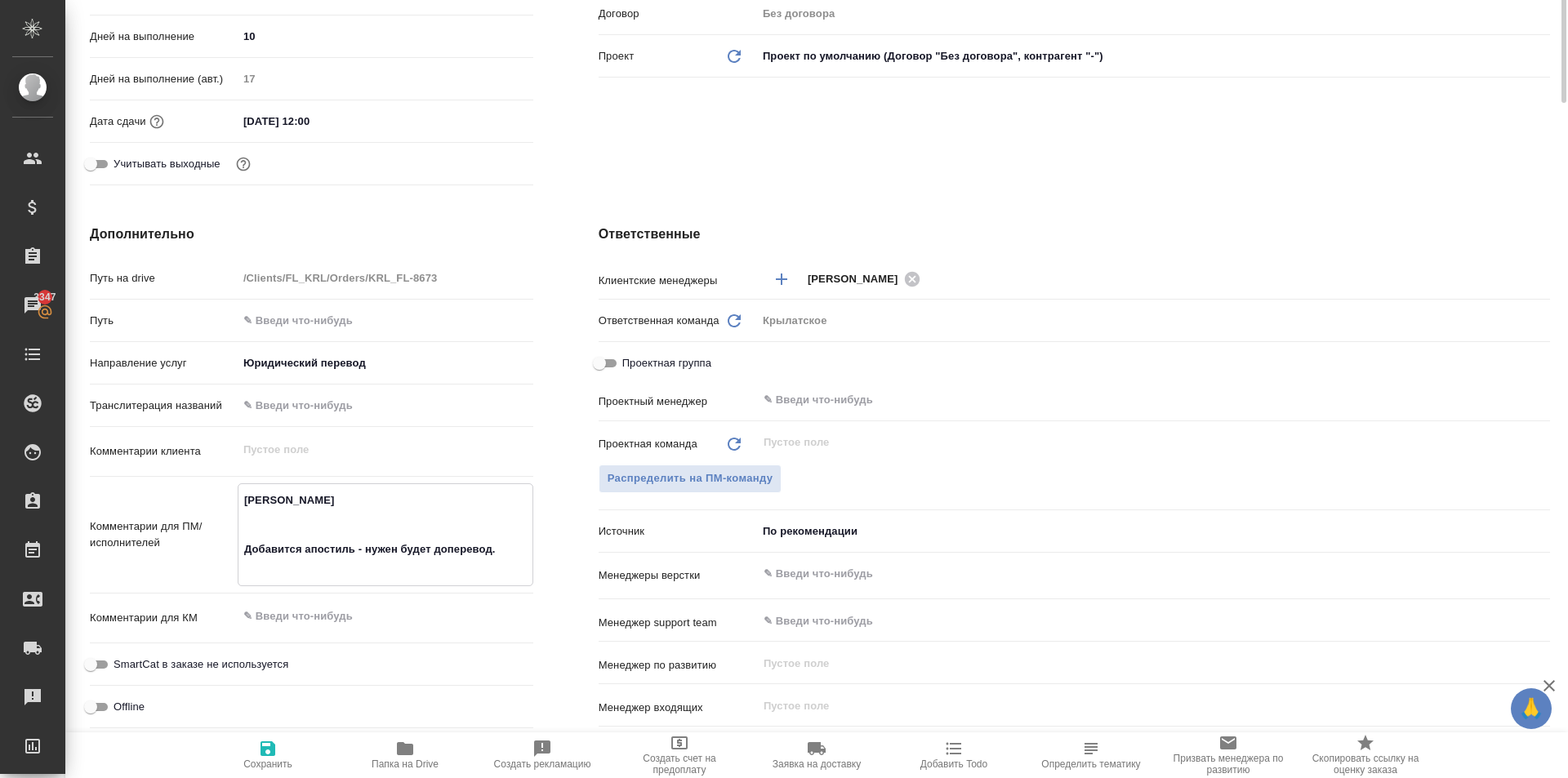
scroll to position [0, 0]
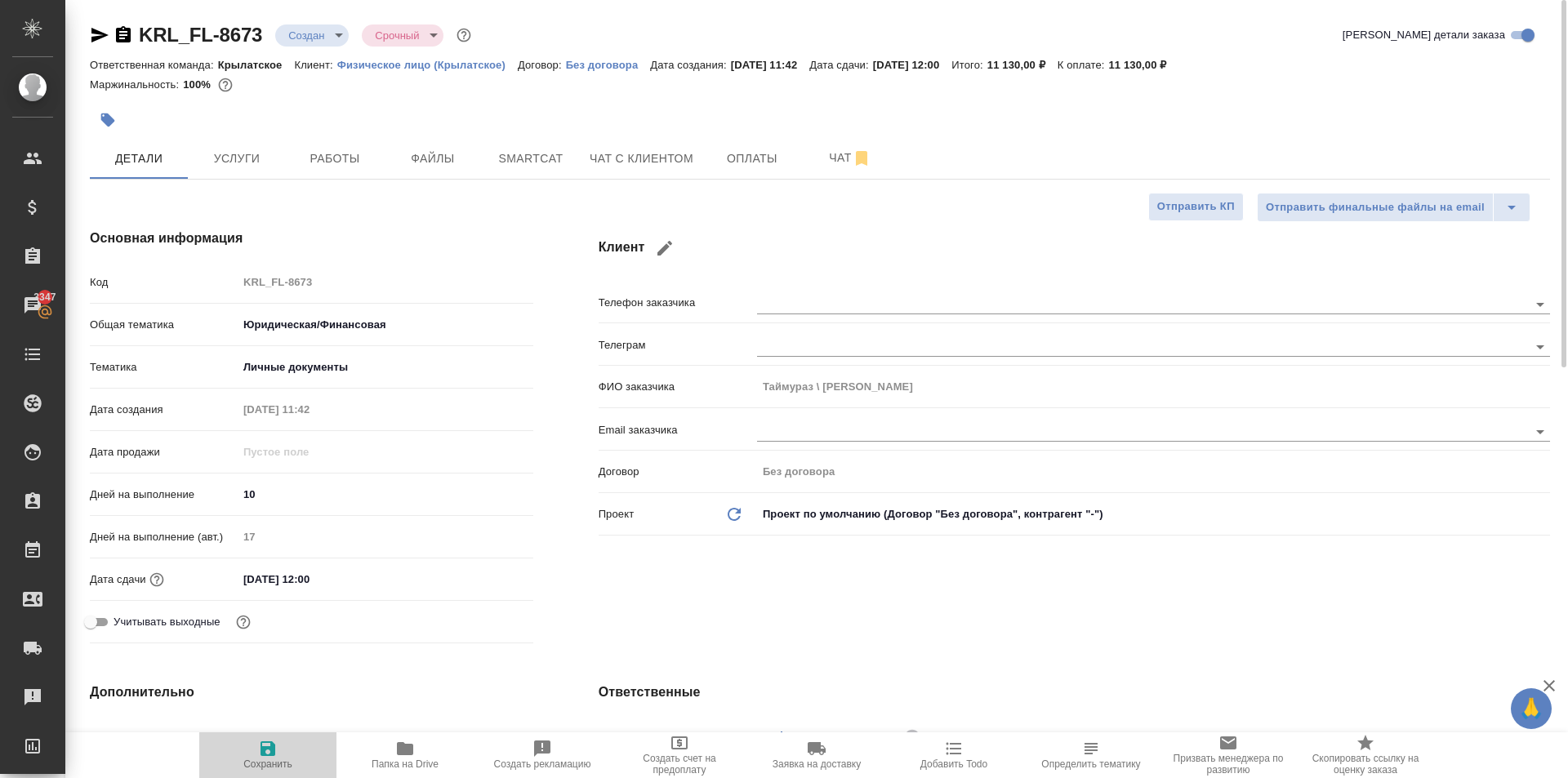
click at [274, 762] on span "Сохранить" at bounding box center [267, 764] width 49 height 12
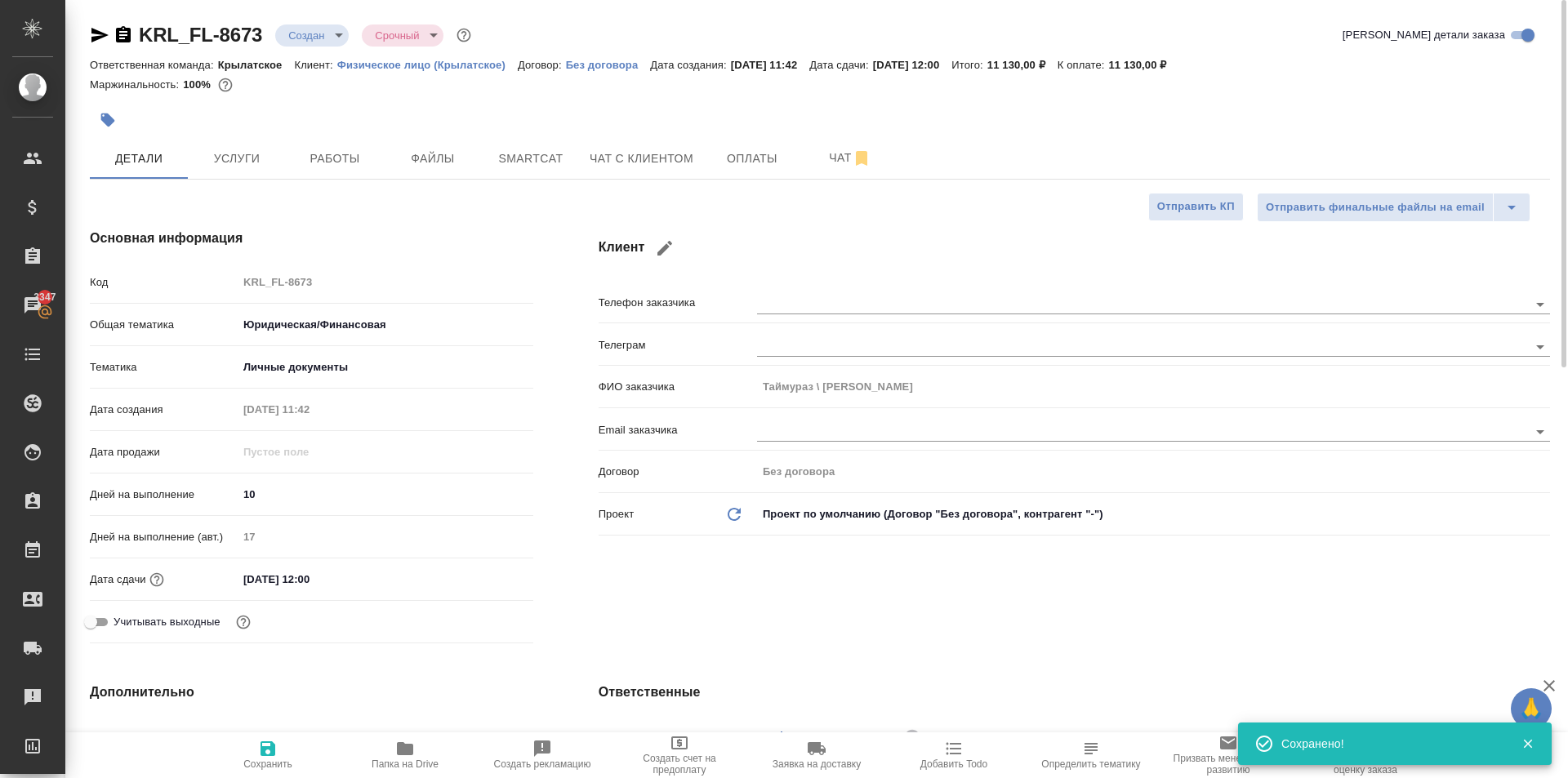
click at [254, 771] on button "Сохранить" at bounding box center [268, 755] width 137 height 45
drag, startPoint x: 424, startPoint y: 152, endPoint x: 415, endPoint y: 209, distance: 57.7
click at [425, 152] on span "Файлы" at bounding box center [433, 159] width 78 height 20
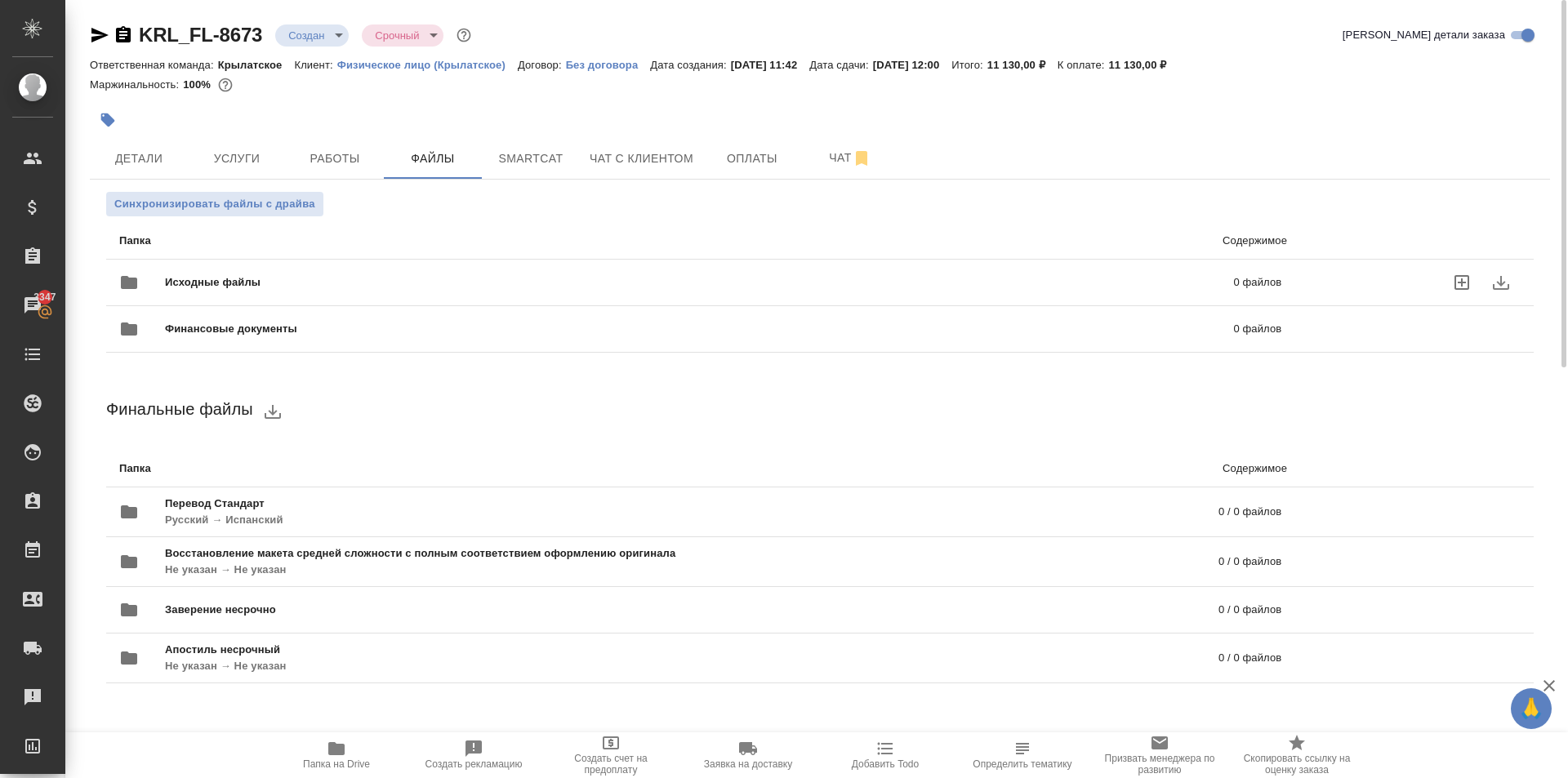
click at [260, 270] on div "Исходные файлы 0 файлов" at bounding box center [701, 283] width 1162 height 39
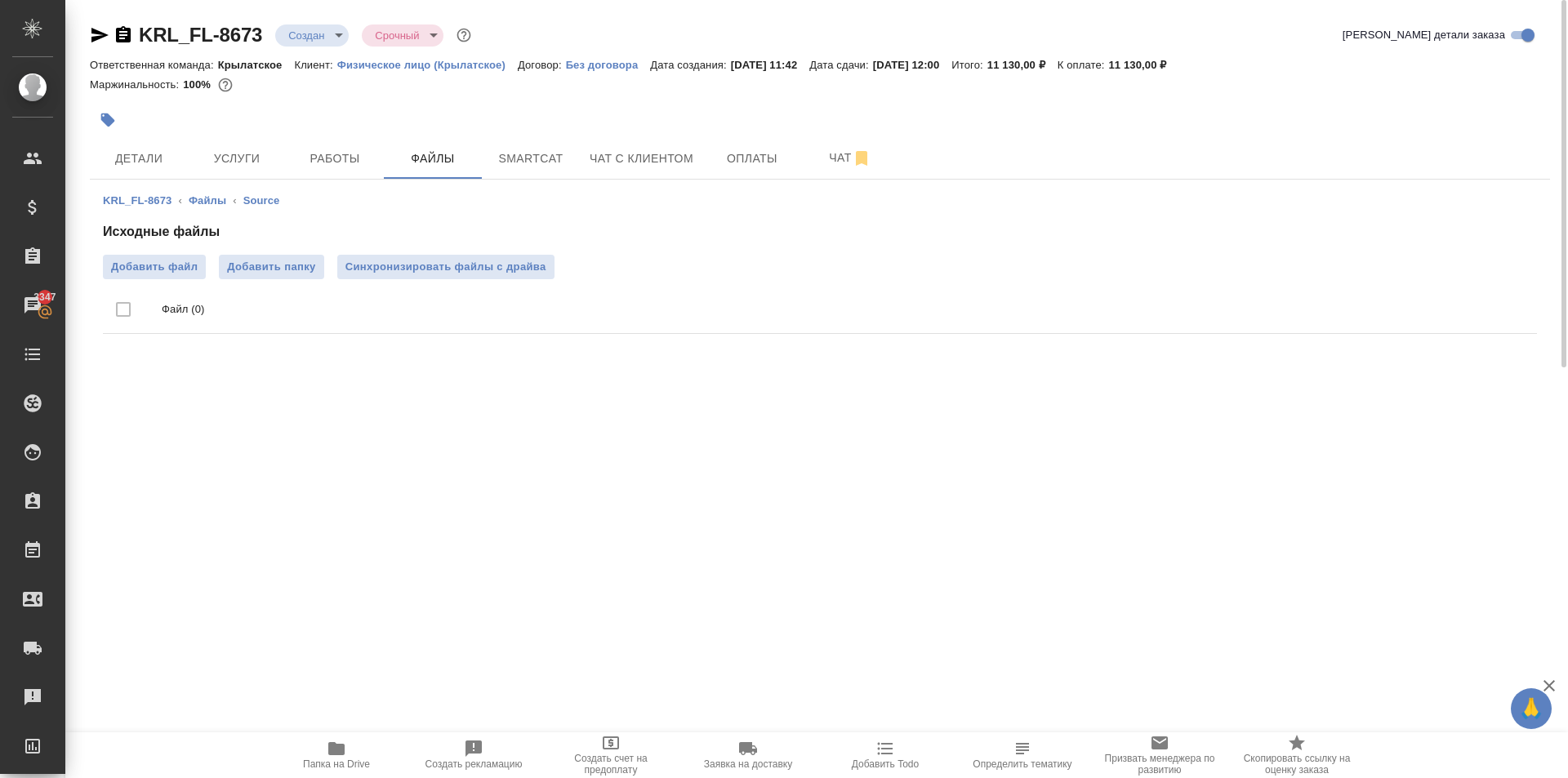
click at [122, 104] on div "KRL_FL-8673 Создан new Срочный urgent Кратко детали заказа Ответственная команд…" at bounding box center [820, 80] width 1460 height 116
click at [121, 111] on button "button" at bounding box center [108, 120] width 36 height 36
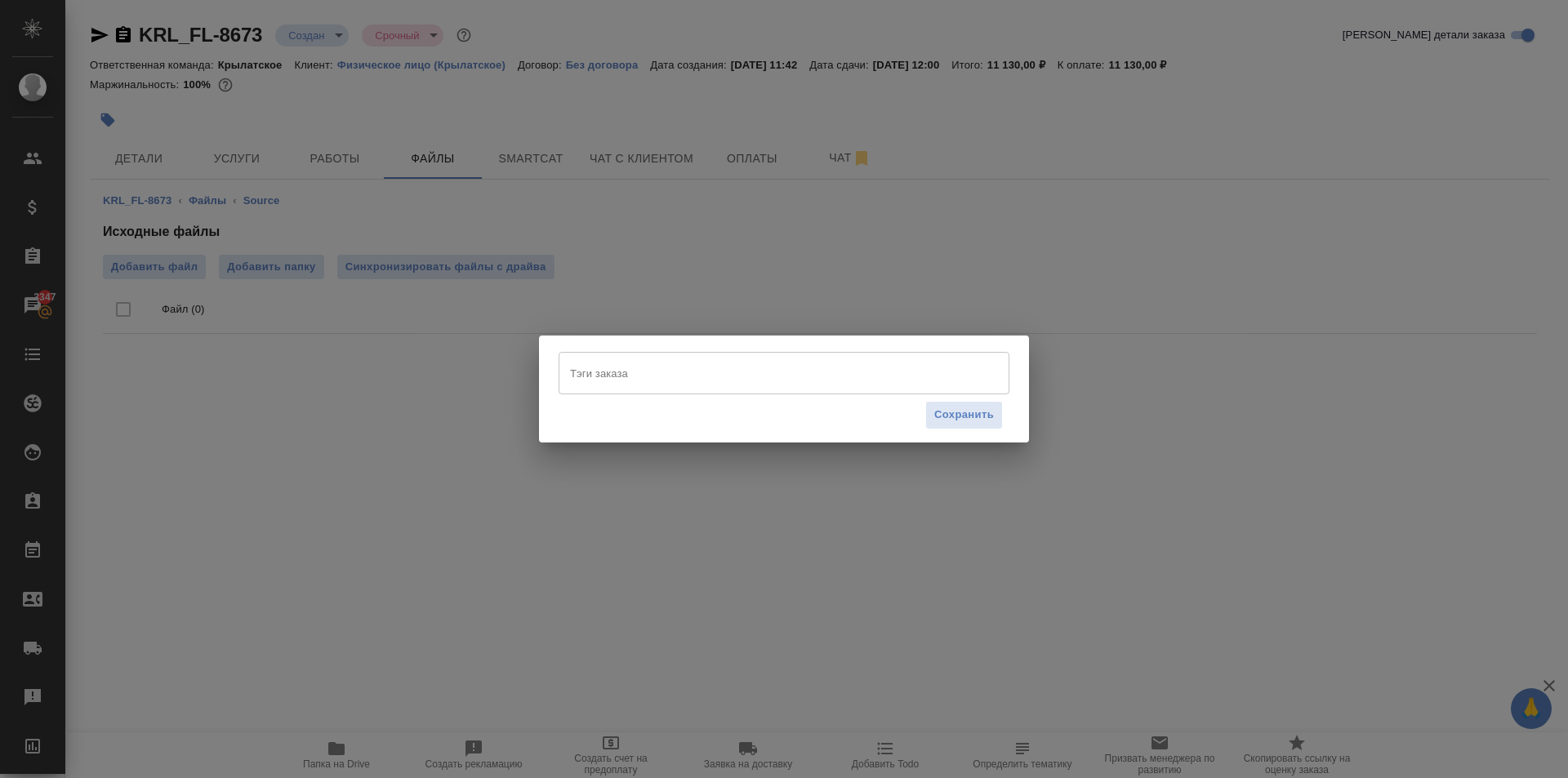
click at [748, 384] on input "Тэги заказа" at bounding box center [768, 373] width 405 height 28
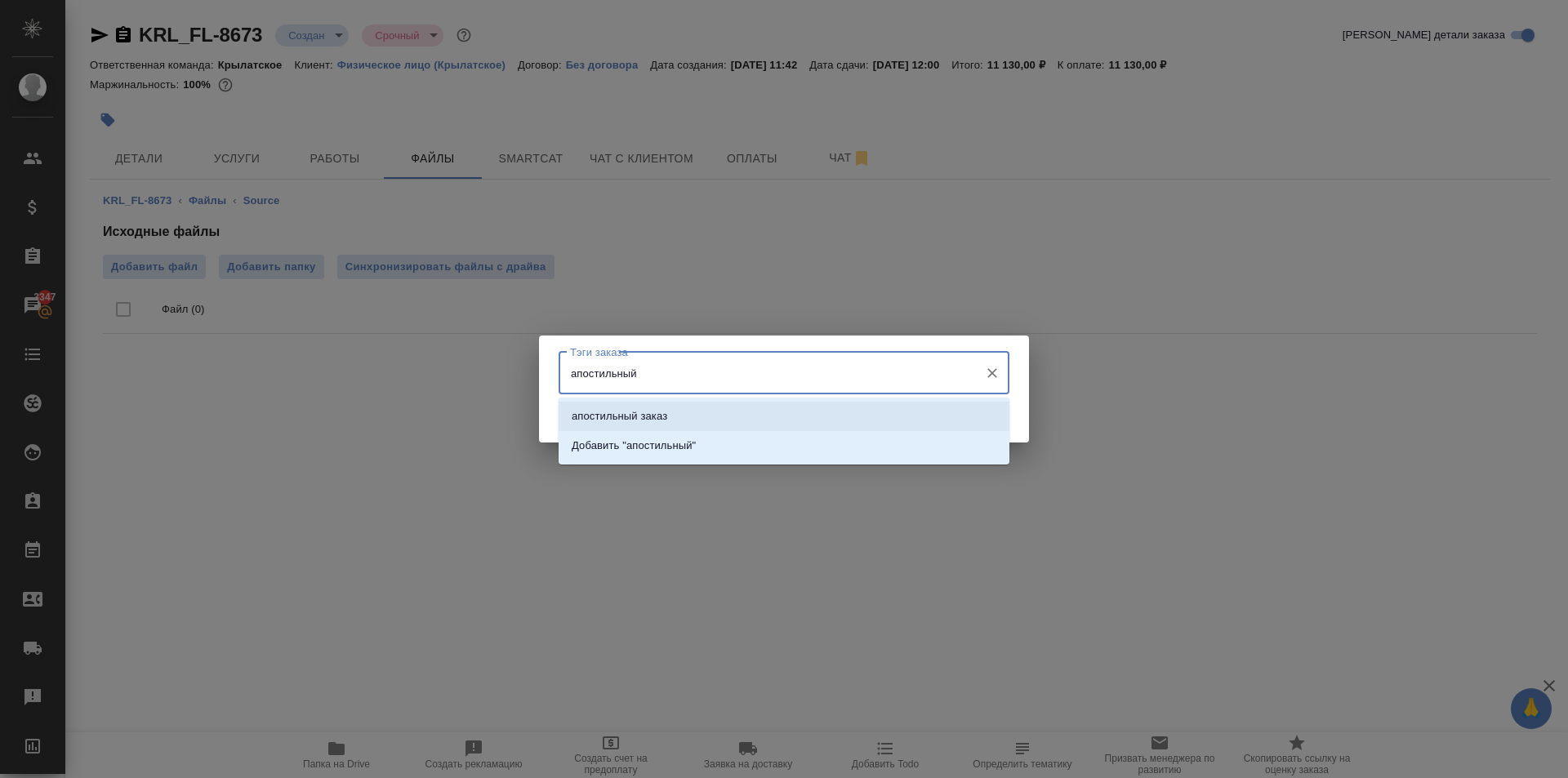
click at [672, 405] on li "апостильный заказ" at bounding box center [784, 416] width 451 height 29
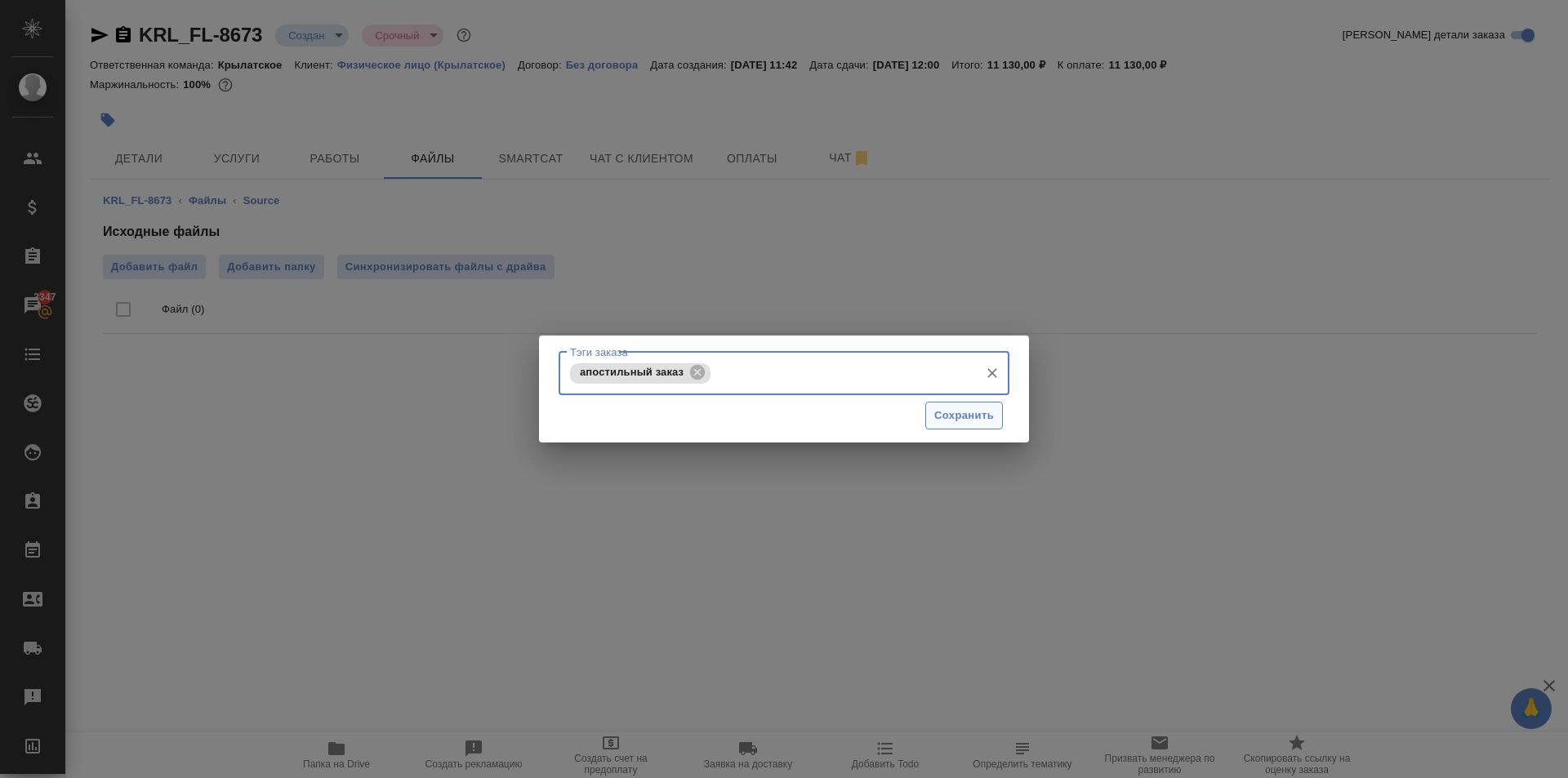
click at [950, 403] on button "Сохранить" at bounding box center [964, 416] width 78 height 29
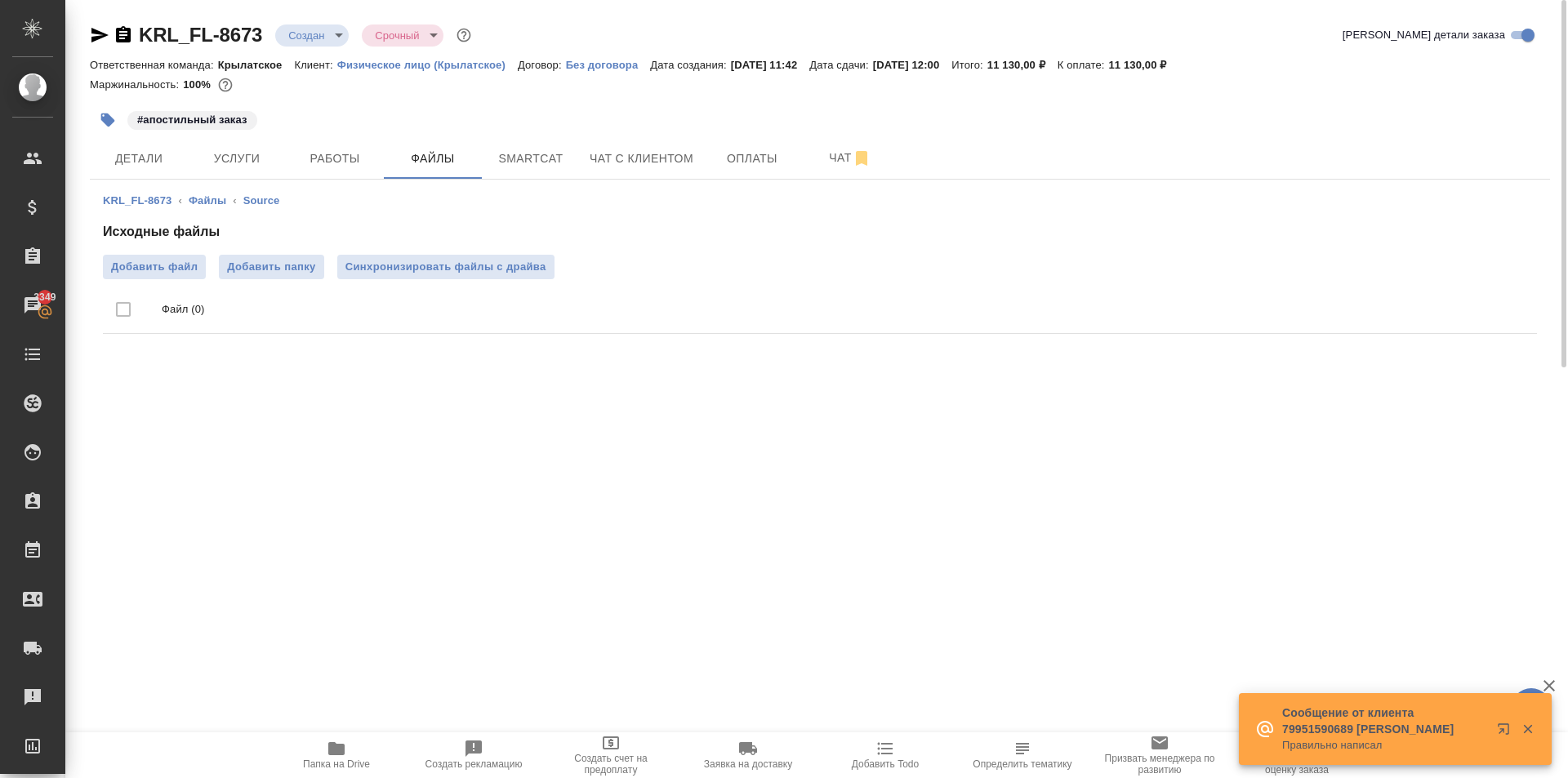
click at [140, 283] on ul "Файл (0)" at bounding box center [819, 309] width 1434 height 61
click at [144, 273] on span "Добавить файл" at bounding box center [154, 266] width 86 height 16
click at [0, 0] on input "Добавить файл" at bounding box center [0, 0] width 0 height 0
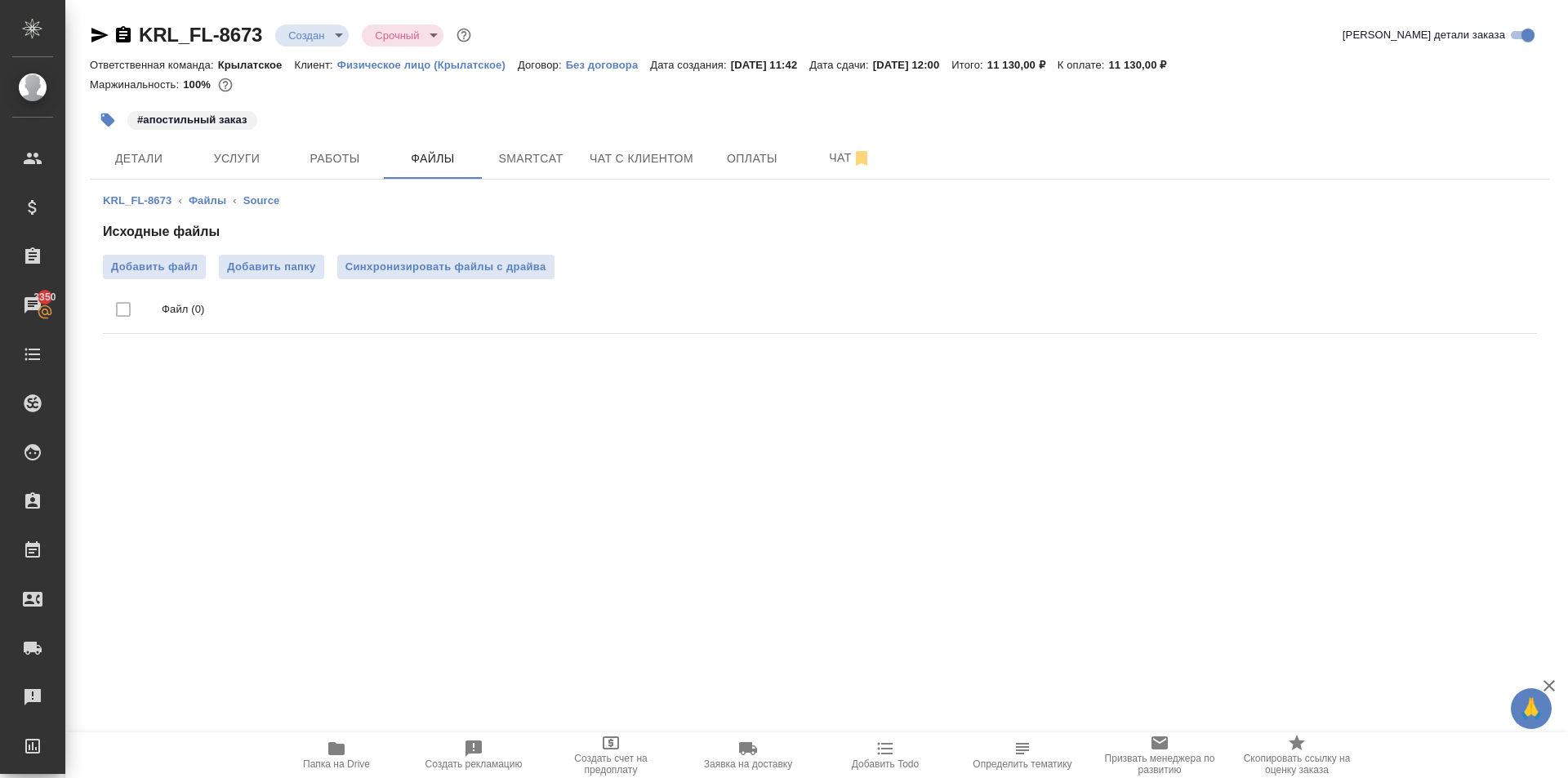
click at [231, 679] on div ".cls-1 fill:#fff; AWATERA Kasymov Timur Клиенты Спецификации Заказы 3350 Чаты T…" at bounding box center [784, 389] width 1568 height 778
drag, startPoint x: 637, startPoint y: 347, endPoint x: 399, endPoint y: 192, distance: 284.0
click at [628, 339] on div "KRL_FL-8673 ‹ Файлы ‹ Source Исходные файлы Добавить файл Добавить папку Синхро…" at bounding box center [820, 266] width 1460 height 174
drag, startPoint x: 301, startPoint y: 152, endPoint x: 317, endPoint y: 208, distance: 58.2
click at [313, 209] on div "KRL_FL-8673 Создан new Срочный urgent Кратко детали заказа Ответственная команд…" at bounding box center [820, 191] width 1478 height 382
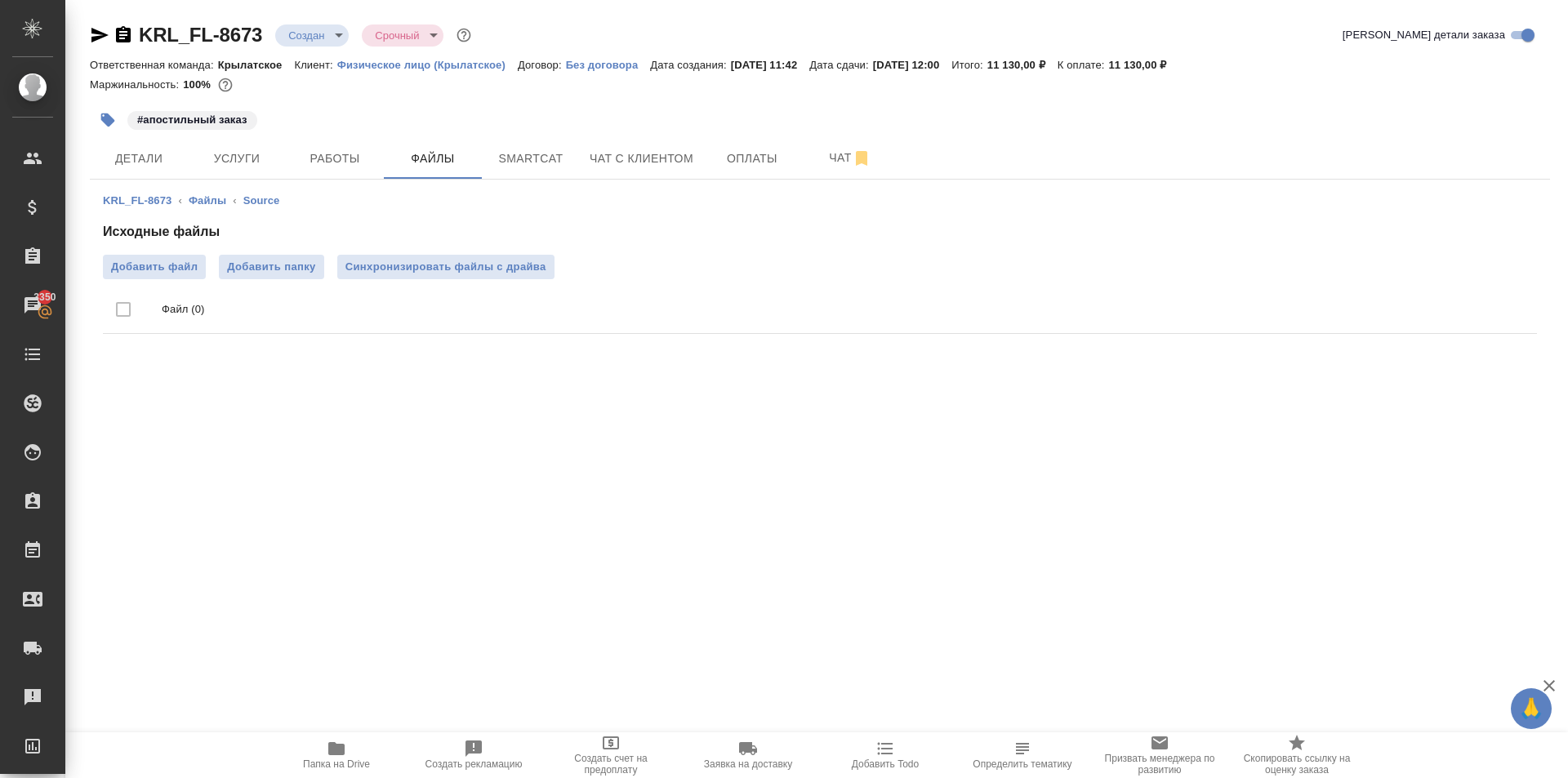
click at [218, 447] on div ".cls-1 fill:#fff; AWATERA Kasymov Timur Клиенты Спецификации Заказы 3350 Чаты T…" at bounding box center [784, 389] width 1568 height 778
click at [374, 405] on div ".cls-1 fill:#fff; AWATERA Kasymov Timur Клиенты Спецификации Заказы 3350 Чаты T…" at bounding box center [784, 389] width 1568 height 778
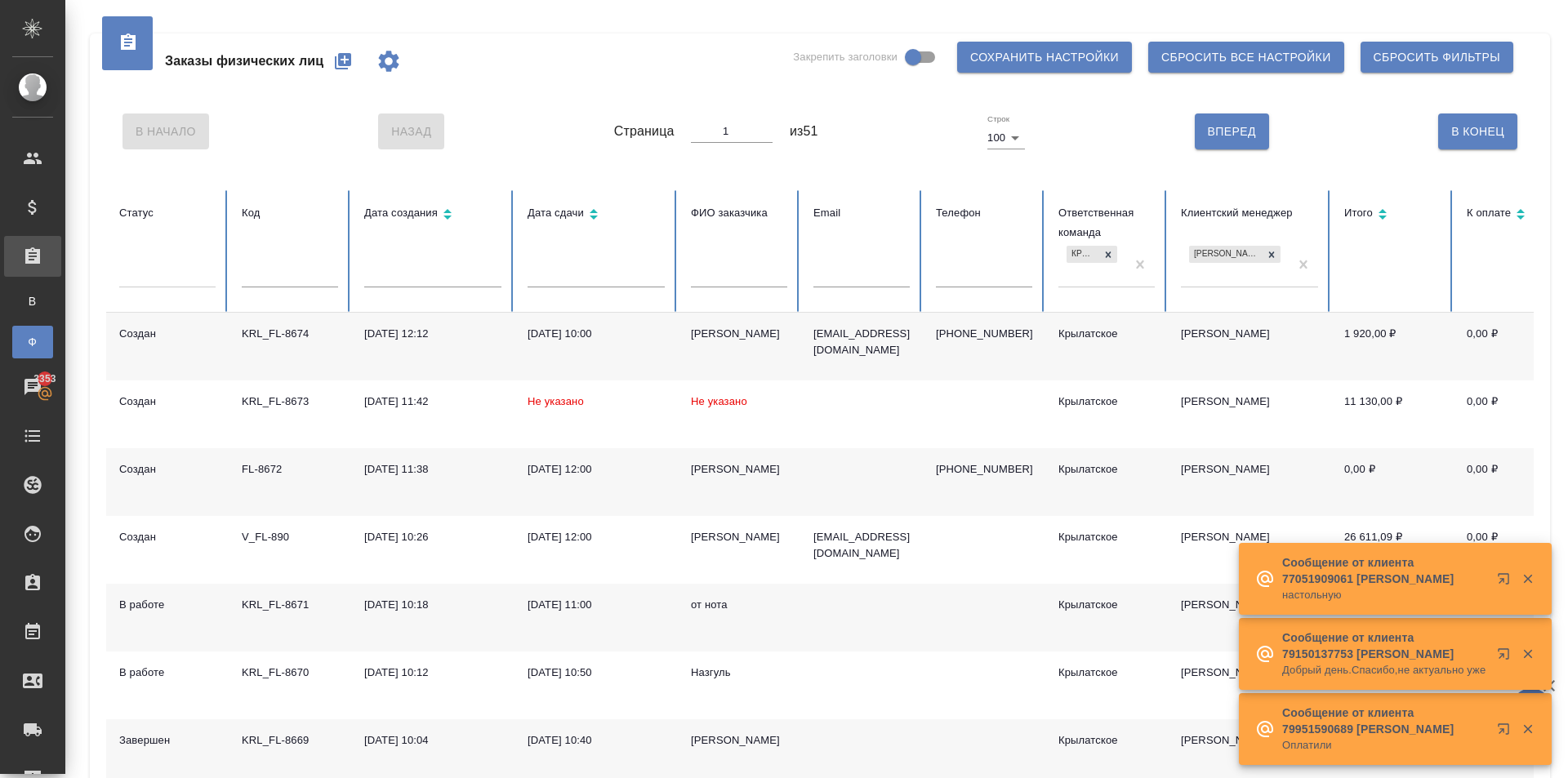
click at [340, 53] on icon "button" at bounding box center [343, 61] width 16 height 16
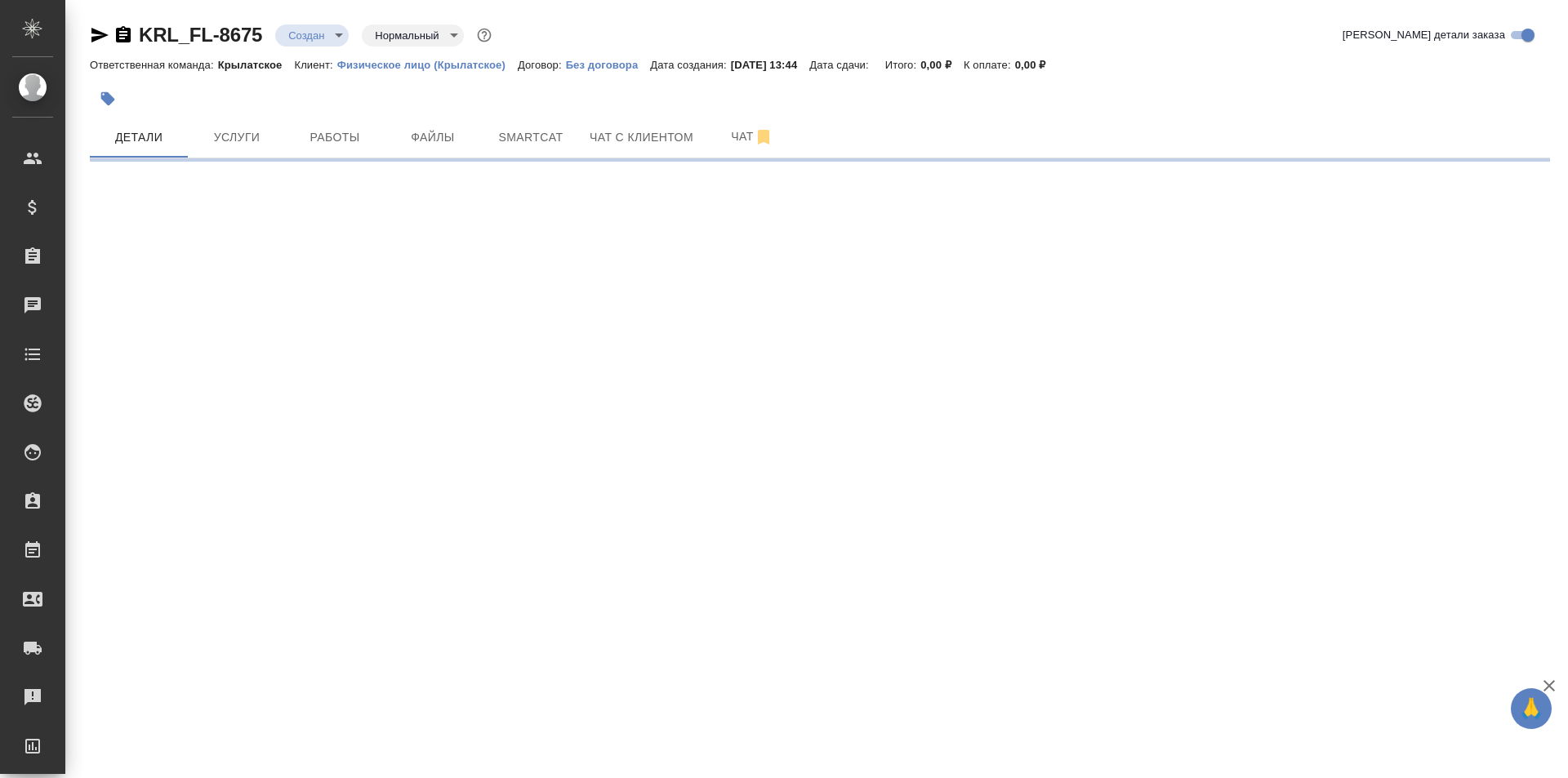
select select "RU"
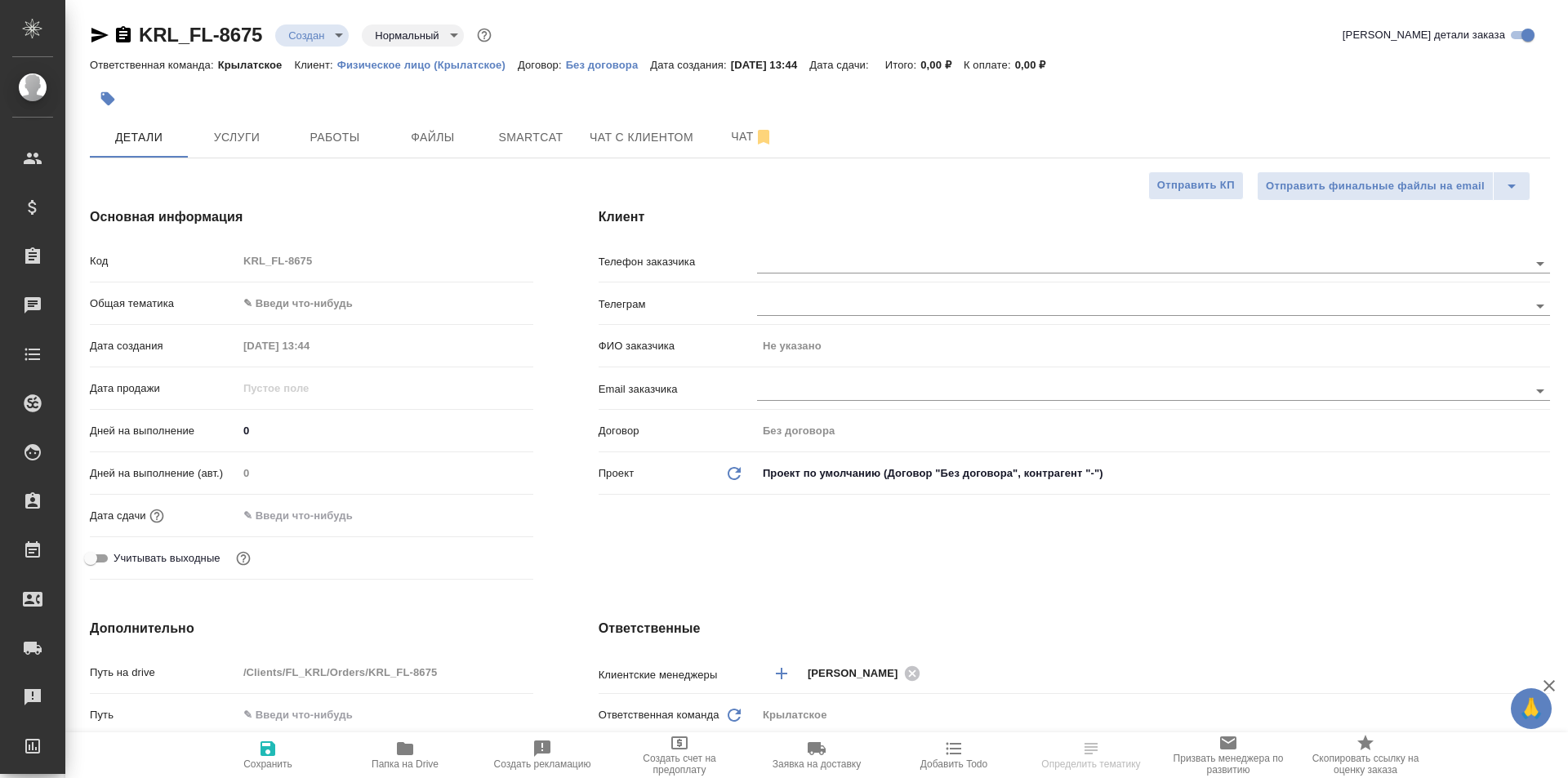
type textarea "x"
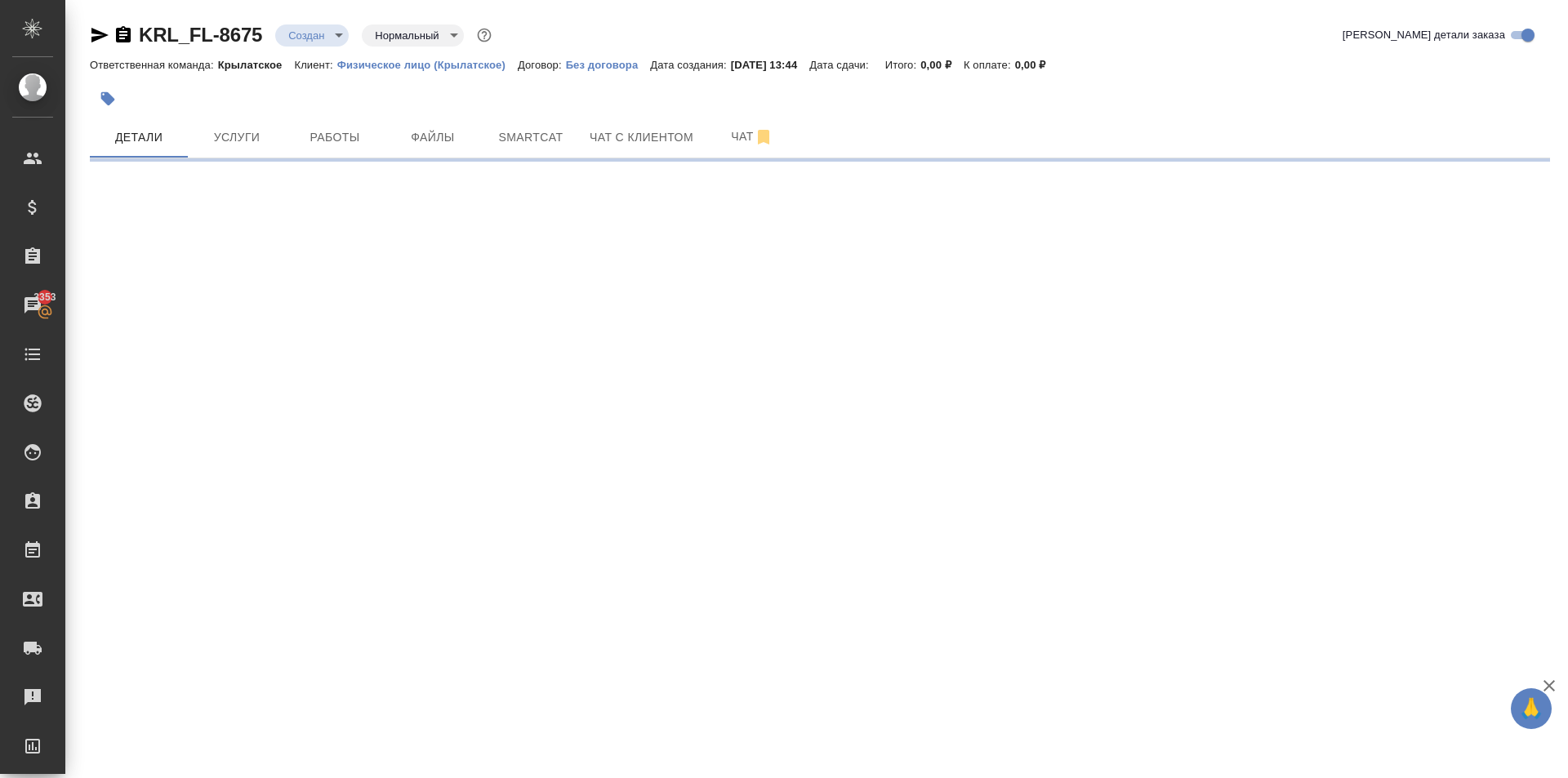
select select "RU"
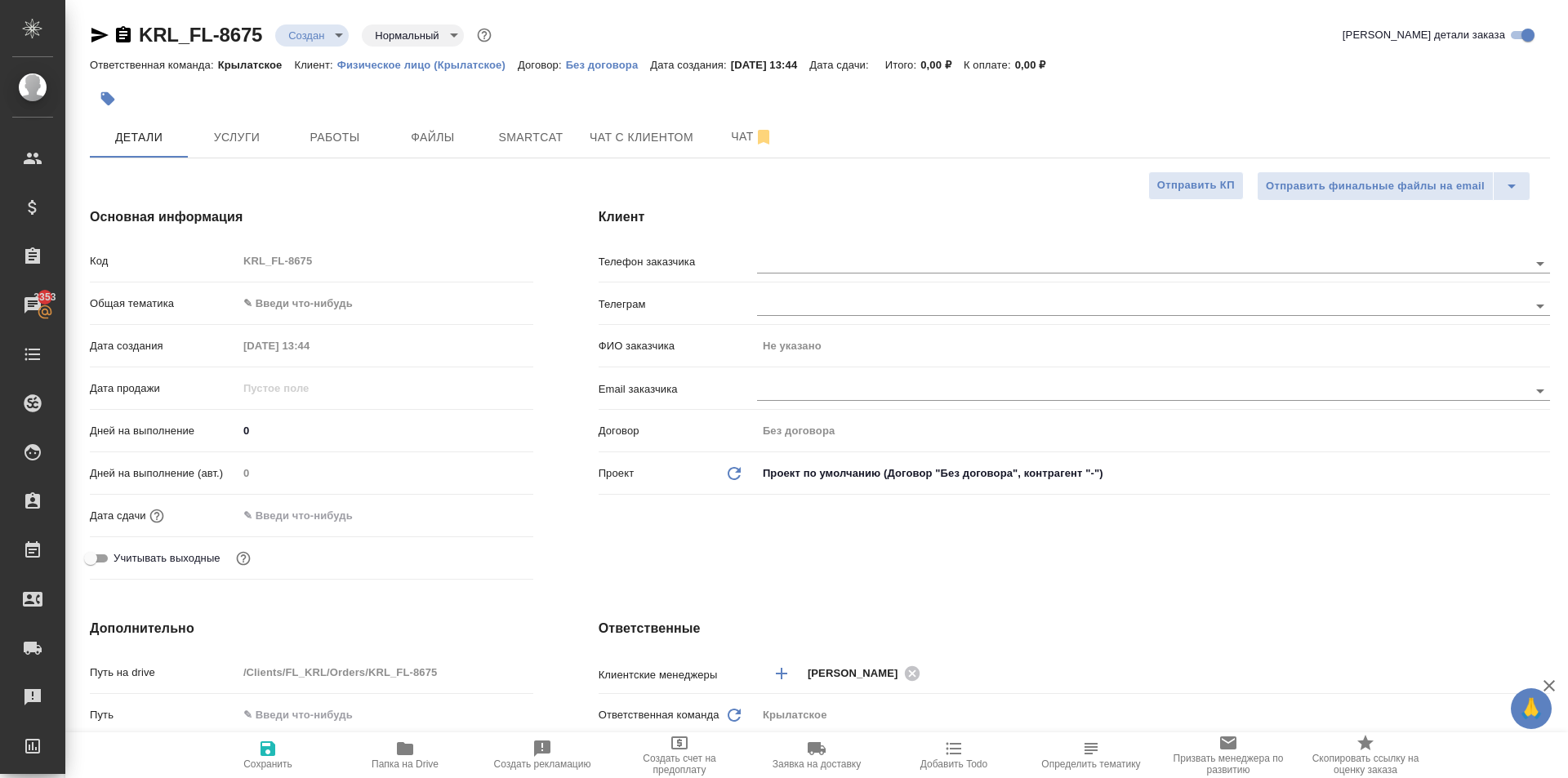
type textarea "x"
click at [381, 295] on body "🙏 .cls-1 fill:#fff; AWATERA [PERSON_NAME] Клиенты Спецификации Заказы 3353 Чаты…" at bounding box center [784, 389] width 1568 height 778
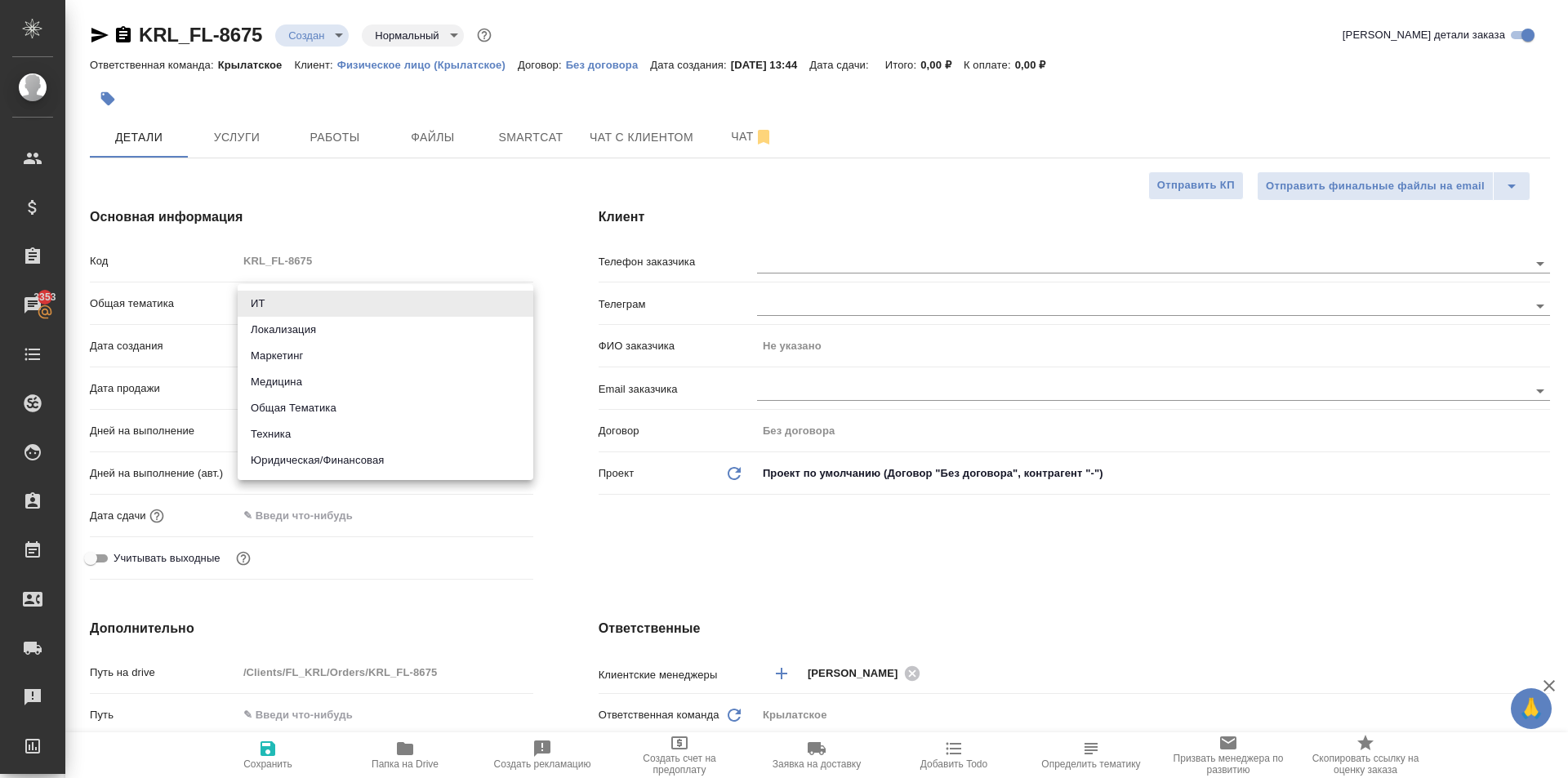
click at [374, 461] on li "Юридическая/Финансовая" at bounding box center [386, 460] width 296 height 26
type input "yr-fn"
type textarea "x"
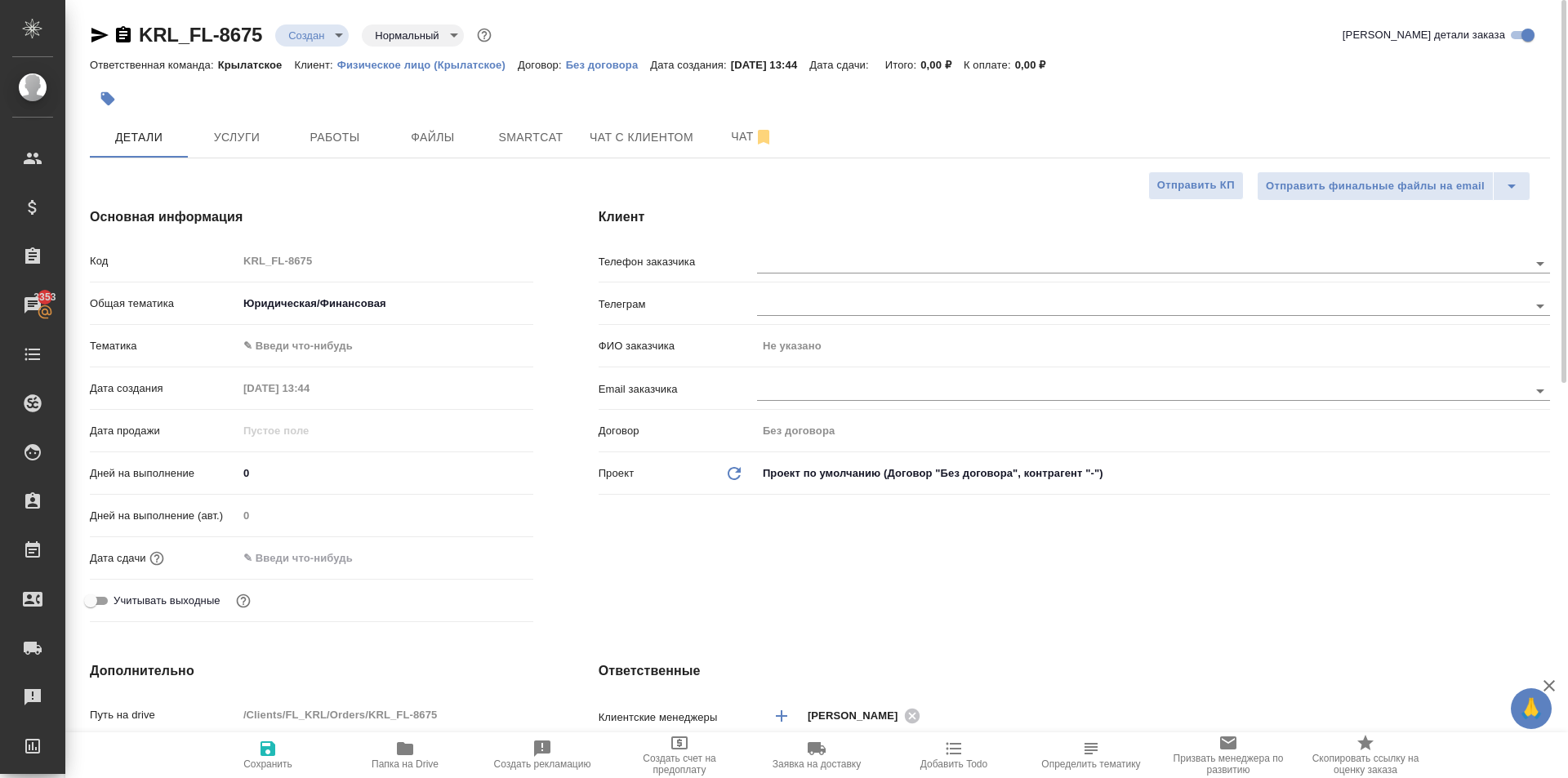
click at [357, 351] on body "🙏 .cls-1 fill:#fff; AWATERA [PERSON_NAME] Клиенты Спецификации Заказы 3353 Чаты…" at bounding box center [784, 389] width 1568 height 778
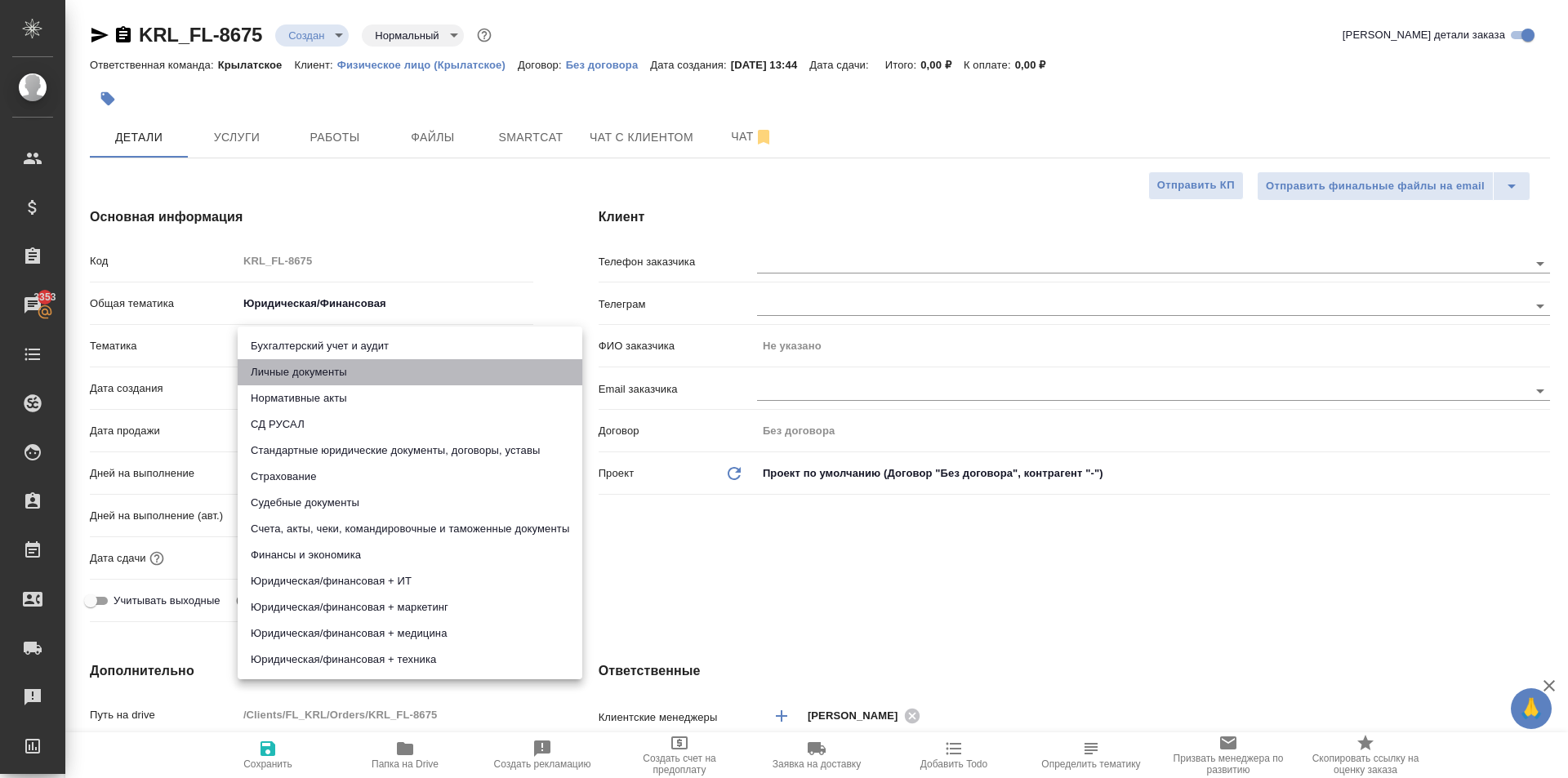
click at [357, 380] on li "Личные документы" at bounding box center [410, 372] width 345 height 26
type textarea "x"
type input "5a8b8b956a9677013d343cfe"
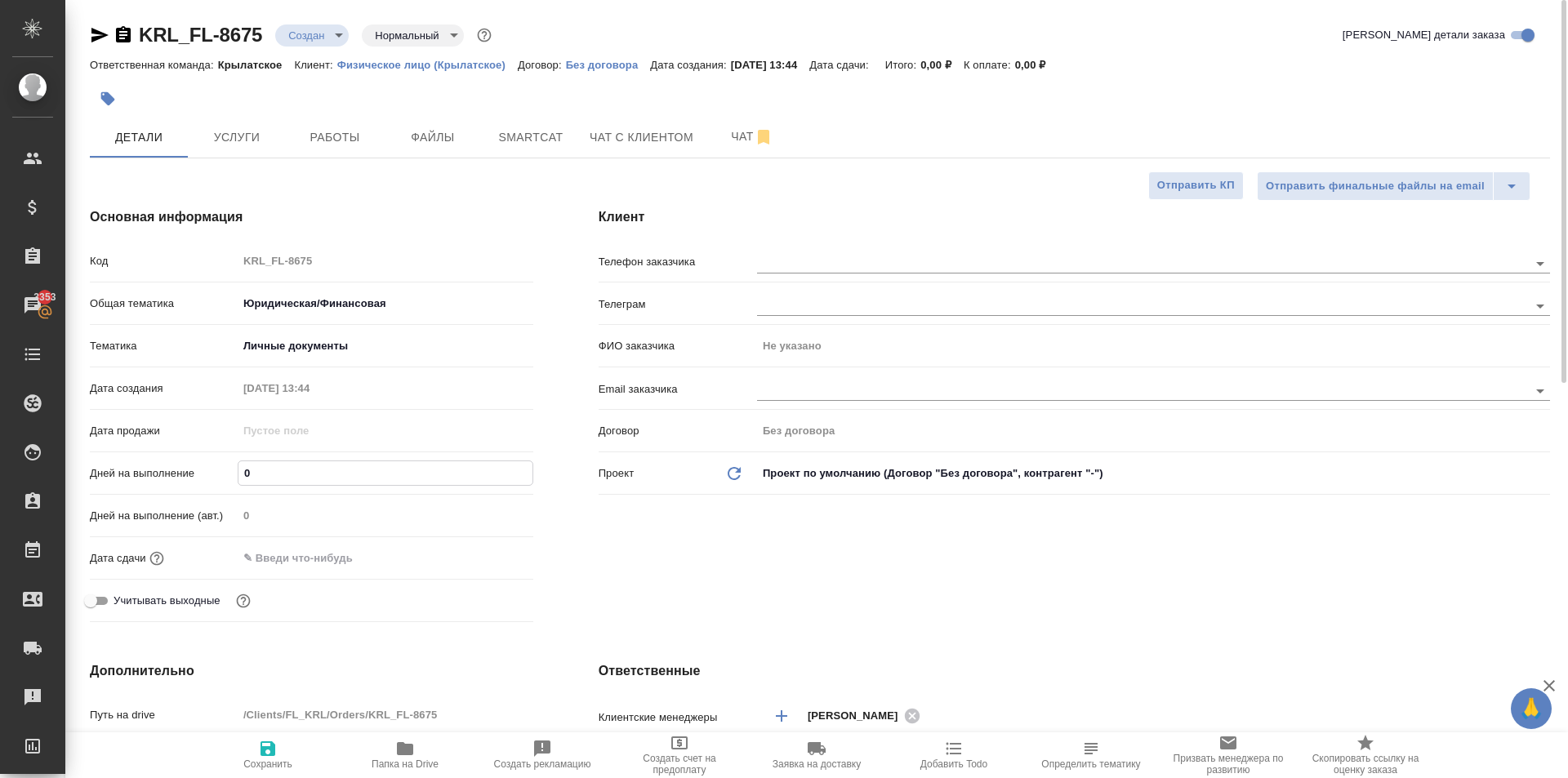
drag, startPoint x: 306, startPoint y: 479, endPoint x: 196, endPoint y: 479, distance: 110.0
click at [196, 479] on div "Дней на выполнение 0" at bounding box center [312, 473] width 444 height 29
type input "1"
type textarea "x"
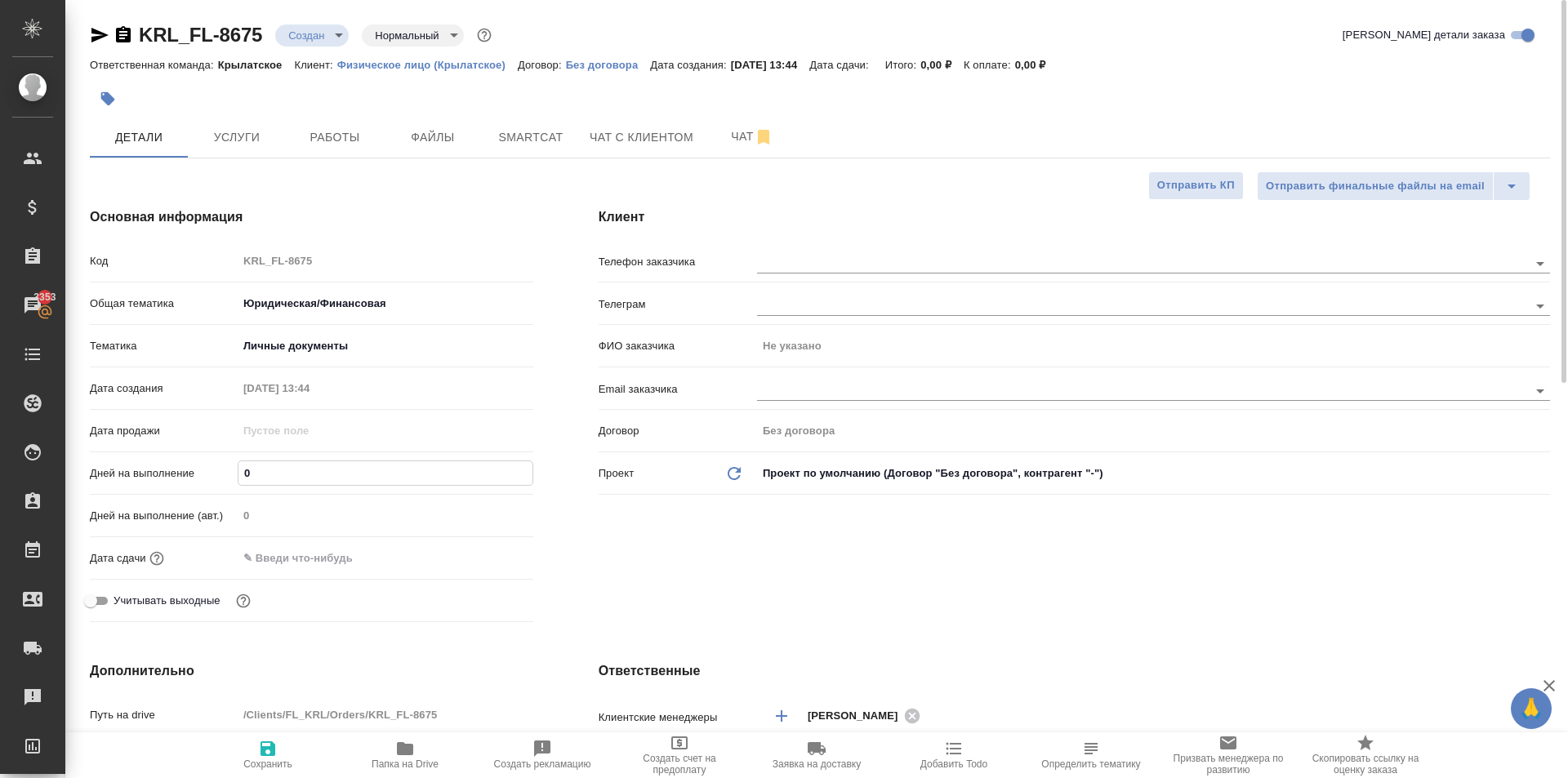
type textarea "x"
type input "1"
click at [657, 605] on div "Клиент Телефон заказчика [PERSON_NAME] заказчика Не указано Email заказчика Дог…" at bounding box center [1074, 418] width 1017 height 487
click at [290, 559] on input "text" at bounding box center [310, 558] width 143 height 24
click at [483, 551] on icon "button" at bounding box center [486, 556] width 14 height 16
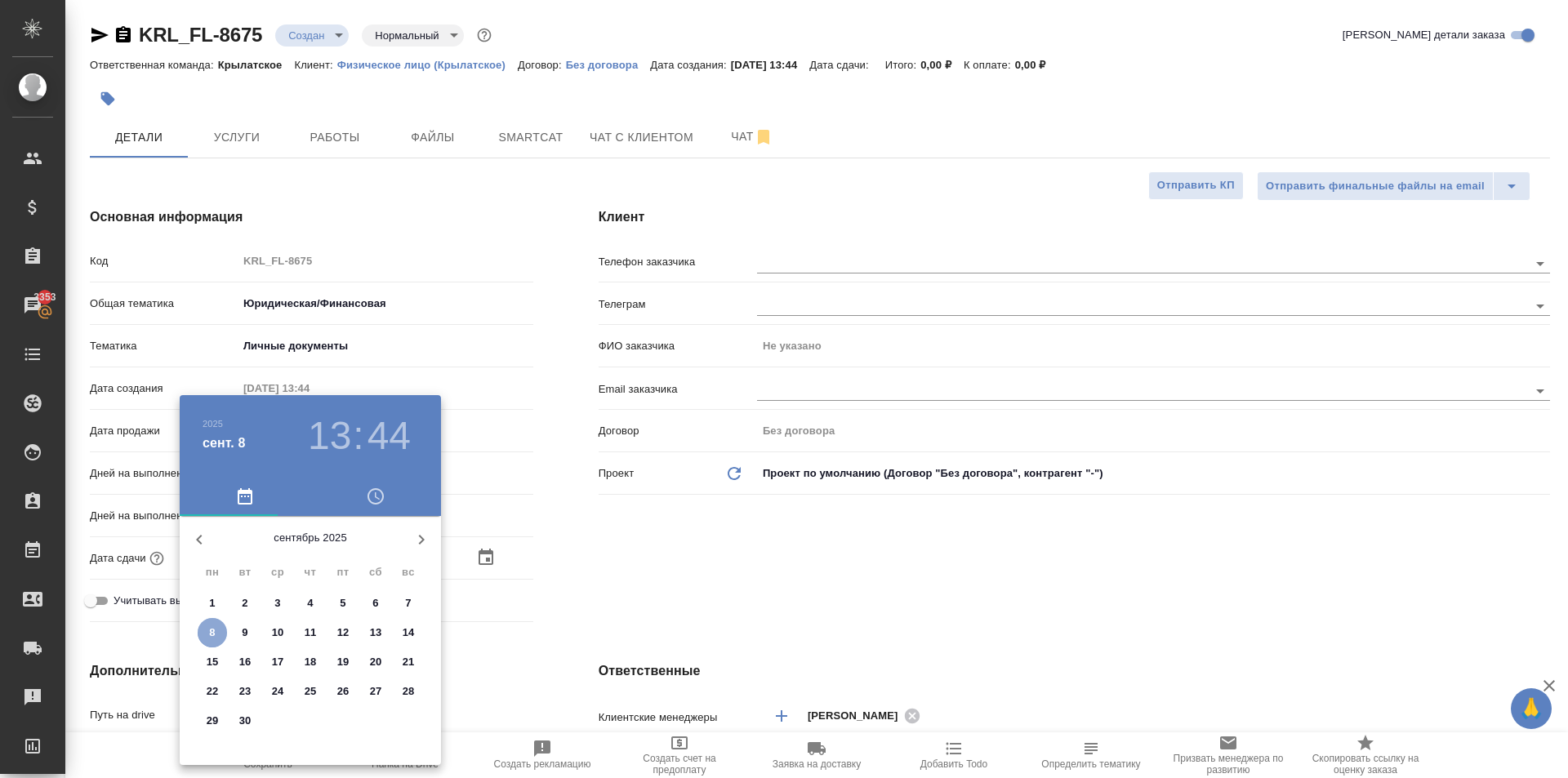
click at [214, 634] on p "8" at bounding box center [212, 633] width 5 height 16
type input "[DATE] 13:44"
type textarea "x"
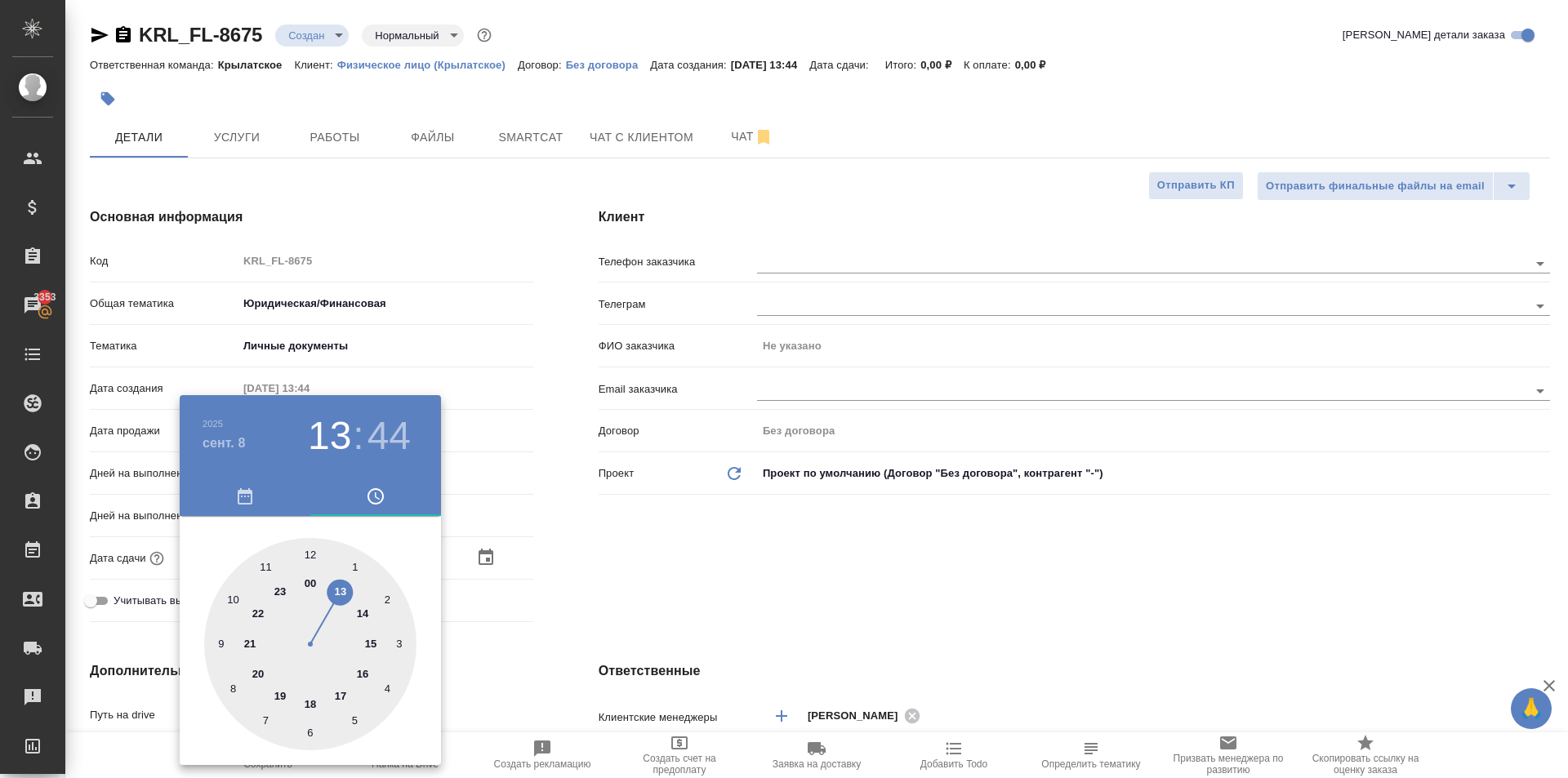
type input "[DATE] 14:44"
type textarea "x"
click at [364, 616] on div at bounding box center [310, 644] width 212 height 212
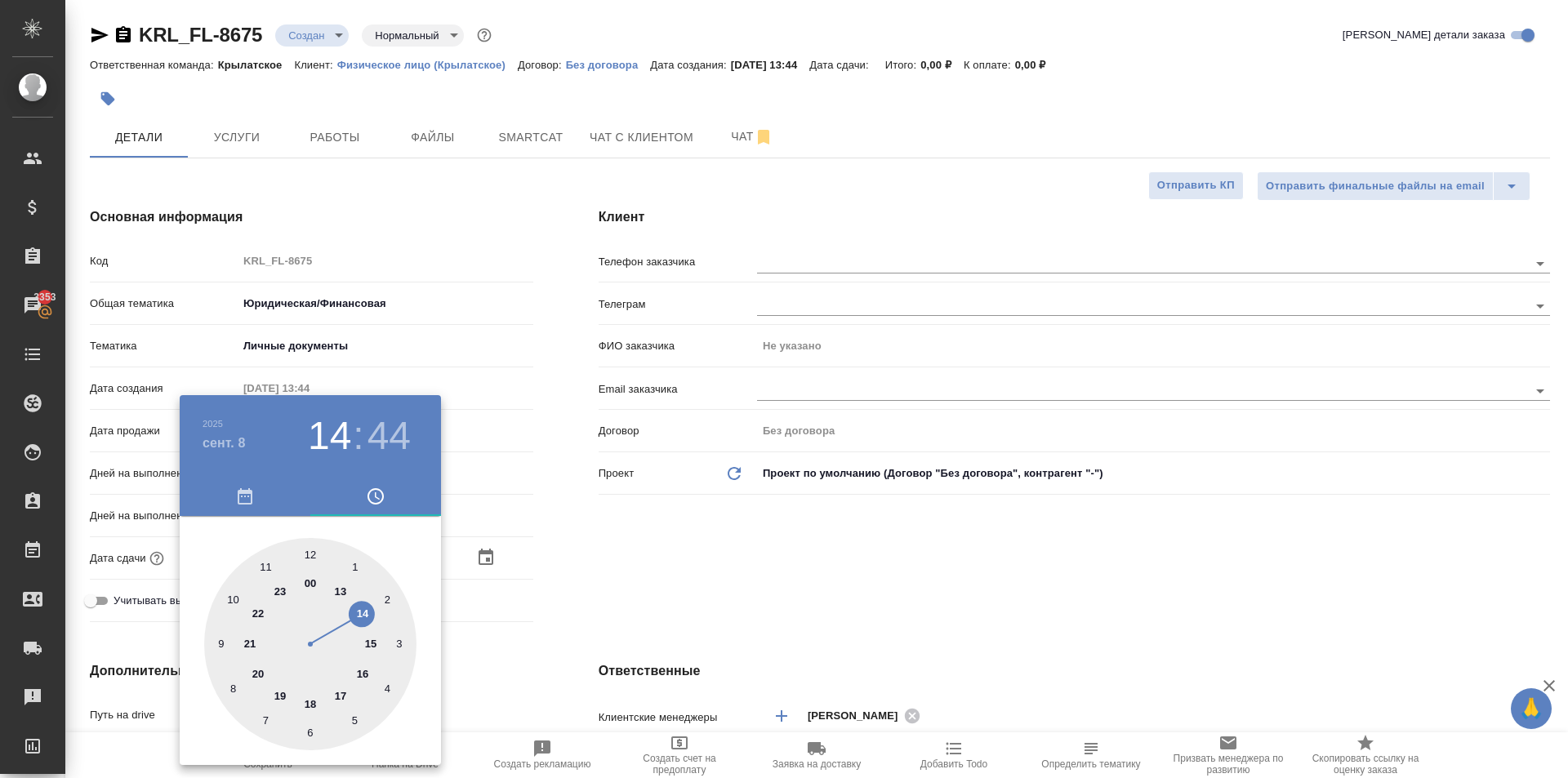
type textarea "x"
click at [305, 737] on div at bounding box center [310, 644] width 212 height 212
type input "[DATE] 14:31"
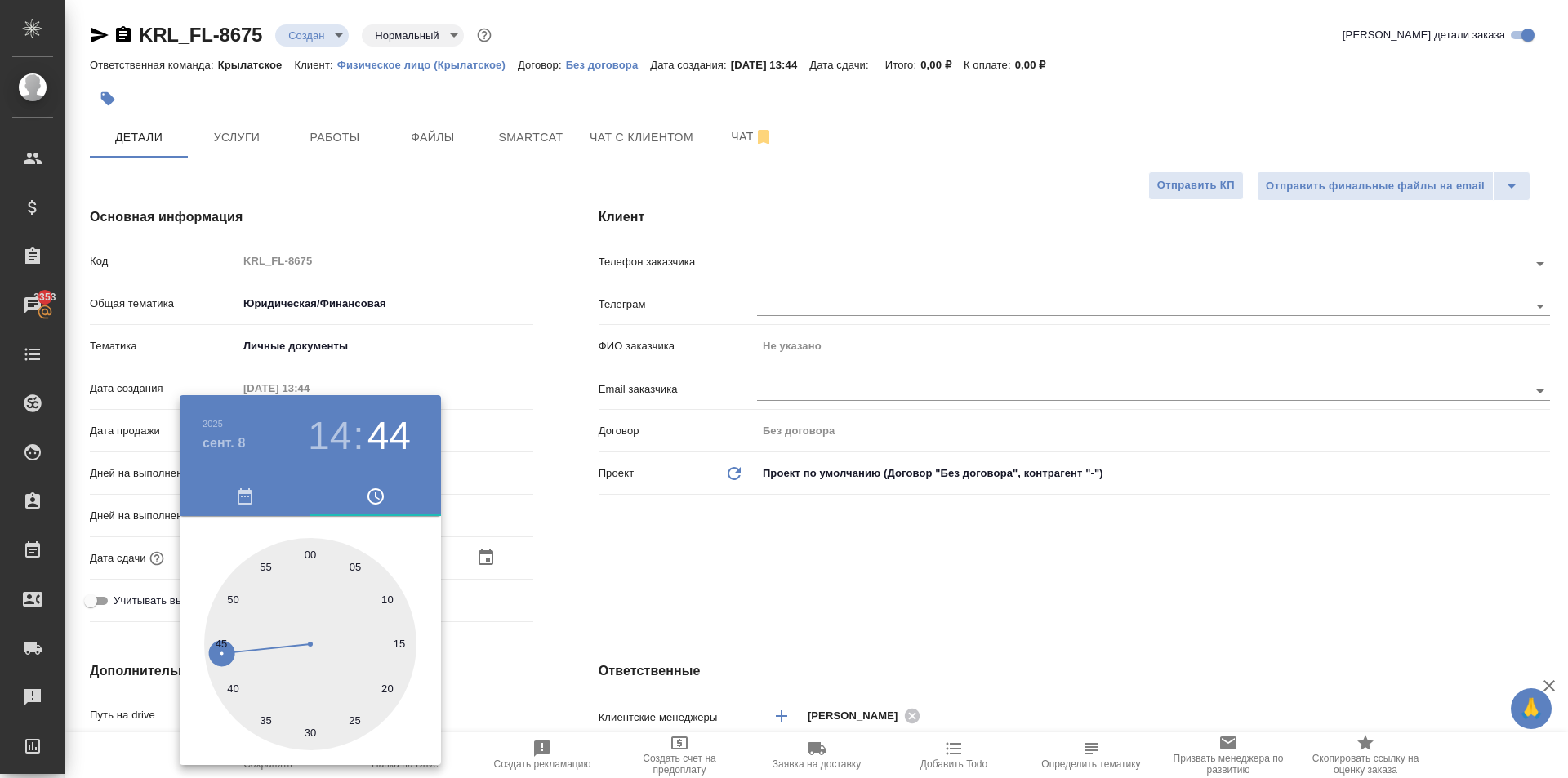
type textarea "x"
click at [308, 737] on div at bounding box center [310, 644] width 212 height 212
type input "[DATE] 14:30"
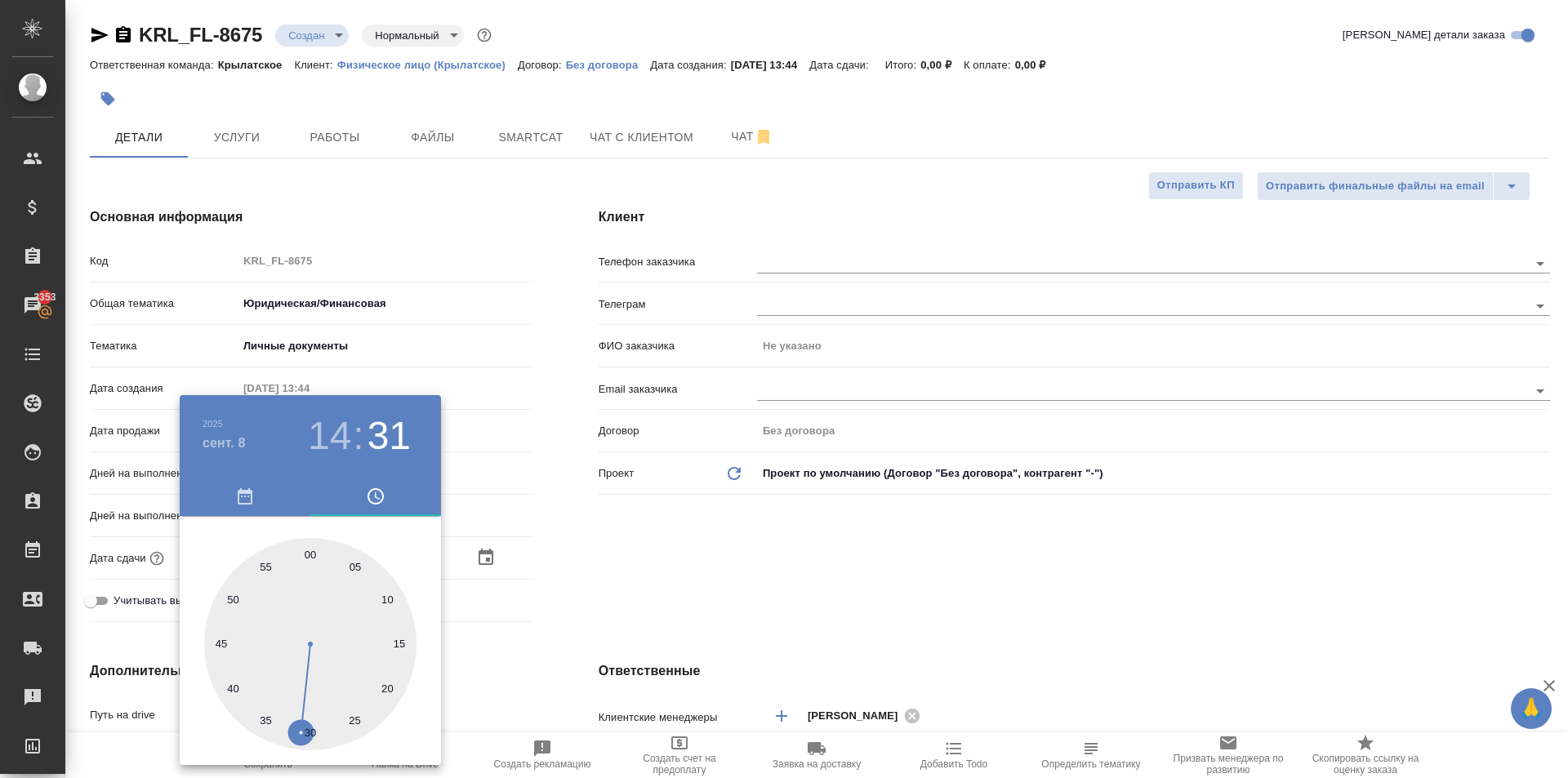
type textarea "x"
click at [766, 501] on div at bounding box center [784, 389] width 1568 height 778
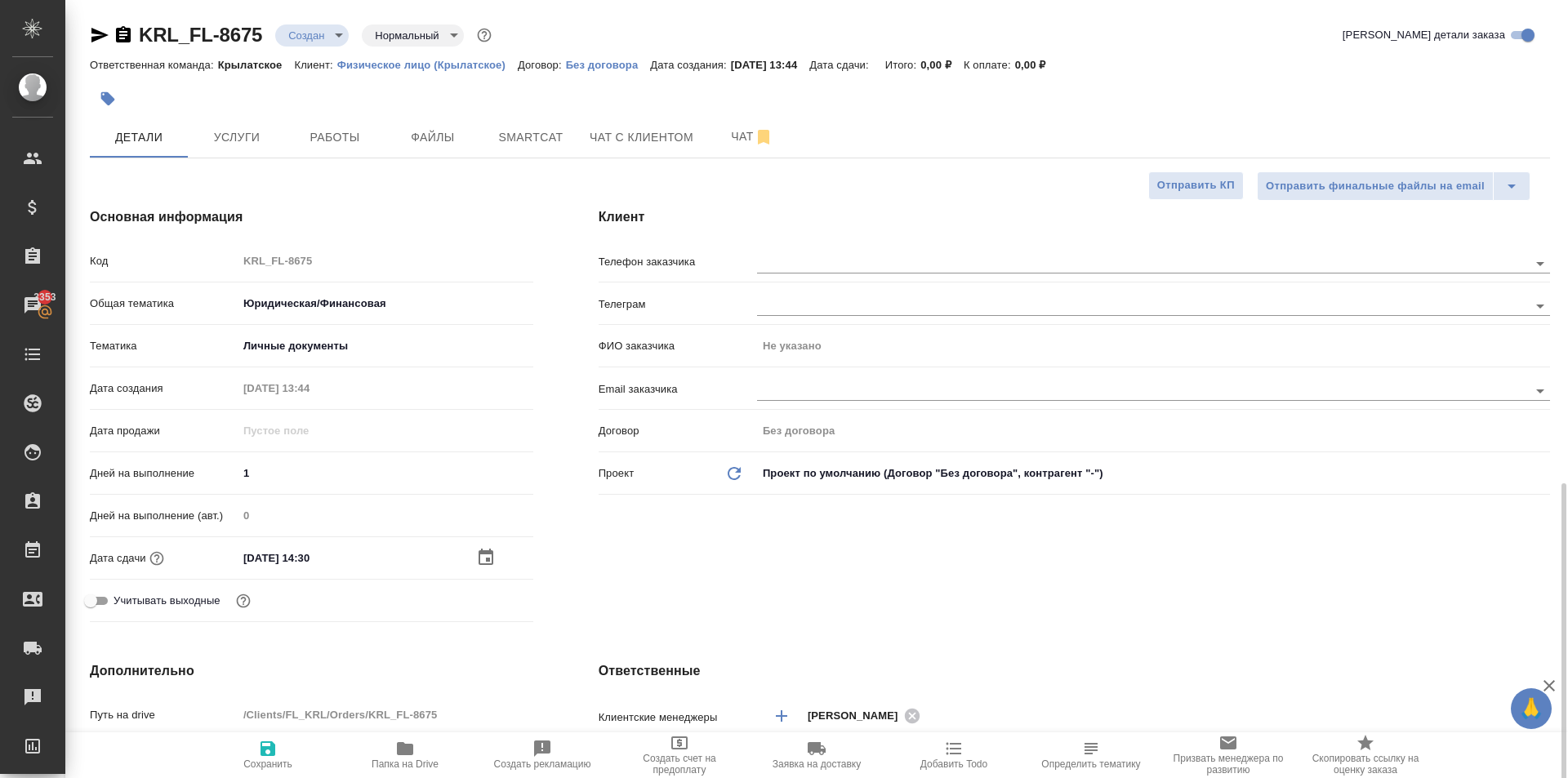
scroll to position [327, 0]
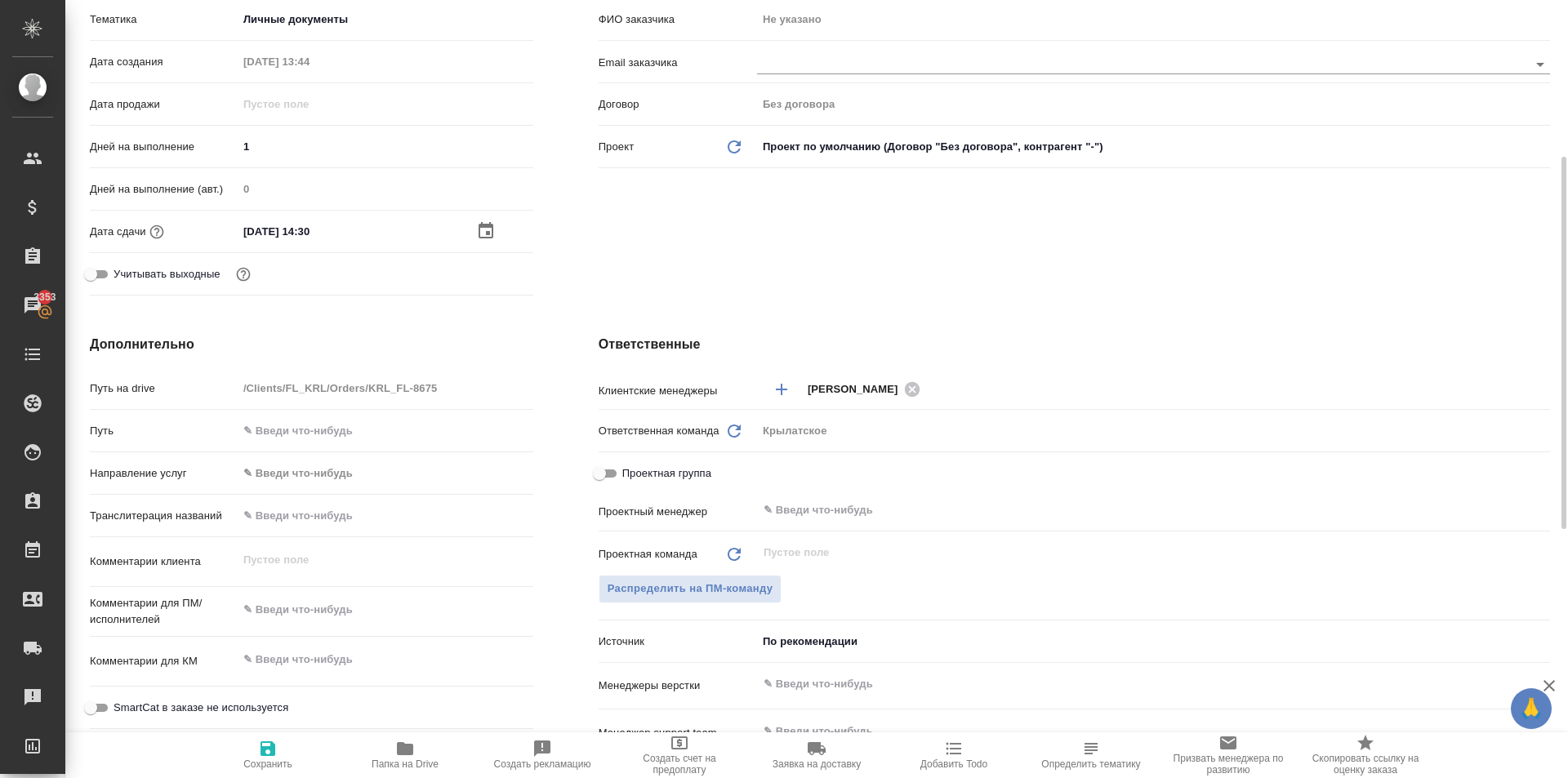
click at [288, 473] on body "🙏 .cls-1 fill:#fff; AWATERA [PERSON_NAME] Клиенты Спецификации Заказы 3353 Чаты…" at bounding box center [784, 389] width 1568 height 778
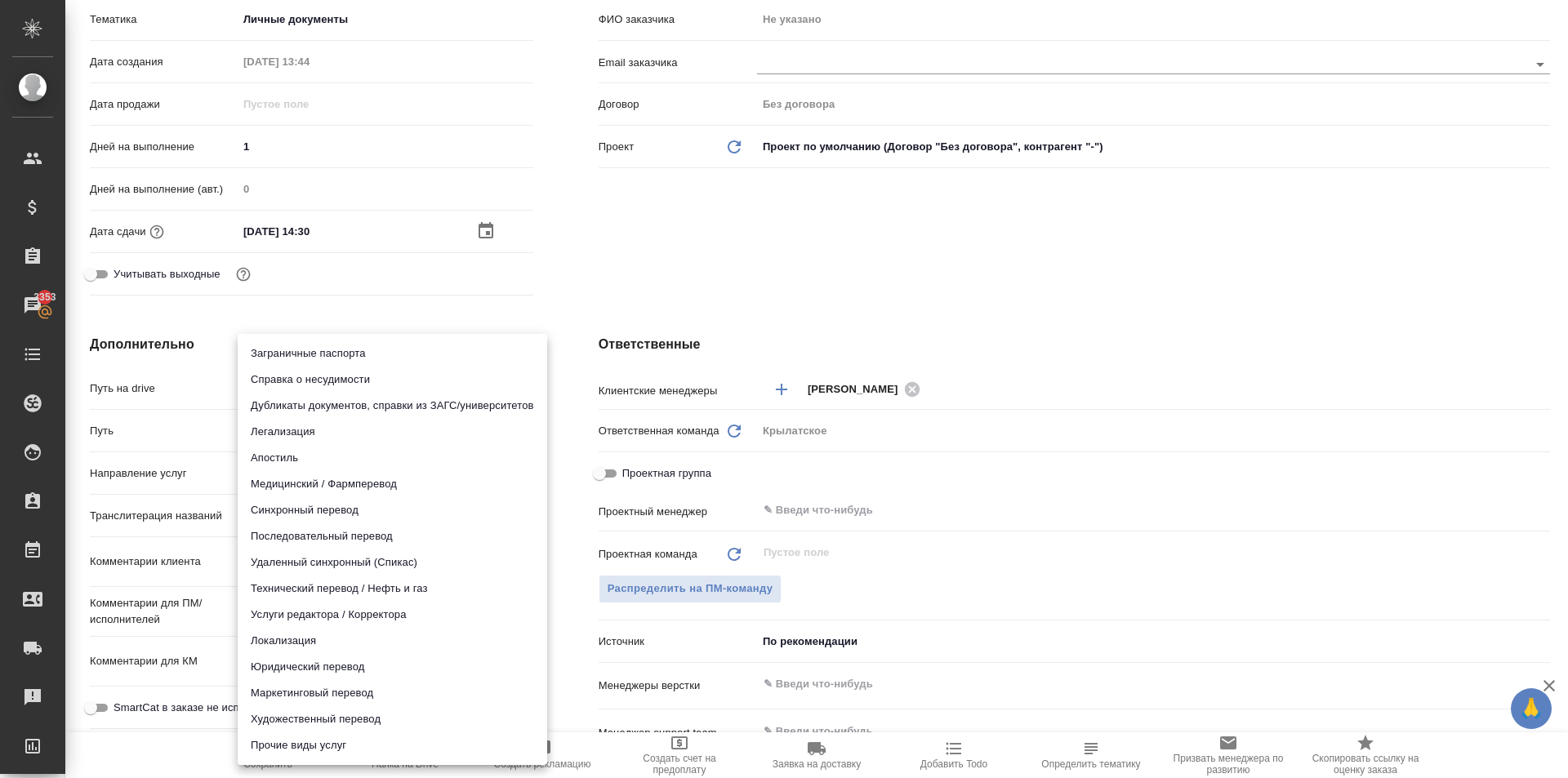
click at [267, 670] on li "Юридический перевод" at bounding box center [392, 667] width 309 height 26
type input "legalTranslation"
type textarea "x"
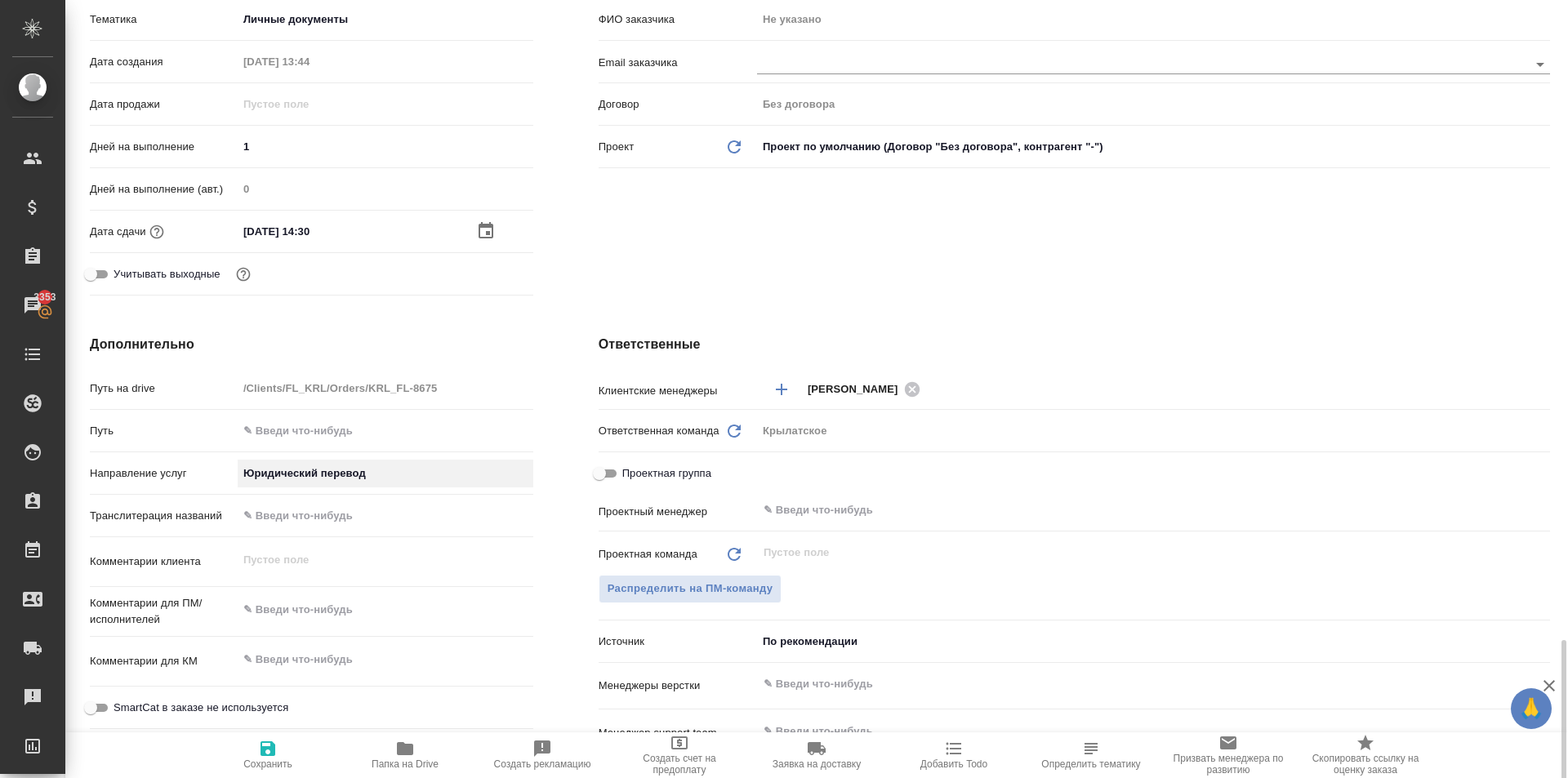
scroll to position [653, 0]
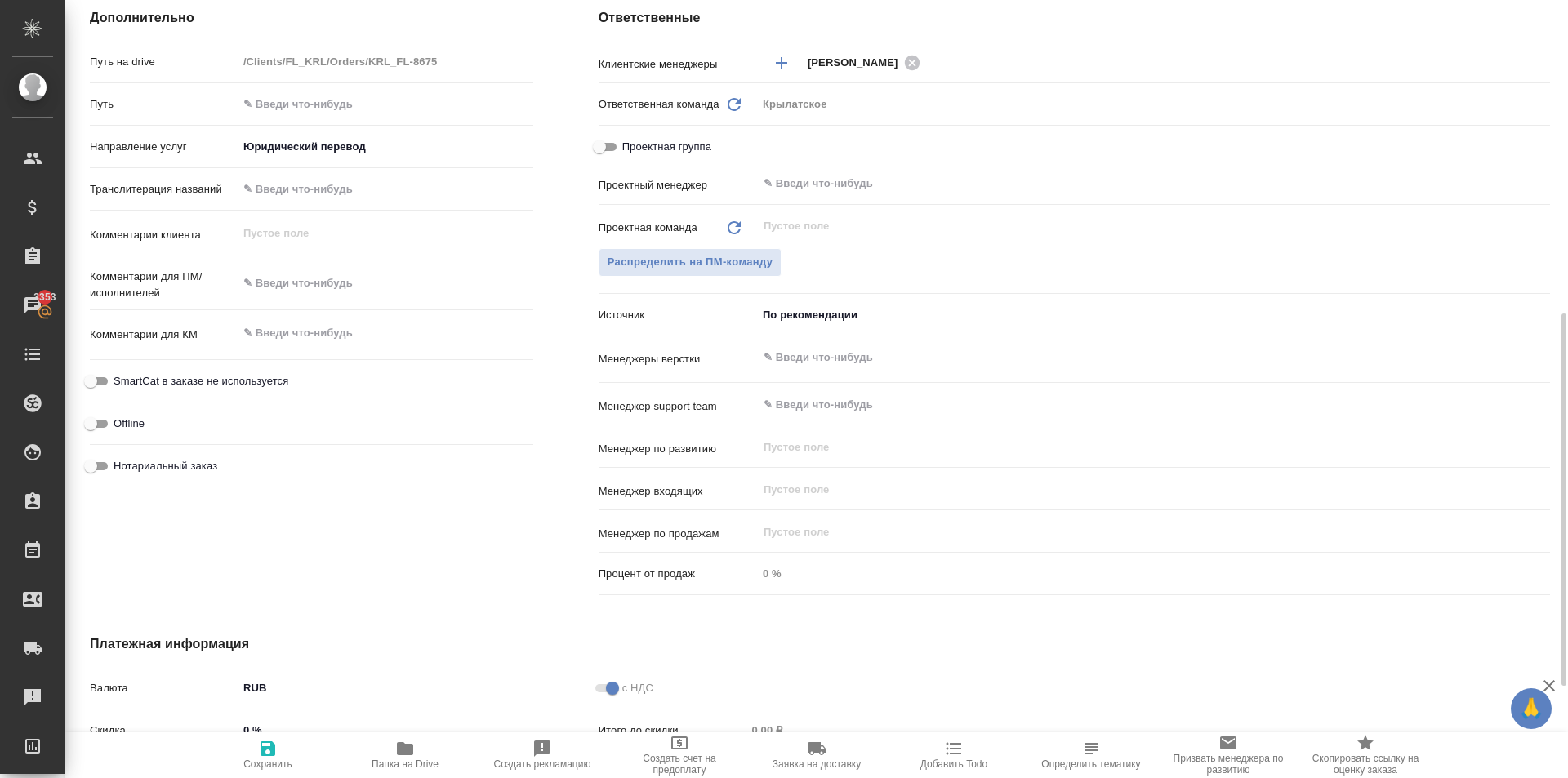
click at [191, 469] on span "Нотариальный заказ" at bounding box center [165, 466] width 103 height 16
click at [120, 469] on input "Нотариальный заказ" at bounding box center [91, 466] width 59 height 20
checkbox input "true"
type textarea "x"
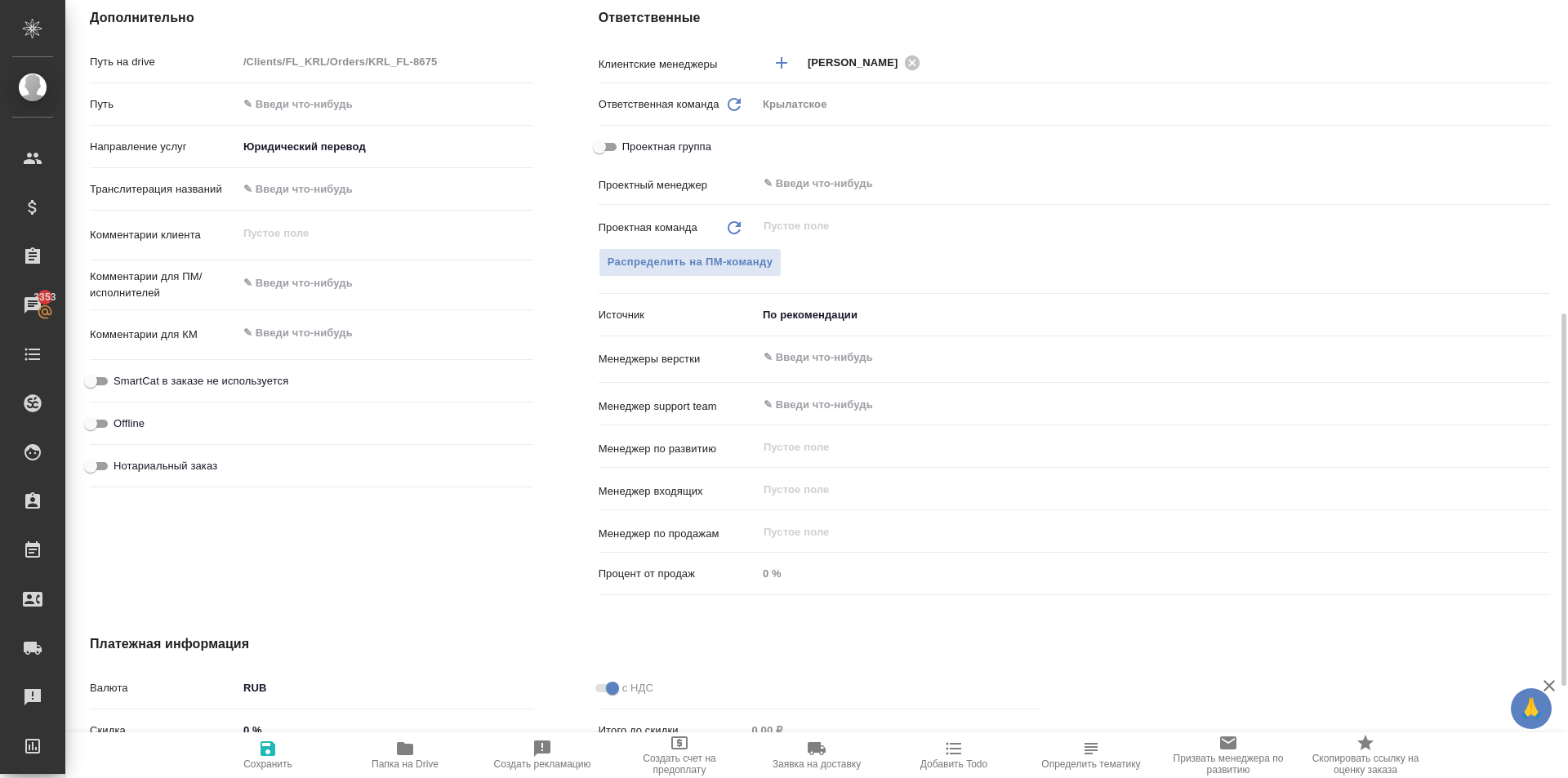
type textarea "x"
click at [222, 378] on span "SmartCat в заказе не используется" at bounding box center [201, 381] width 175 height 16
click at [120, 378] on input "SmartCat в заказе не используется" at bounding box center [91, 381] width 59 height 20
checkbox input "true"
type textarea "x"
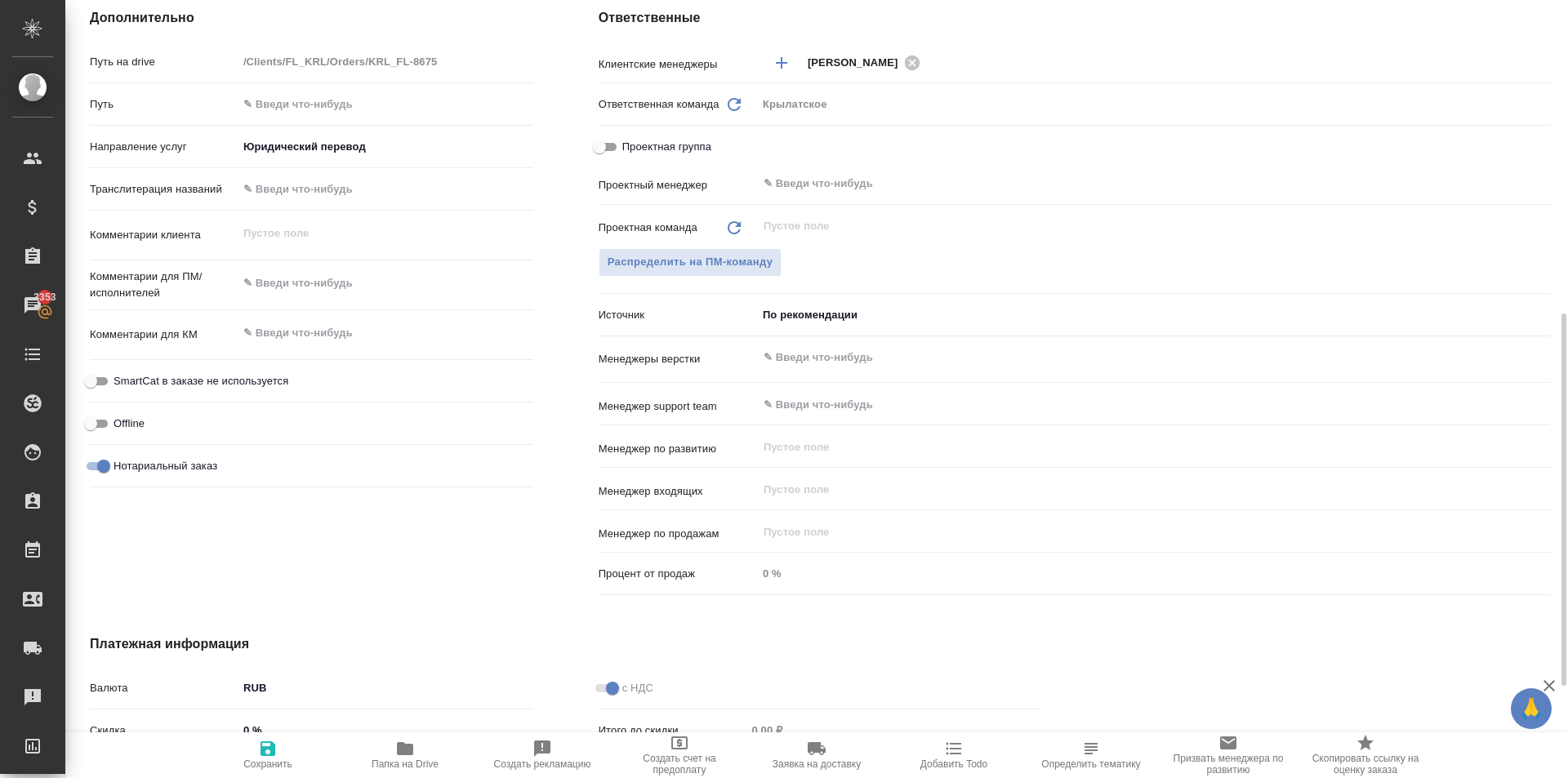
type textarea "x"
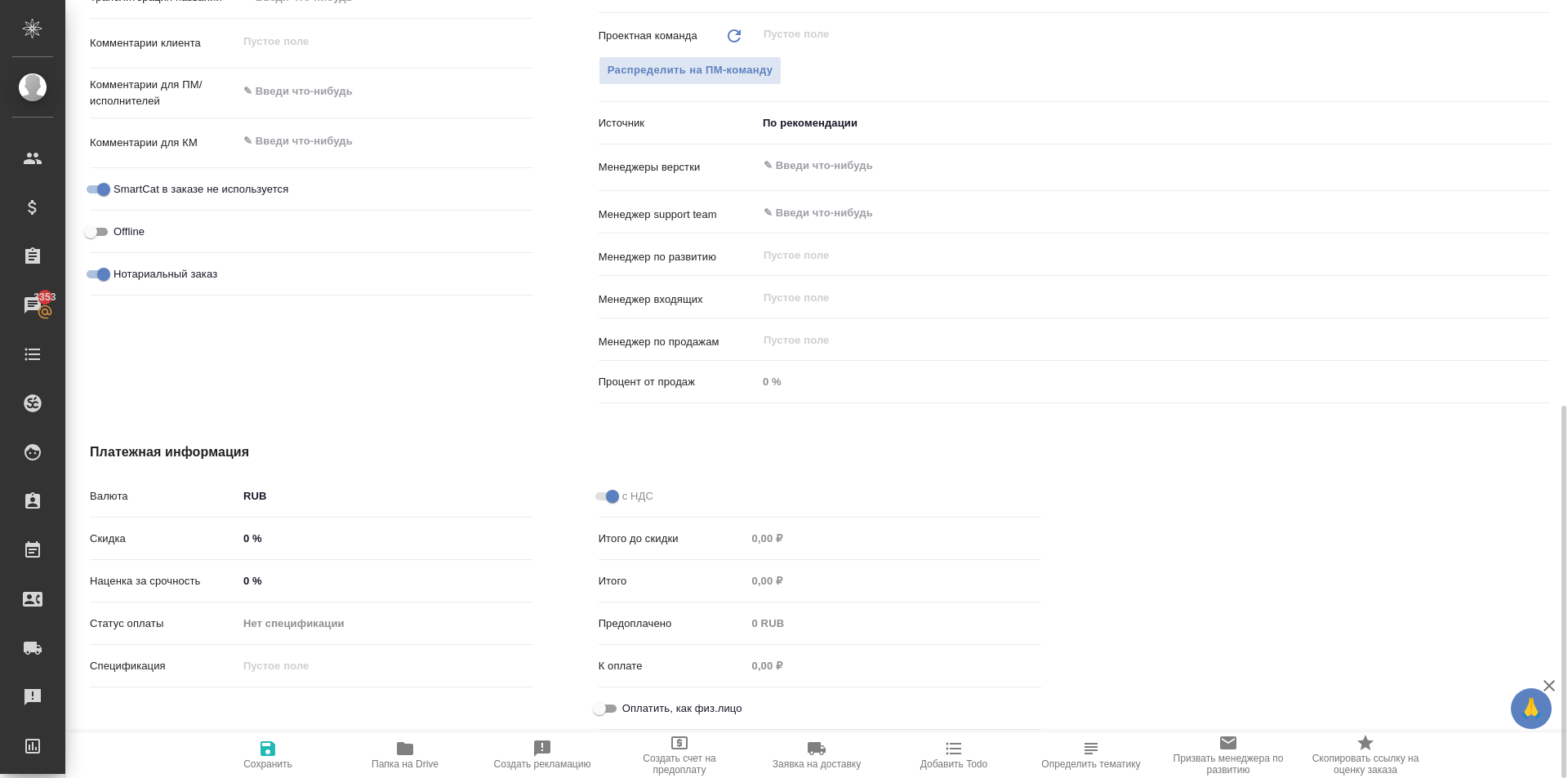
drag, startPoint x: 622, startPoint y: 700, endPoint x: 580, endPoint y: 721, distance: 47.0
click at [620, 700] on label "Оплатить, как физ.лицо" at bounding box center [666, 708] width 152 height 20
click at [249, 745] on span "Сохранить" at bounding box center [268, 754] width 118 height 31
type textarea "x"
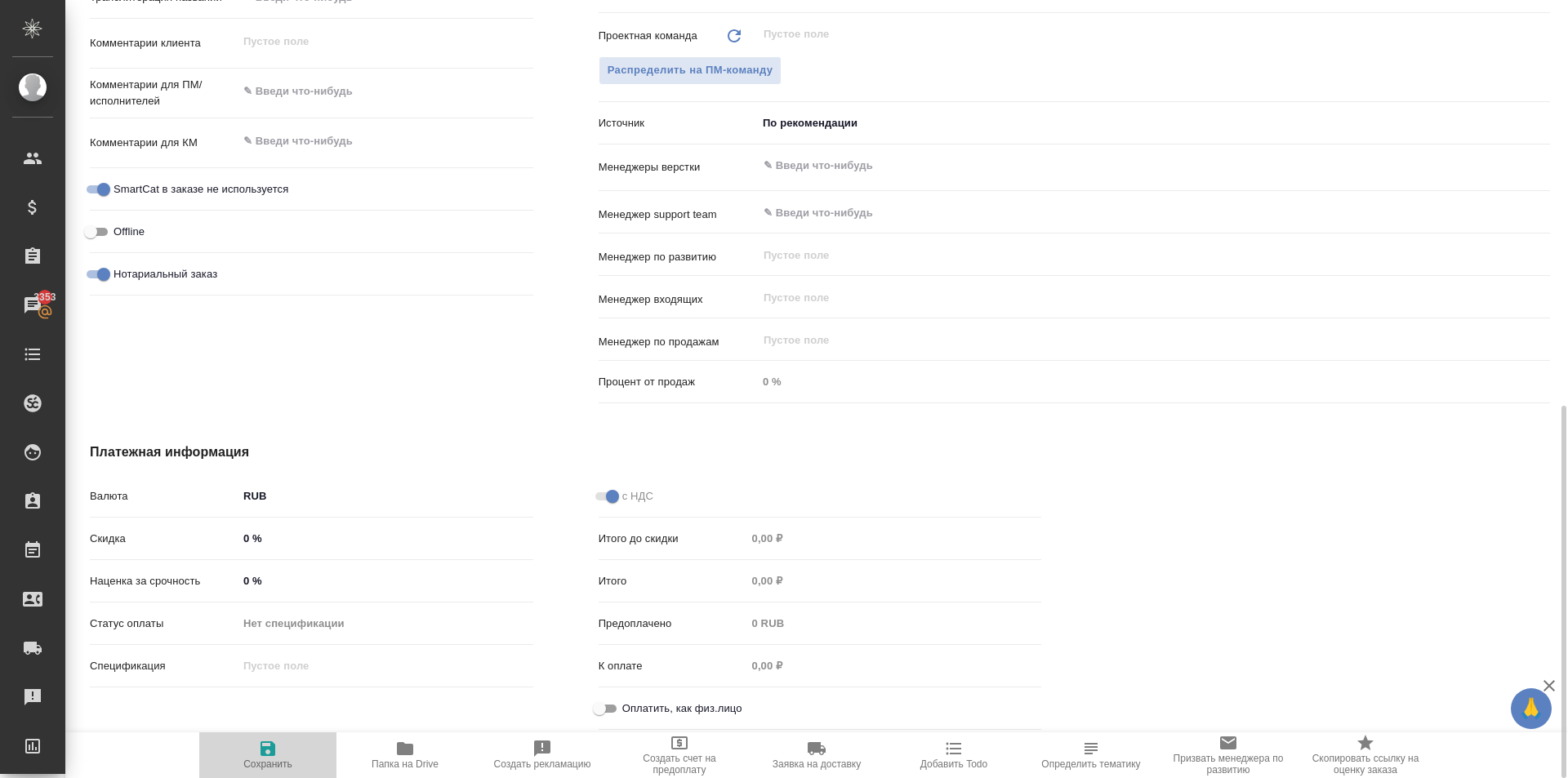
type textarea "x"
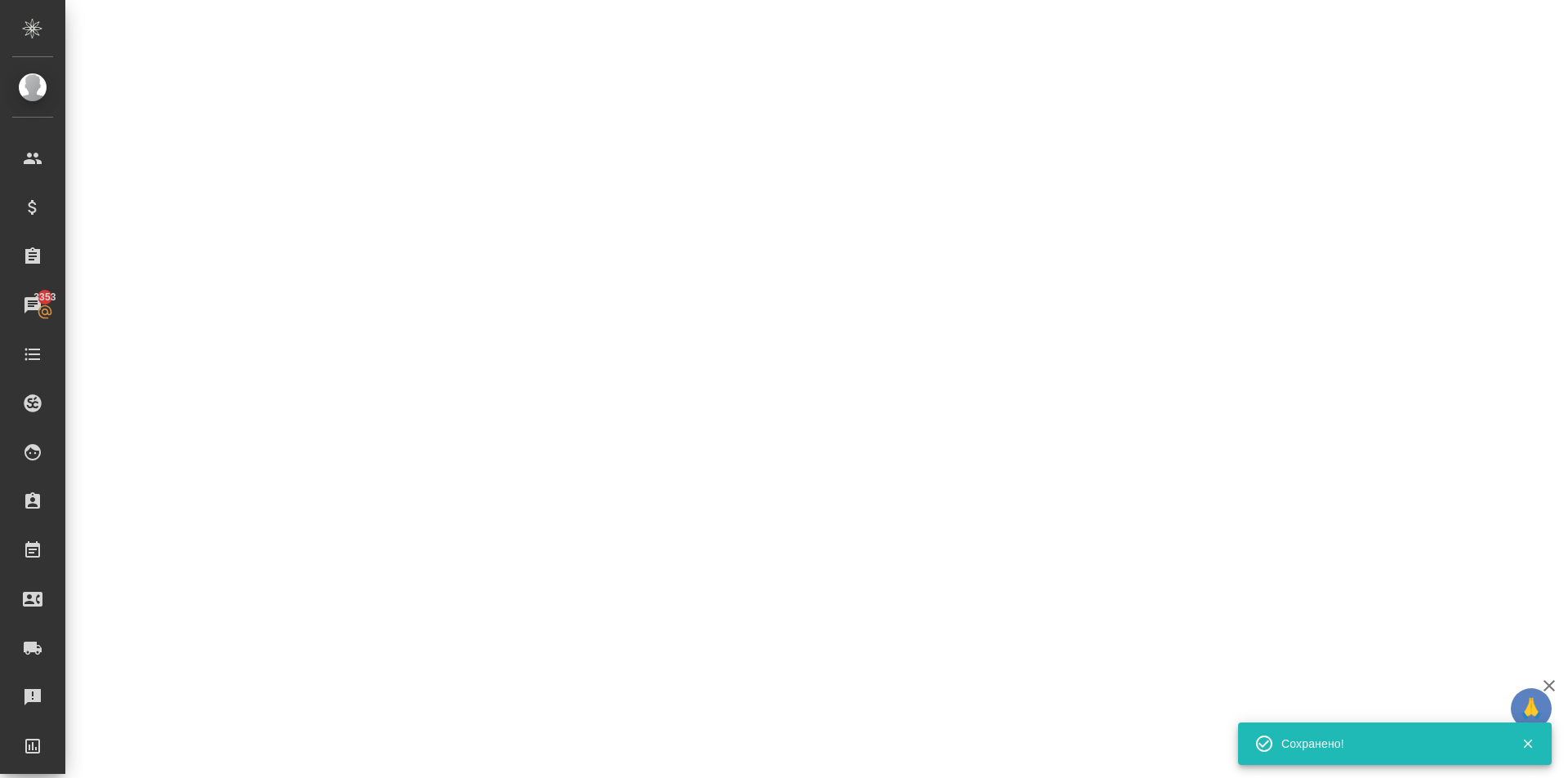
select select "RU"
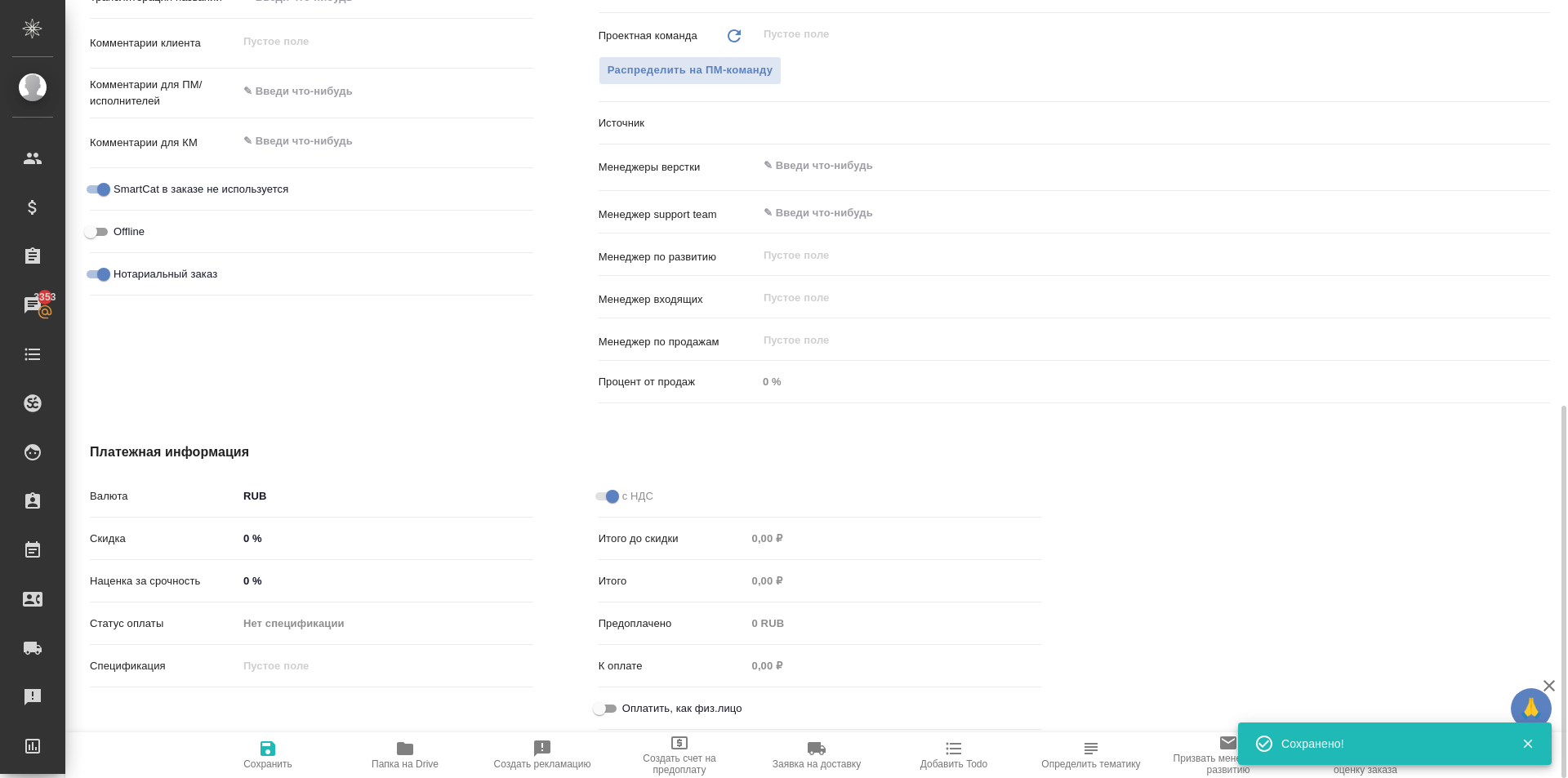
type textarea "x"
click at [610, 703] on input "Оплатить, как физ.лицо" at bounding box center [600, 708] width 59 height 20
checkbox input "true"
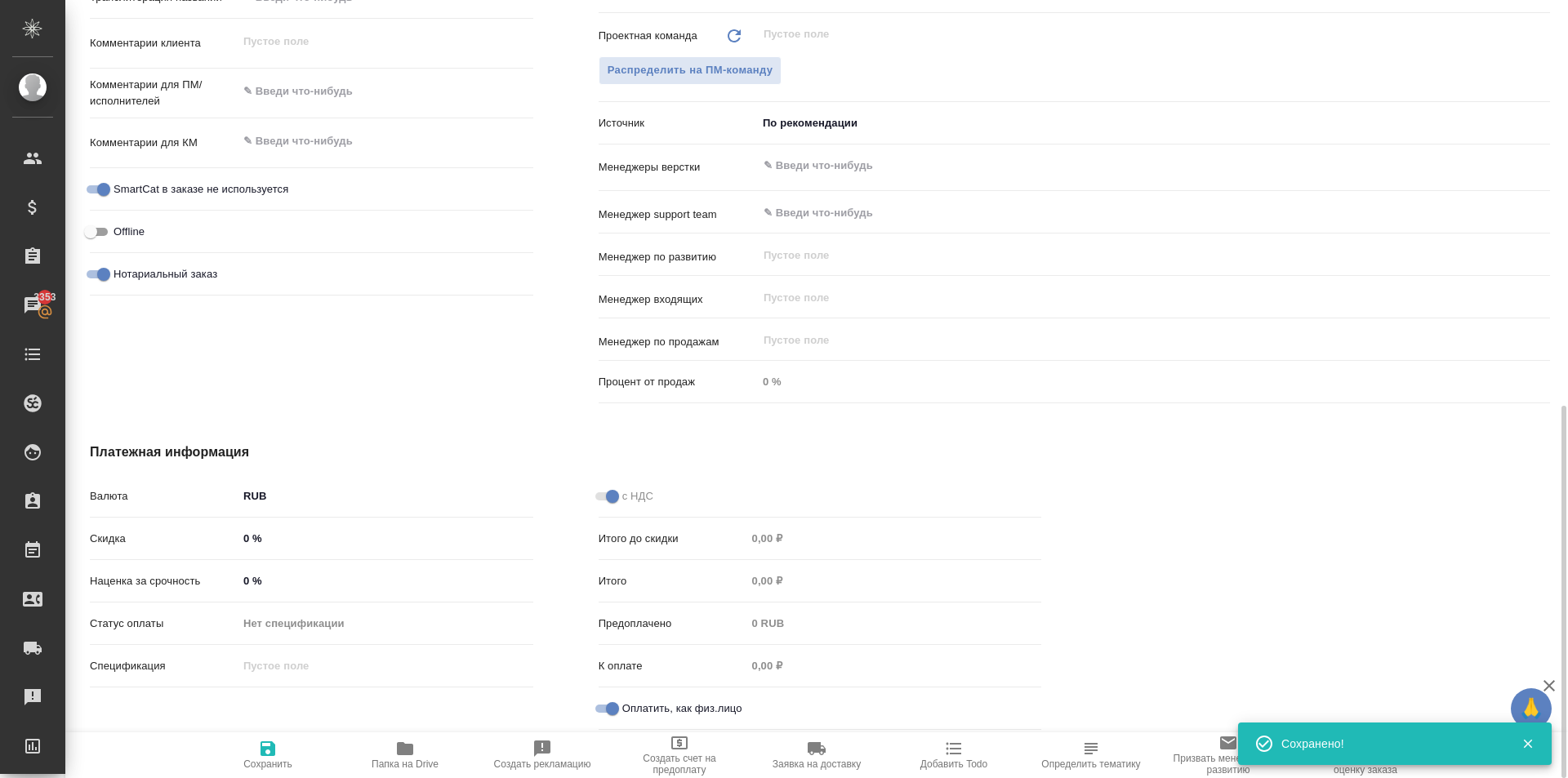
type textarea "x"
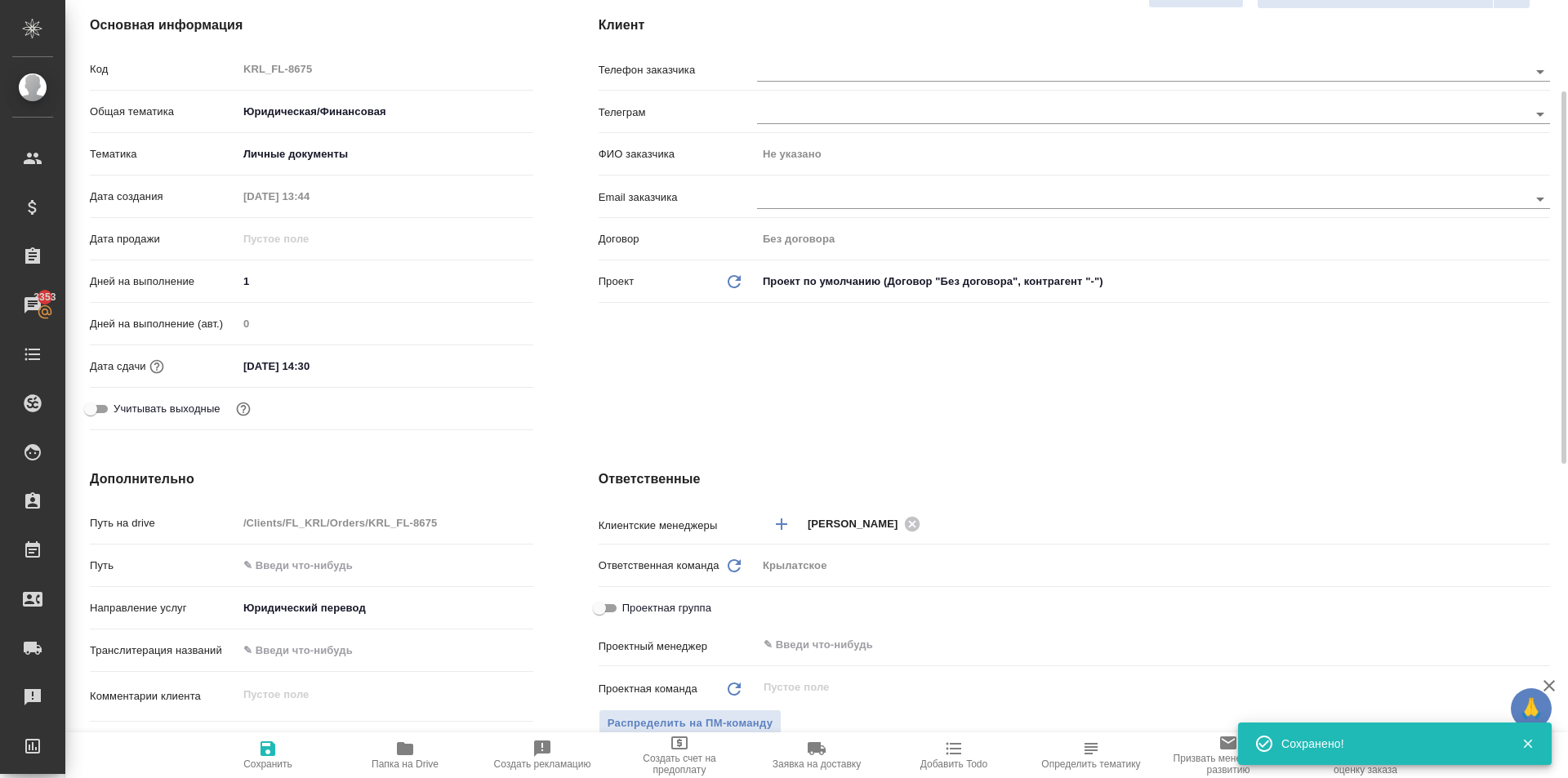
scroll to position [0, 0]
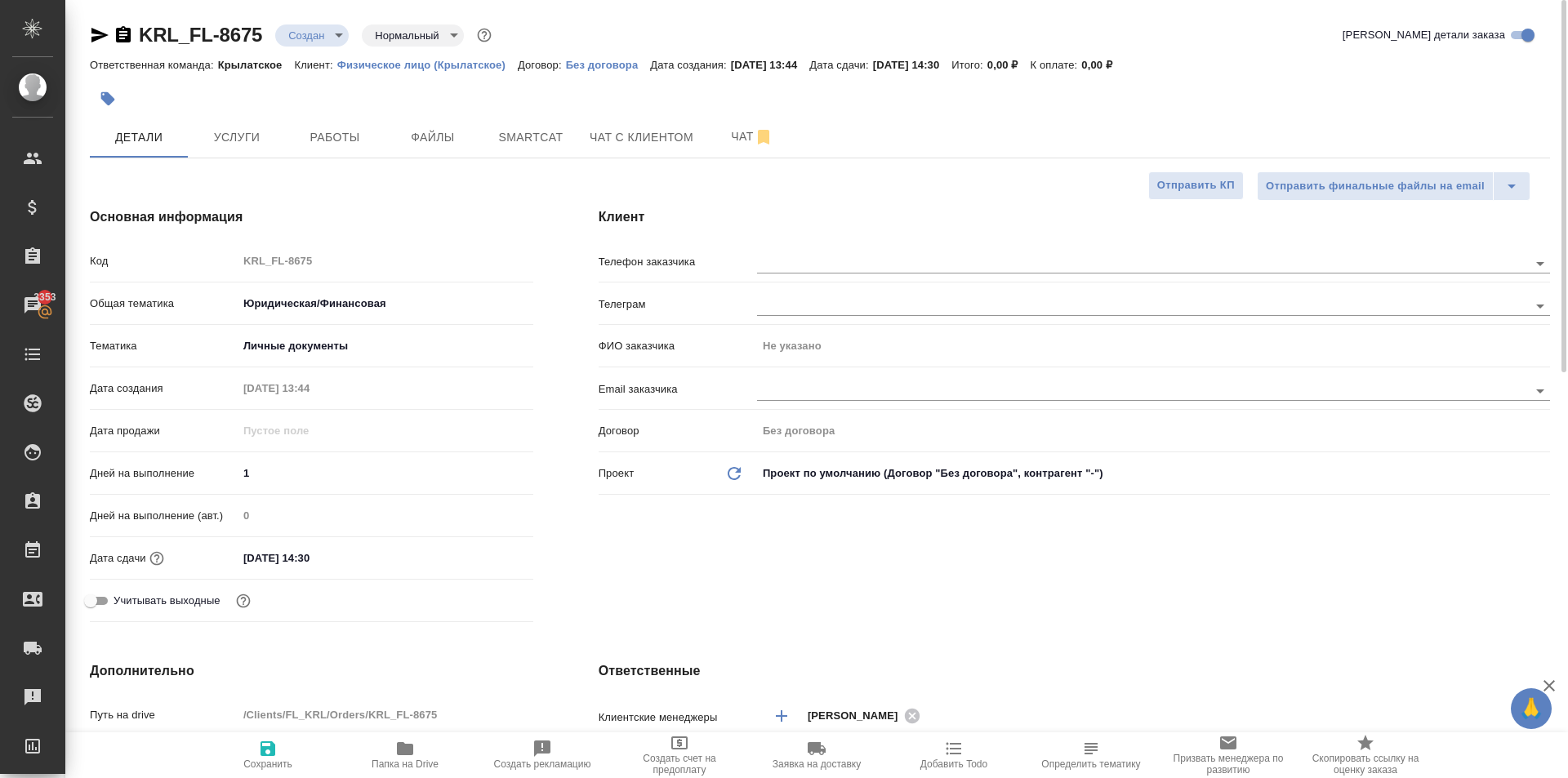
click at [261, 739] on icon "button" at bounding box center [268, 749] width 20 height 20
type textarea "x"
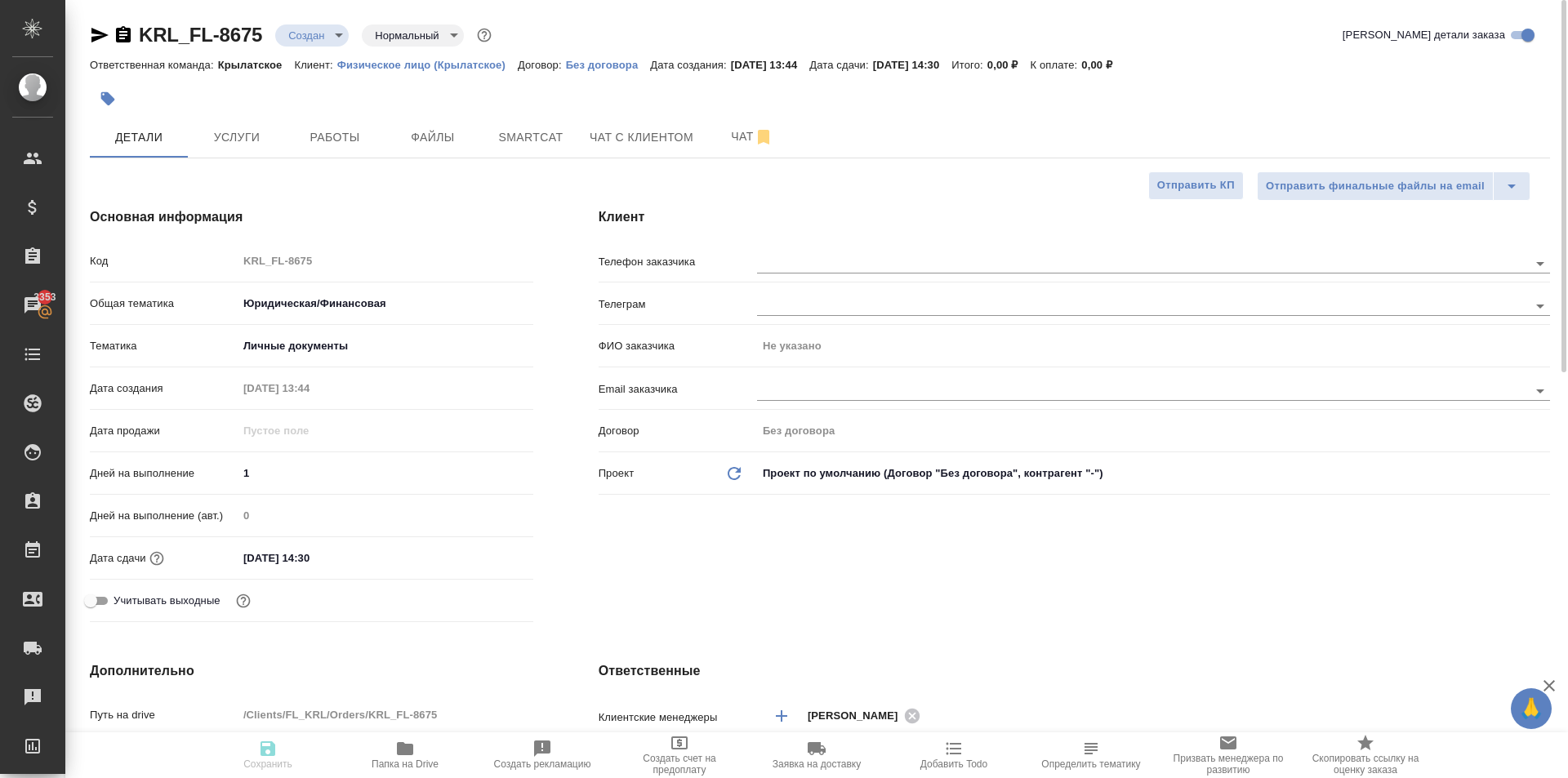
type textarea "x"
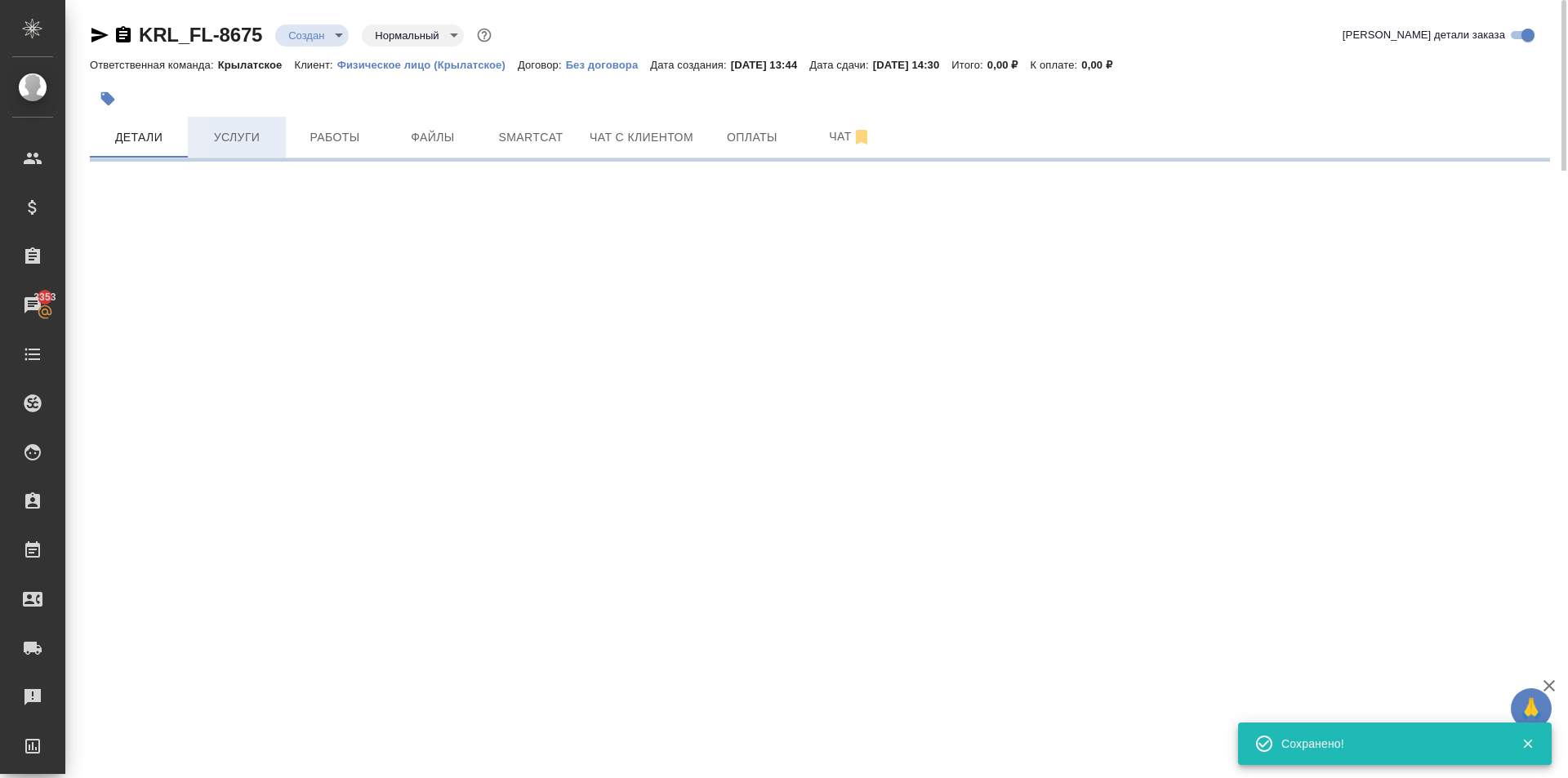
select select "RU"
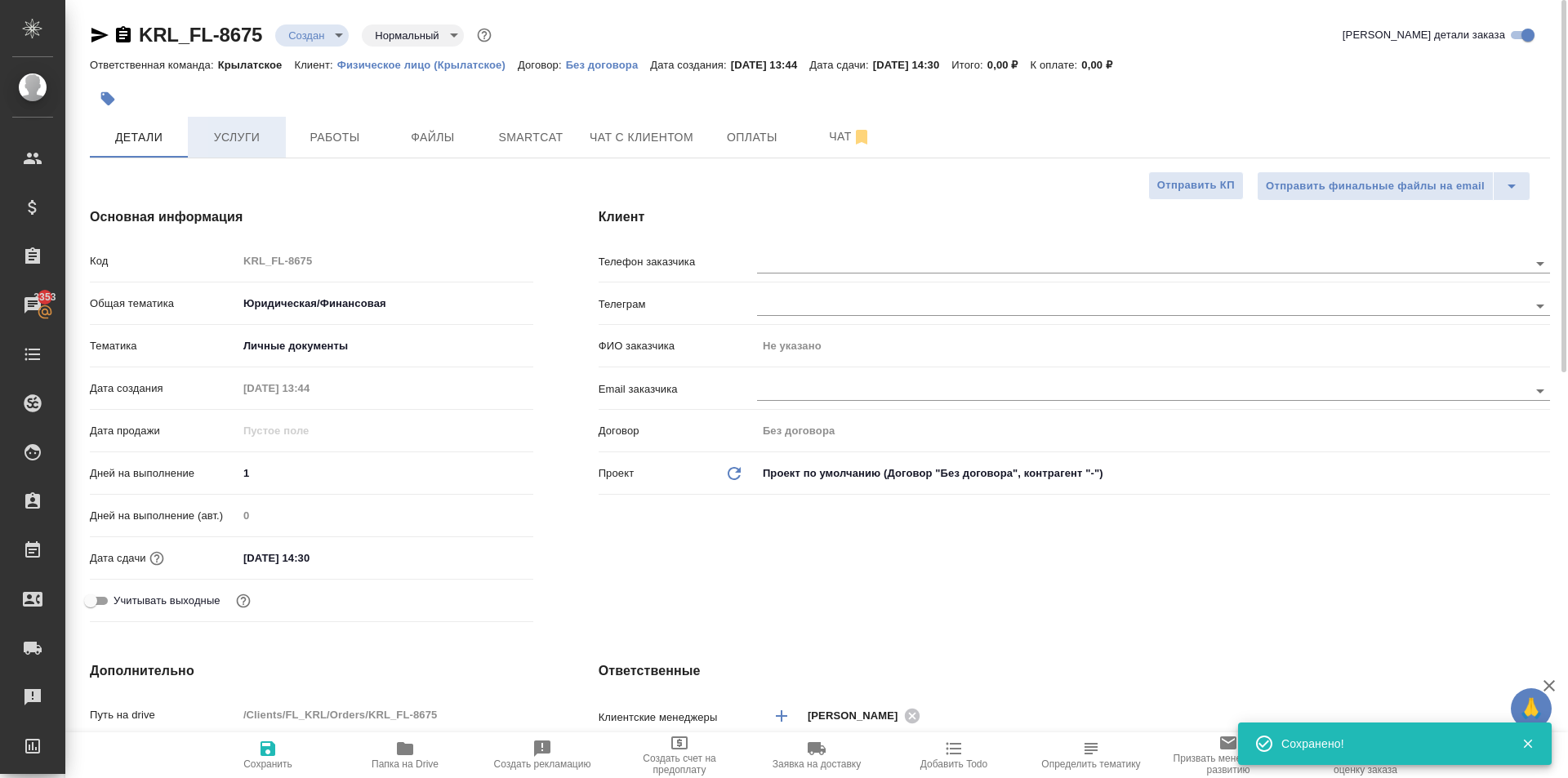
type textarea "x"
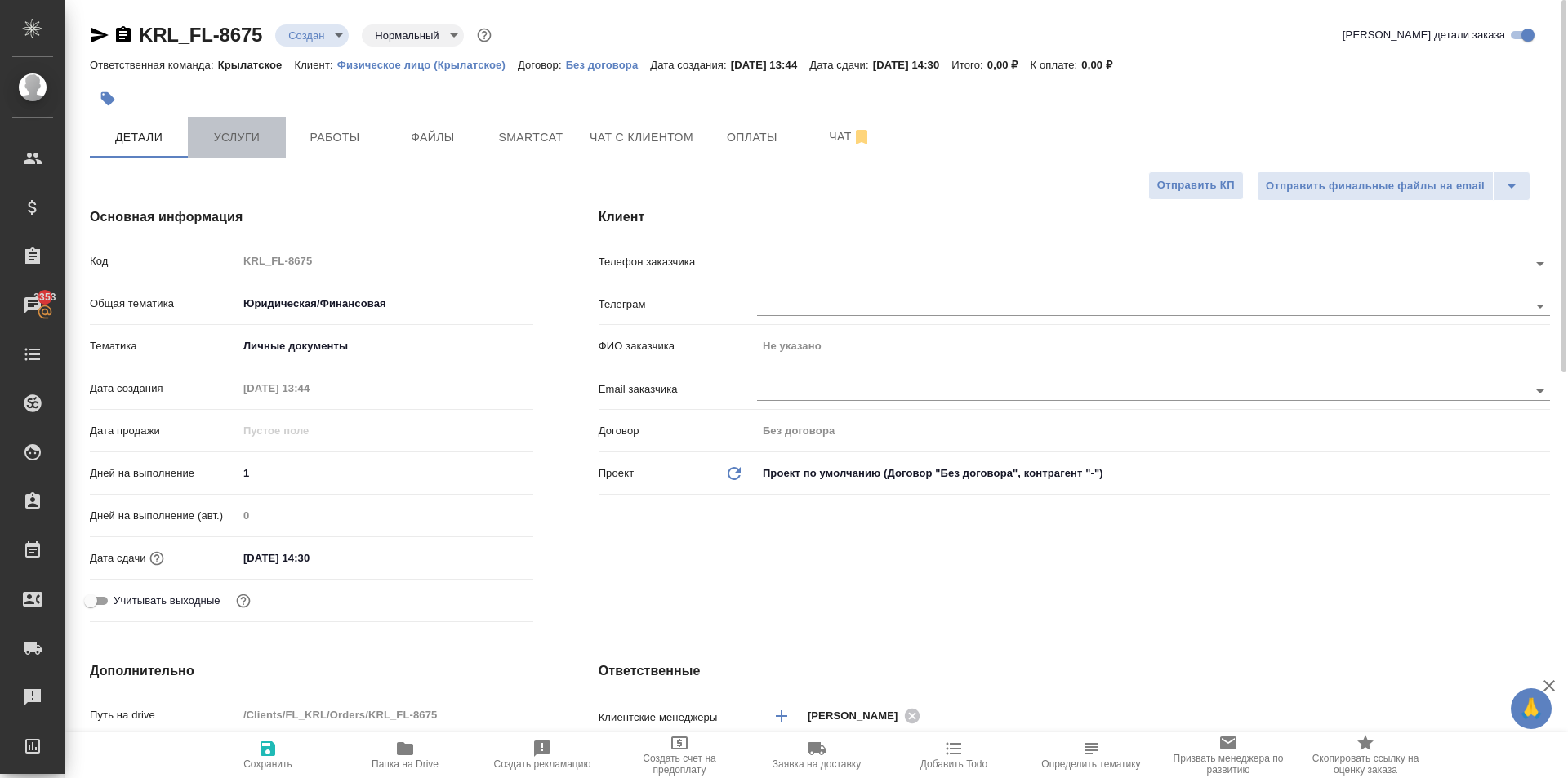
click at [262, 141] on span "Услуги" at bounding box center [237, 137] width 78 height 20
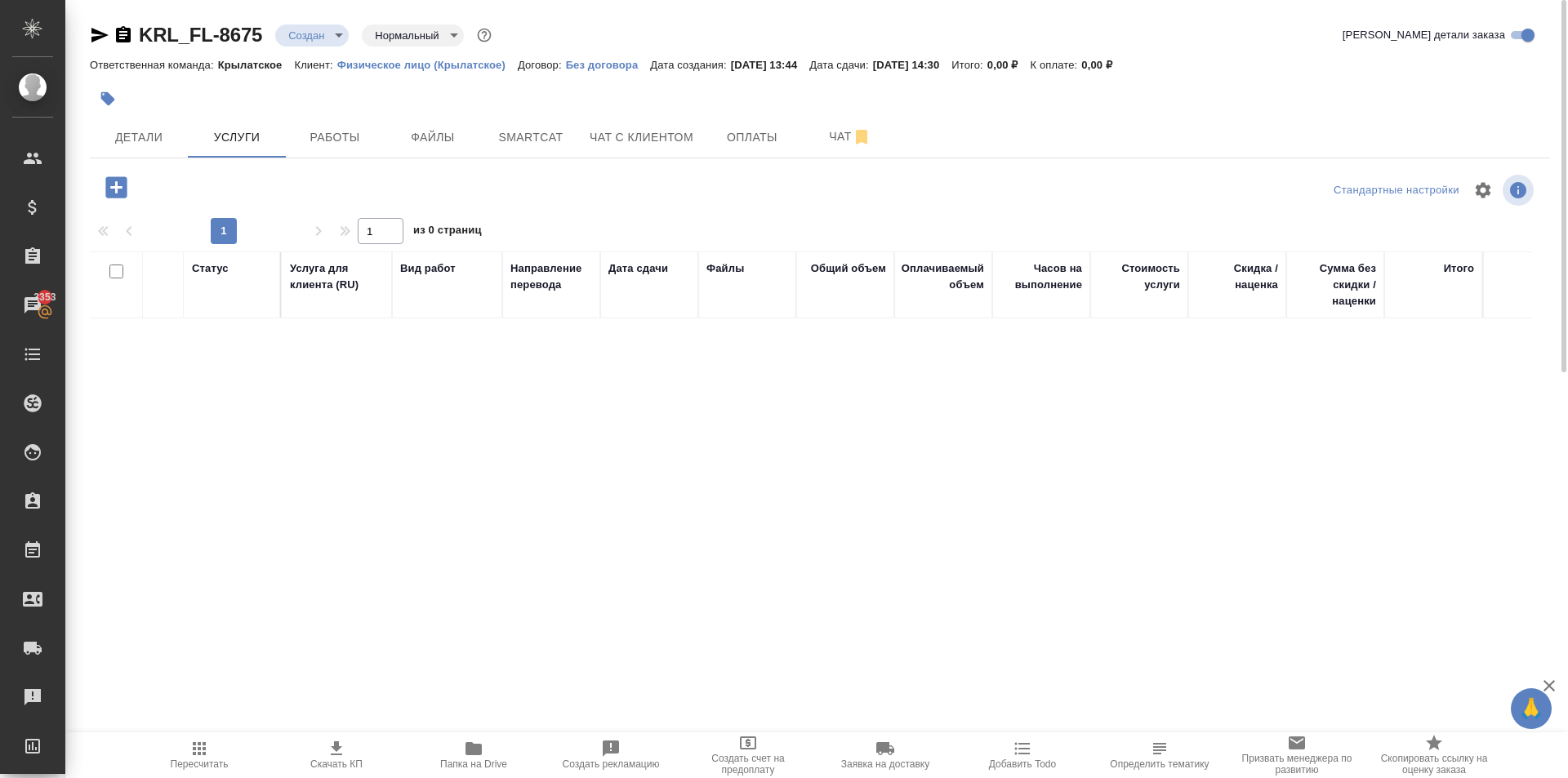
click at [127, 189] on icon "button" at bounding box center [117, 187] width 29 height 29
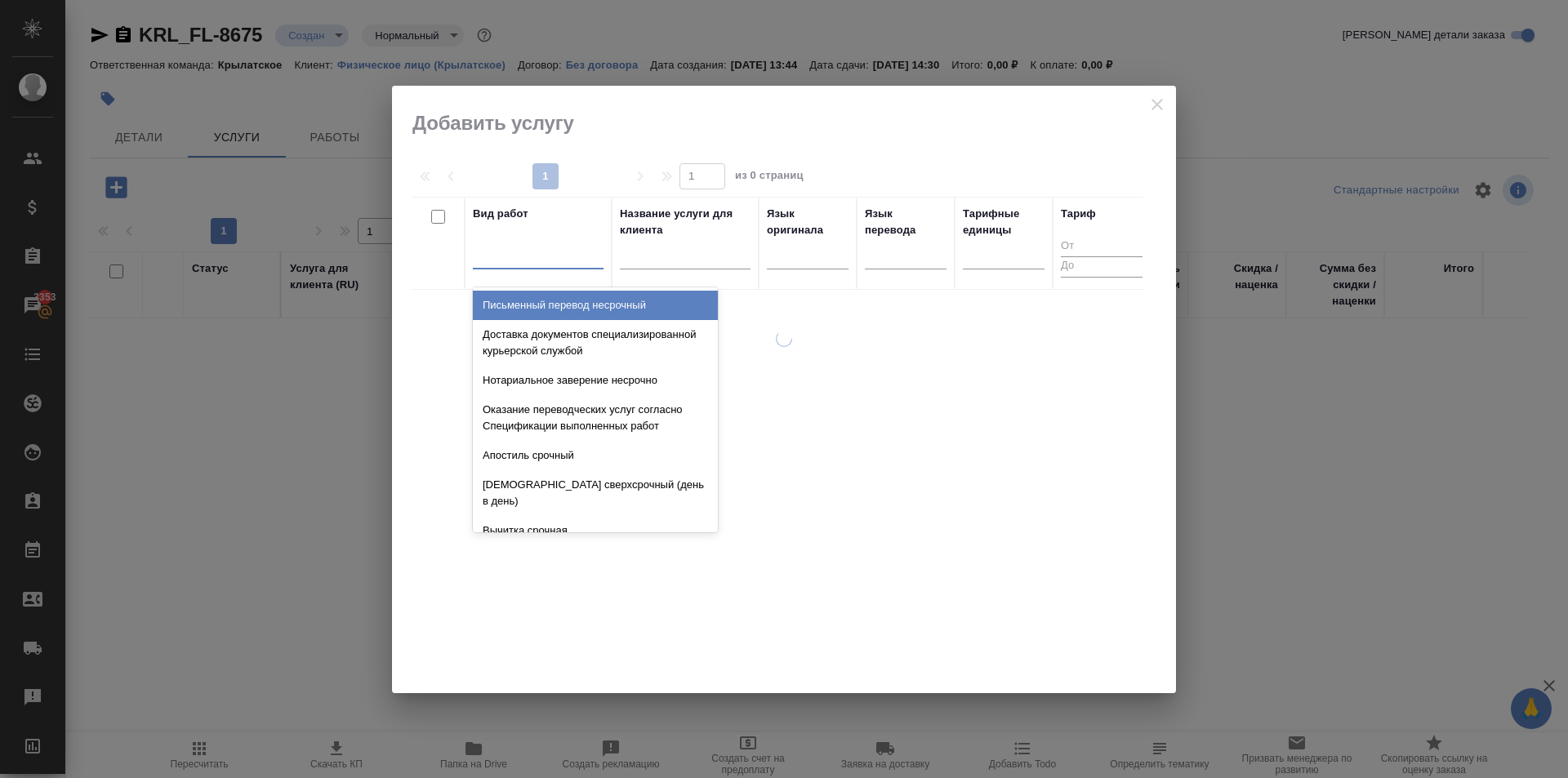
click at [514, 257] on div at bounding box center [538, 252] width 131 height 24
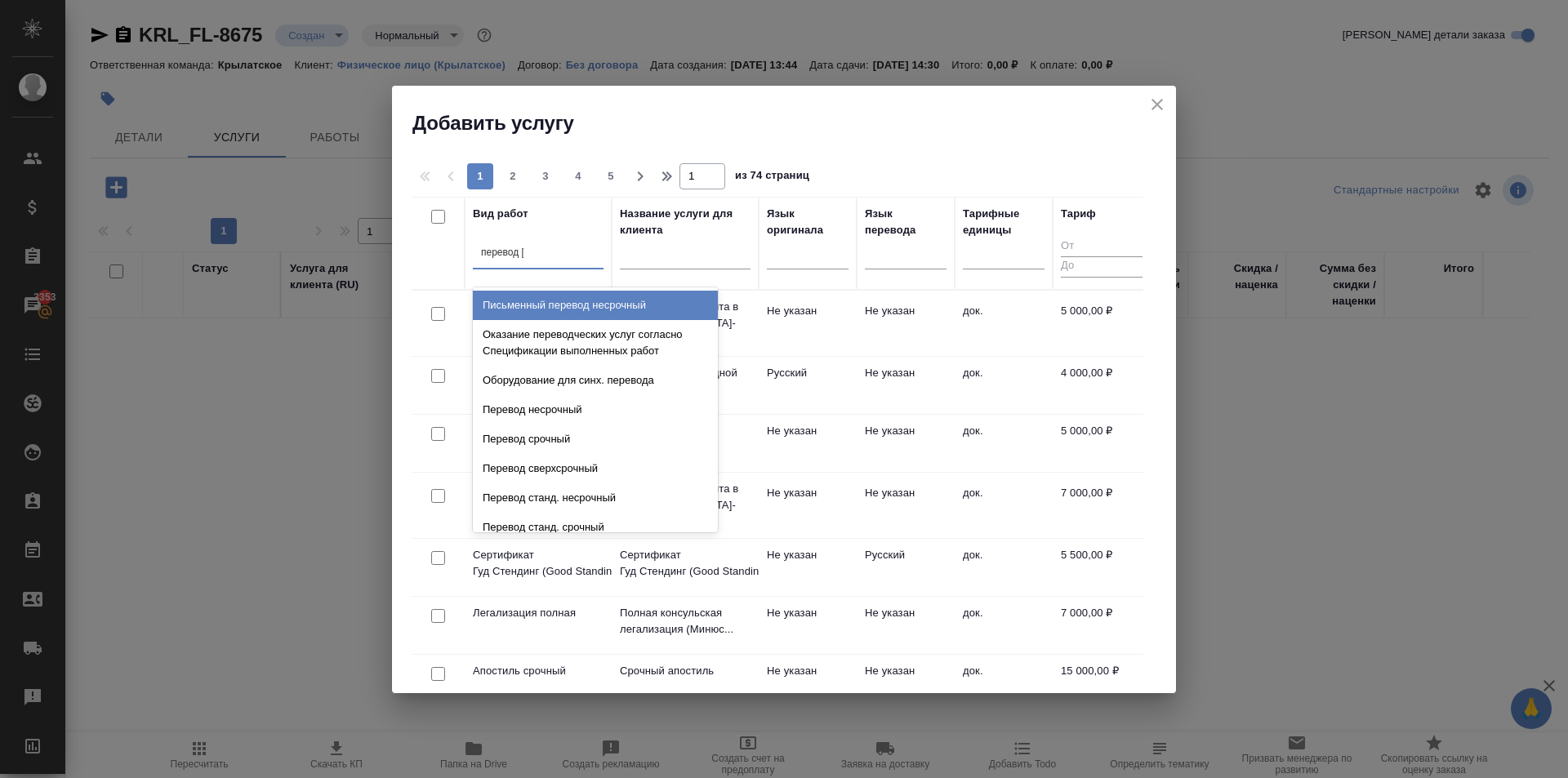
type input "перевод ст"
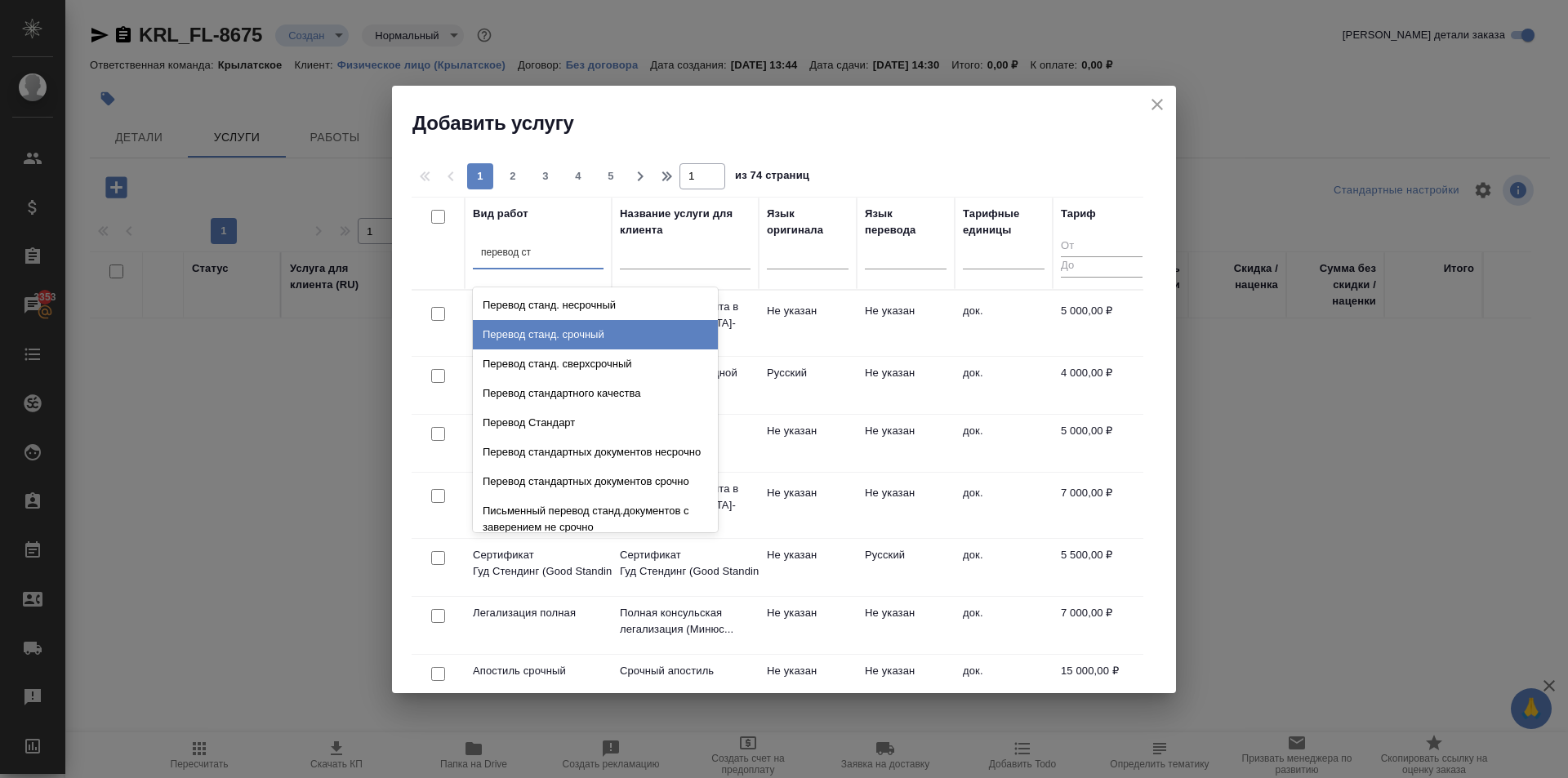
click at [666, 331] on div "Перевод станд. срочный" at bounding box center [595, 334] width 245 height 29
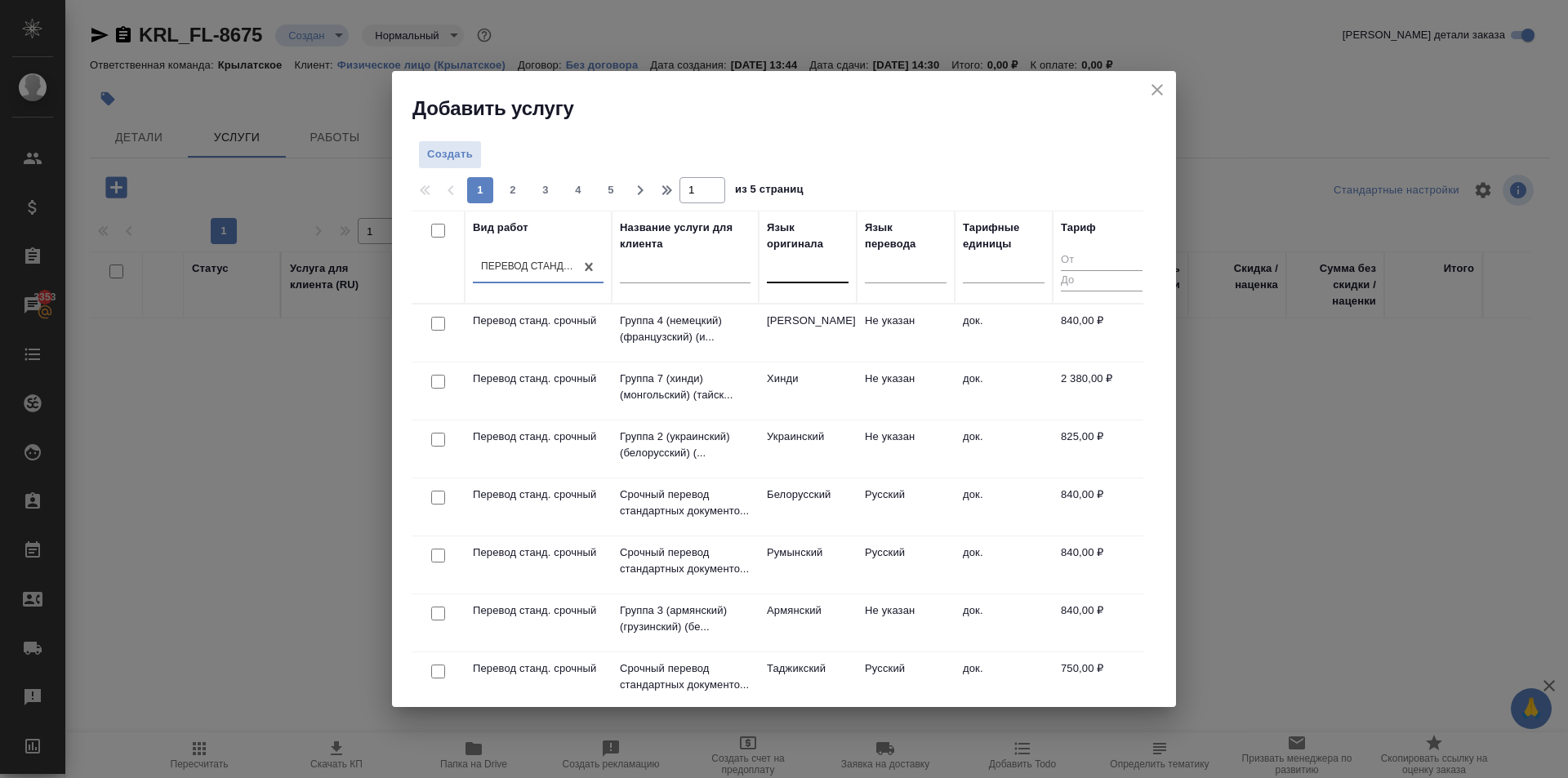
click at [794, 258] on div at bounding box center [808, 266] width 82 height 24
type input "тадж"
click at [827, 320] on div "Таджикский" at bounding box center [889, 319] width 245 height 29
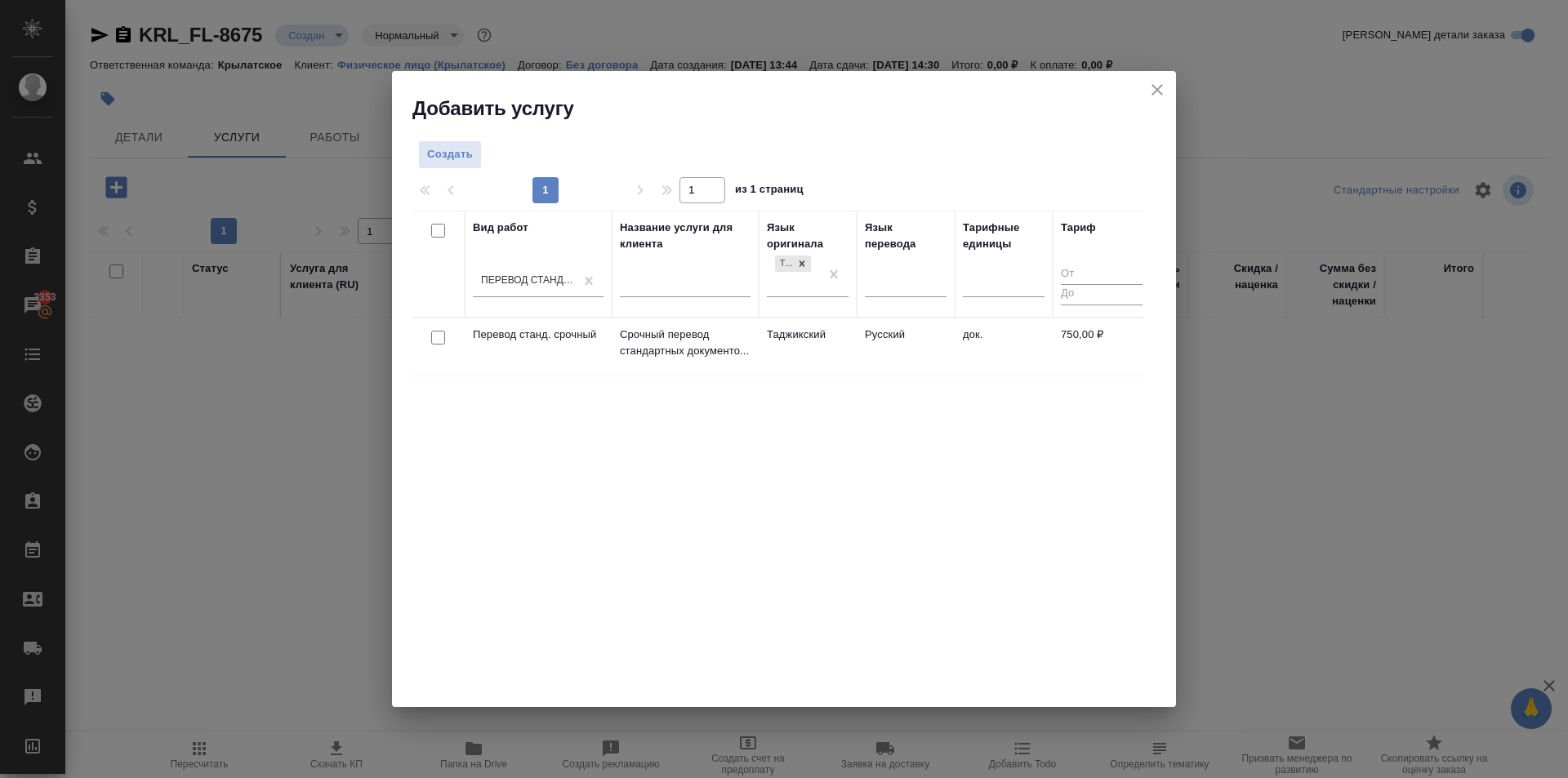
click at [827, 343] on td "Таджикский" at bounding box center [808, 347] width 98 height 57
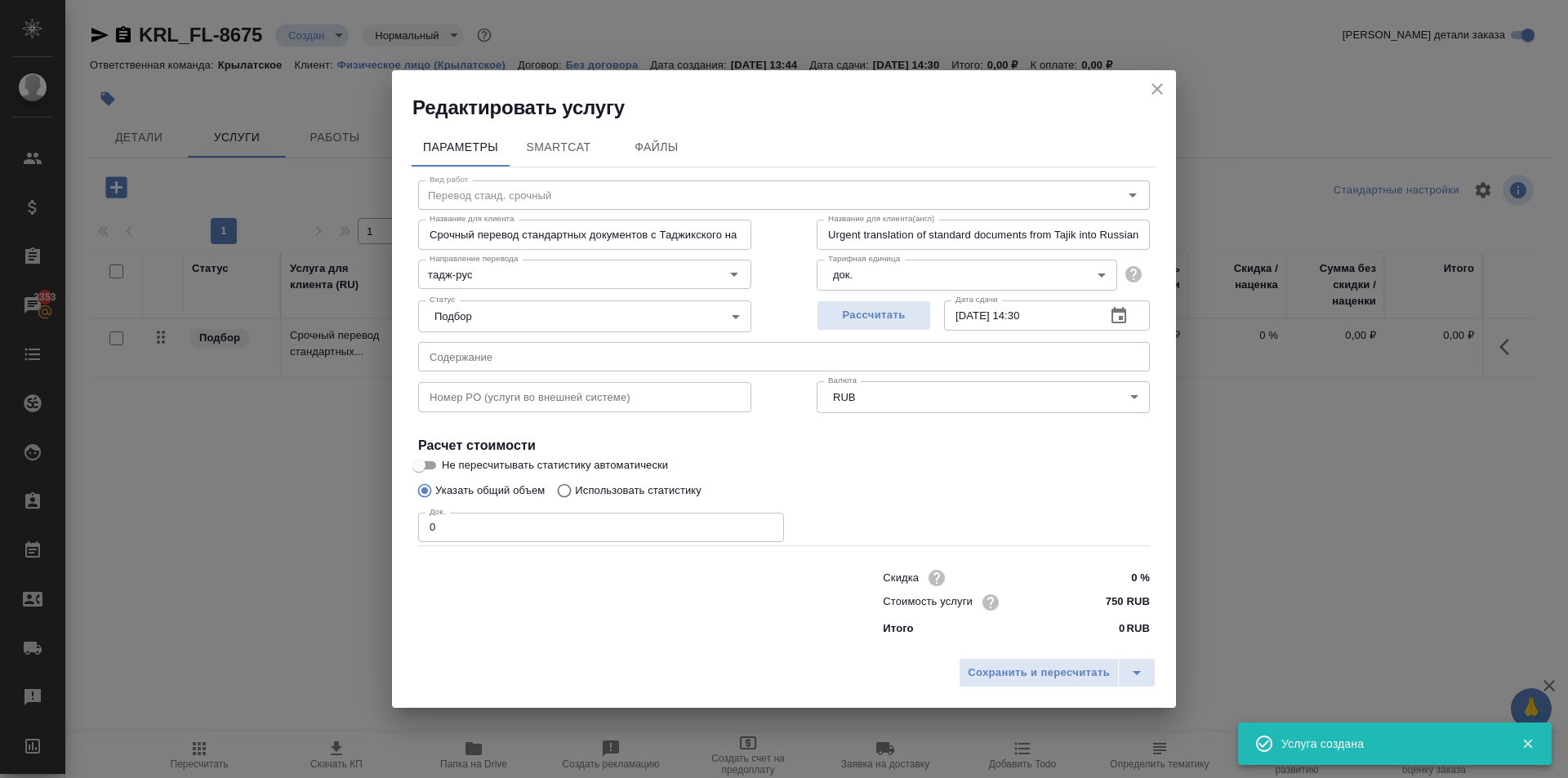
click at [1111, 600] on input "750 RUB" at bounding box center [1119, 602] width 62 height 24
click at [1111, 600] on input "750 RUB" at bounding box center [1119, 602] width 60 height 24
type input "800 RUB"
drag, startPoint x: 554, startPoint y: 541, endPoint x: 424, endPoint y: 548, distance: 130.2
click at [424, 548] on div "Вид работ Перевод станд. срочный Вид работ Название для клиента Срочный перевод…" at bounding box center [784, 405] width 745 height 476
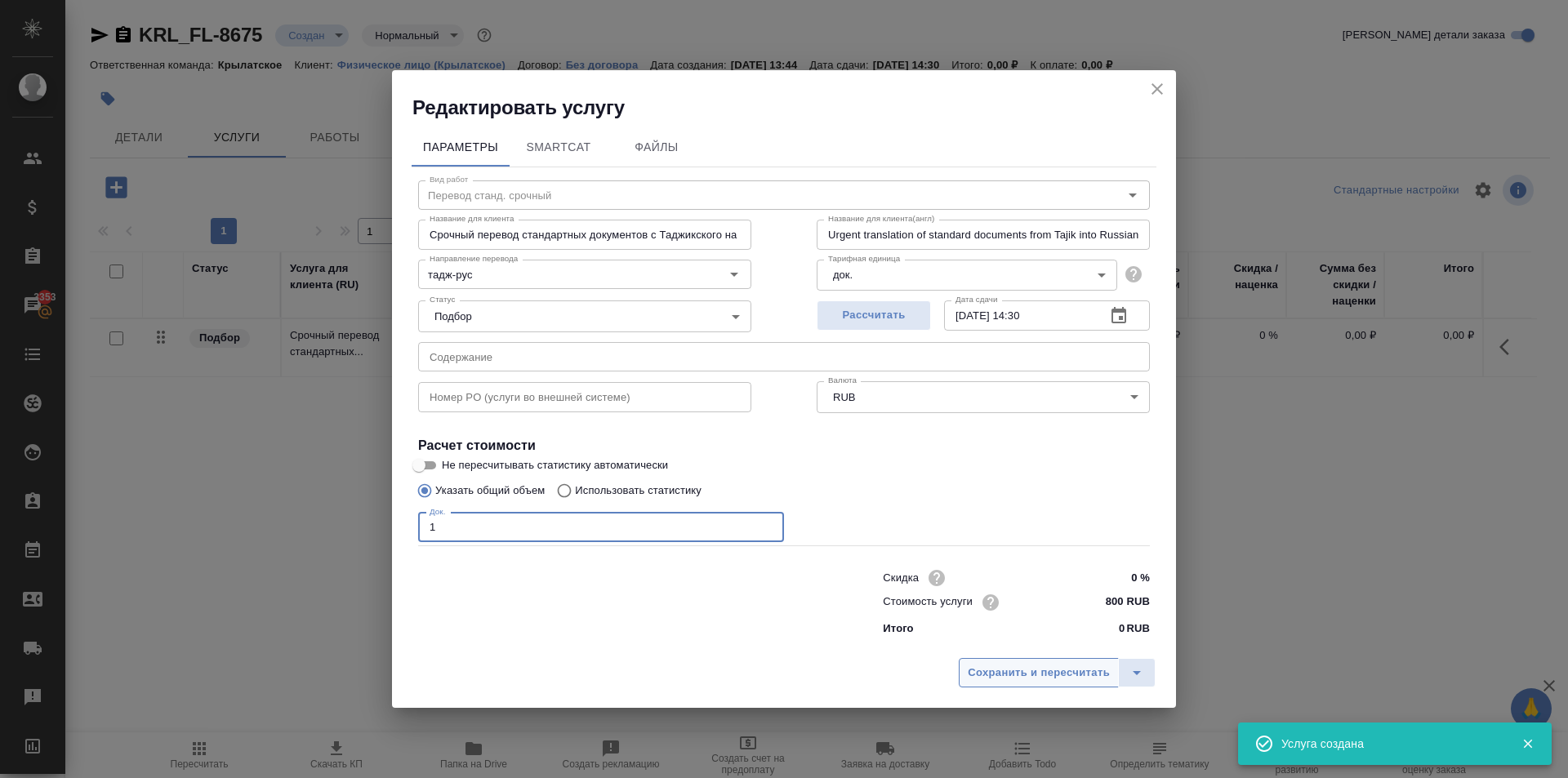
type input "1"
click at [1045, 678] on span "Сохранить и пересчитать" at bounding box center [1038, 673] width 142 height 19
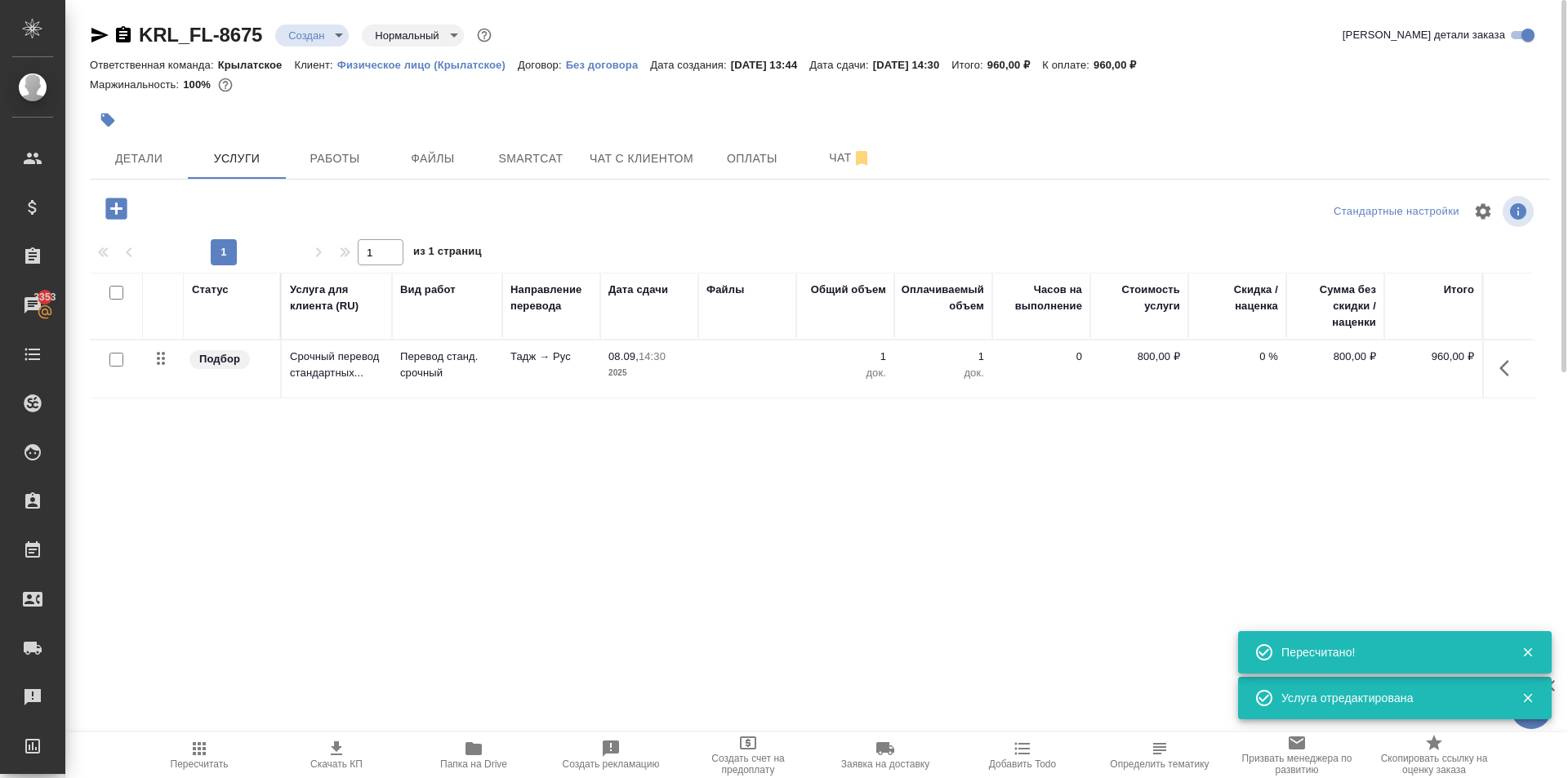
click at [113, 203] on icon "button" at bounding box center [116, 209] width 21 height 21
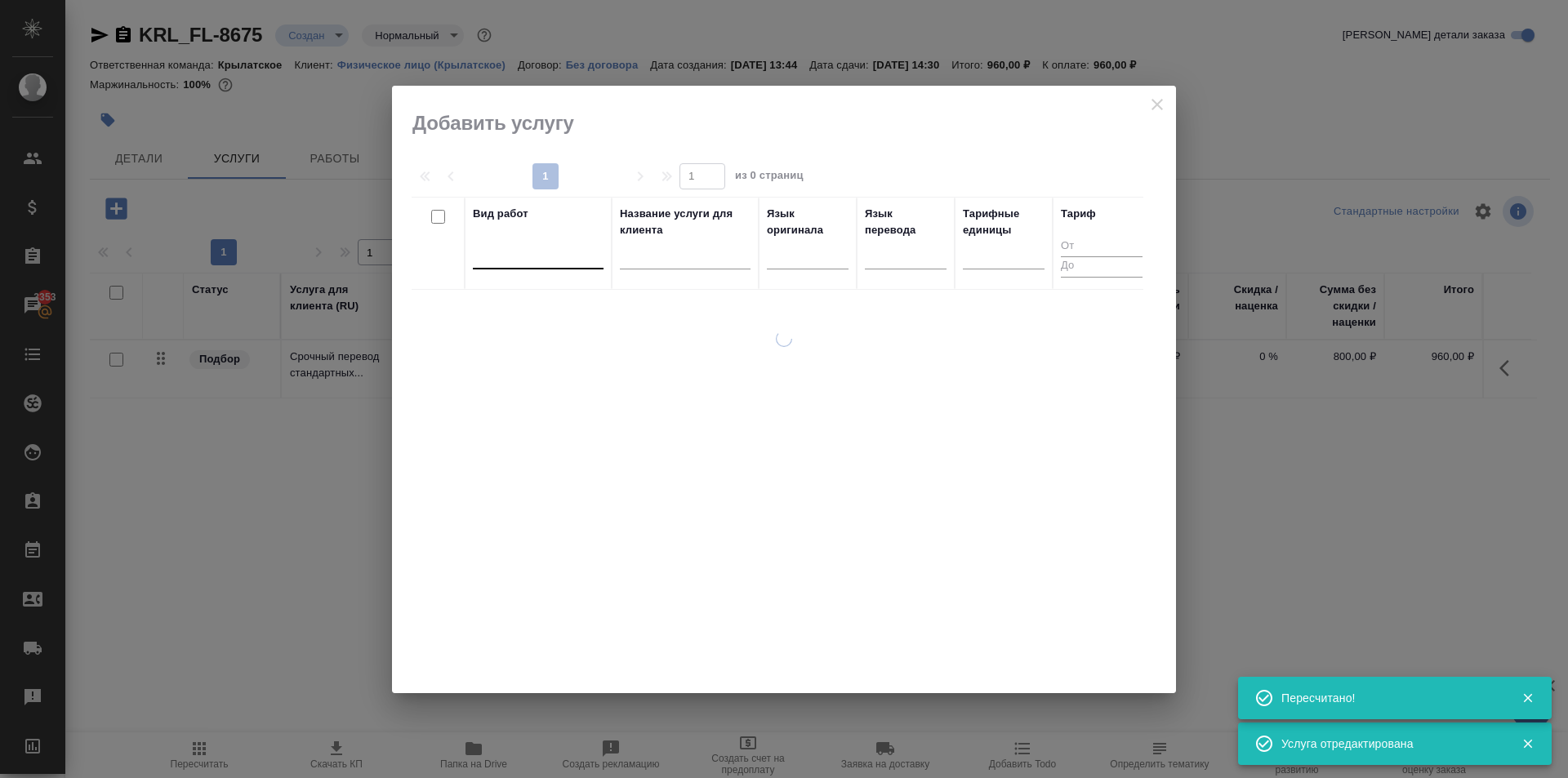
click at [514, 255] on div at bounding box center [538, 252] width 131 height 24
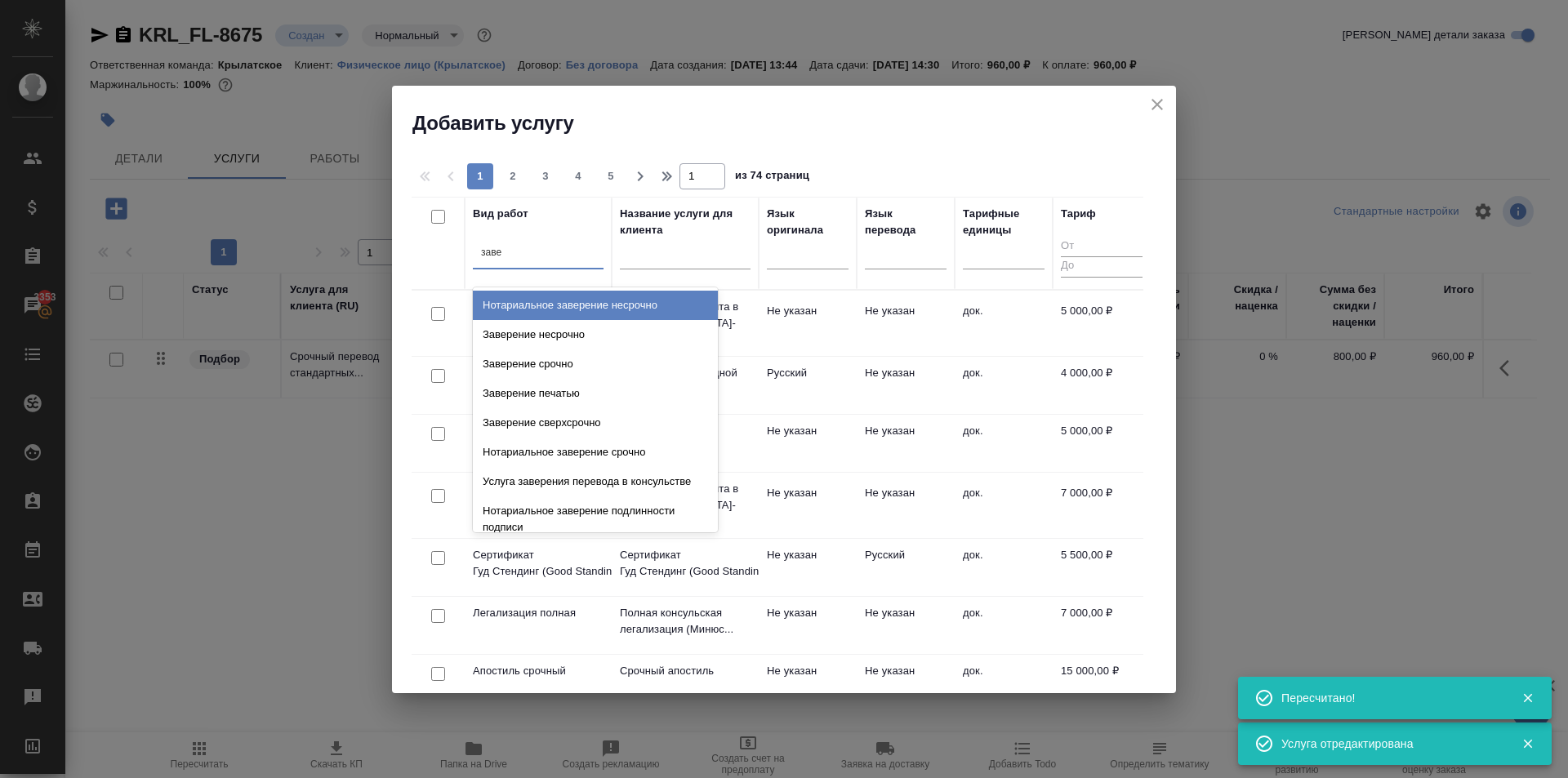
type input "завер"
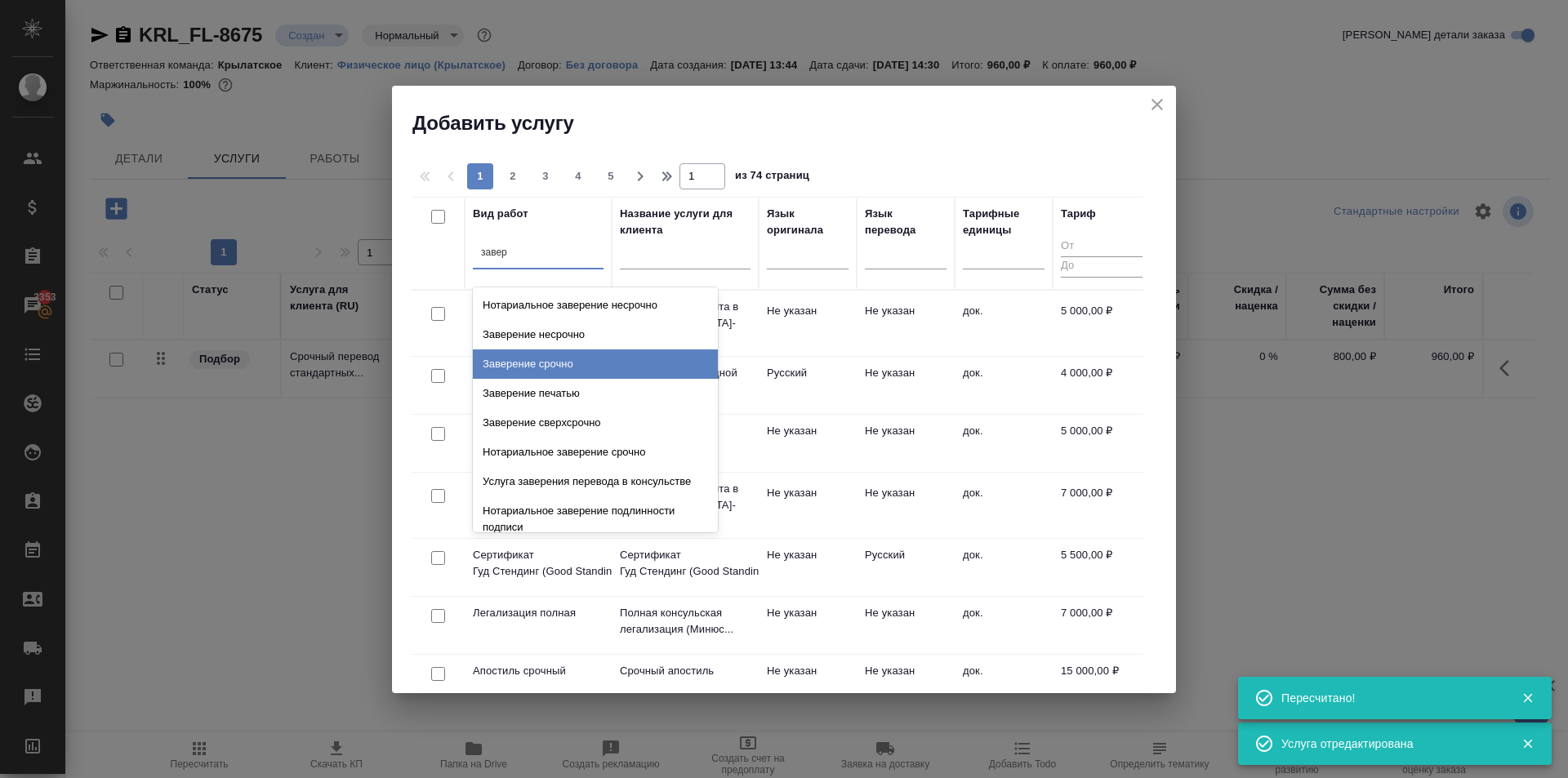
click at [591, 364] on div "Заверение срочно" at bounding box center [595, 364] width 245 height 29
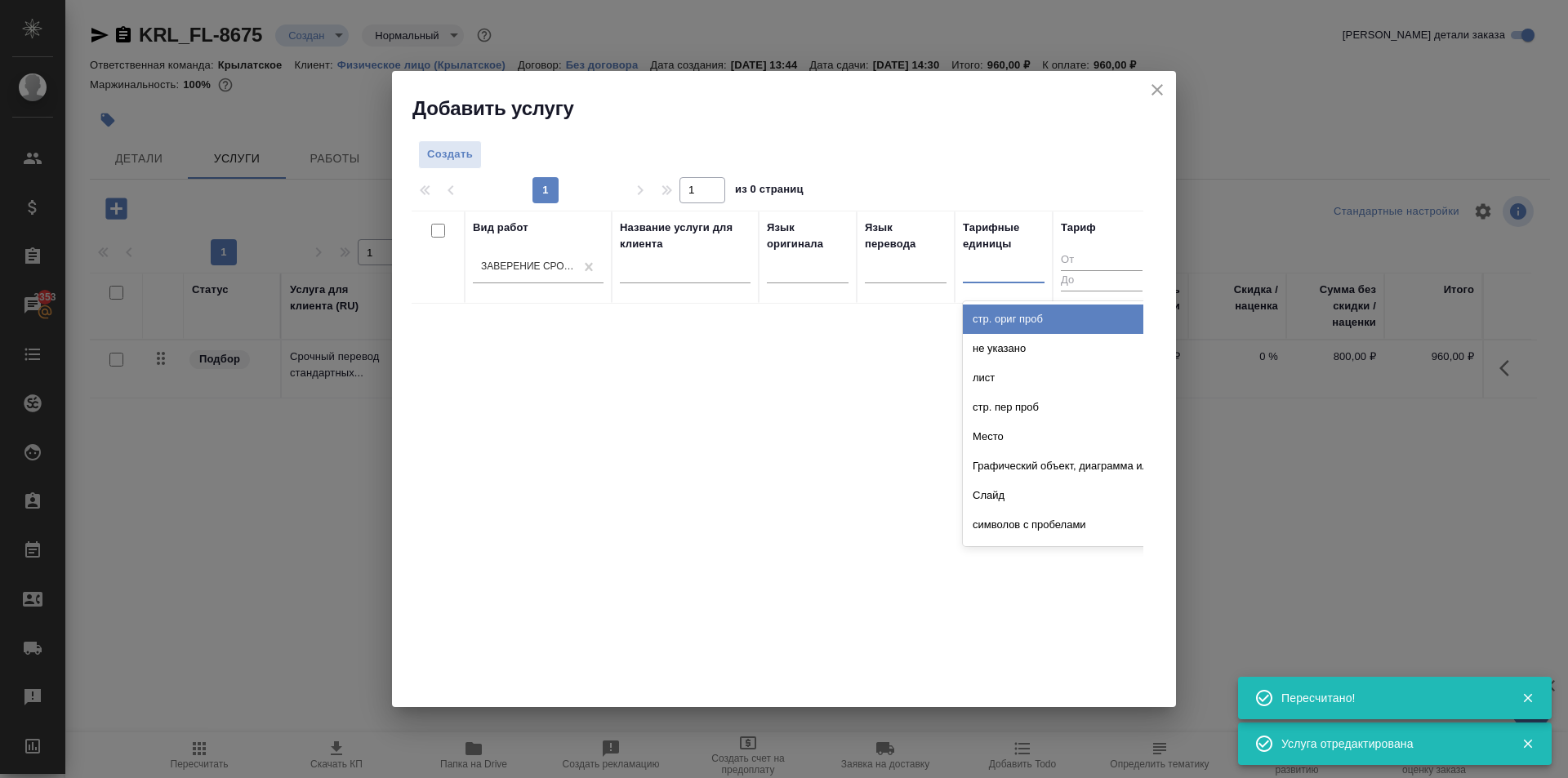
click at [1004, 258] on div at bounding box center [1004, 266] width 82 height 24
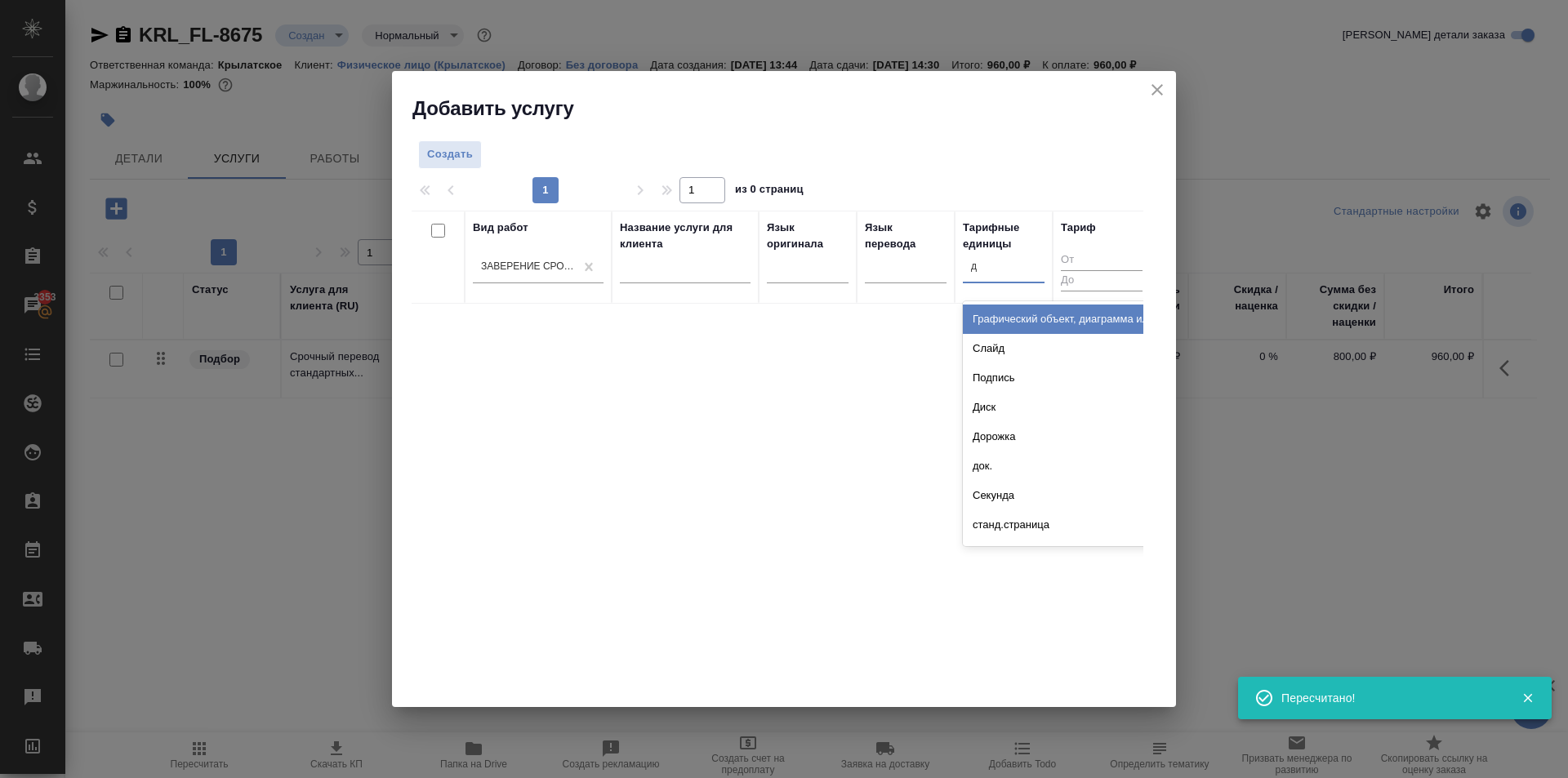
type input "до"
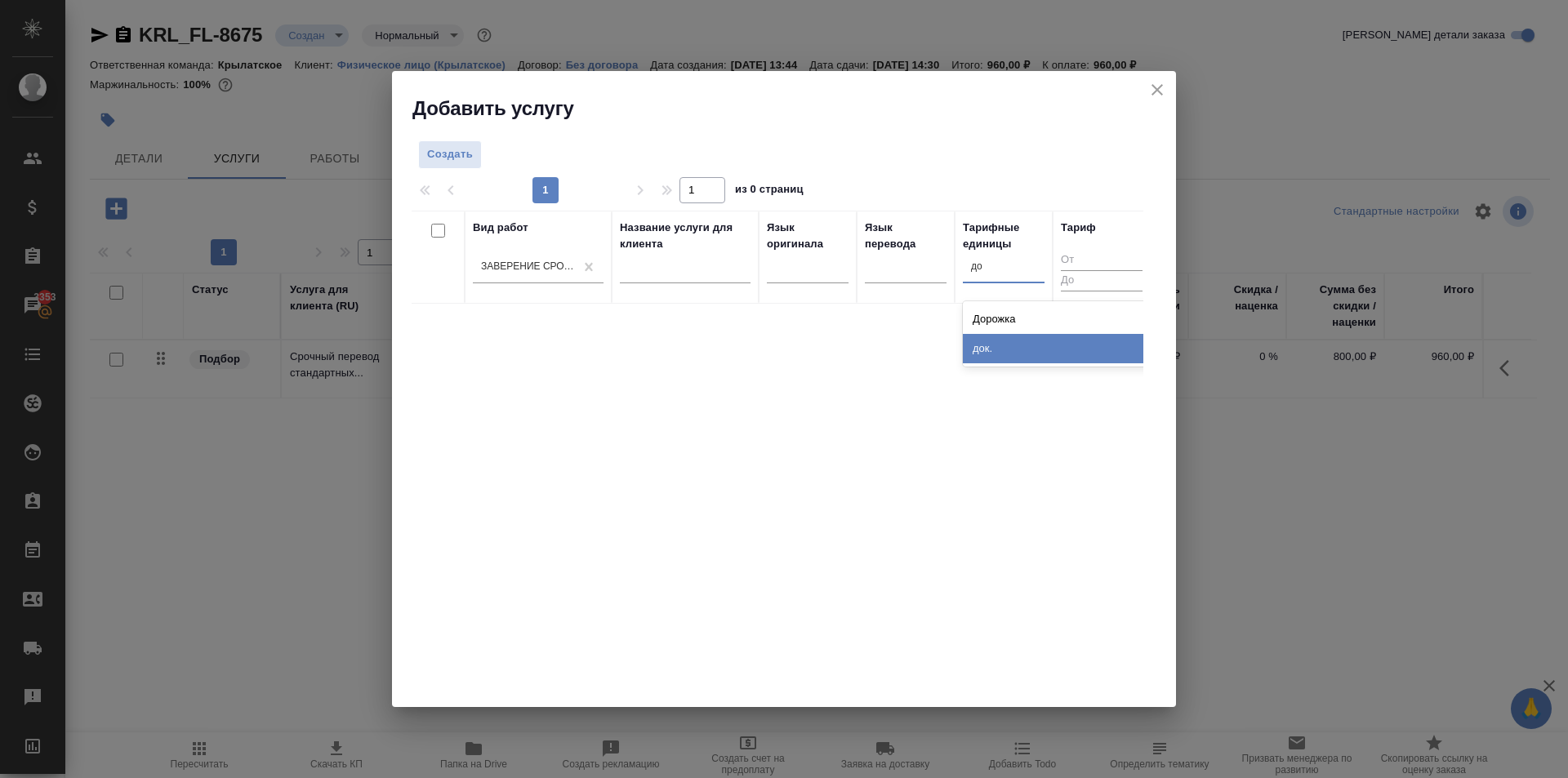
click at [994, 347] on div "док." at bounding box center [1085, 348] width 245 height 29
click at [452, 152] on span "Создать" at bounding box center [449, 154] width 45 height 19
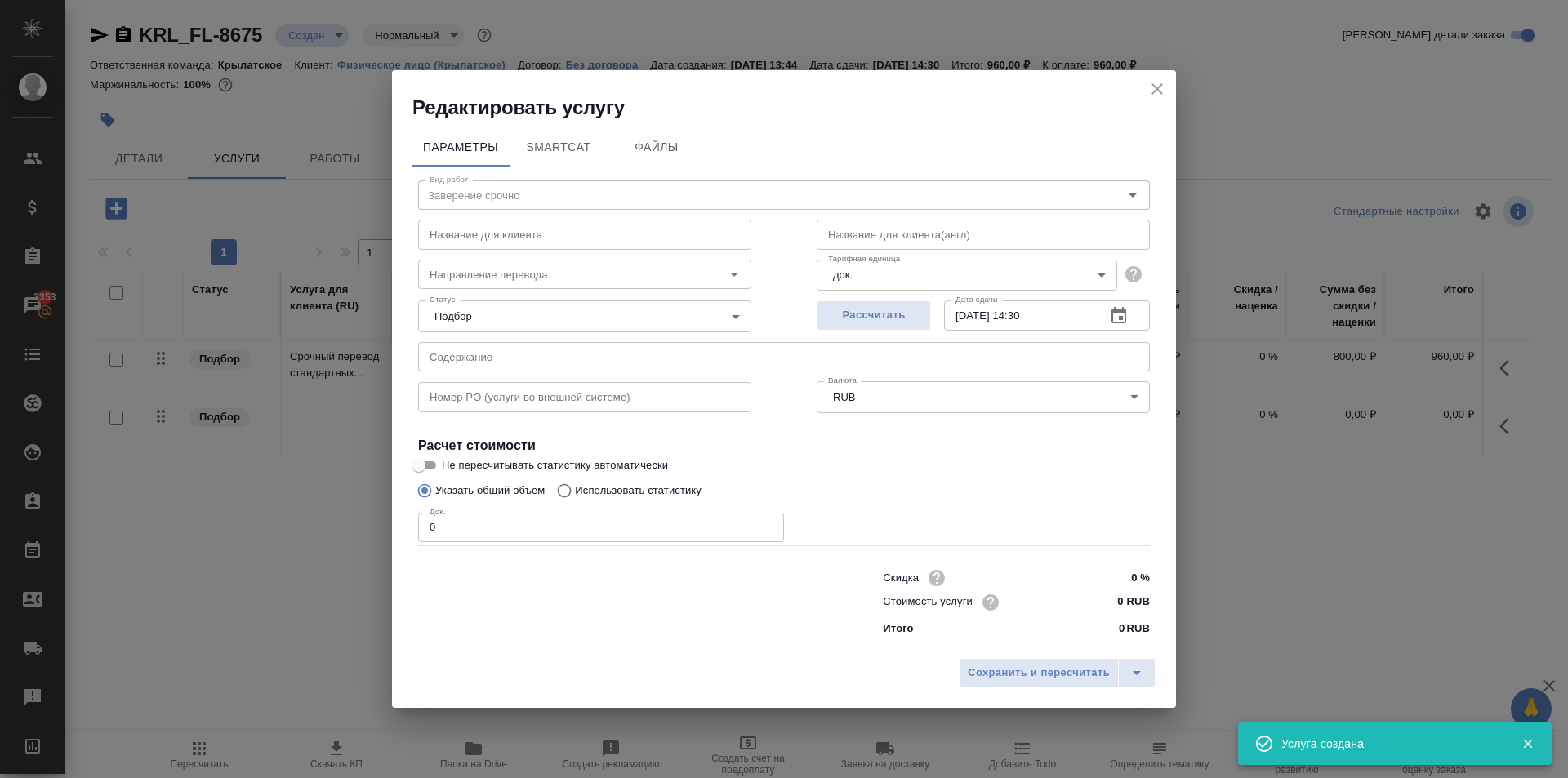
drag, startPoint x: 472, startPoint y: 532, endPoint x: 350, endPoint y: 520, distance: 122.6
click at [350, 520] on div "Редактировать услугу Параметры SmartCat Файлы Вид работ Заверение срочно Вид ра…" at bounding box center [784, 389] width 1568 height 778
type input "1"
click at [1116, 606] on input "0 RUB" at bounding box center [1119, 602] width 62 height 24
type input "1100 RUB"
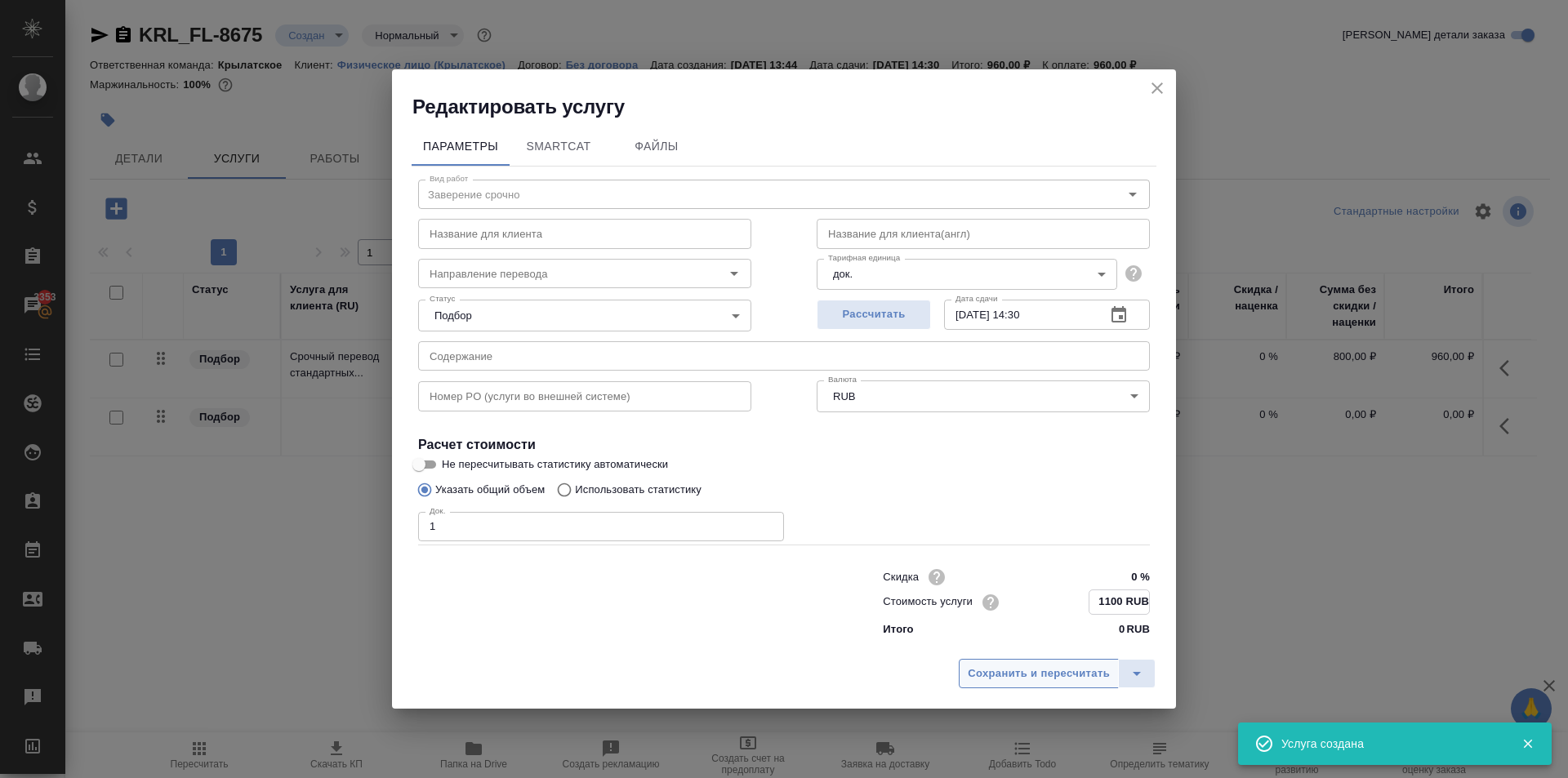
click at [1064, 665] on span "Сохранить и пересчитать" at bounding box center [1038, 674] width 142 height 19
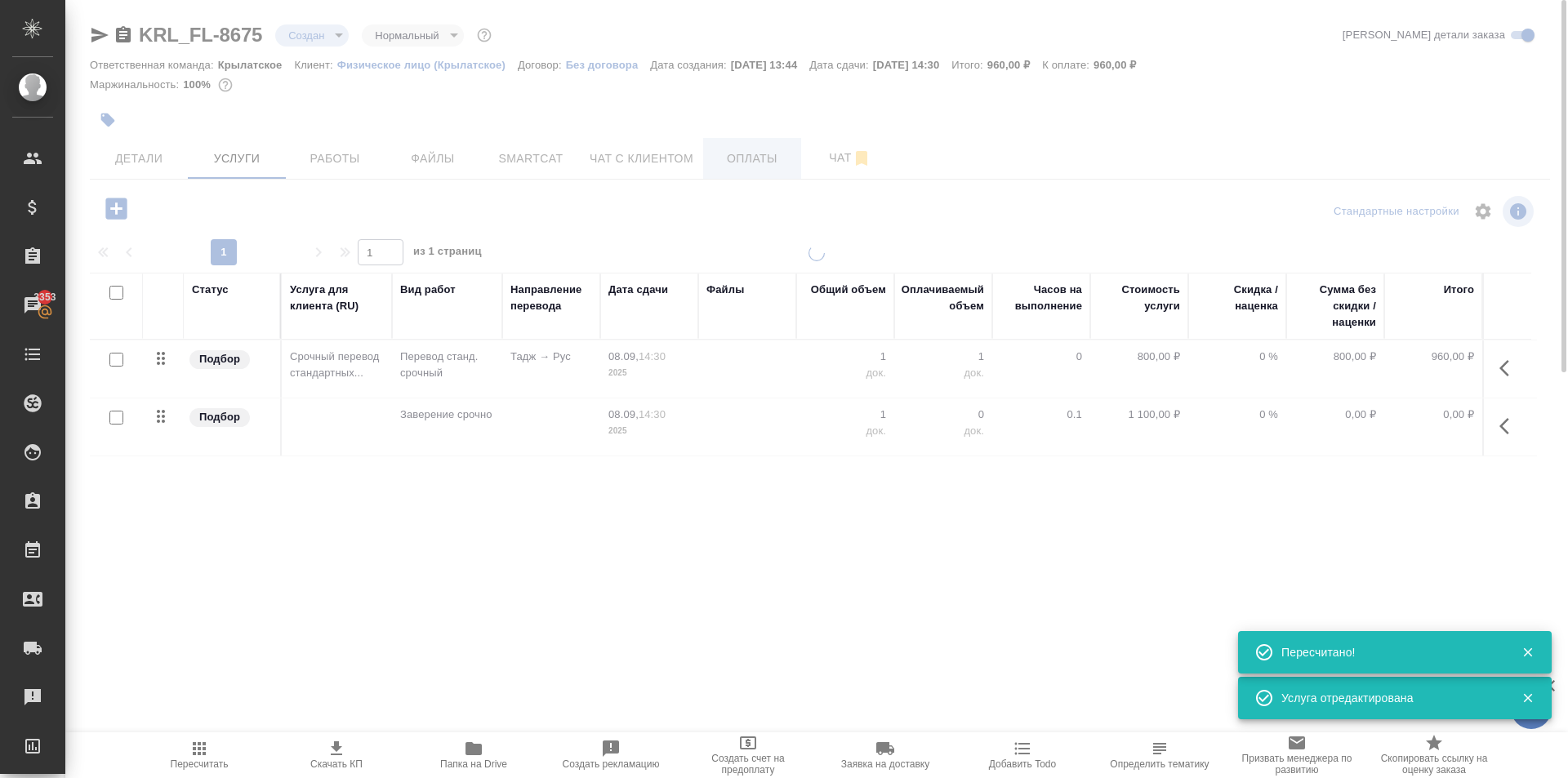
type input "urgent"
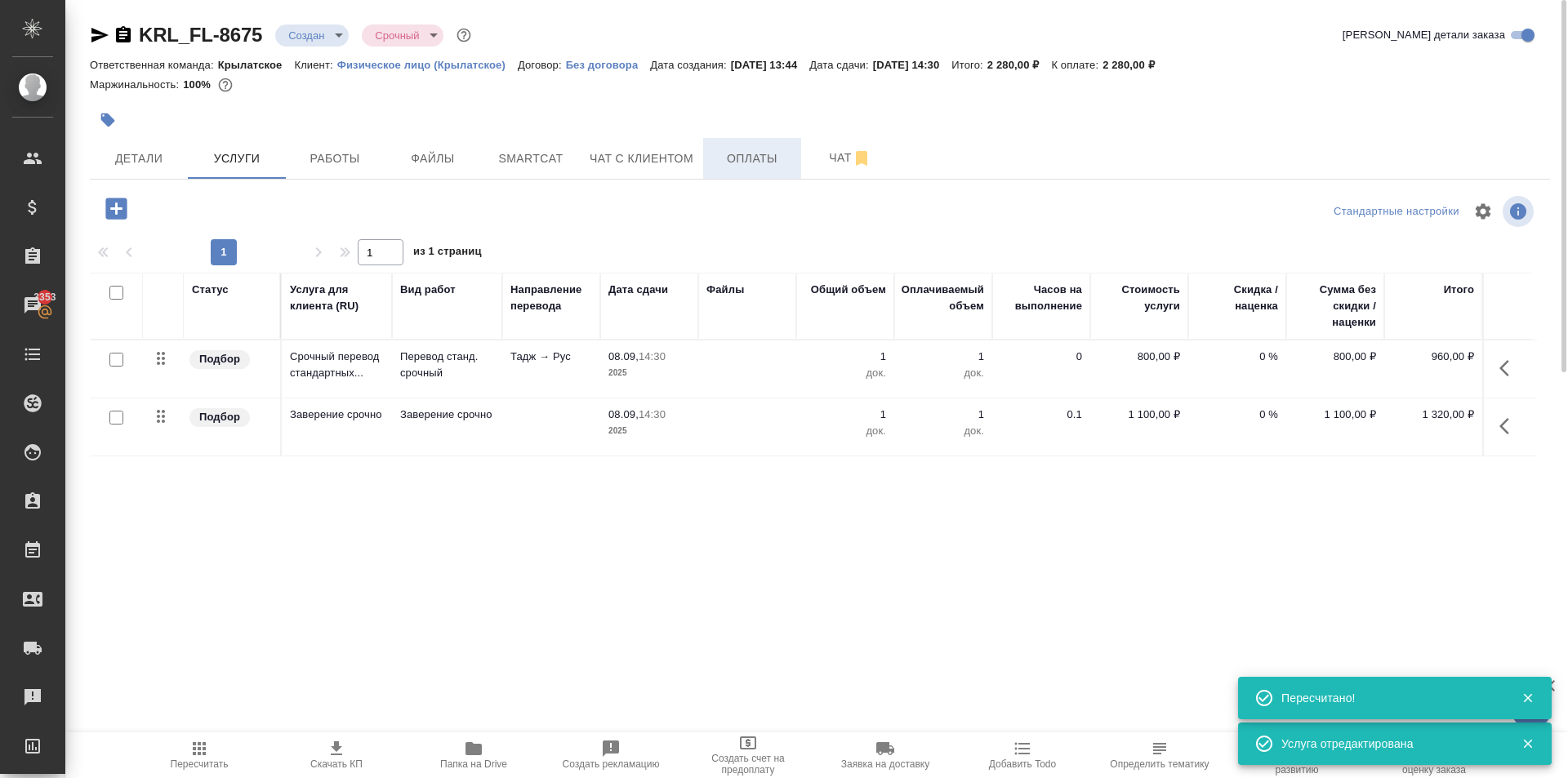
click at [759, 167] on span "Оплаты" at bounding box center [752, 159] width 78 height 20
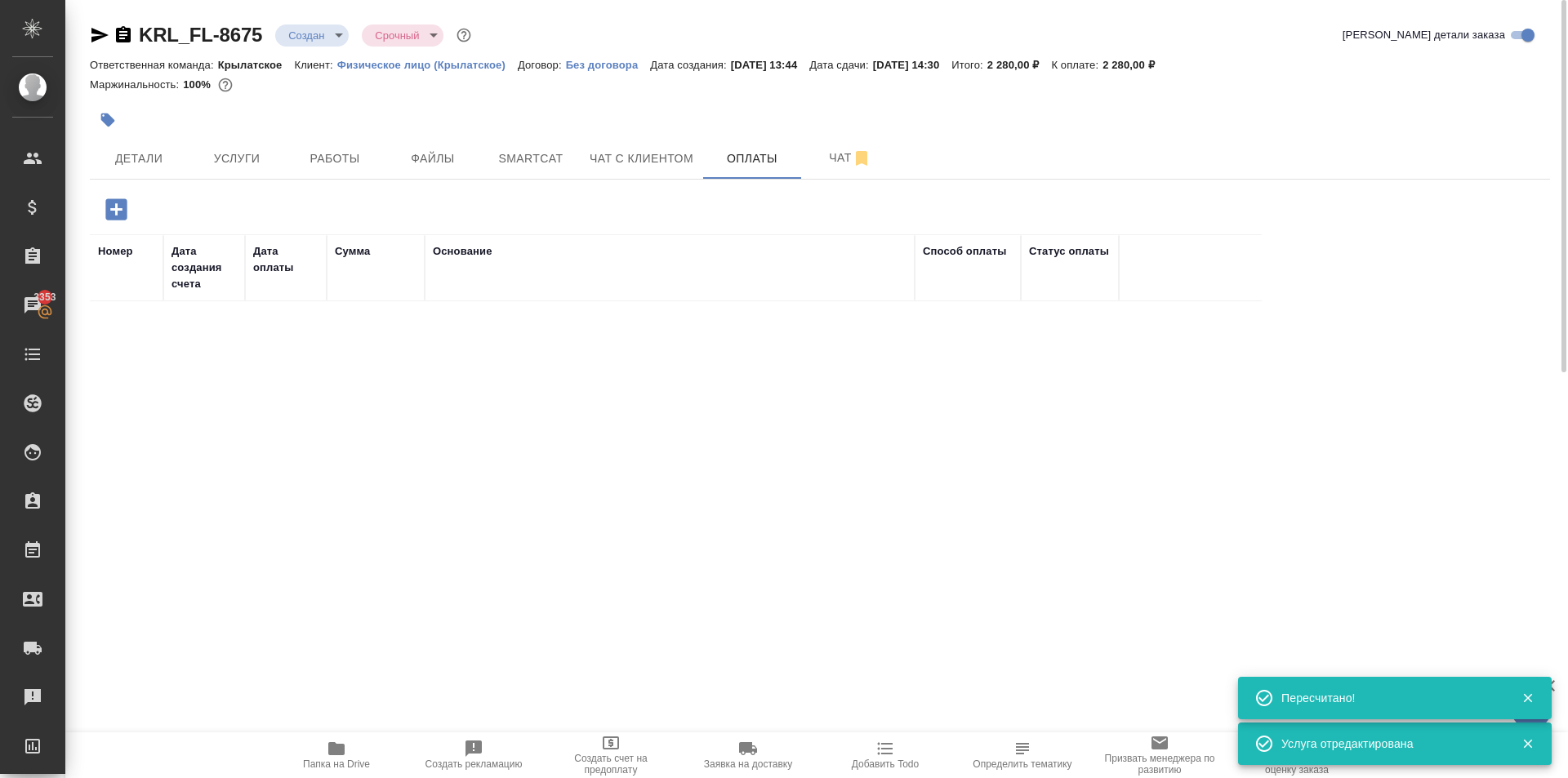
click at [126, 216] on icon "button" at bounding box center [116, 209] width 21 height 21
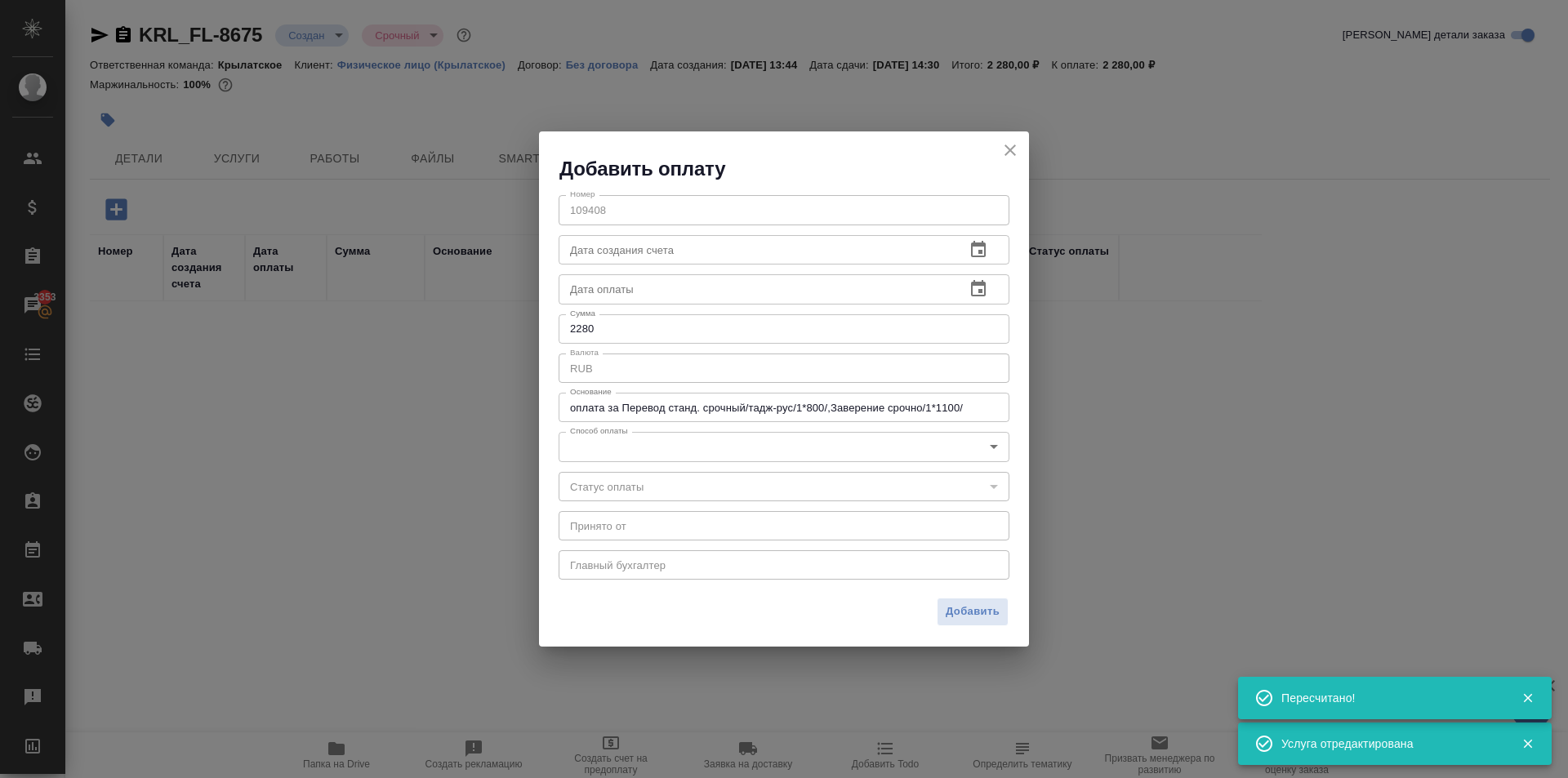
click at [677, 468] on div "[PERSON_NAME] 109408 Номер Дата создания счета Дата создания счета Дата оплаты …" at bounding box center [784, 385] width 490 height 407
click at [669, 462] on body "🙏 .cls-1 fill:#fff; AWATERA [PERSON_NAME] Спецификации Заказы 3353 Чаты Todo Пр…" at bounding box center [784, 389] width 1568 height 778
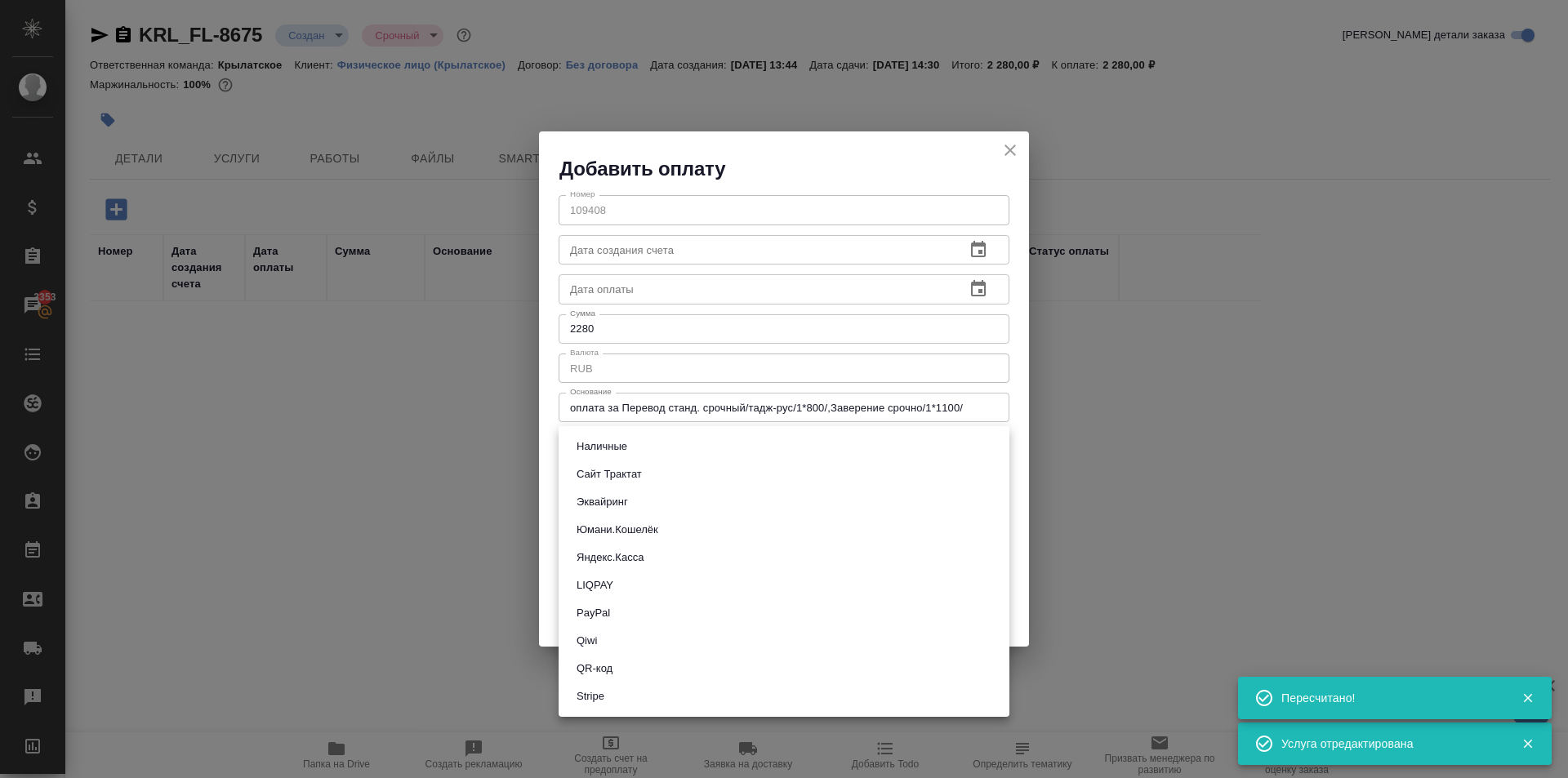
click at [620, 501] on button "Эквайринг" at bounding box center [602, 502] width 62 height 18
type input "acquiring"
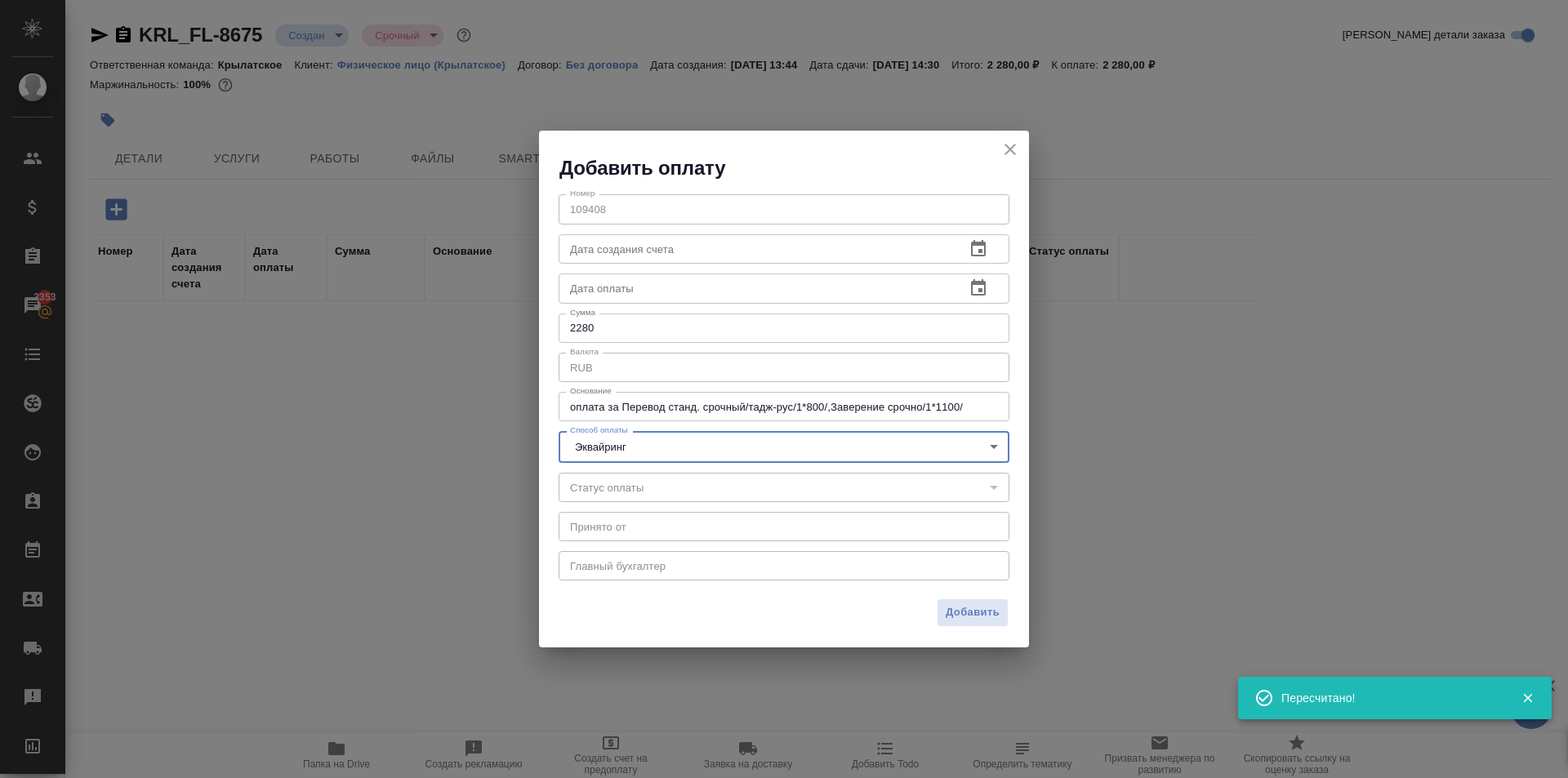
click at [940, 590] on div "Добавить" at bounding box center [784, 618] width 490 height 57
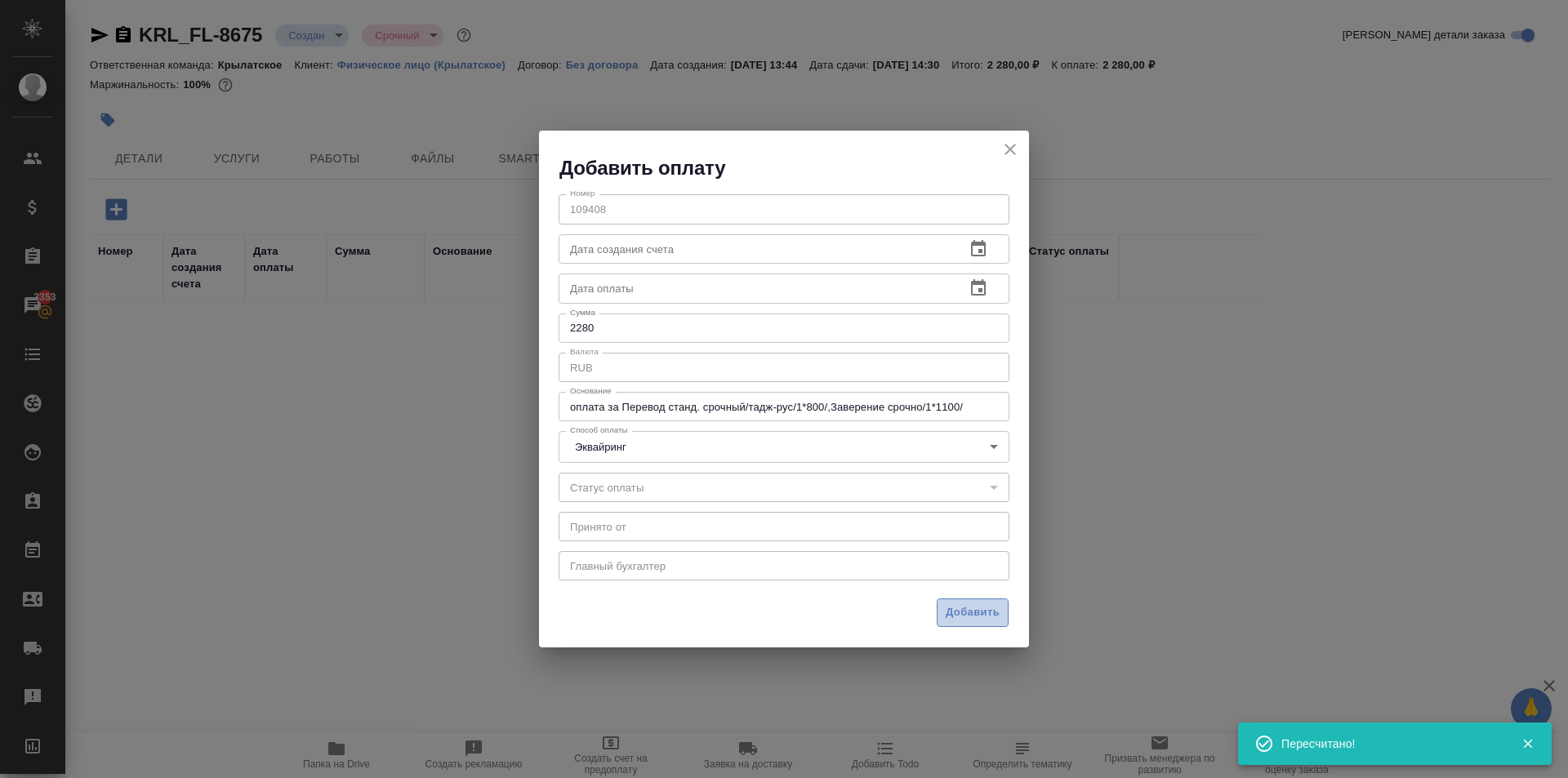
click at [948, 599] on button "Добавить" at bounding box center [973, 613] width 72 height 29
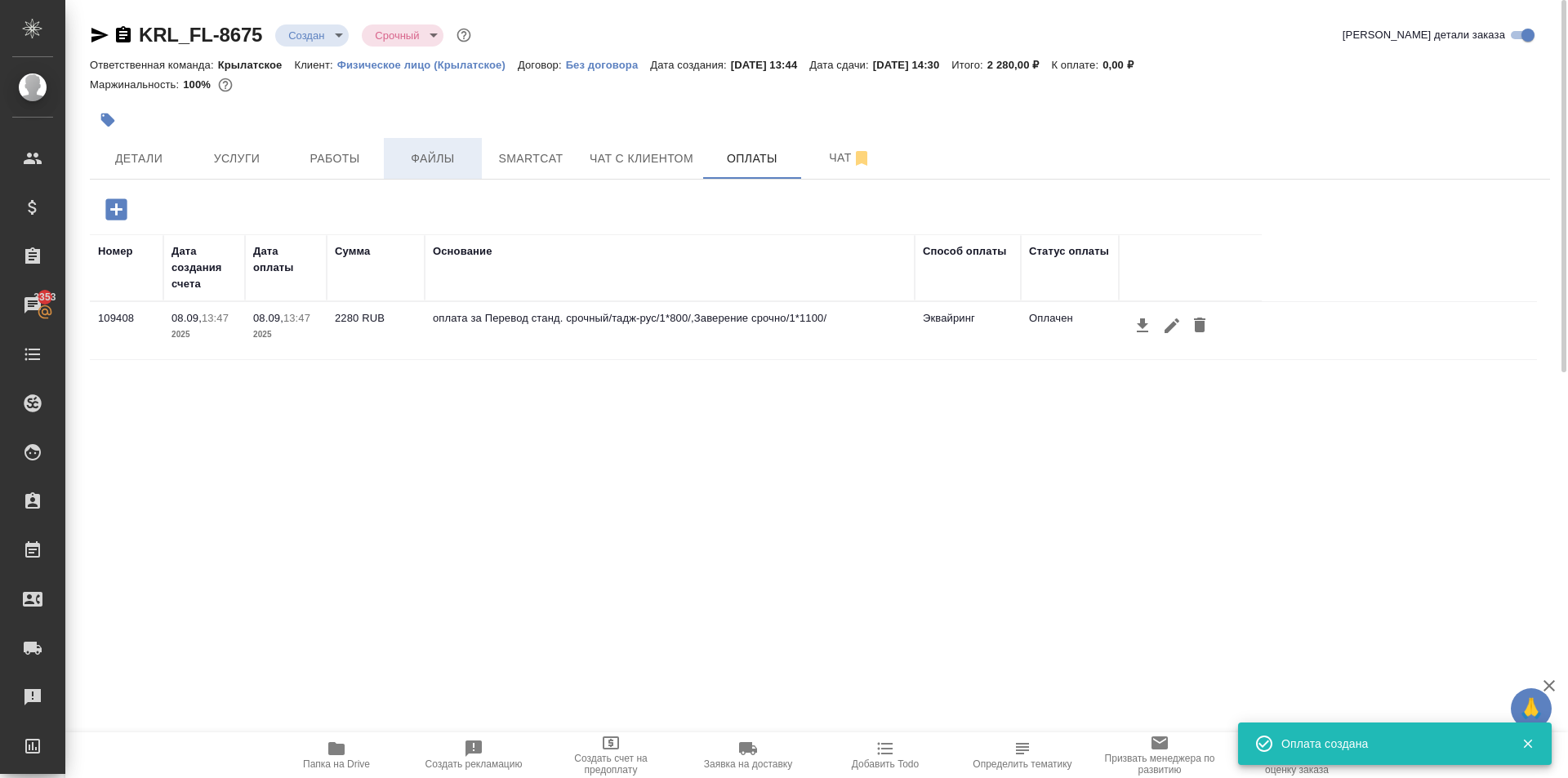
click at [452, 167] on span "Файлы" at bounding box center [433, 159] width 78 height 20
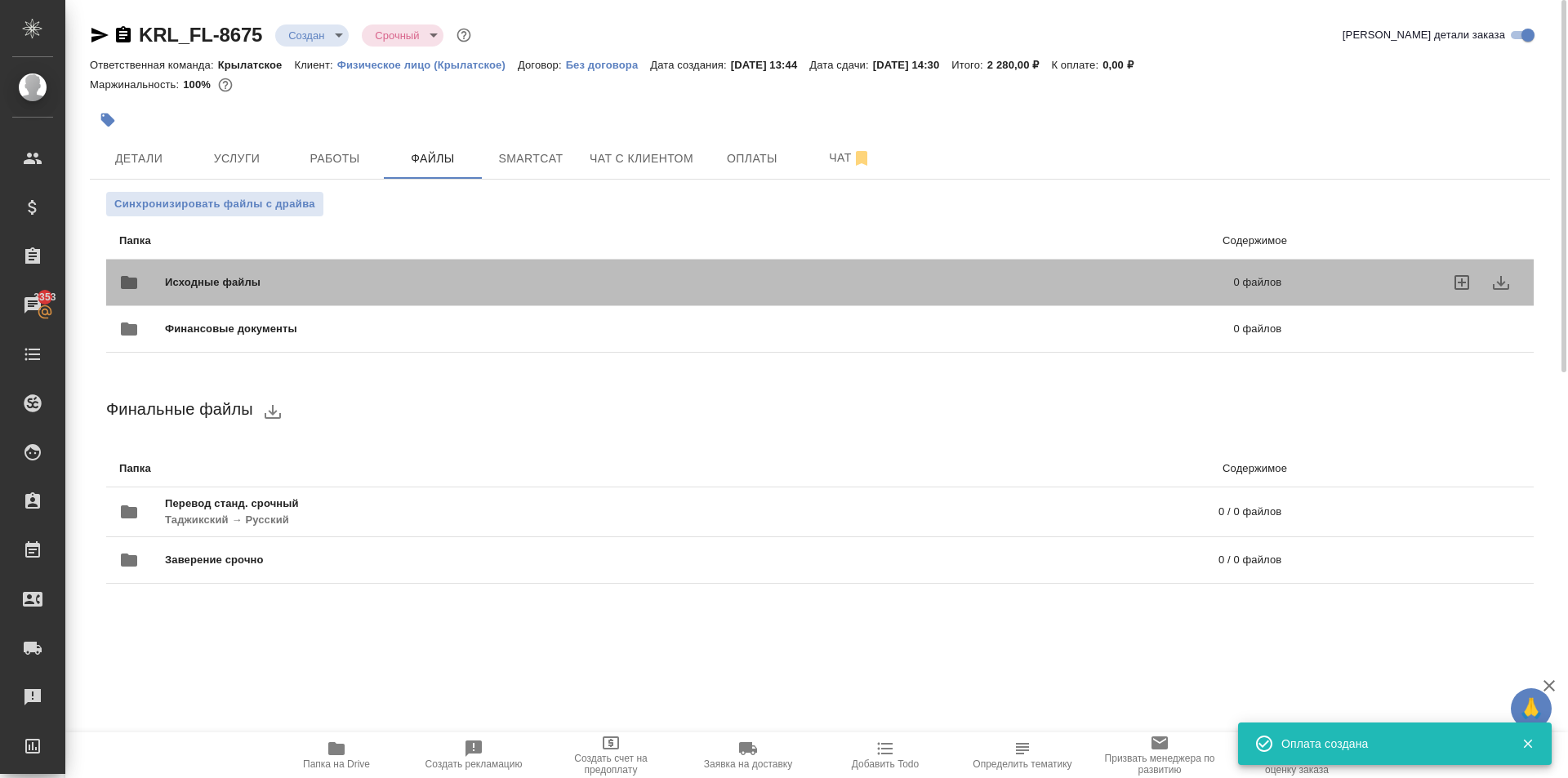
click at [185, 257] on div "Исходные файлы 0 файлов" at bounding box center [700, 283] width 1195 height 72
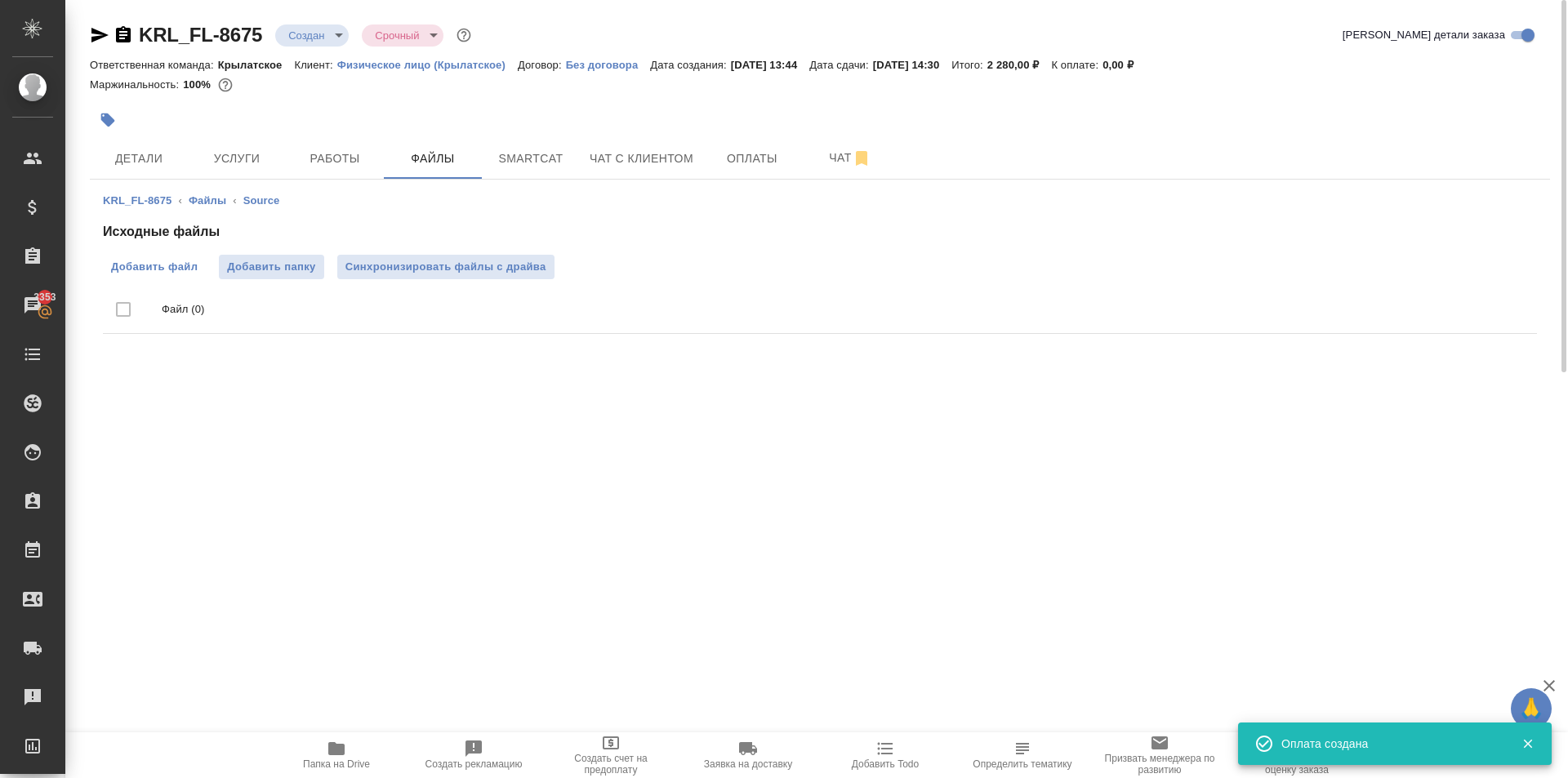
click at [152, 266] on span "Добавить файл" at bounding box center [154, 266] width 86 height 16
click at [0, 0] on input "Добавить файл" at bounding box center [0, 0] width 0 height 0
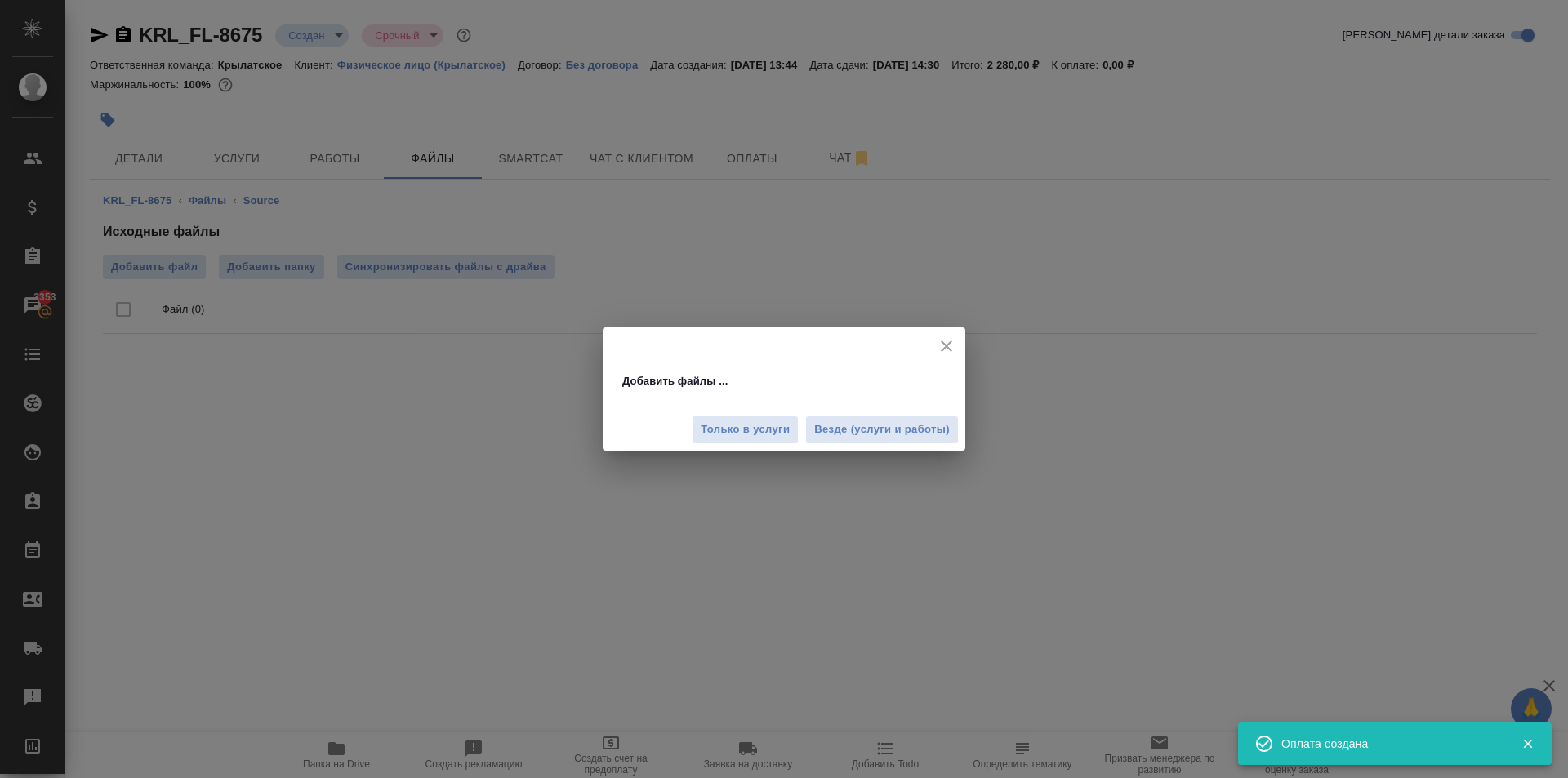
click at [899, 432] on span "Везде (услуги и работы)" at bounding box center [883, 430] width 135 height 19
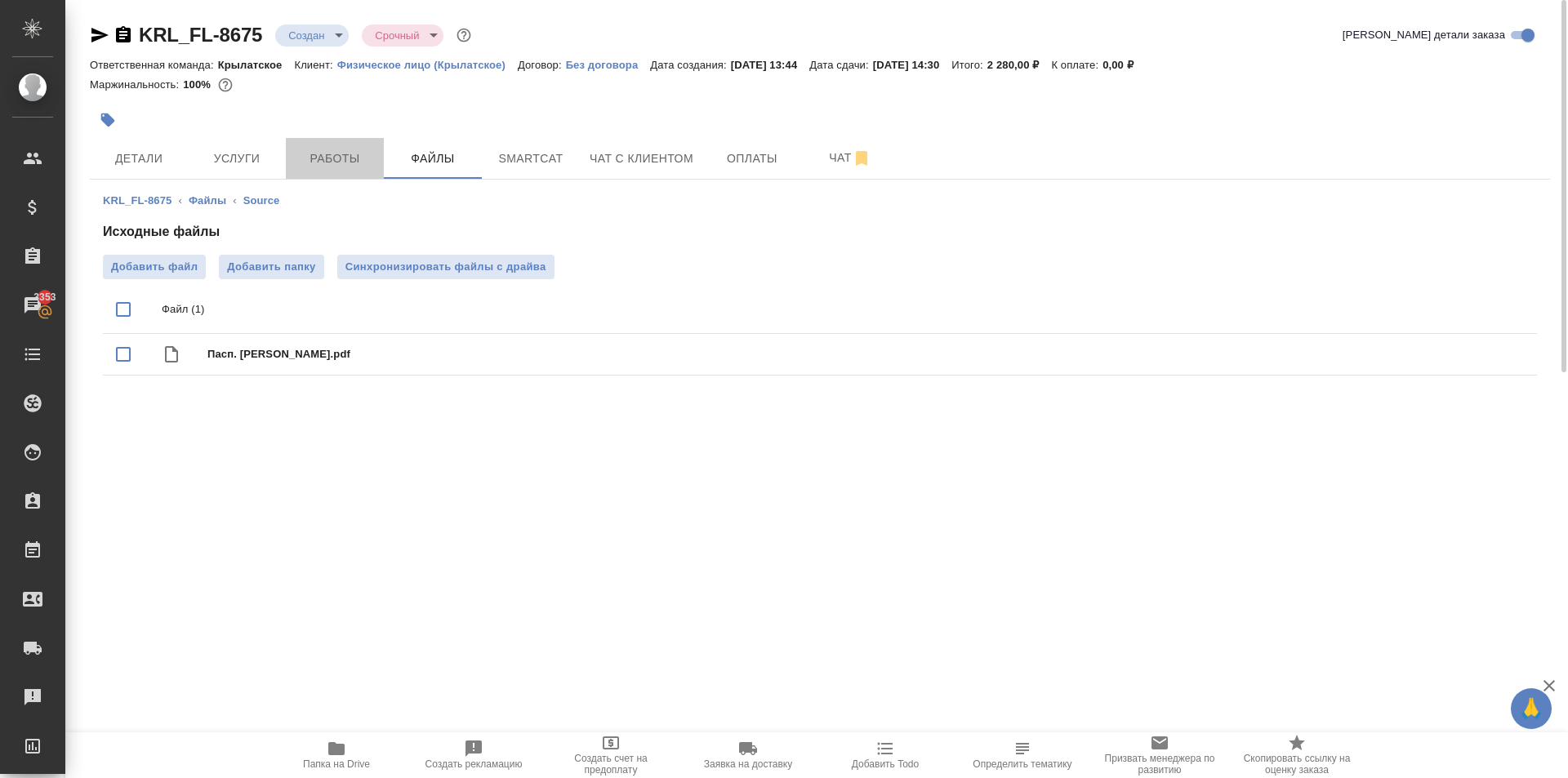
drag, startPoint x: 337, startPoint y: 161, endPoint x: 346, endPoint y: 190, distance: 30.4
click at [337, 161] on span "Работы" at bounding box center [335, 159] width 78 height 20
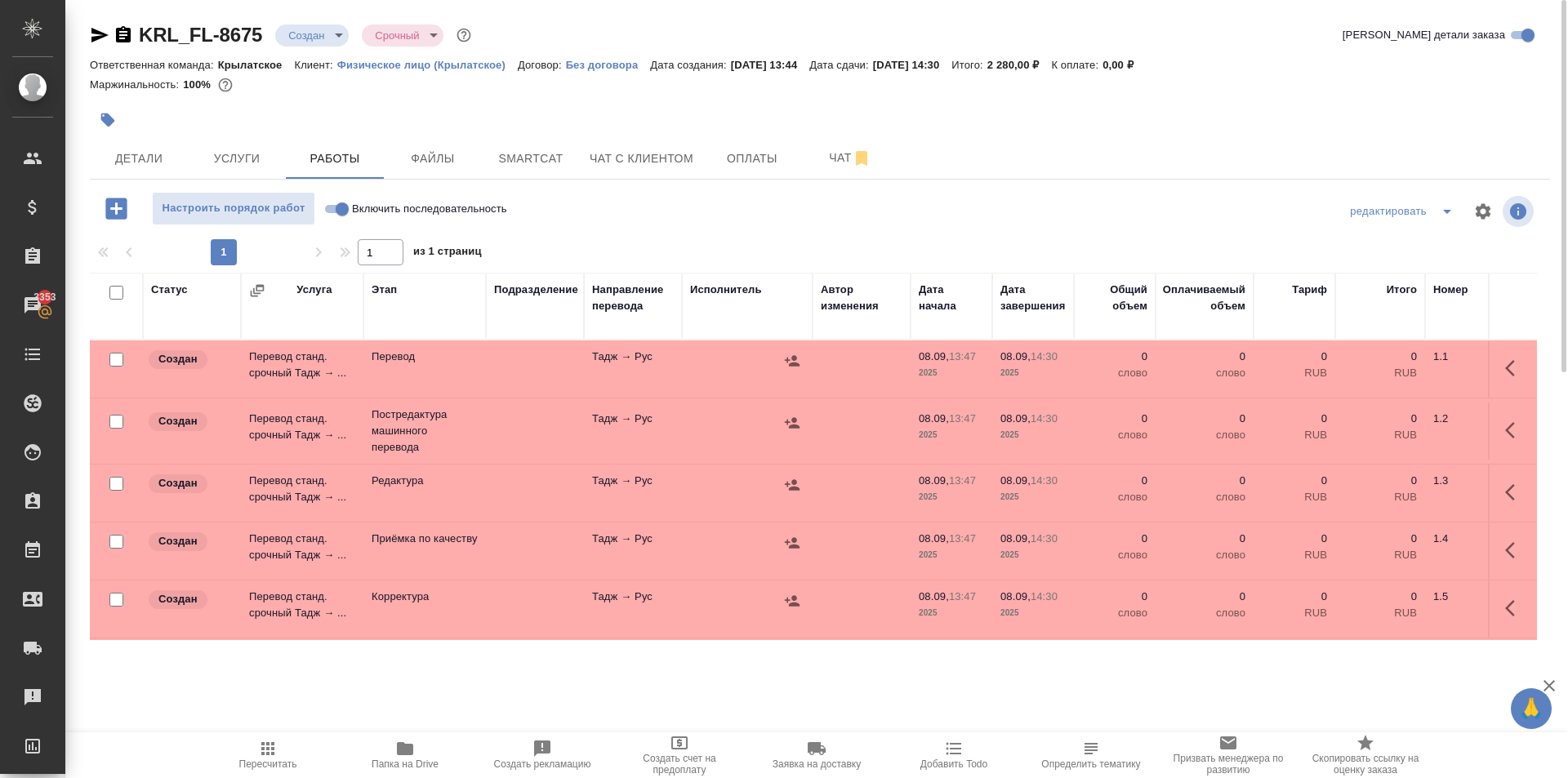
click at [342, 202] on input "Включить последовательность" at bounding box center [342, 209] width 59 height 20
checkbox input "true"
drag, startPoint x: 119, startPoint y: 297, endPoint x: 109, endPoint y: 340, distance: 44.1
click at [118, 297] on input "checkbox" at bounding box center [117, 293] width 14 height 14
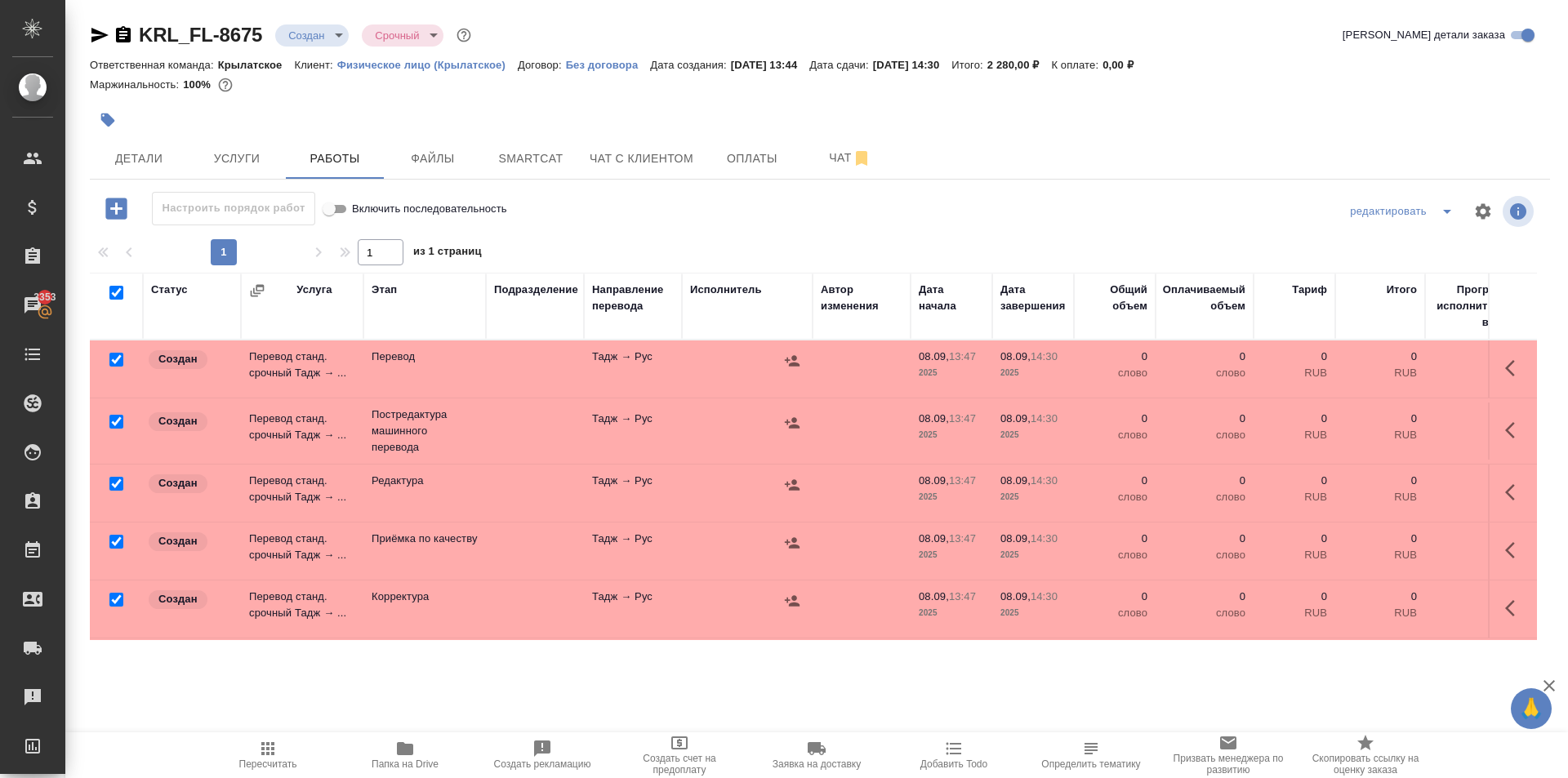
checkbox input "true"
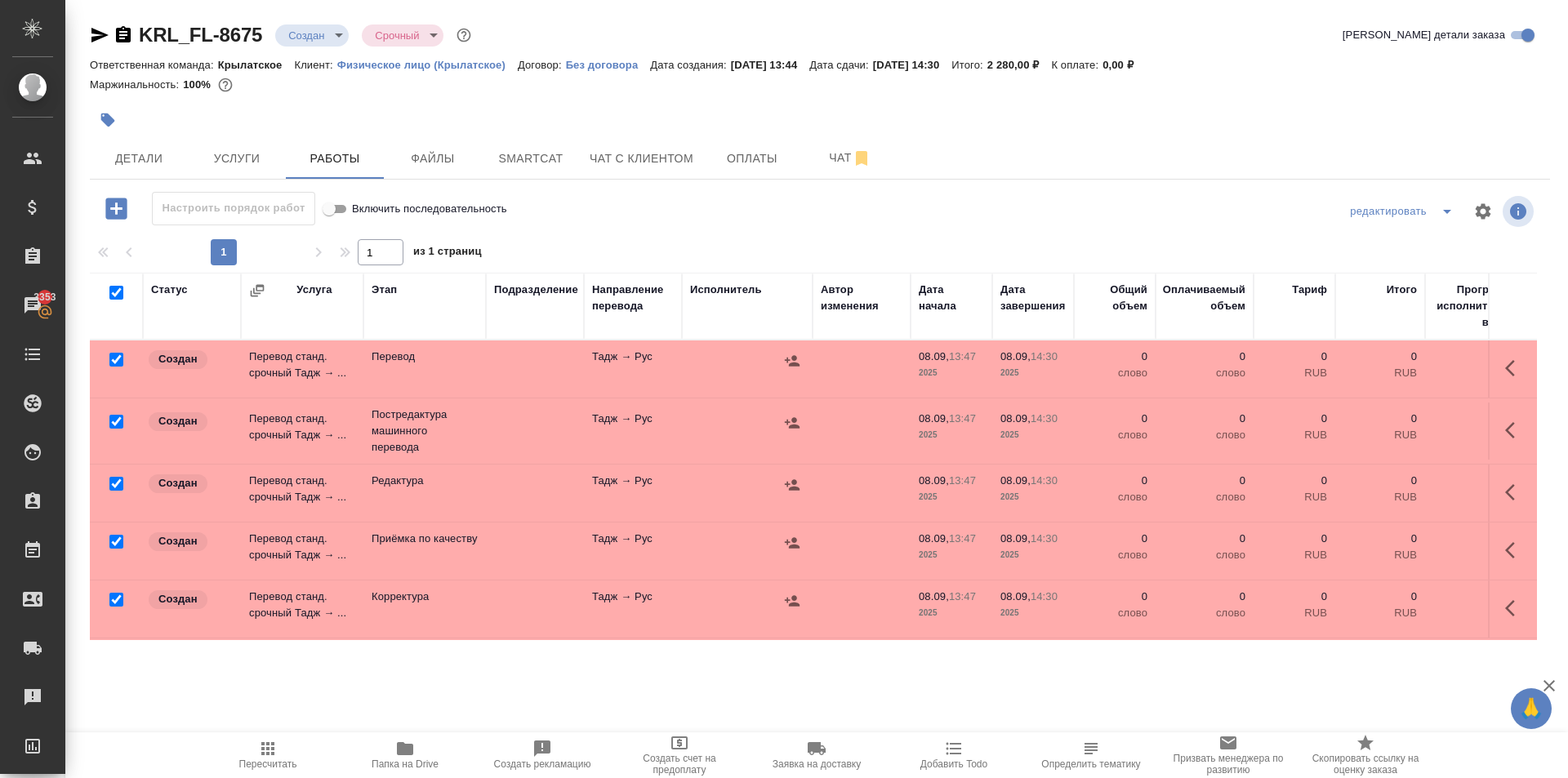
checkbox input "true"
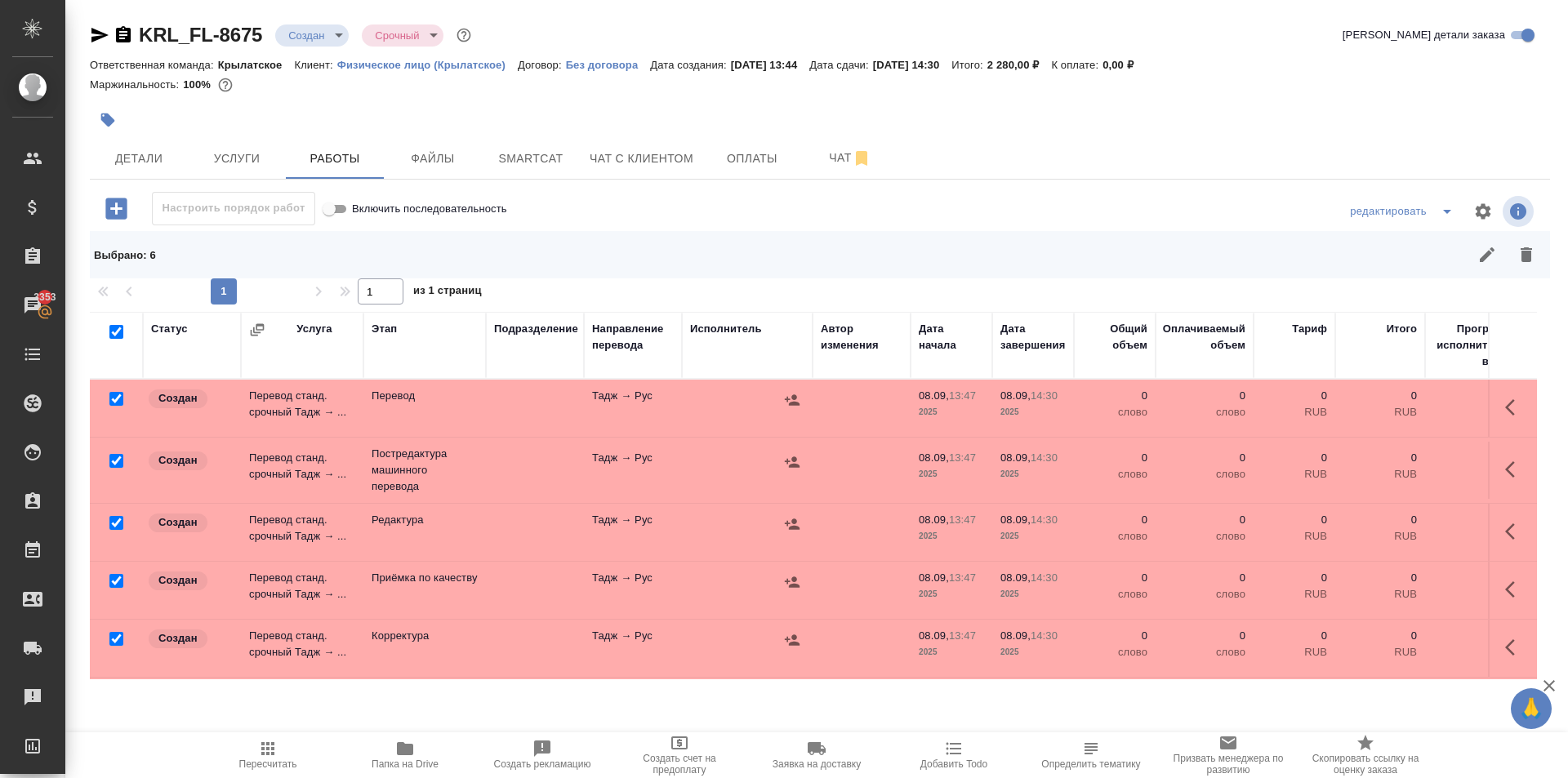
click at [124, 395] on div at bounding box center [116, 399] width 37 height 23
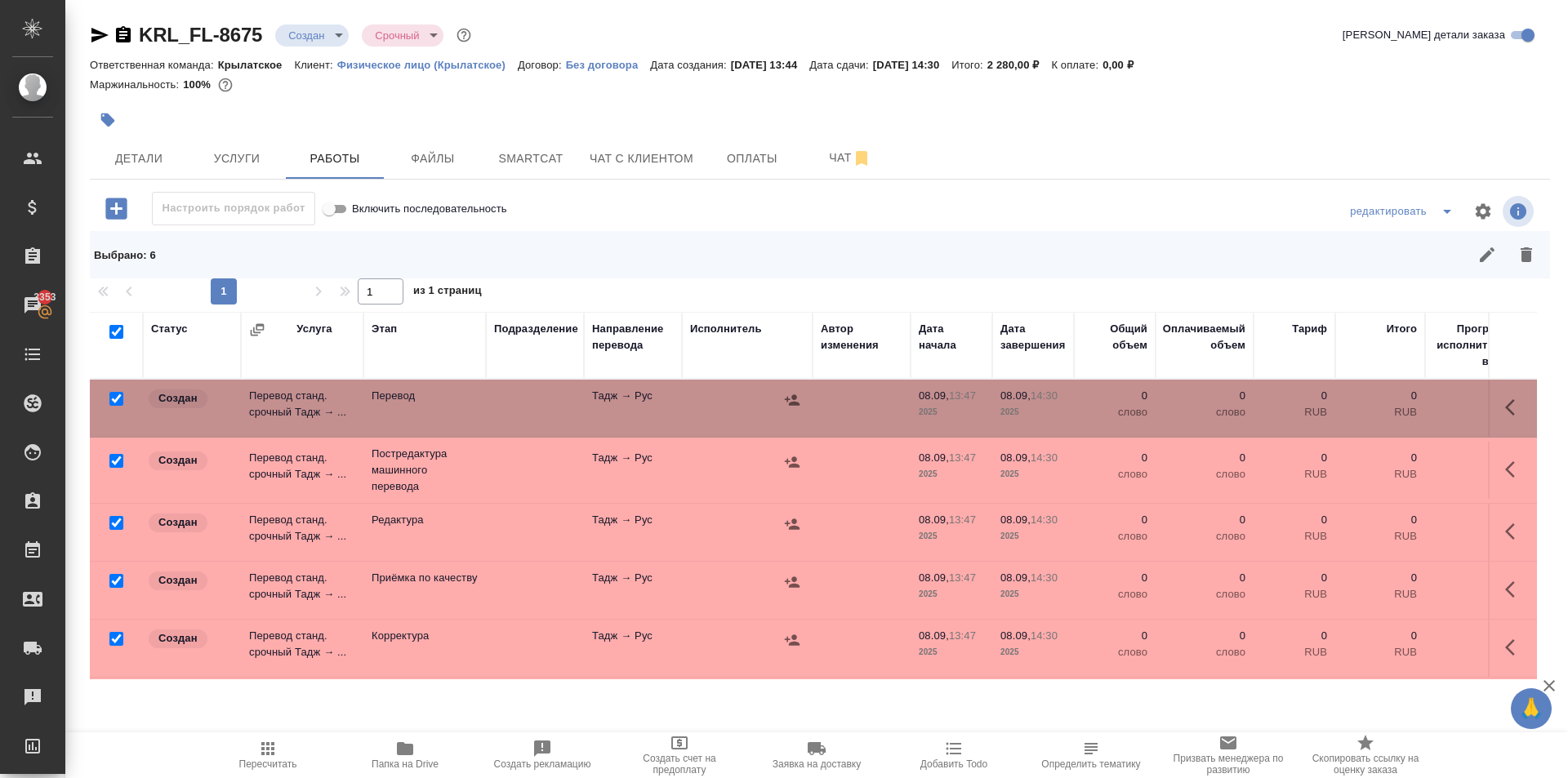
click at [113, 398] on input "checkbox" at bounding box center [117, 399] width 14 height 14
checkbox input "false"
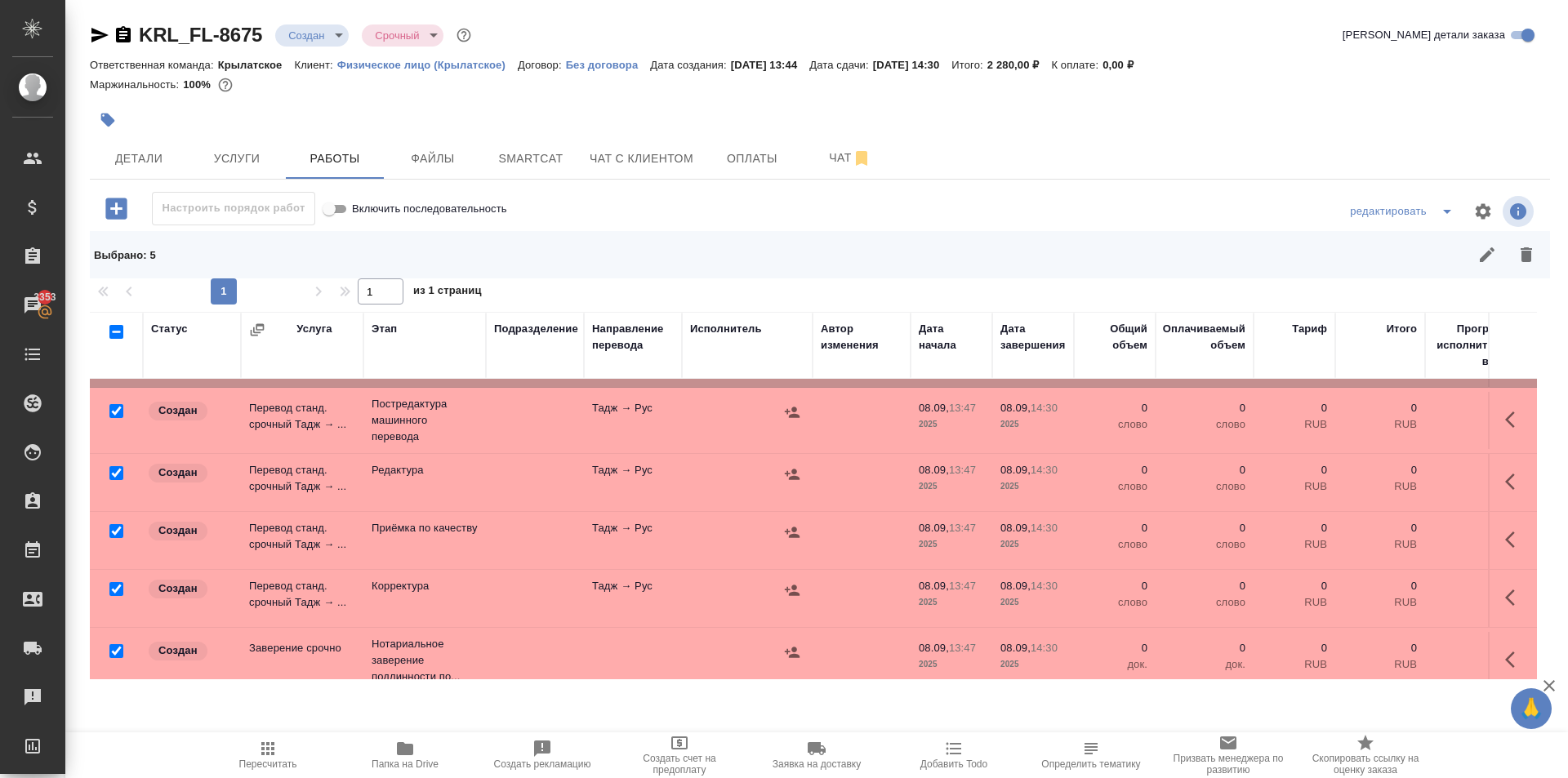
scroll to position [77, 0]
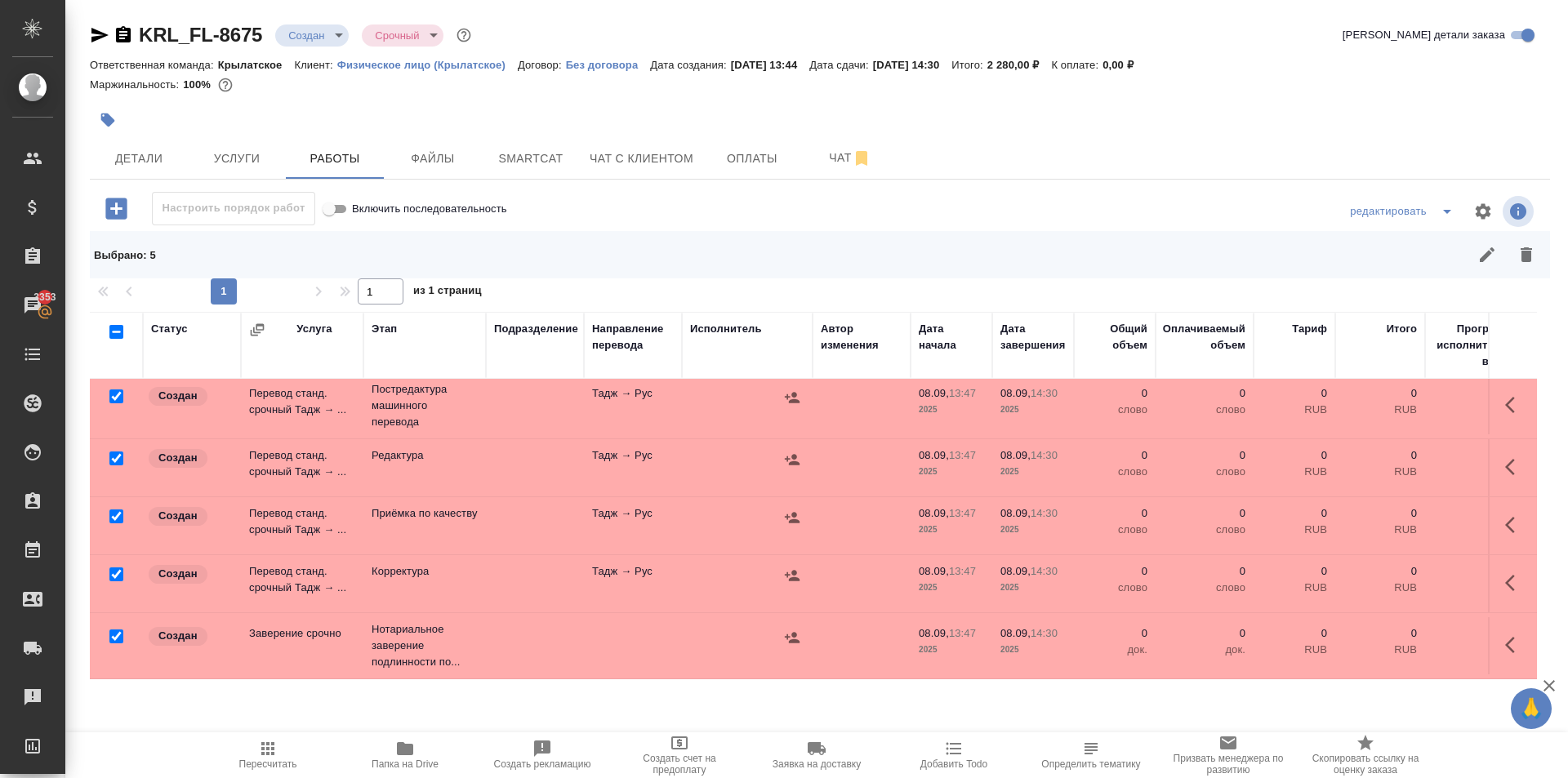
click at [116, 629] on input "checkbox" at bounding box center [117, 636] width 14 height 14
checkbox input "false"
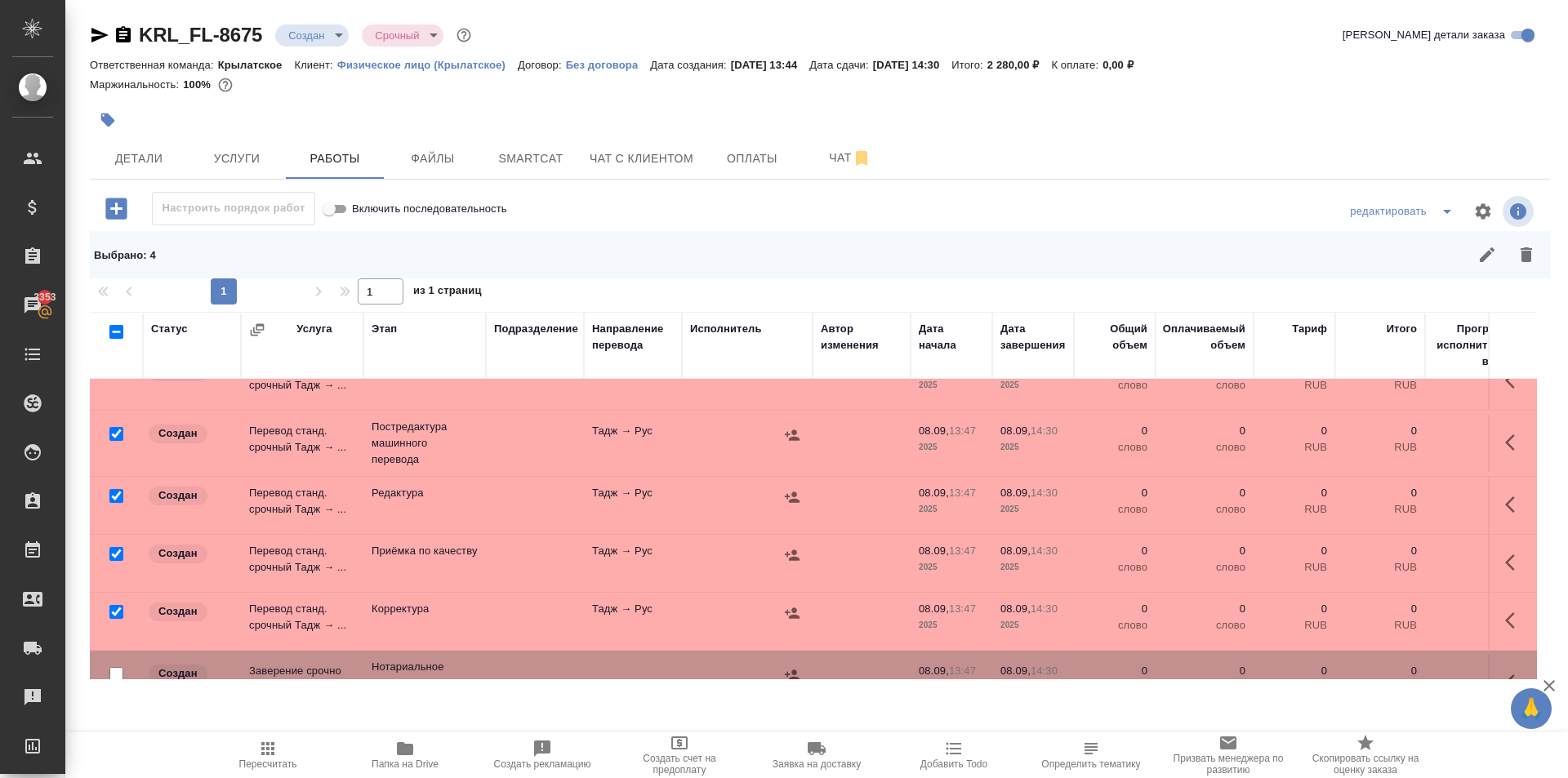
scroll to position [0, 0]
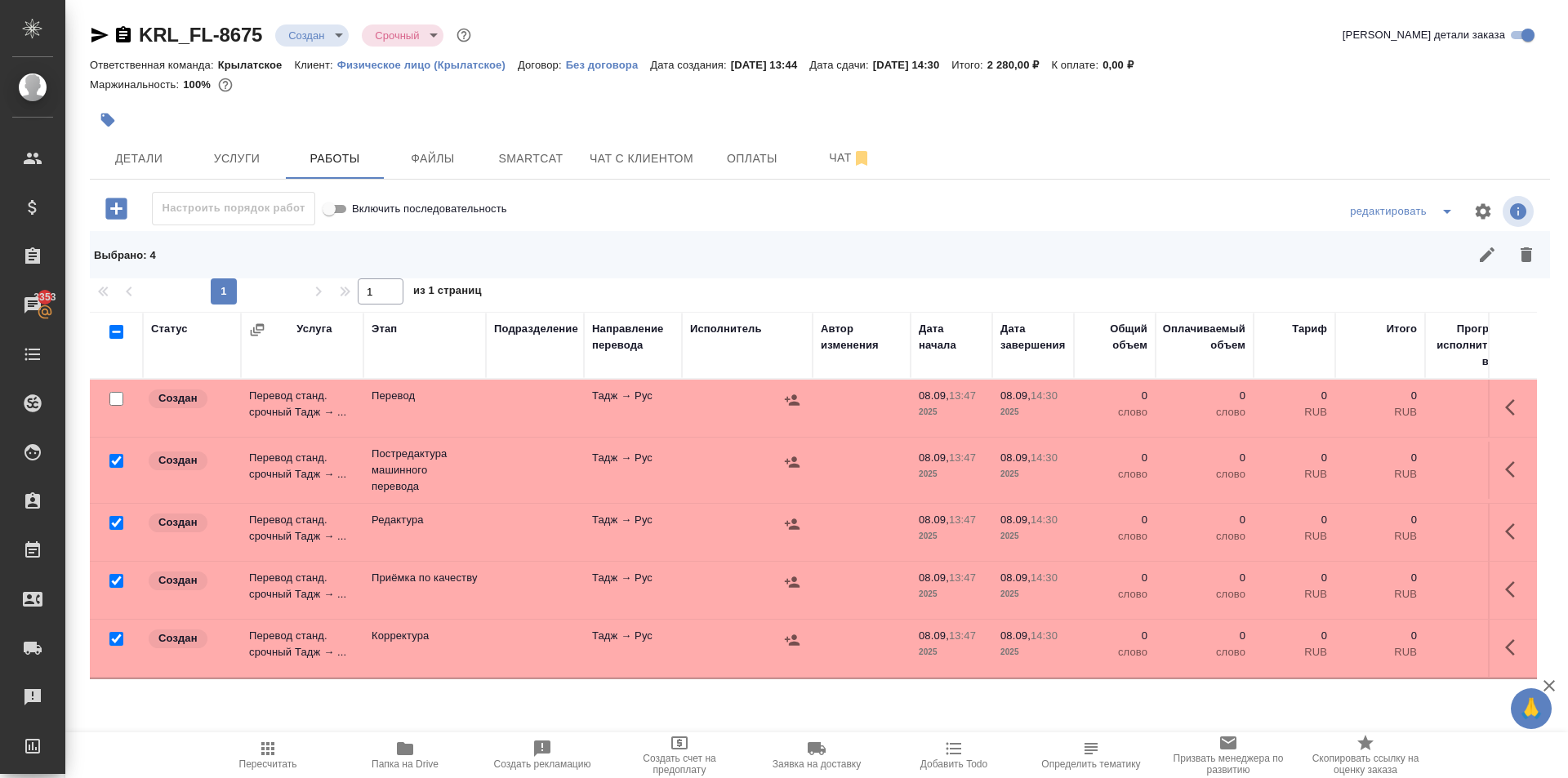
click at [1527, 258] on icon "button" at bounding box center [1526, 255] width 12 height 14
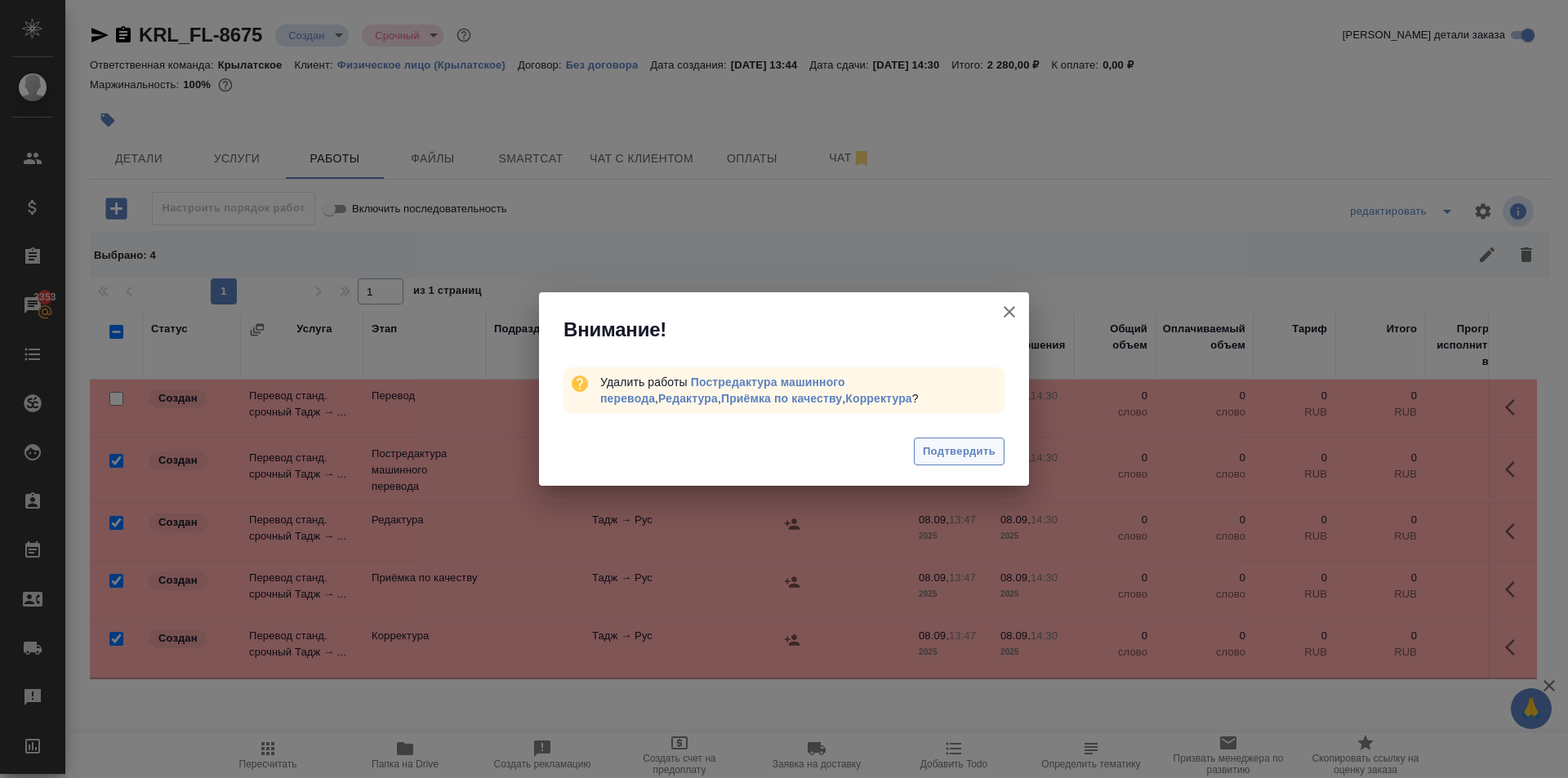
click at [963, 443] on span "Подтвердить" at bounding box center [959, 452] width 73 height 19
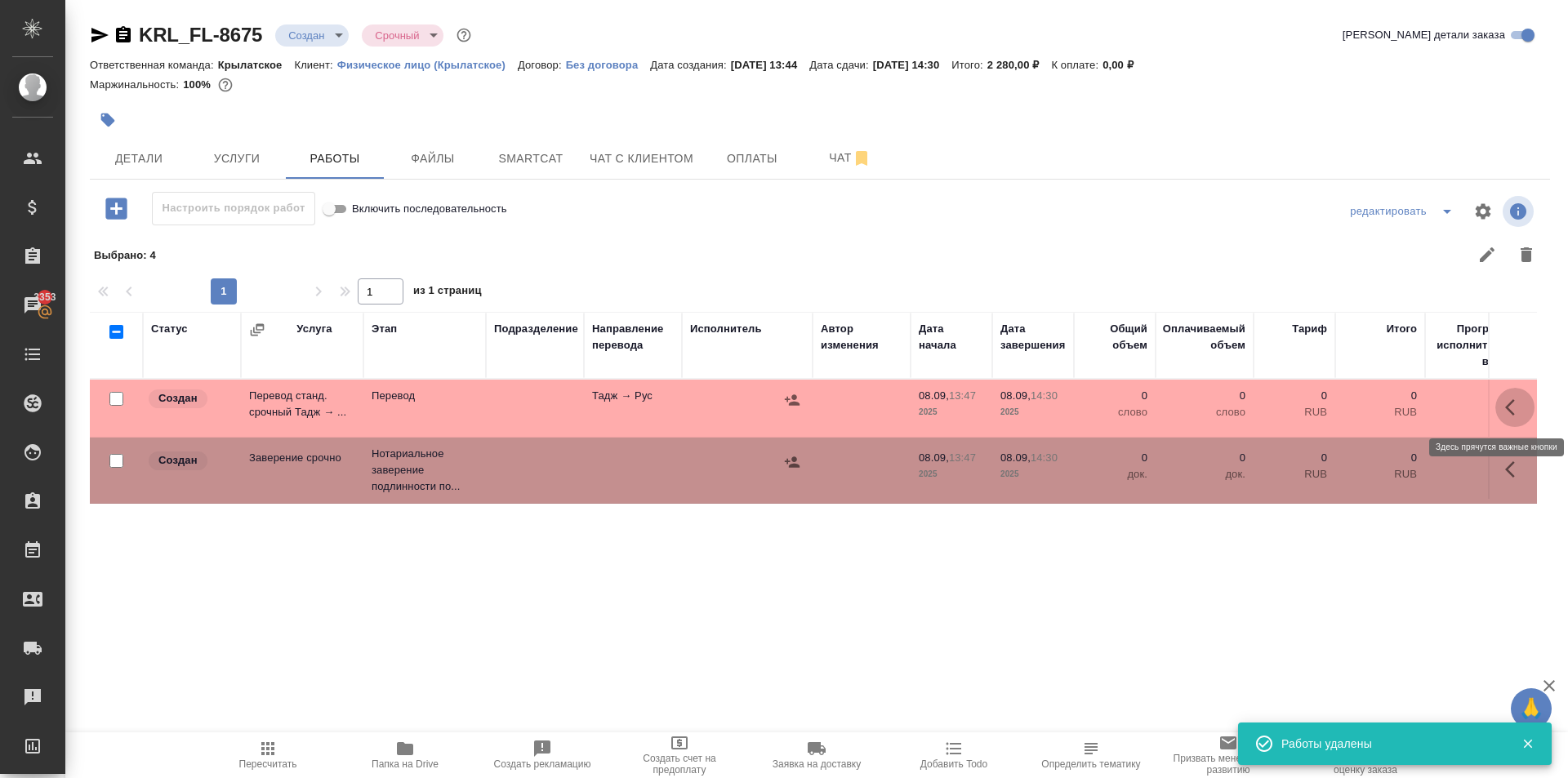
click at [1503, 405] on button "button" at bounding box center [1515, 407] width 39 height 39
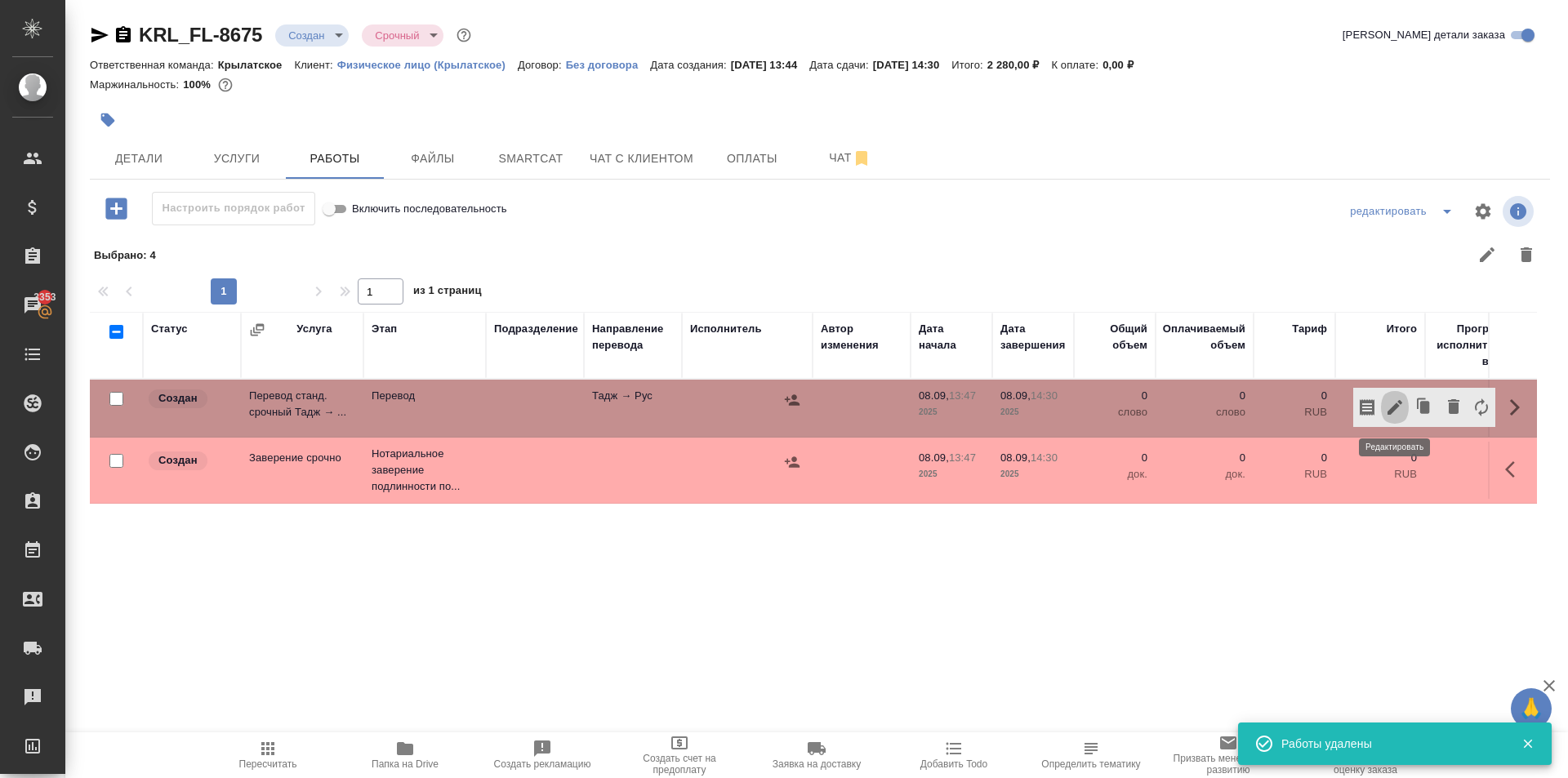
click at [1392, 413] on icon "button" at bounding box center [1395, 407] width 14 height 14
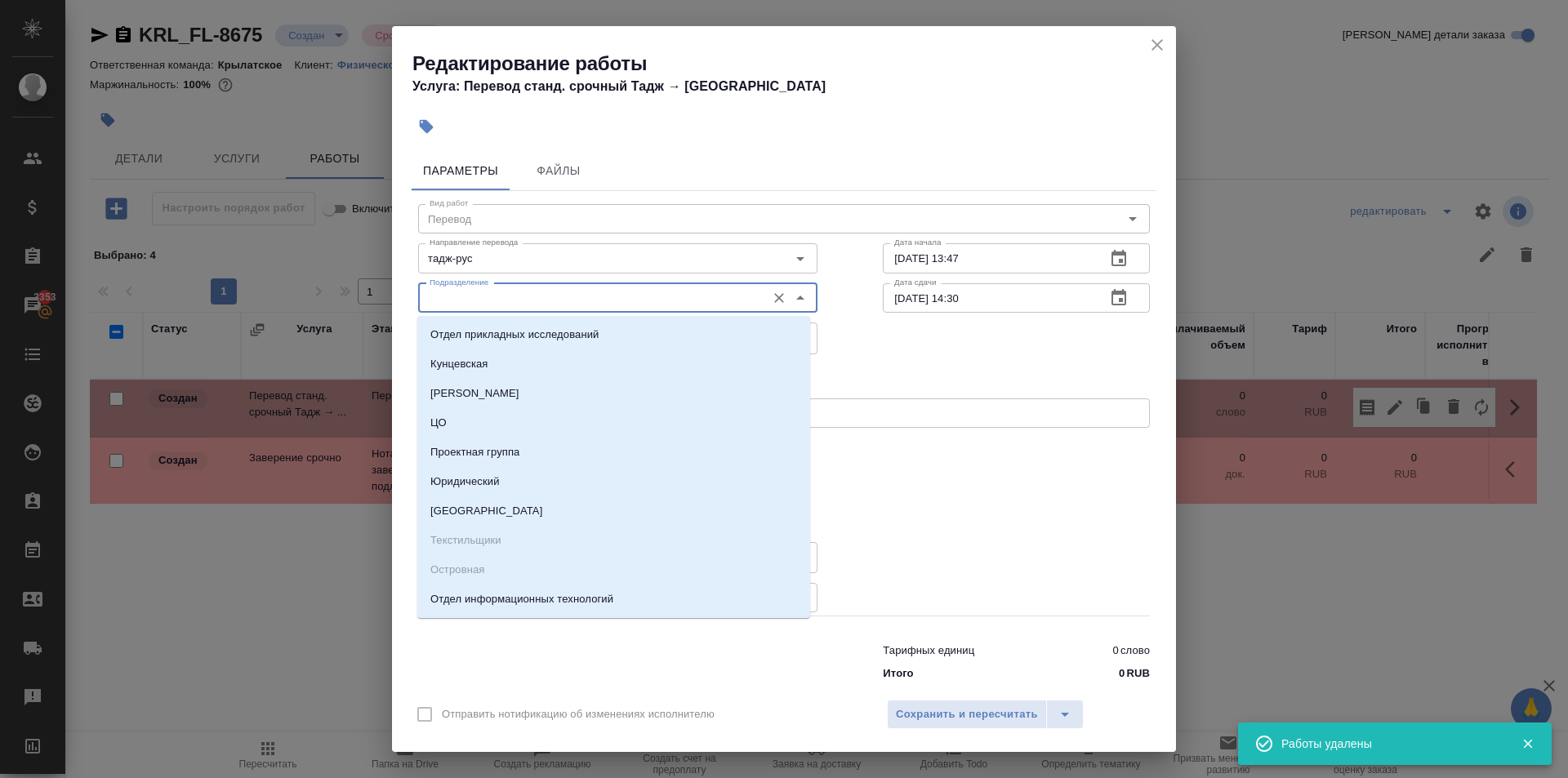
click at [560, 299] on input "Подразделение" at bounding box center [591, 298] width 335 height 20
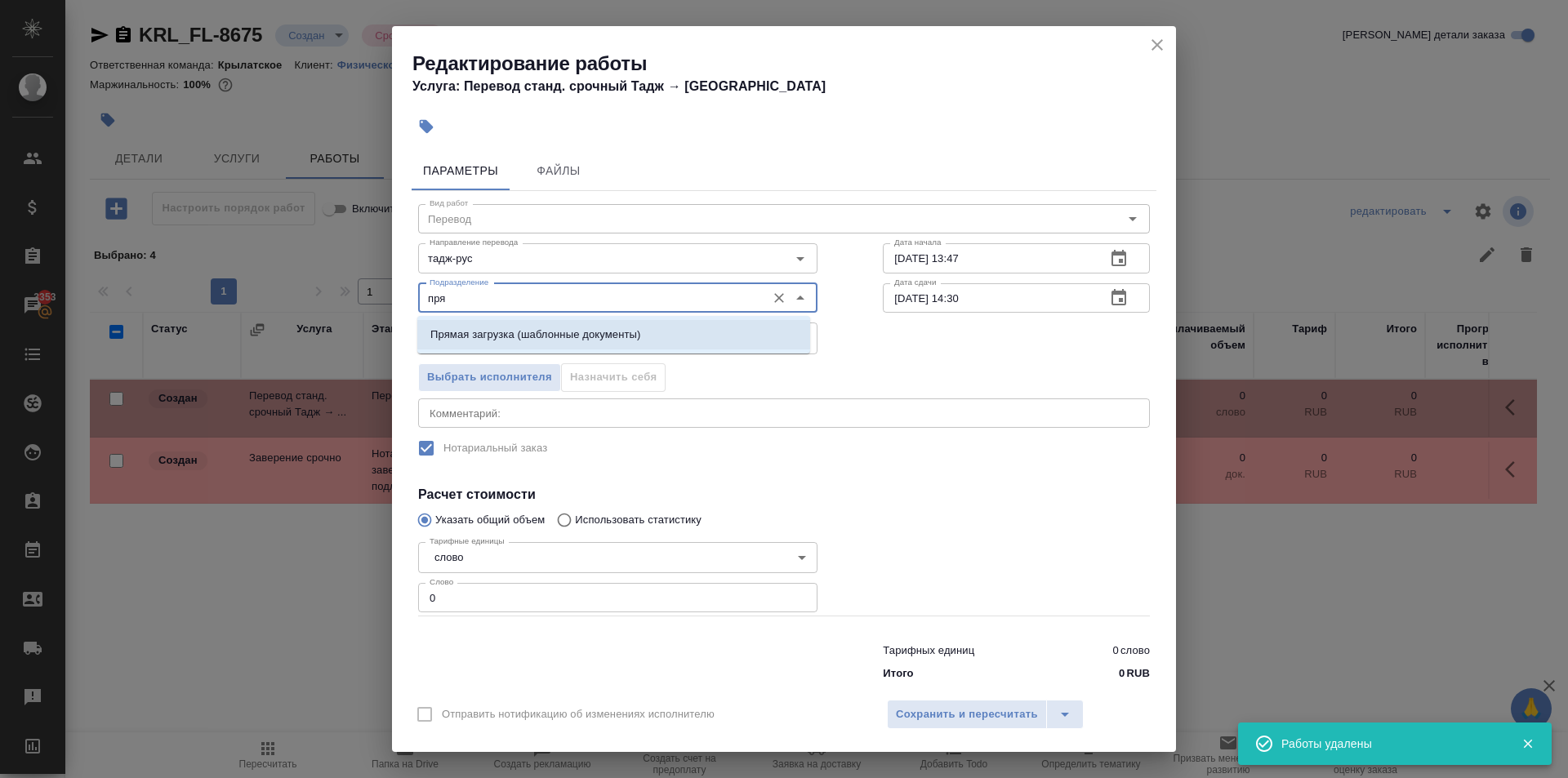
click at [547, 337] on p "Прямая загрузка (шаблонные документы)" at bounding box center [535, 335] width 209 height 16
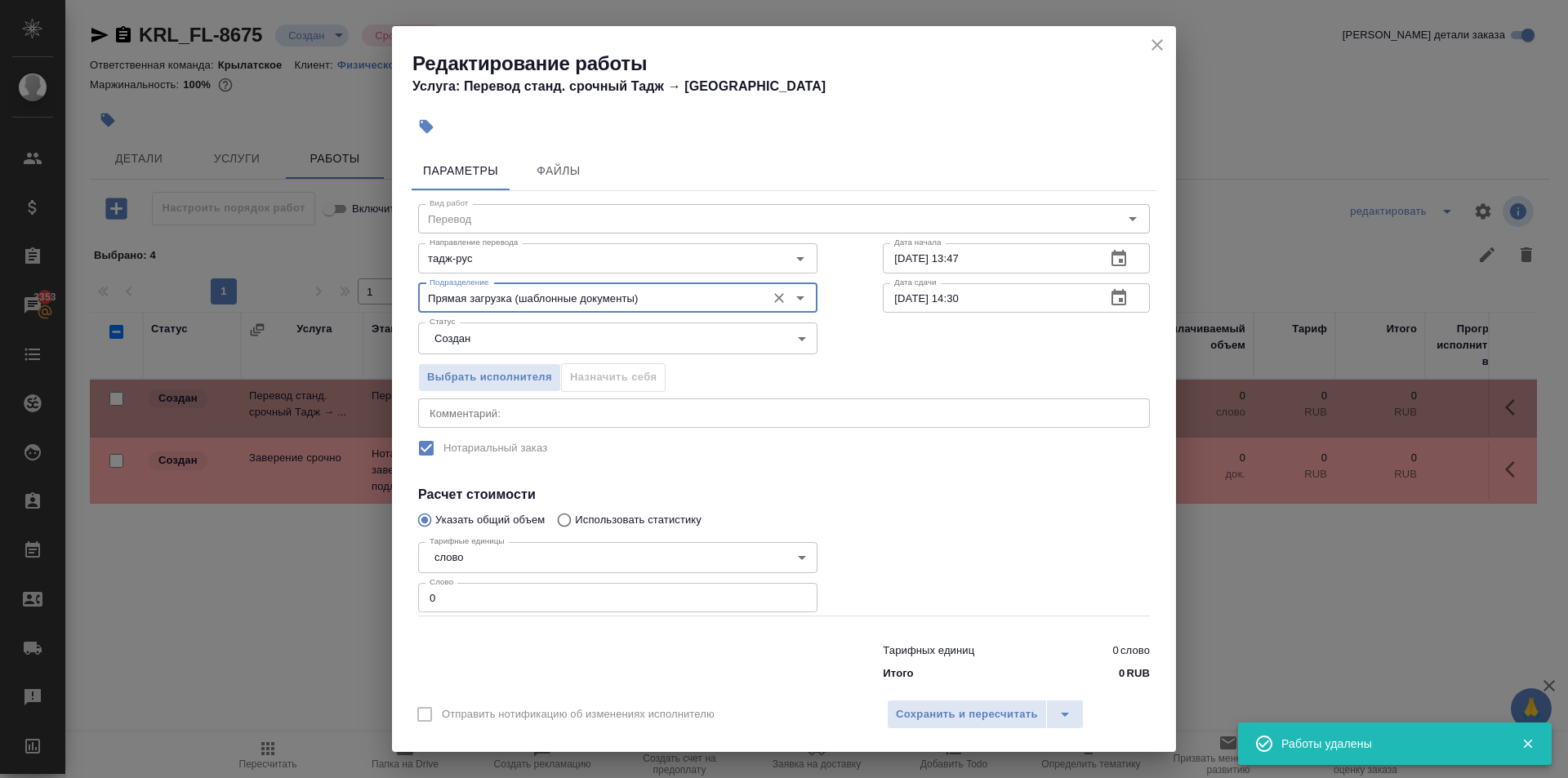
type input "Прямая загрузка (шаблонные документы)"
drag, startPoint x: 390, startPoint y: 577, endPoint x: 372, endPoint y: 573, distance: 18.4
click at [372, 573] on div "Редактирование работы Услуга: Перевод станд. срочный Тадж → [PERSON_NAME] Файлы…" at bounding box center [784, 389] width 1568 height 778
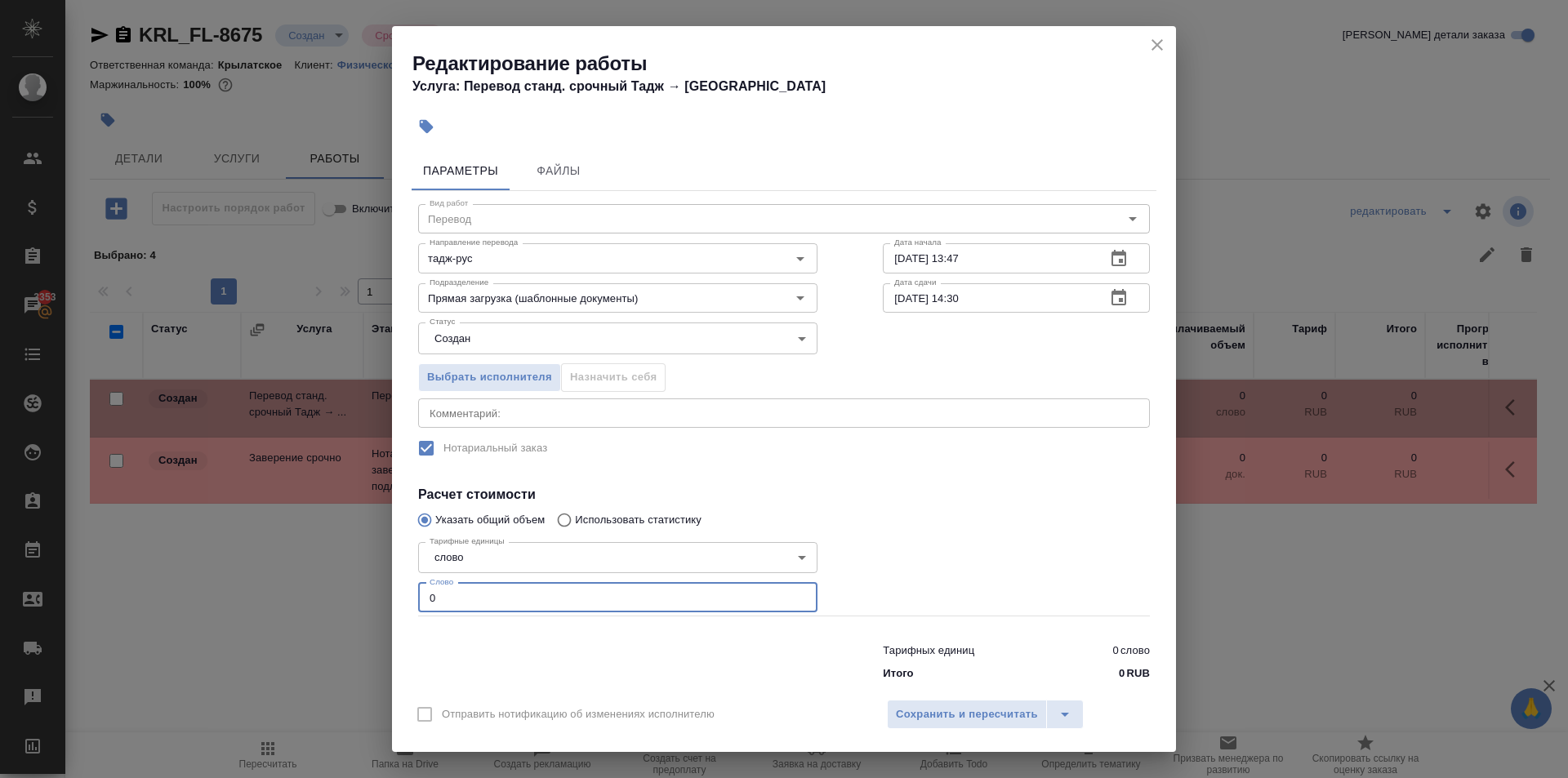
drag, startPoint x: 429, startPoint y: 590, endPoint x: 446, endPoint y: 596, distance: 18.0
click at [446, 596] on input "0" at bounding box center [618, 597] width 399 height 29
type input "100"
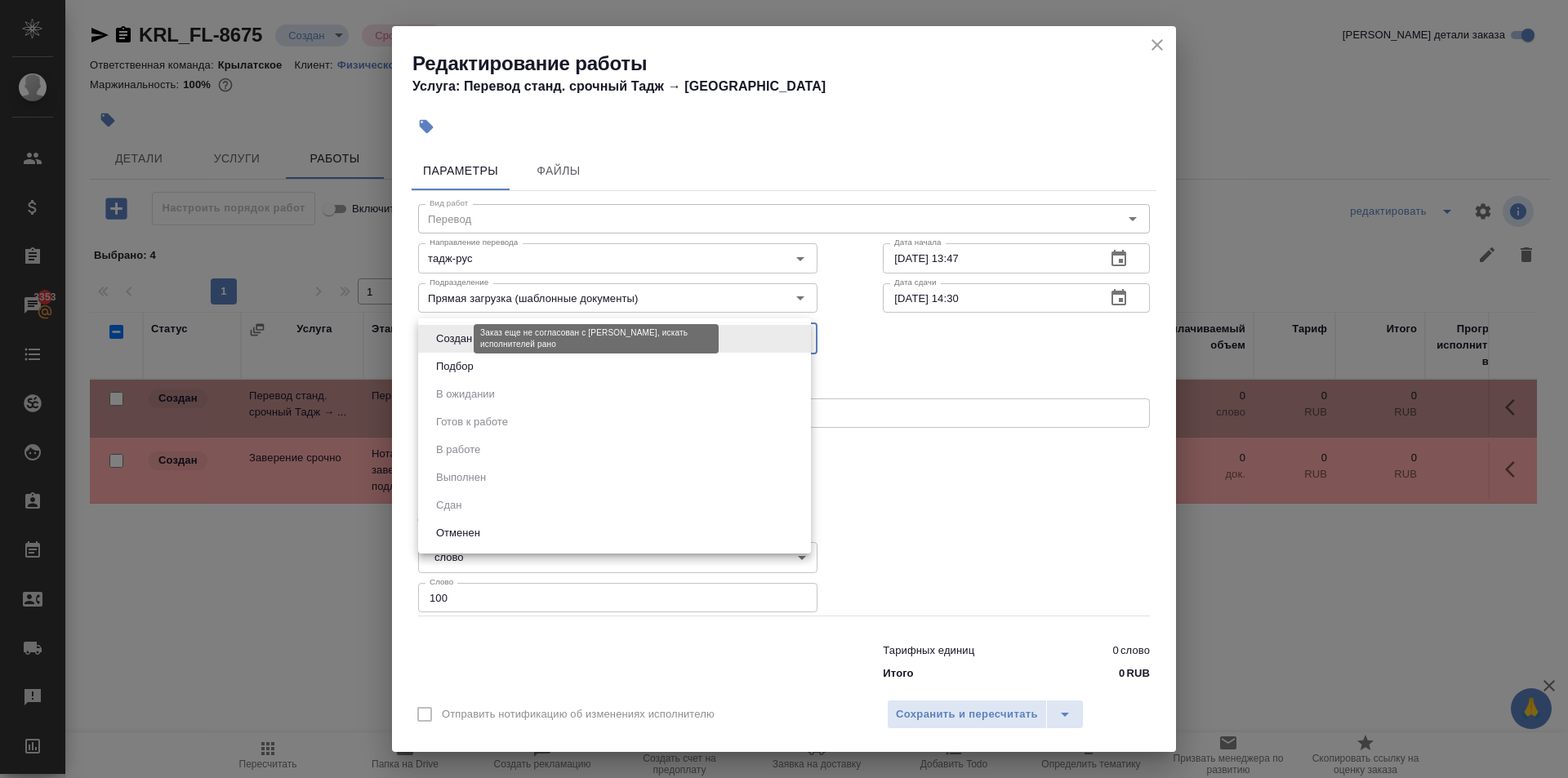
click at [443, 342] on body "🙏 .cls-1 fill:#fff; AWATERA [PERSON_NAME] Спецификации Заказы 3353 Чаты Todo Пр…" at bounding box center [784, 389] width 1568 height 778
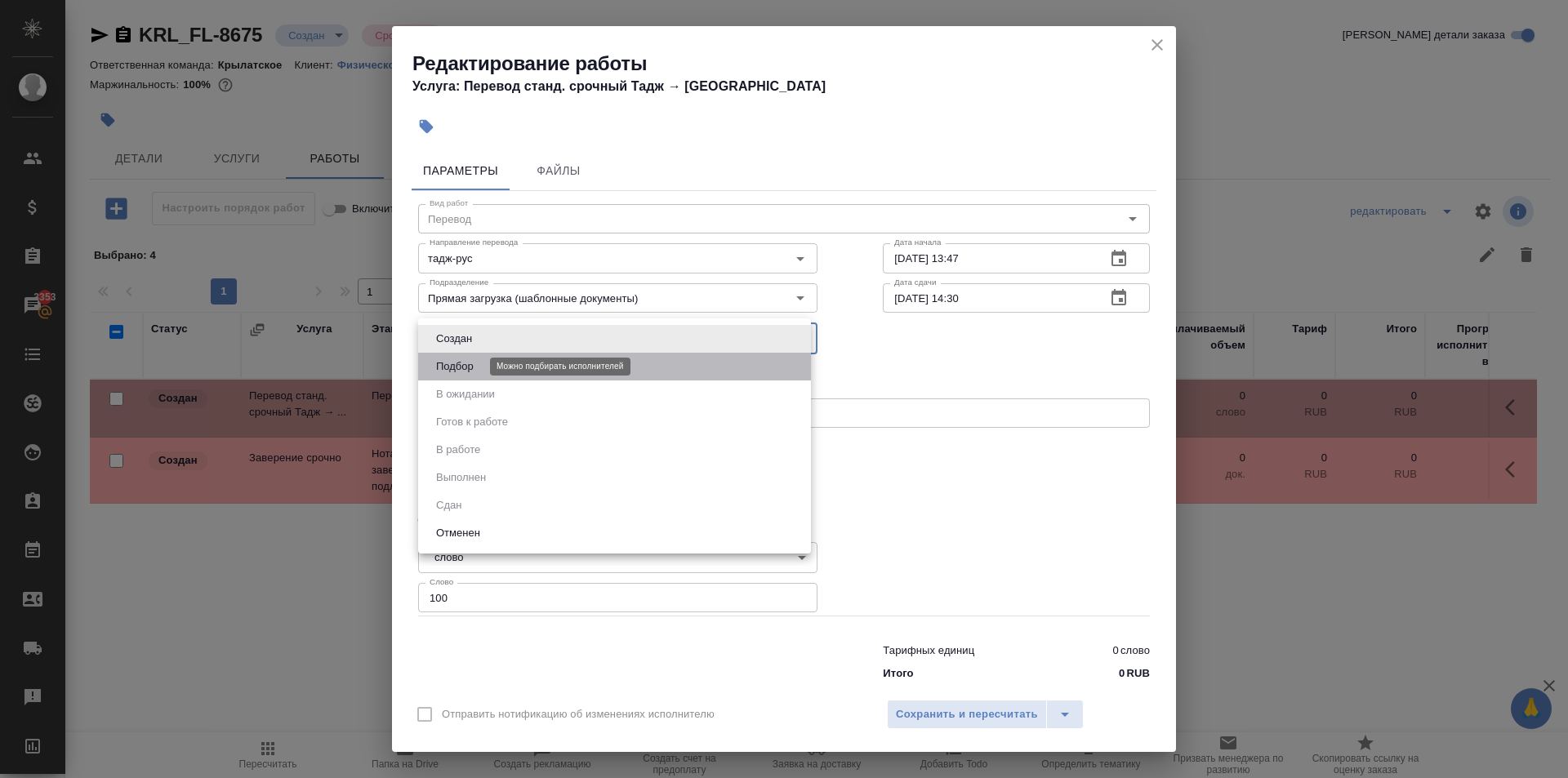
click at [444, 358] on button "Подбор" at bounding box center [455, 366] width 47 height 18
type input "recruiting"
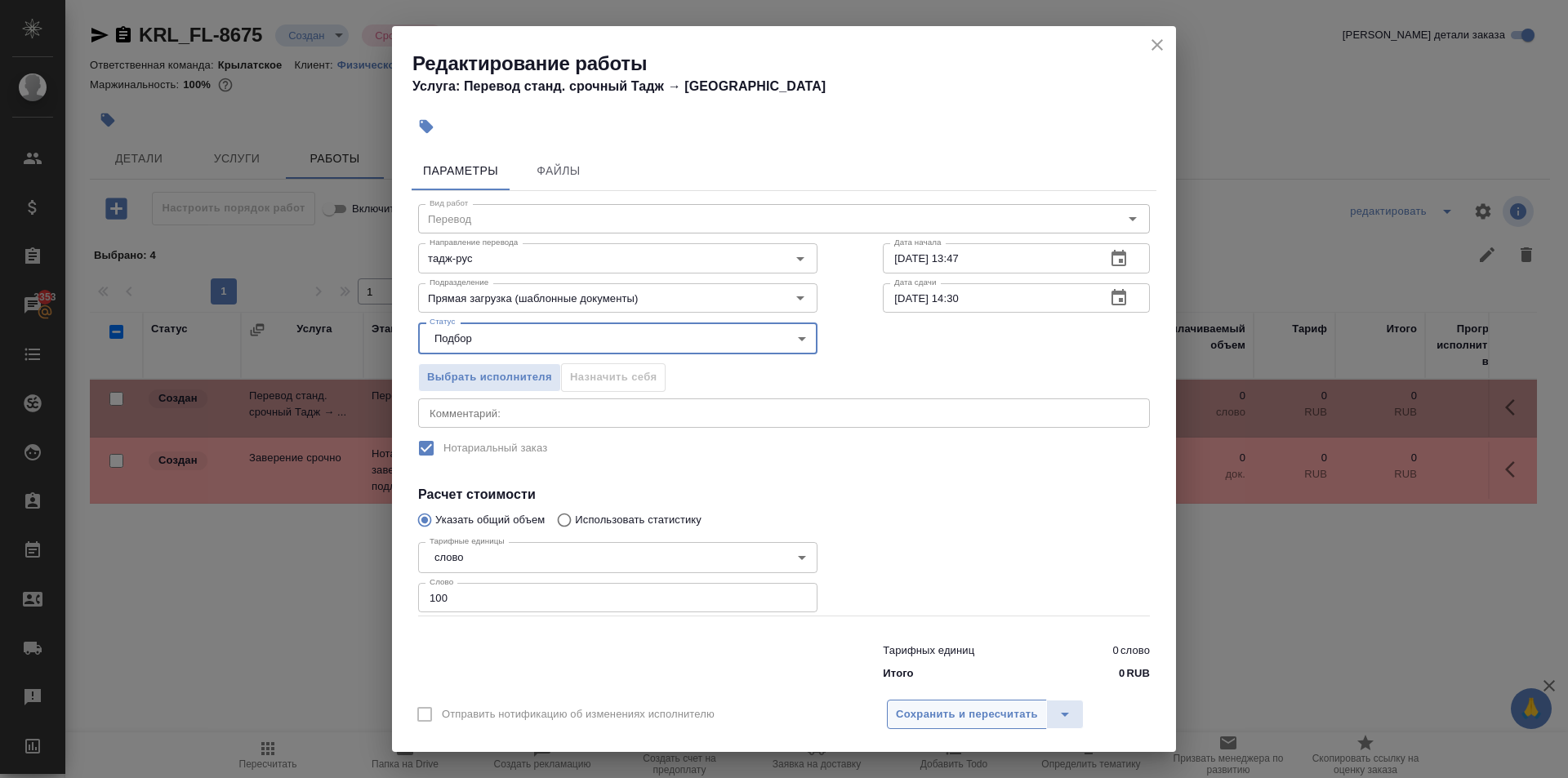
click at [940, 708] on span "Сохранить и пересчитать" at bounding box center [966, 715] width 142 height 19
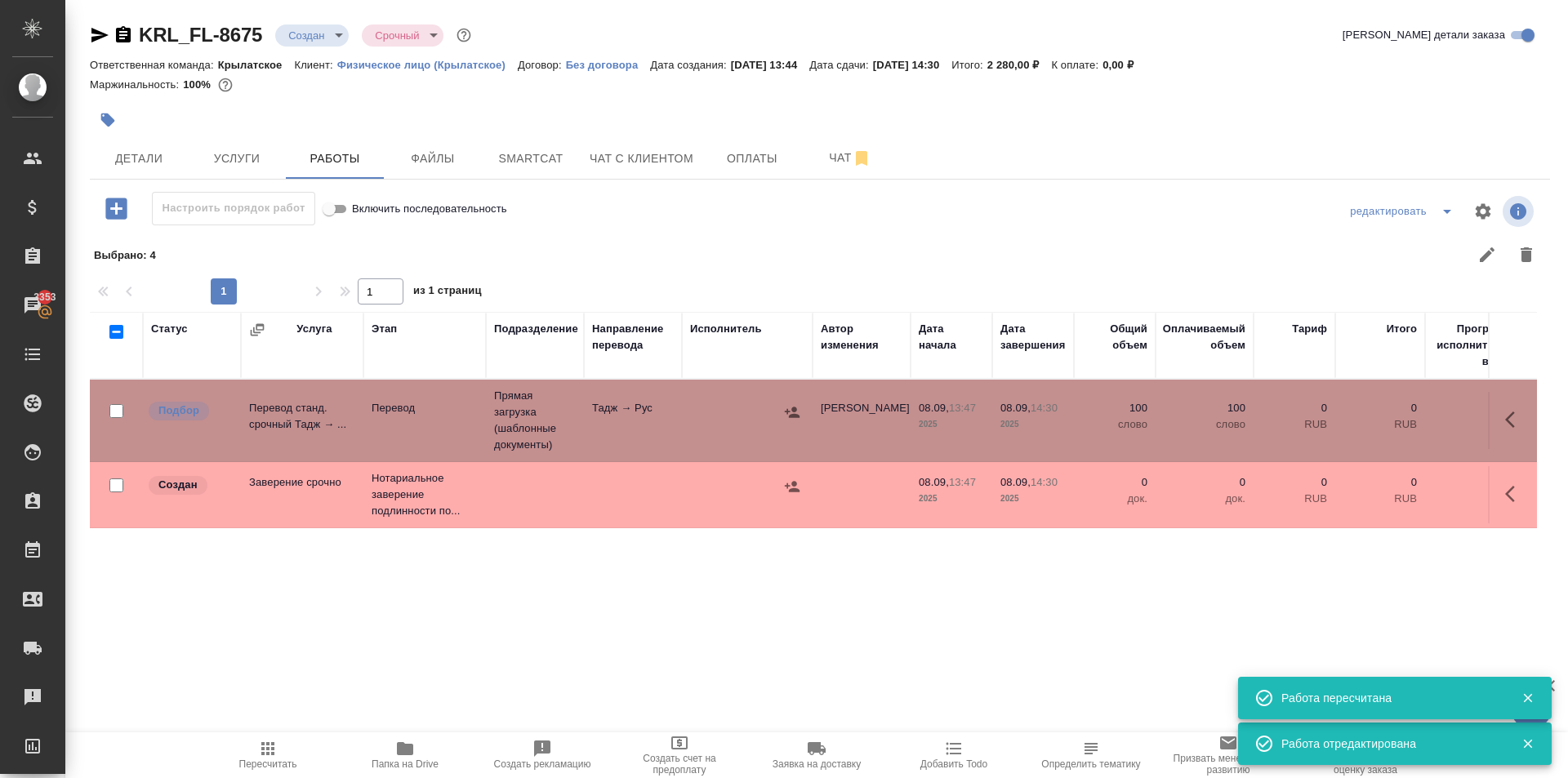
click at [275, 747] on icon "button" at bounding box center [268, 749] width 20 height 20
